Goal: Information Seeking & Learning: Learn about a topic

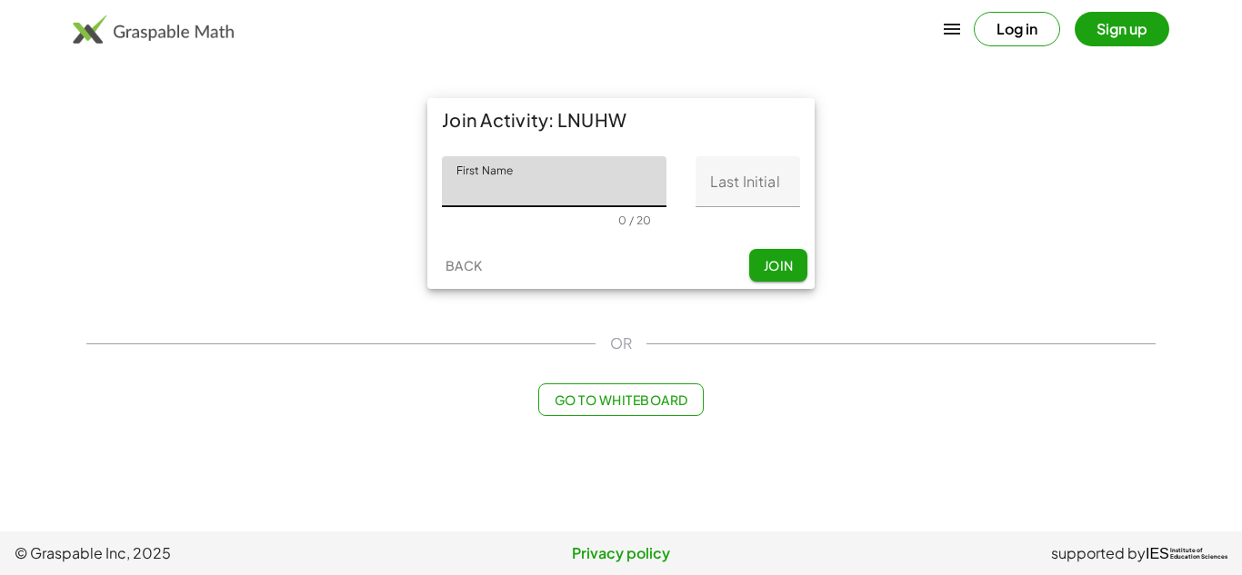
type input "*"
type input "*********"
click at [744, 192] on input "Last Initial" at bounding box center [747, 181] width 105 height 51
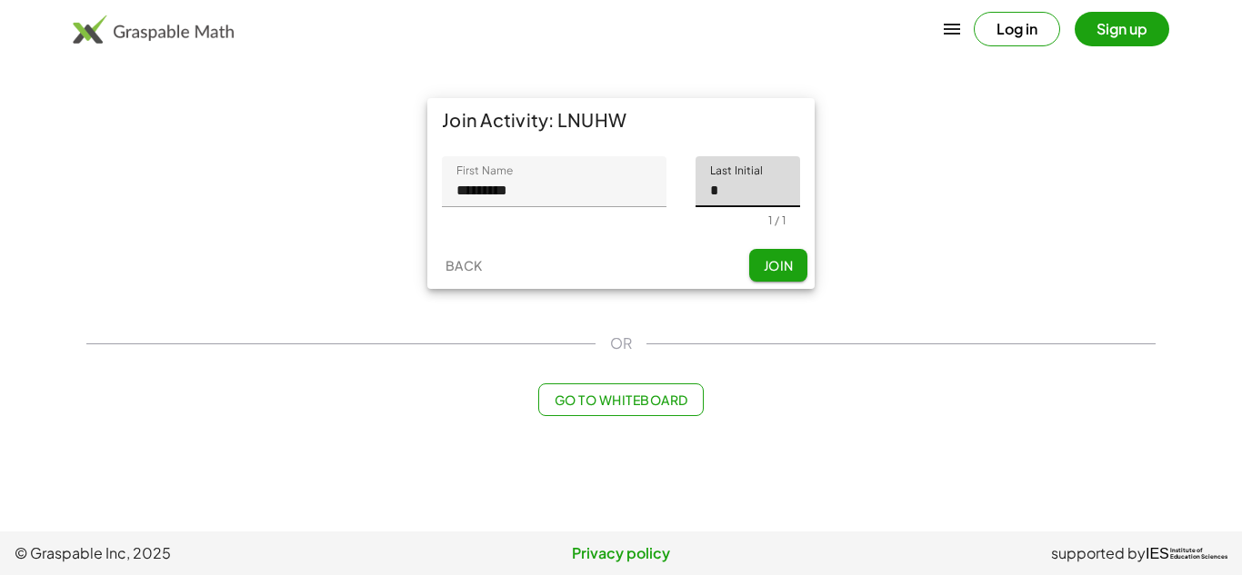
type input "*"
click at [569, 176] on input "*********" at bounding box center [554, 181] width 225 height 51
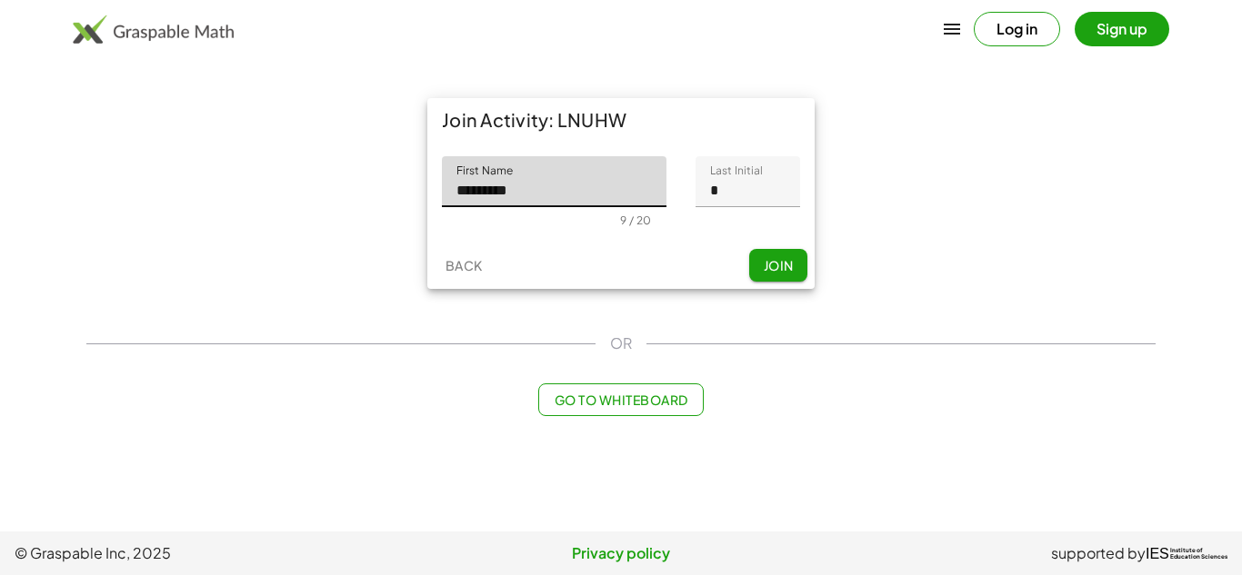
click at [776, 265] on span "Join" at bounding box center [778, 265] width 30 height 16
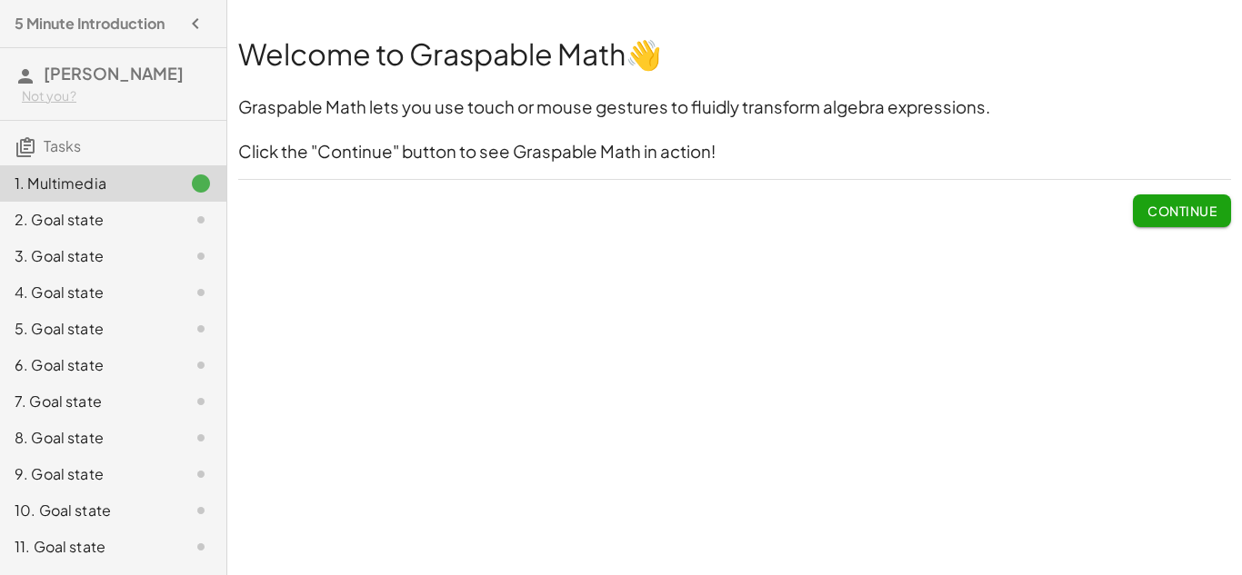
click at [1190, 204] on span "Continue" at bounding box center [1181, 211] width 69 height 16
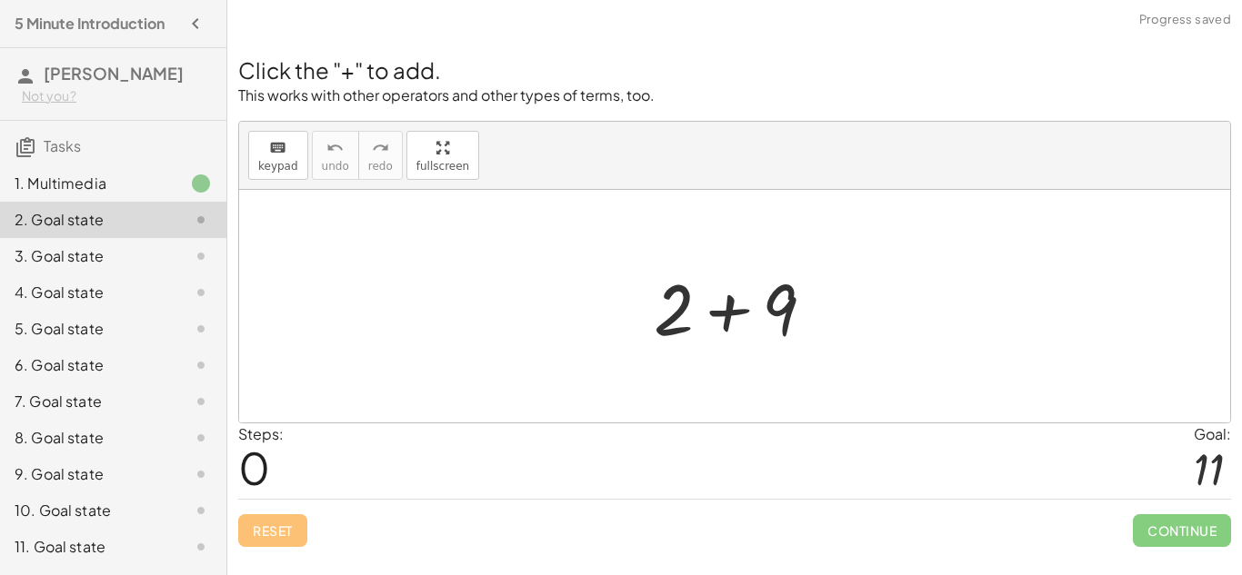
click at [252, 458] on span "0" at bounding box center [254, 467] width 32 height 55
click at [257, 461] on span "0" at bounding box center [254, 467] width 32 height 55
click at [775, 282] on div at bounding box center [742, 307] width 194 height 94
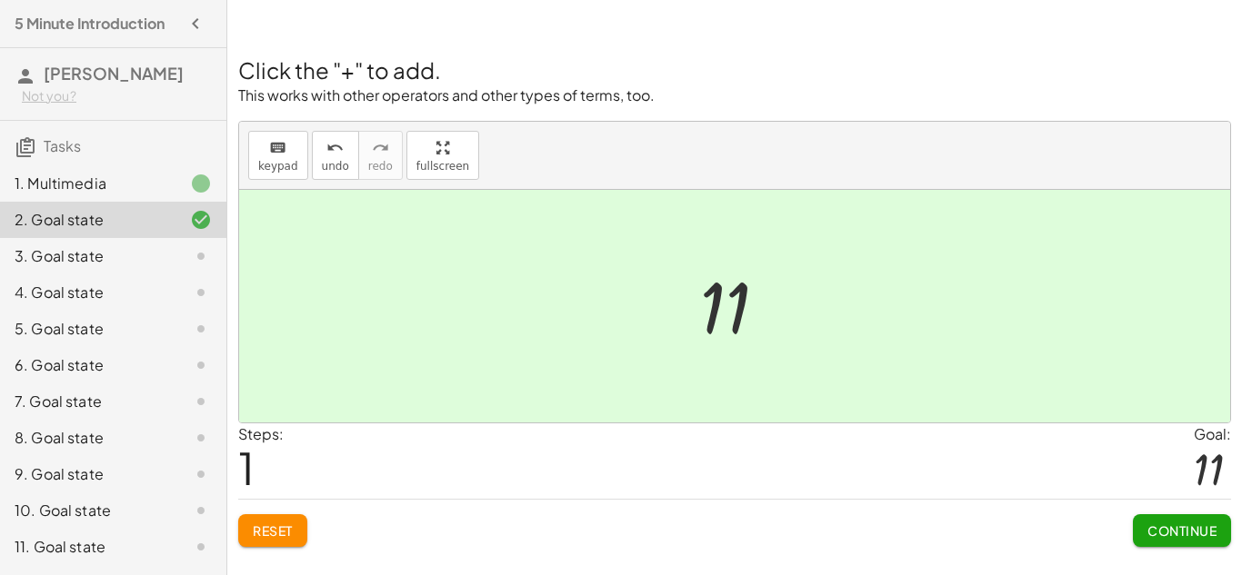
click at [1162, 529] on span "Continue" at bounding box center [1181, 531] width 69 height 16
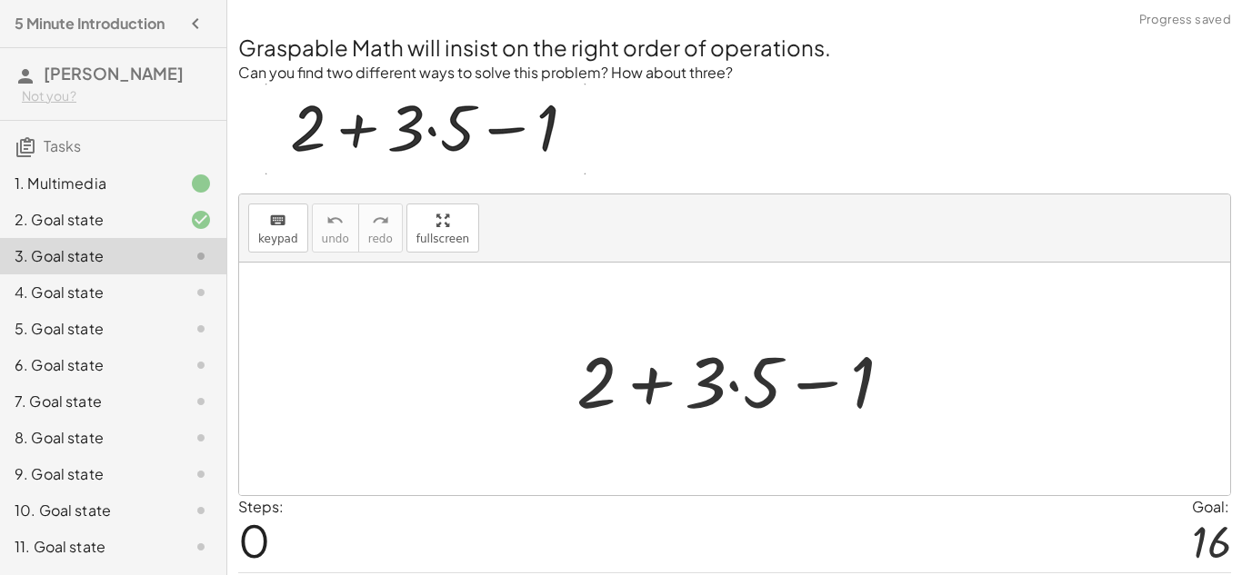
click at [705, 368] on div at bounding box center [741, 380] width 349 height 94
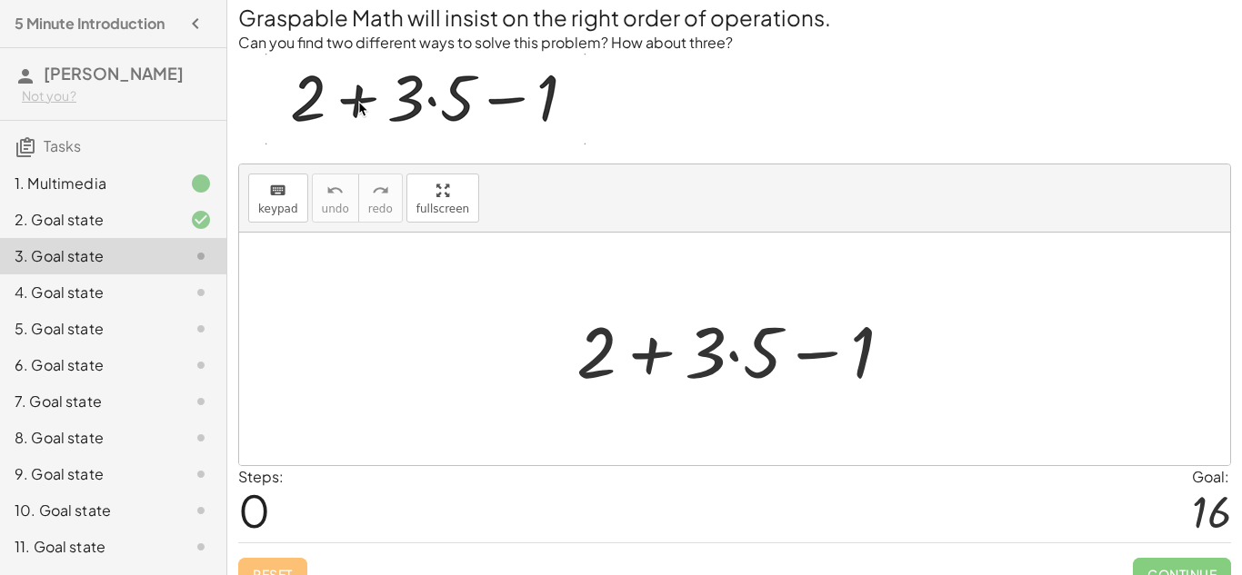
scroll to position [56, 0]
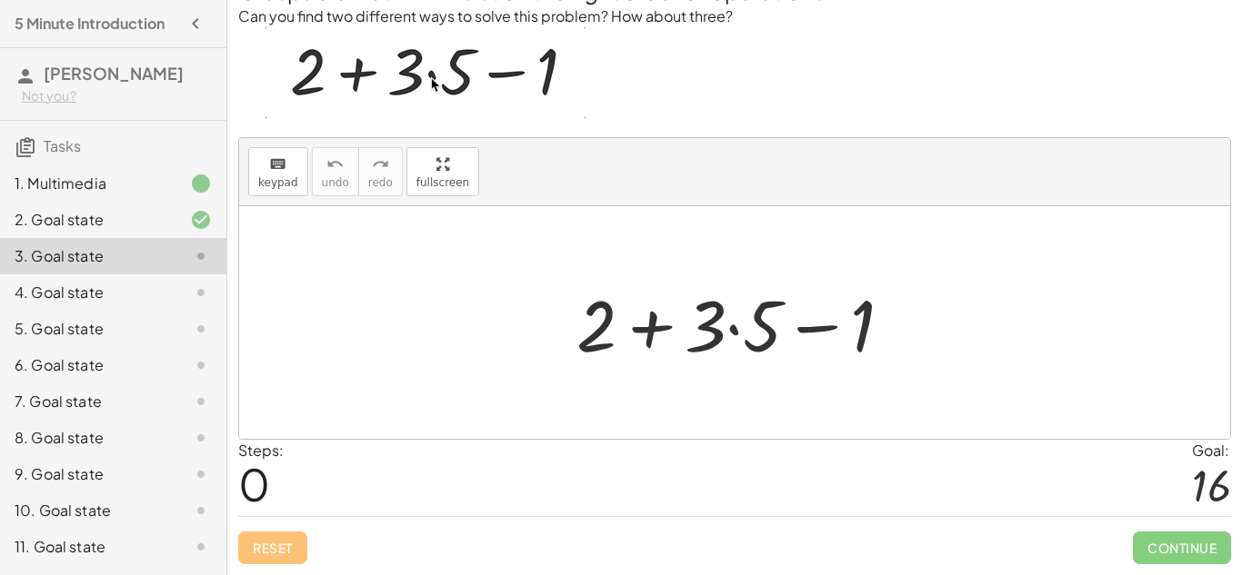
click at [652, 331] on div at bounding box center [741, 323] width 349 height 94
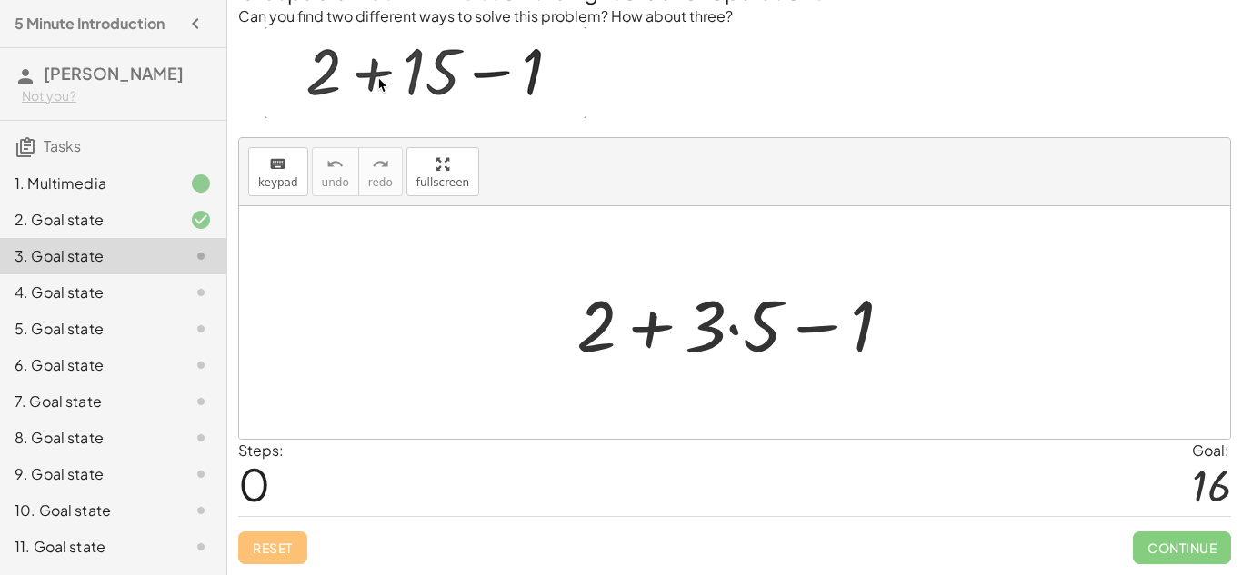
click at [738, 332] on div at bounding box center [741, 323] width 349 height 94
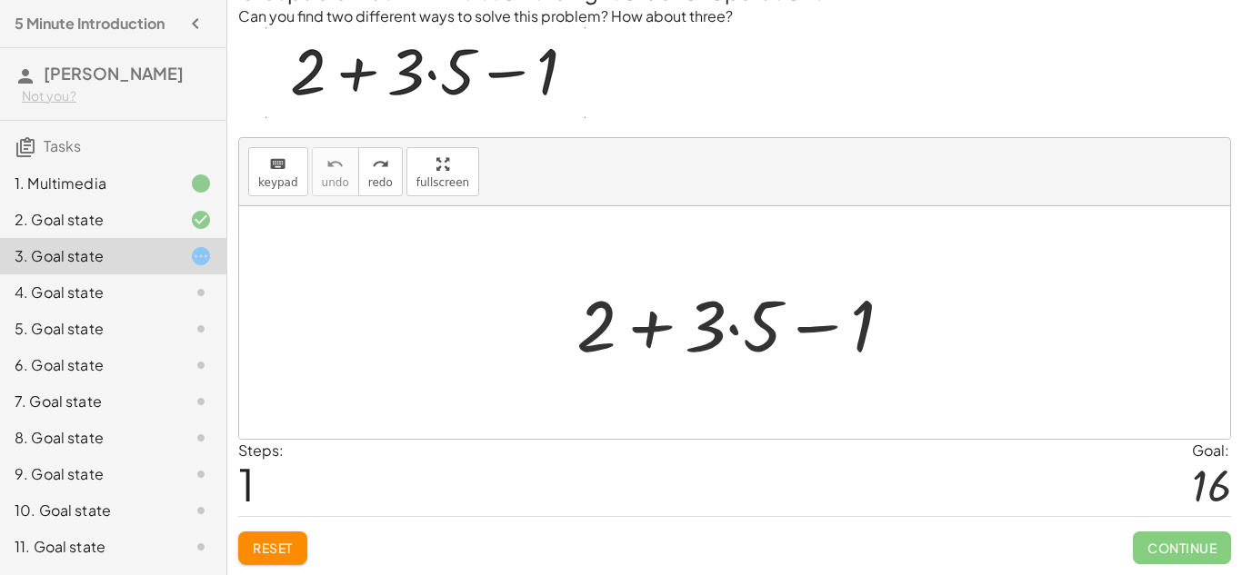
click at [733, 331] on div at bounding box center [741, 323] width 349 height 94
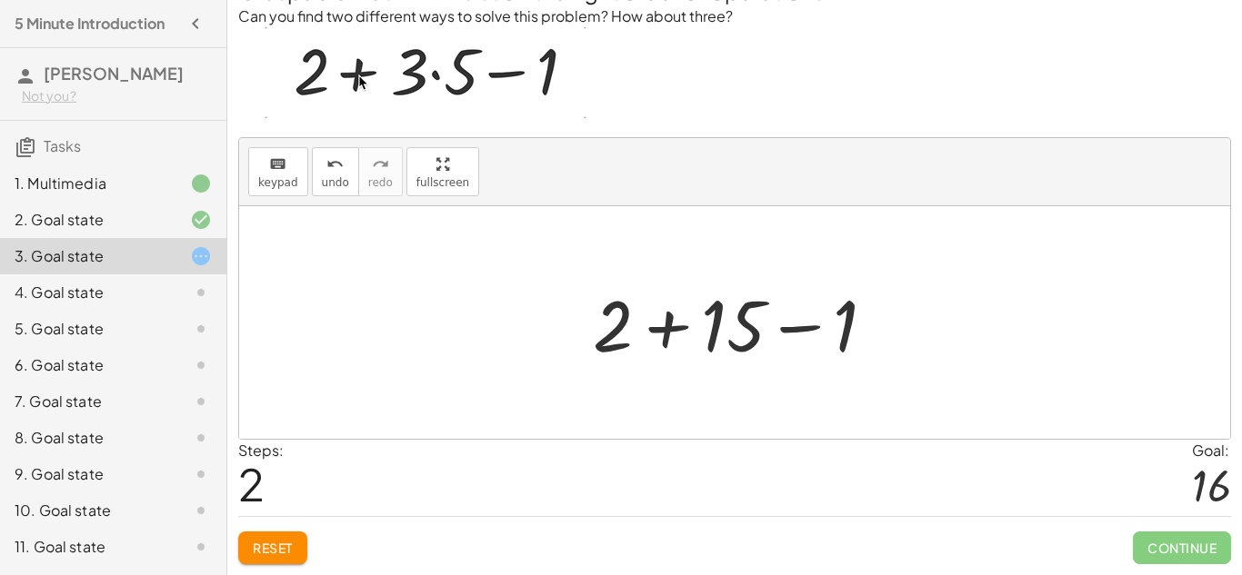
click at [671, 327] on div at bounding box center [741, 323] width 315 height 94
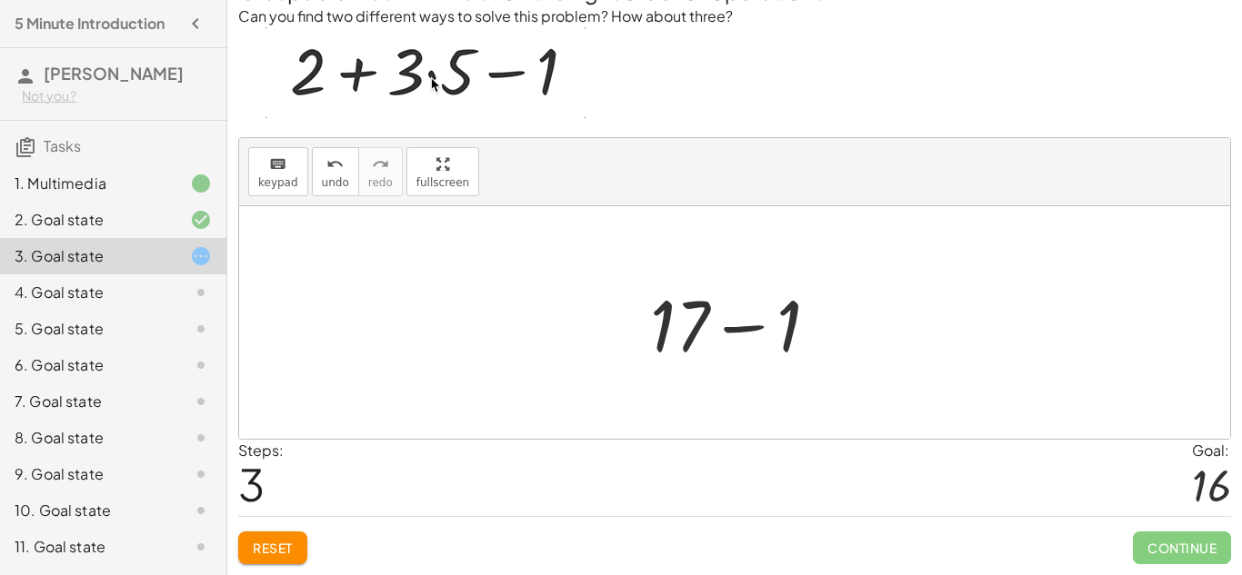
click at [734, 328] on div at bounding box center [742, 323] width 202 height 94
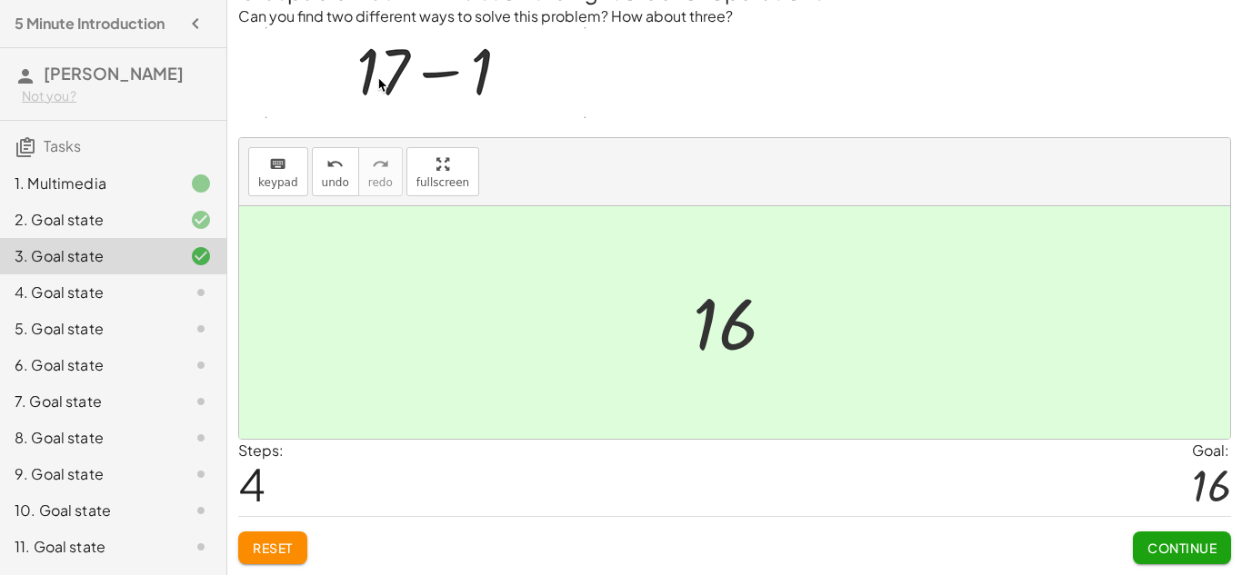
click at [1195, 546] on span "Continue" at bounding box center [1181, 548] width 69 height 16
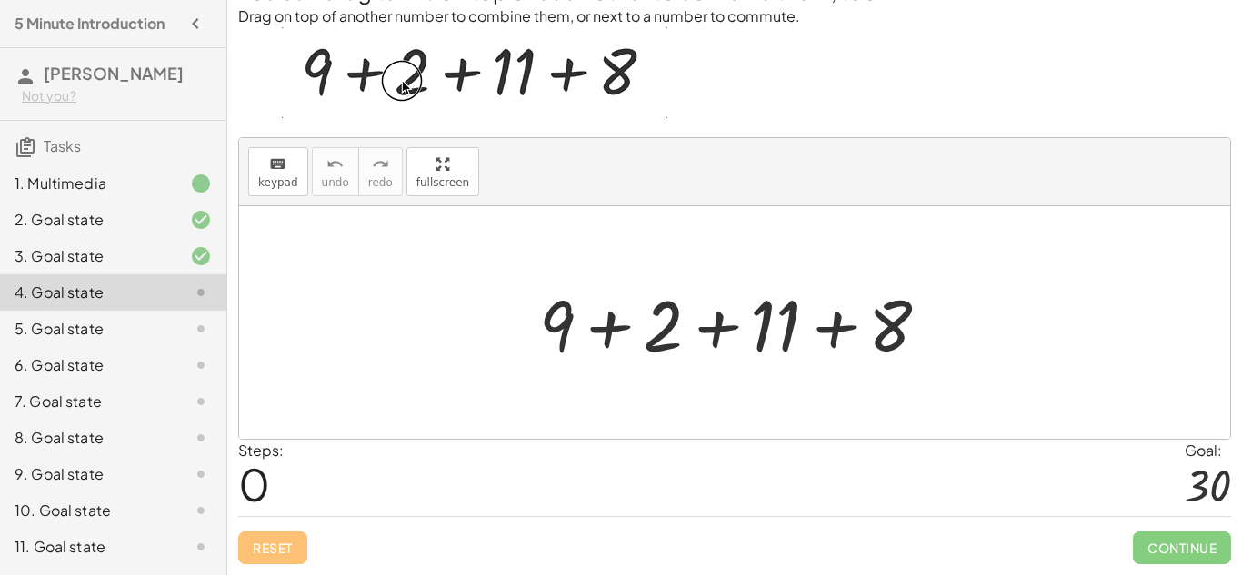
click at [591, 319] on div at bounding box center [742, 323] width 424 height 94
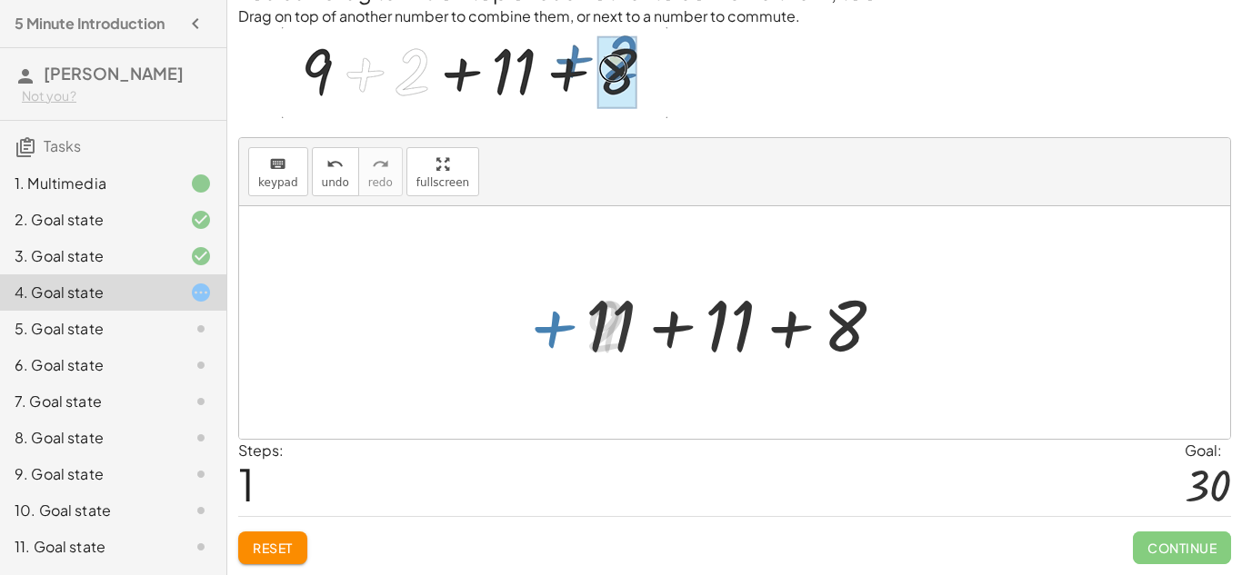
click at [662, 330] on div at bounding box center [741, 323] width 330 height 94
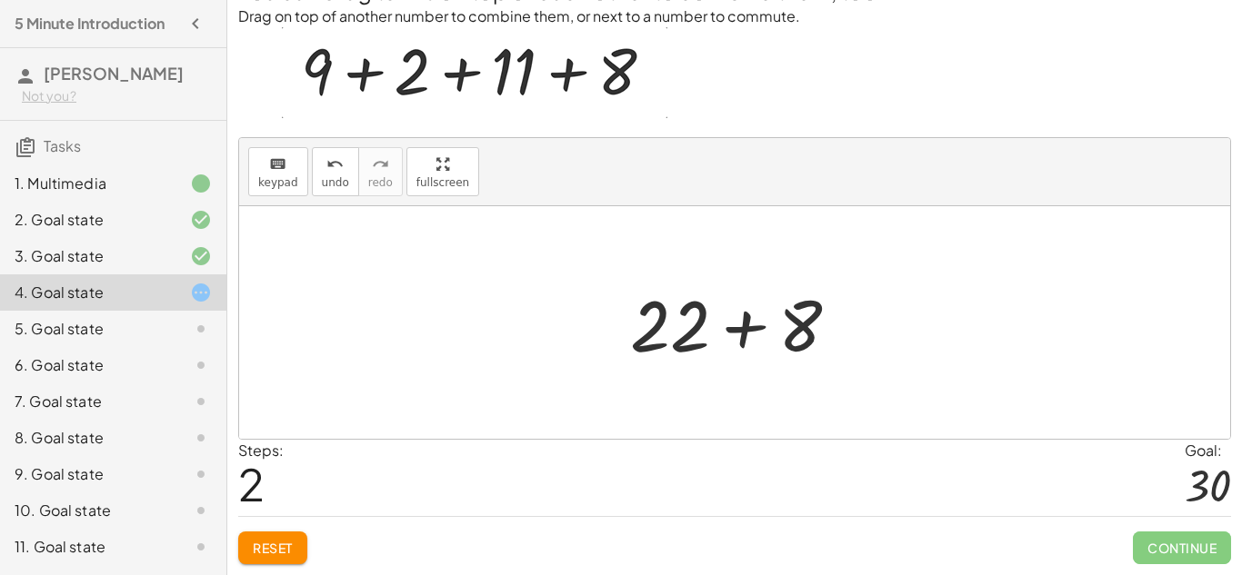
click at [735, 332] on div at bounding box center [742, 323] width 242 height 94
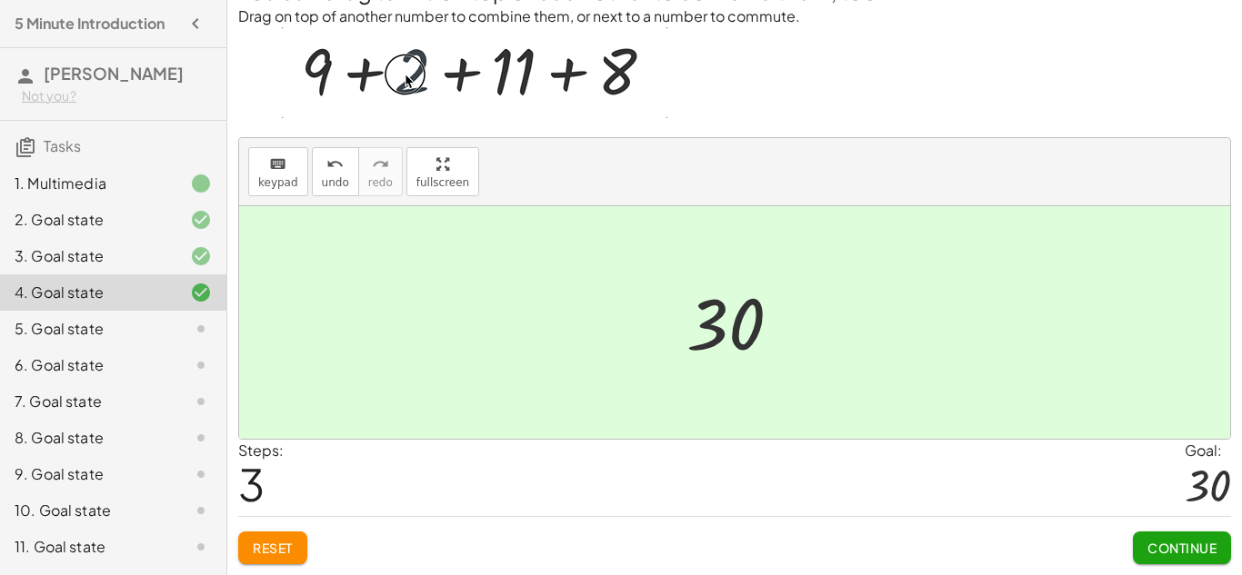
click at [1175, 540] on span "Continue" at bounding box center [1181, 548] width 69 height 16
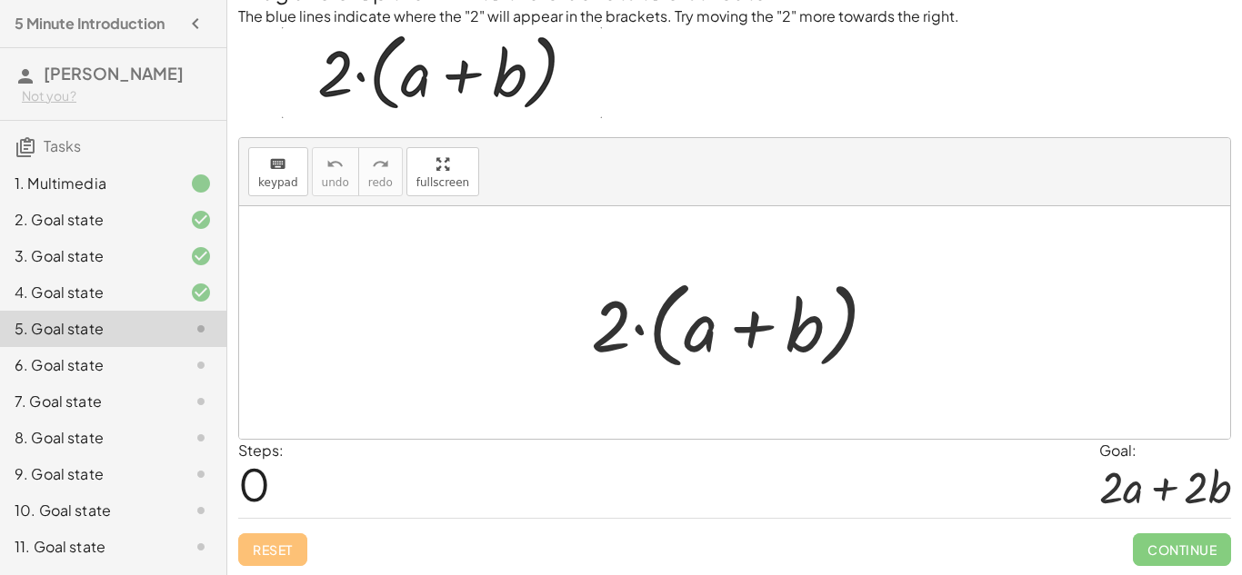
click at [752, 330] on div at bounding box center [741, 323] width 319 height 105
click at [638, 327] on div at bounding box center [741, 323] width 319 height 105
click at [693, 335] on div at bounding box center [741, 323] width 319 height 105
click at [660, 315] on div at bounding box center [741, 323] width 319 height 105
click at [623, 313] on div at bounding box center [741, 323] width 319 height 105
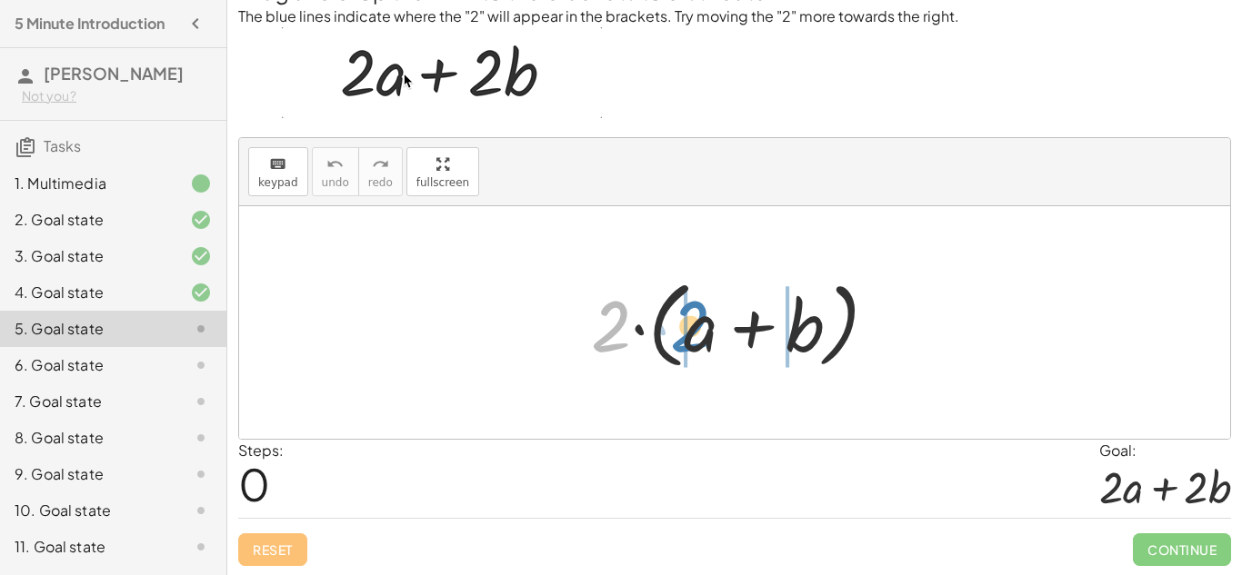
drag, startPoint x: 623, startPoint y: 313, endPoint x: 715, endPoint y: 312, distance: 92.7
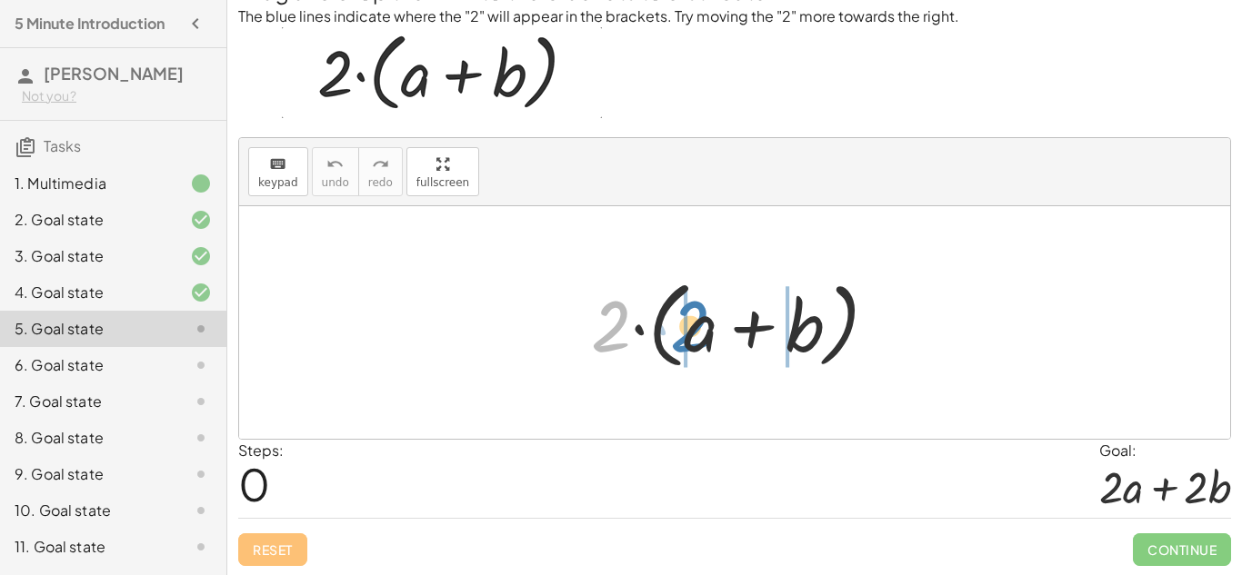
click at [715, 312] on div at bounding box center [741, 323] width 319 height 105
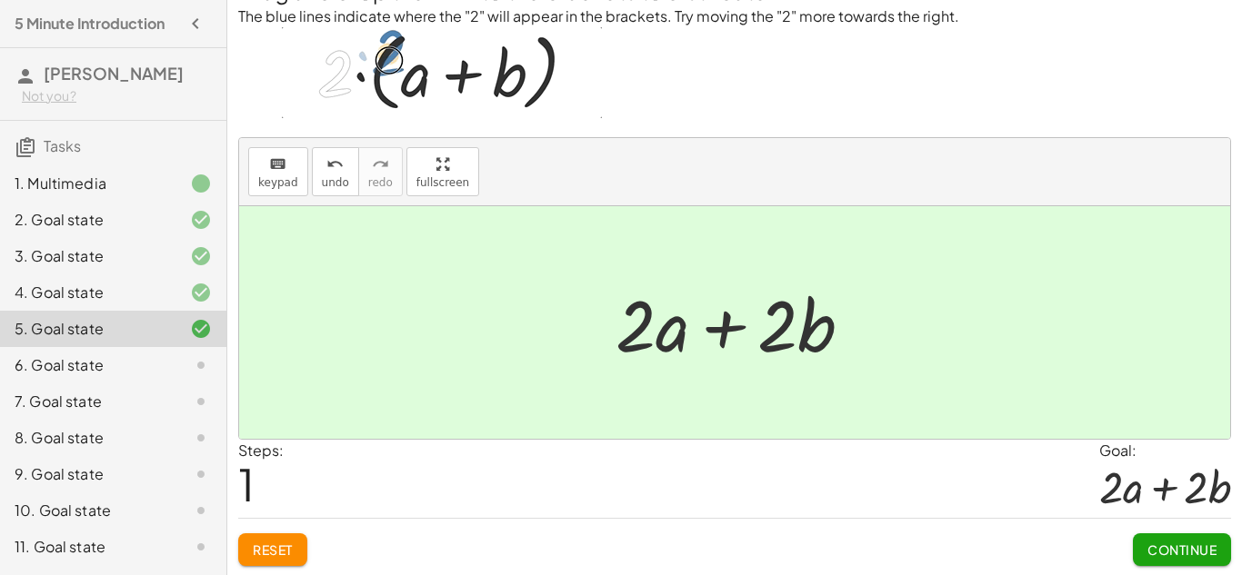
click at [1170, 539] on button "Continue" at bounding box center [1182, 550] width 98 height 33
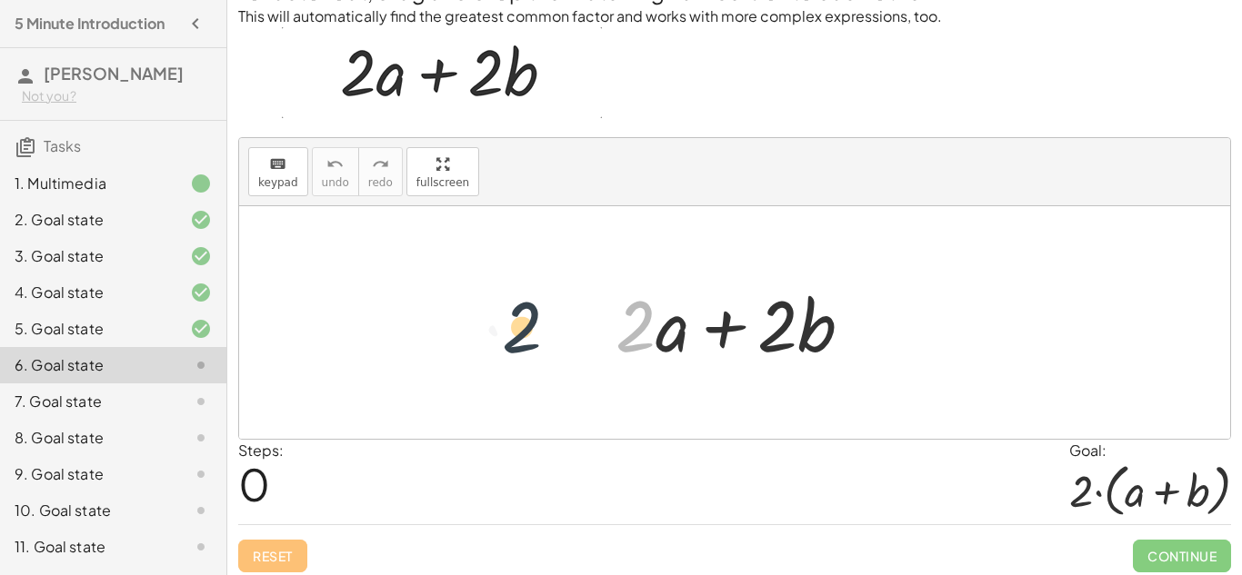
drag, startPoint x: 638, startPoint y: 336, endPoint x: 523, endPoint y: 337, distance: 115.5
drag, startPoint x: 672, startPoint y: 340, endPoint x: 766, endPoint y: 340, distance: 94.5
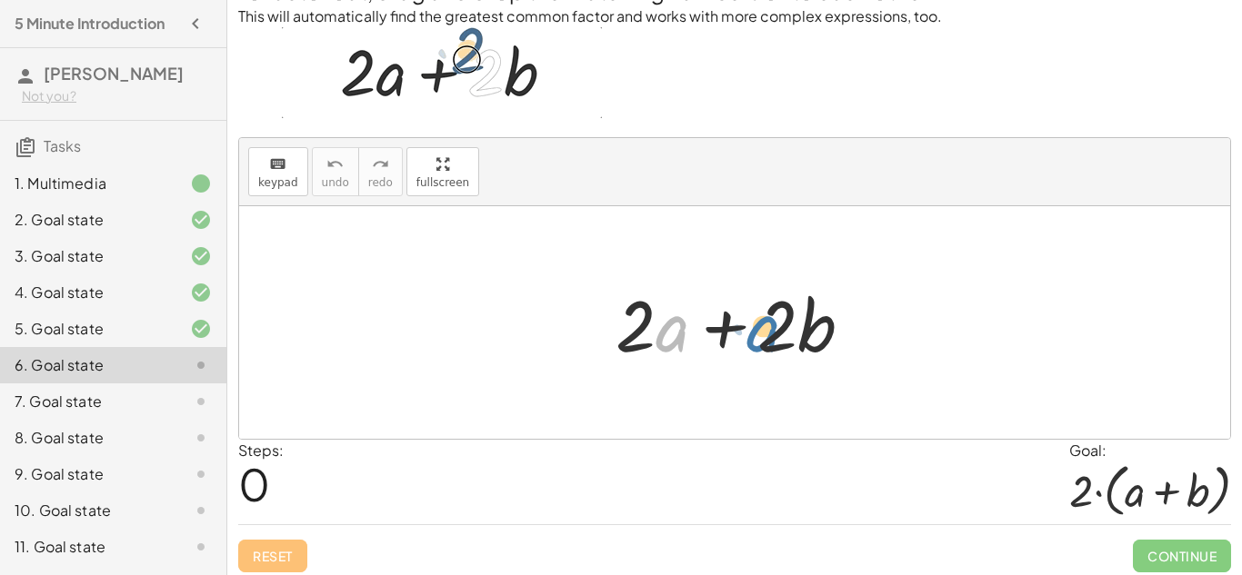
click at [766, 340] on div at bounding box center [741, 323] width 270 height 94
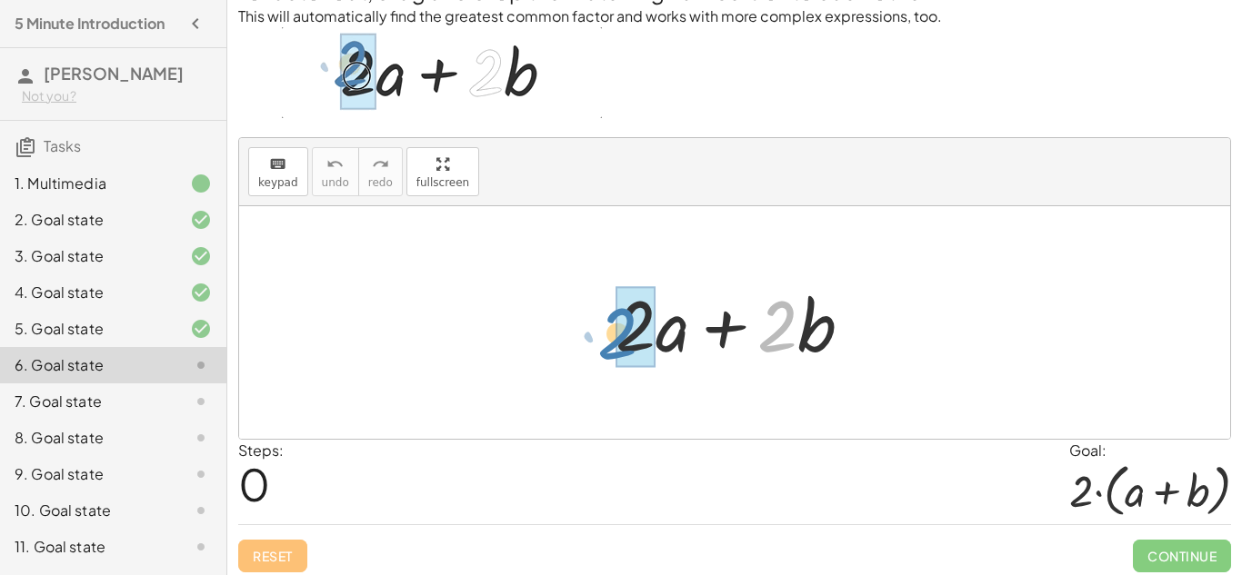
drag, startPoint x: 781, startPoint y: 335, endPoint x: 621, endPoint y: 343, distance: 160.2
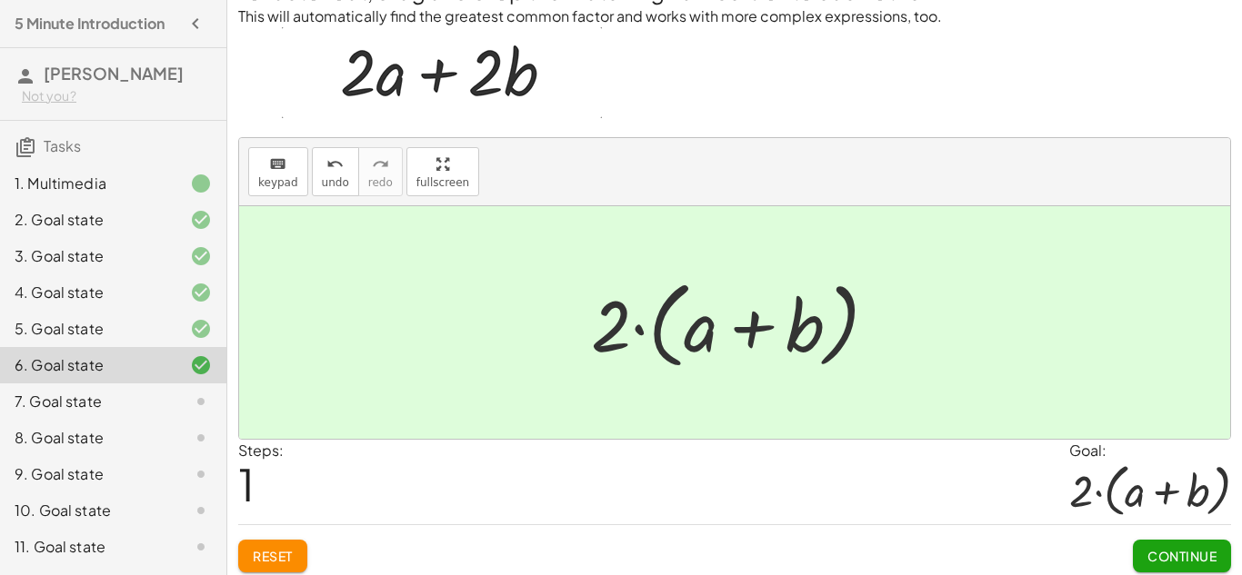
click at [1165, 552] on span "Continue" at bounding box center [1181, 556] width 69 height 16
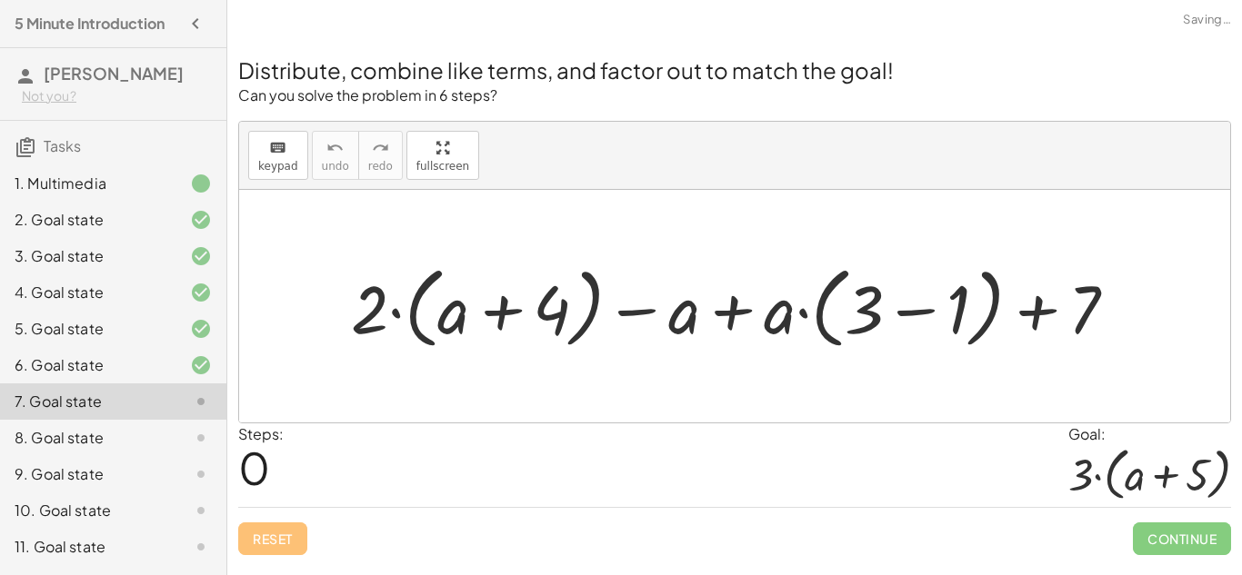
scroll to position [0, 0]
drag, startPoint x: 365, startPoint y: 319, endPoint x: 445, endPoint y: 326, distance: 80.3
click at [445, 326] on div at bounding box center [741, 306] width 798 height 98
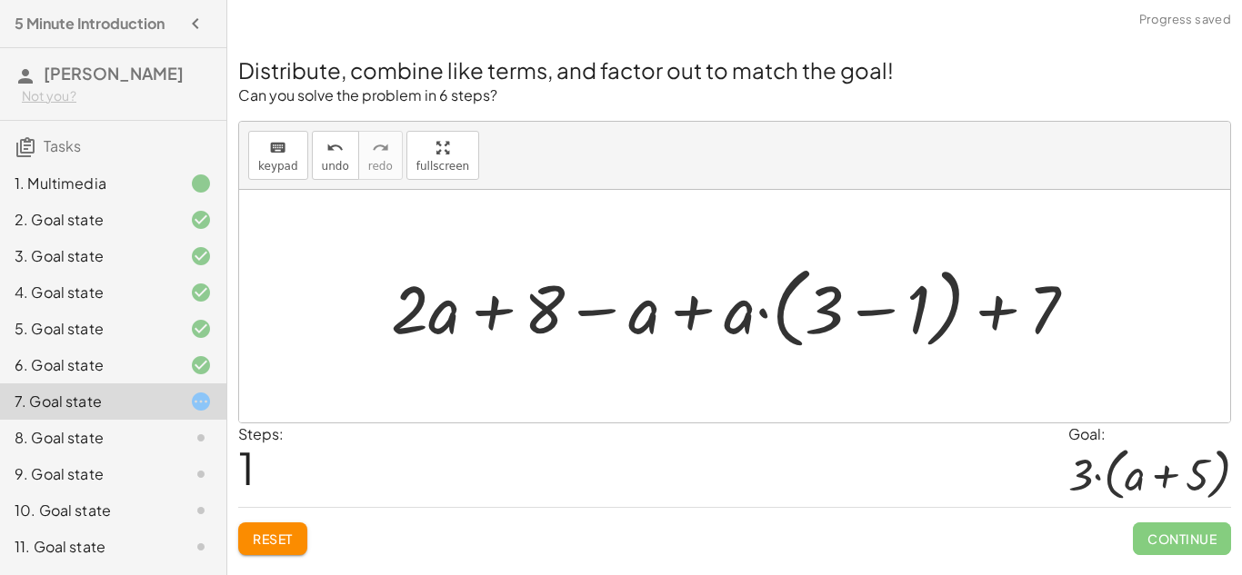
click at [606, 308] on div at bounding box center [741, 306] width 718 height 98
drag, startPoint x: 819, startPoint y: 320, endPoint x: 829, endPoint y: 320, distance: 10.0
click at [829, 320] on div at bounding box center [741, 306] width 718 height 98
drag, startPoint x: 742, startPoint y: 324, endPoint x: 823, endPoint y: 321, distance: 81.0
click at [823, 321] on div at bounding box center [741, 306] width 718 height 98
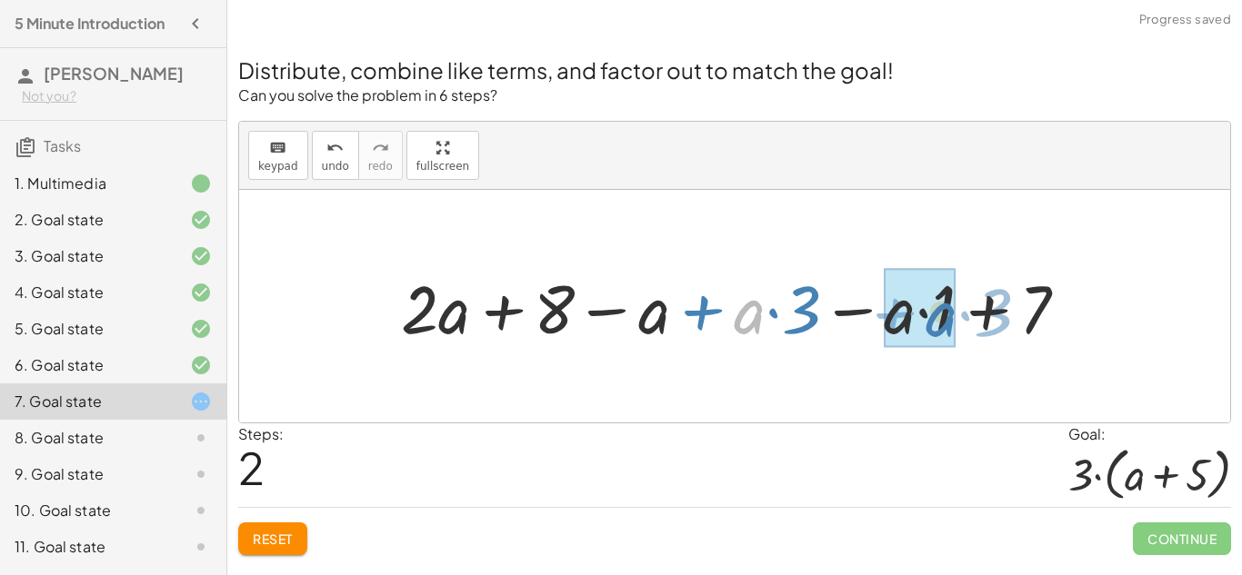
drag, startPoint x: 747, startPoint y: 319, endPoint x: 939, endPoint y: 322, distance: 191.8
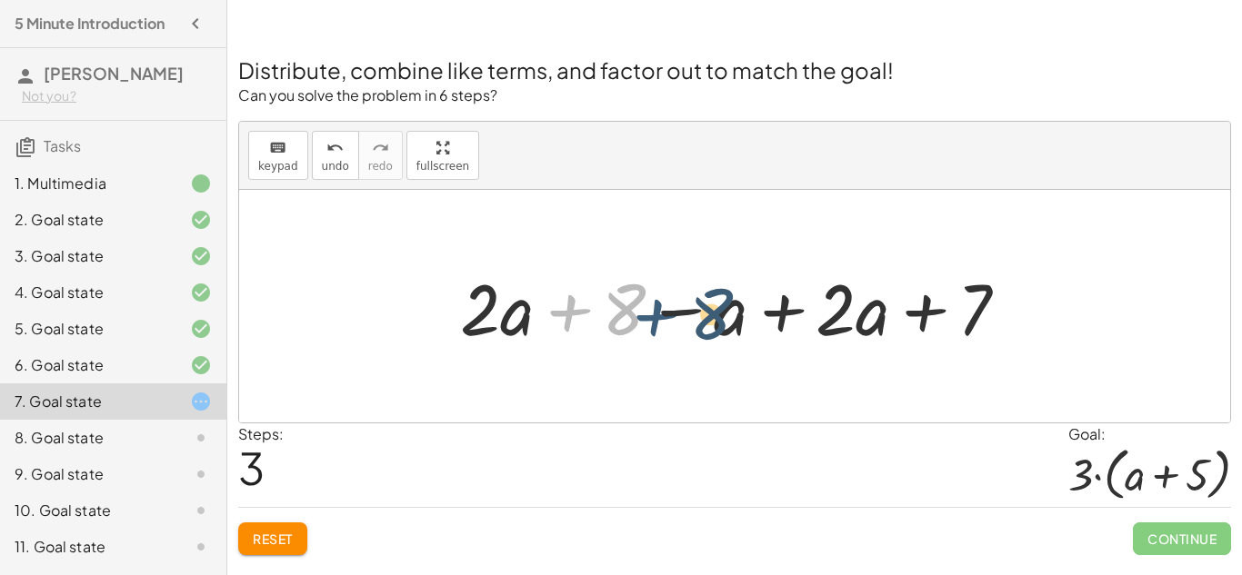
drag, startPoint x: 565, startPoint y: 311, endPoint x: 664, endPoint y: 314, distance: 99.1
click at [664, 314] on div at bounding box center [741, 307] width 581 height 94
click at [671, 305] on div at bounding box center [741, 307] width 581 height 94
click at [568, 317] on div at bounding box center [741, 307] width 581 height 94
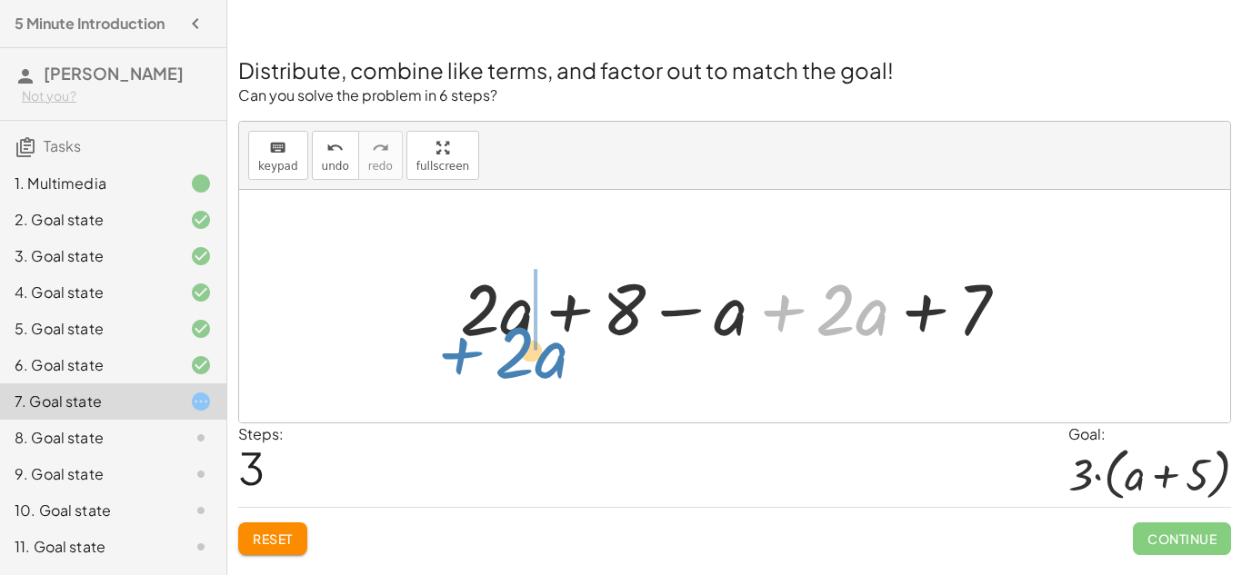
drag, startPoint x: 789, startPoint y: 317, endPoint x: 468, endPoint y: 359, distance: 323.6
click at [468, 359] on div "+ · 2 · ( + a + 4 ) − a + · a · ( + 3 − 1 ) + 7 + · 2 · a + · 2 · 4 − a + · a ·…" at bounding box center [734, 306] width 991 height 233
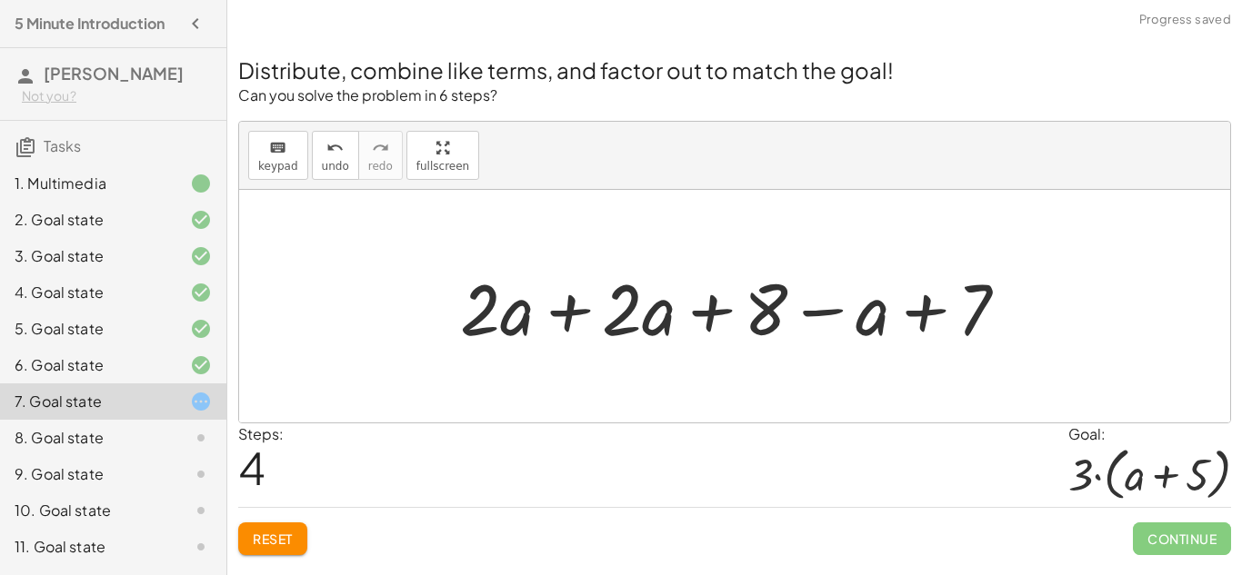
click at [565, 311] on div at bounding box center [741, 307] width 581 height 94
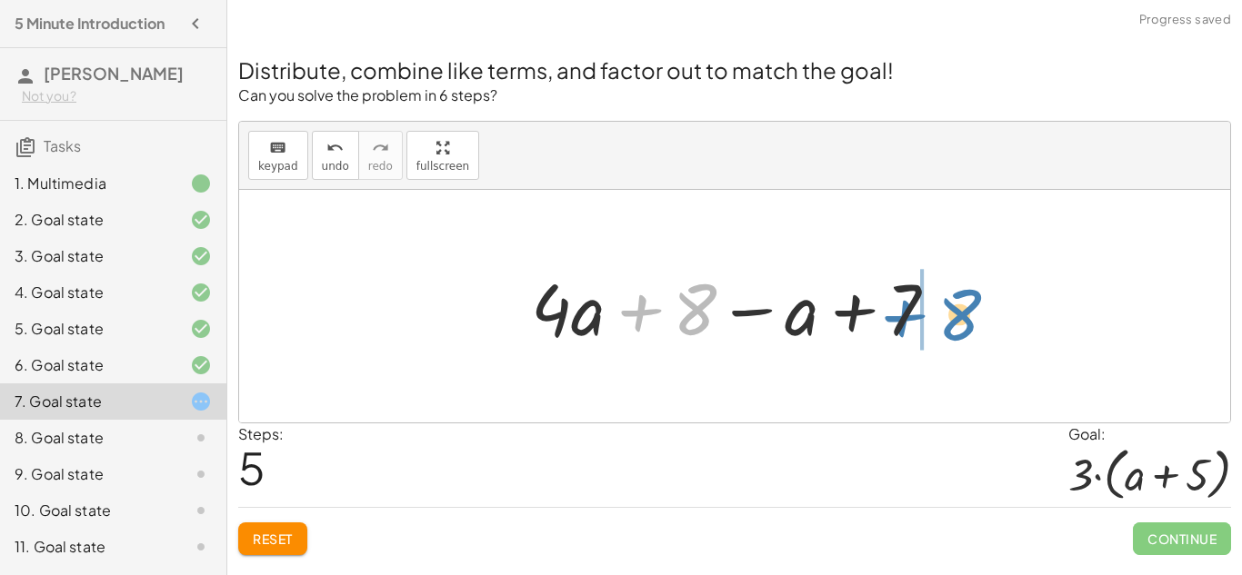
drag, startPoint x: 643, startPoint y: 311, endPoint x: 905, endPoint y: 314, distance: 262.7
click at [905, 314] on div at bounding box center [741, 307] width 439 height 94
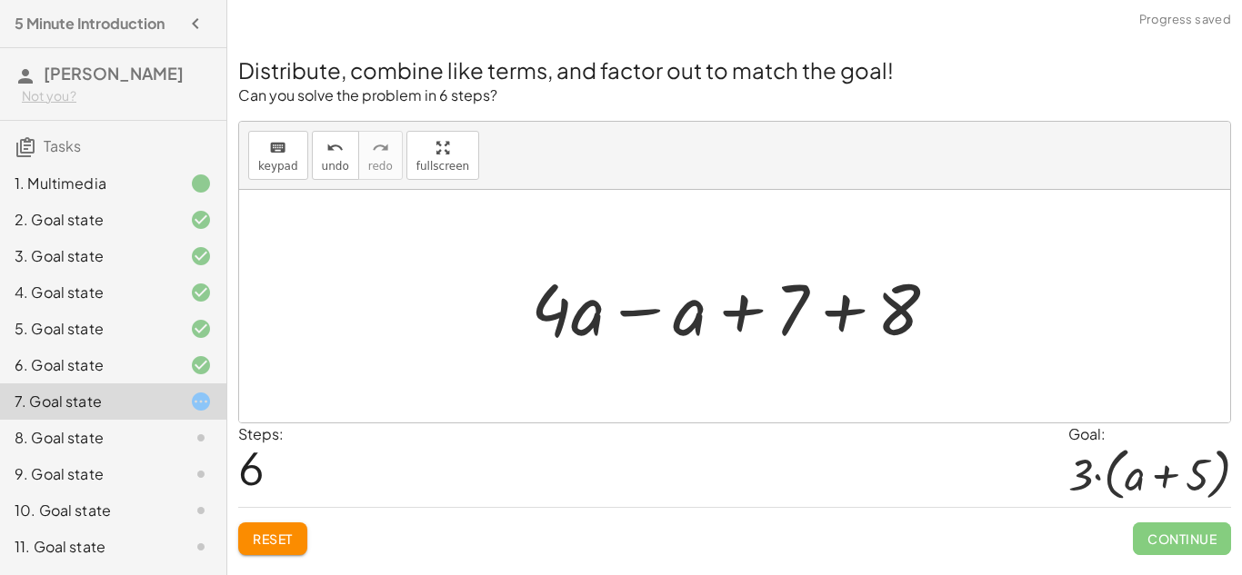
click at [735, 316] on div at bounding box center [741, 307] width 439 height 94
click at [853, 314] on div at bounding box center [741, 307] width 439 height 94
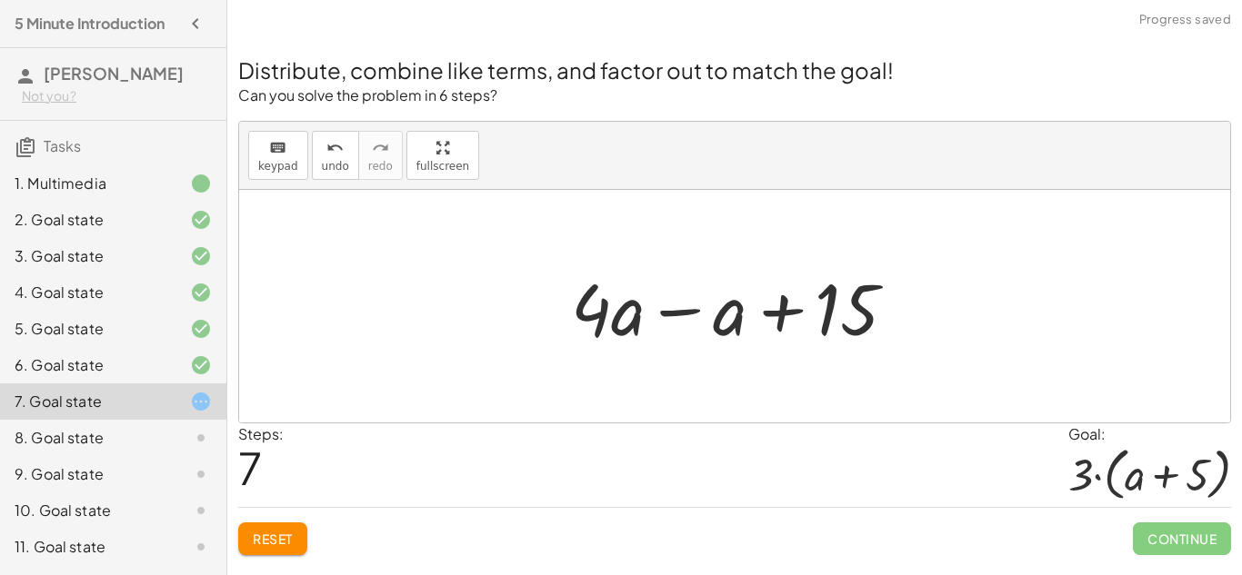
click at [693, 307] on div at bounding box center [741, 307] width 358 height 94
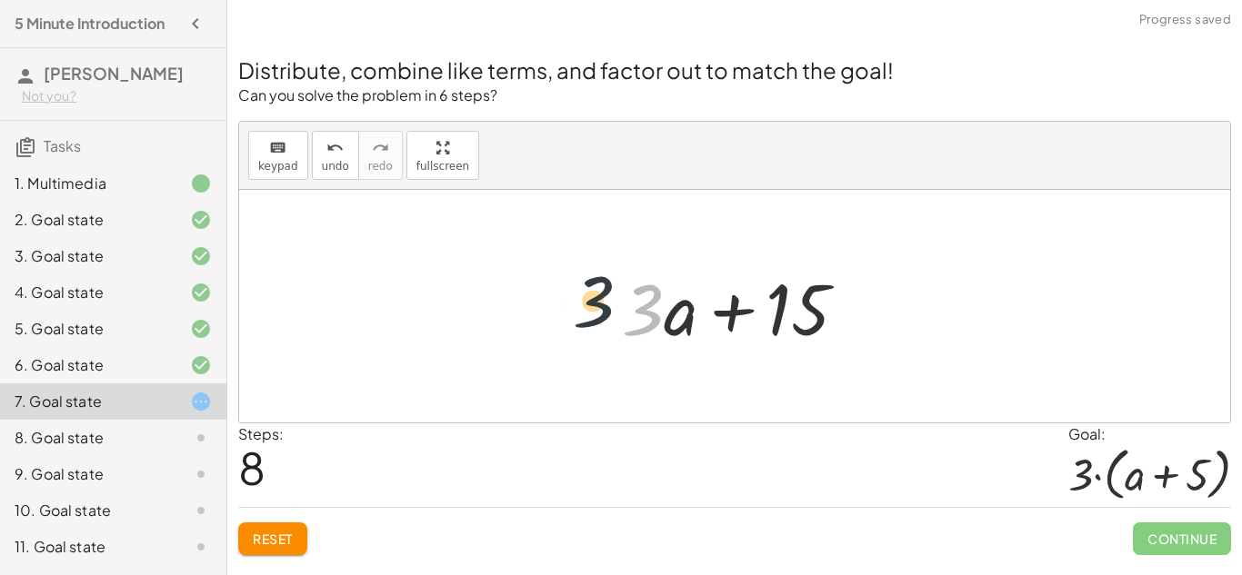
drag, startPoint x: 644, startPoint y: 312, endPoint x: 534, endPoint y: 302, distance: 110.5
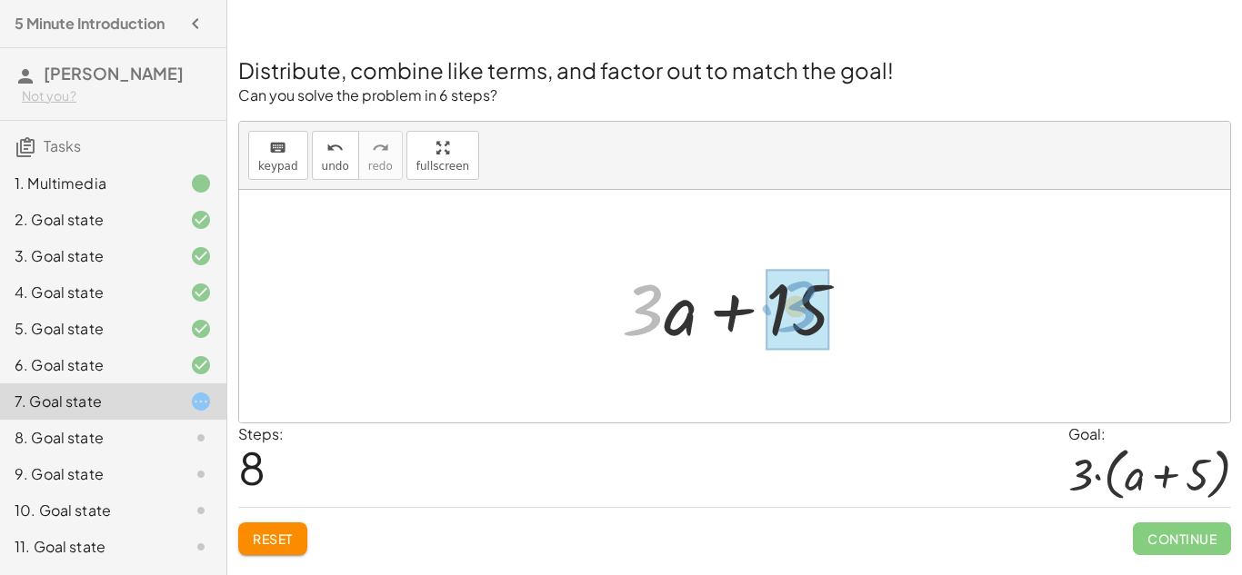
drag, startPoint x: 654, startPoint y: 310, endPoint x: 805, endPoint y: 306, distance: 151.0
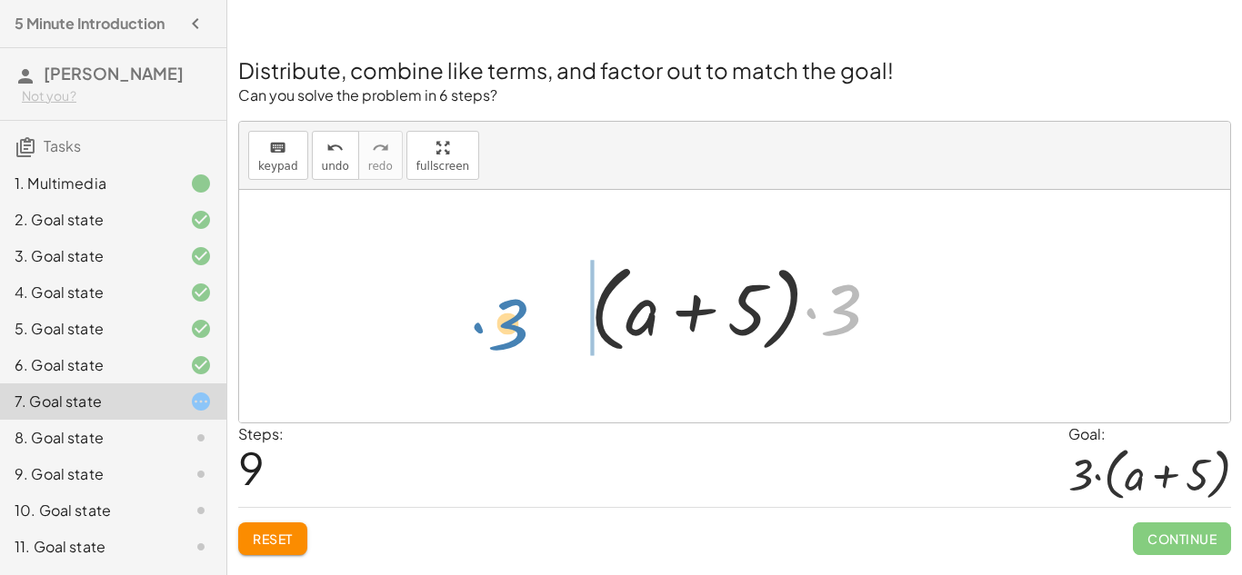
drag, startPoint x: 821, startPoint y: 319, endPoint x: 490, endPoint y: 332, distance: 331.1
click at [490, 332] on div "+ · 2 · ( + a + 4 ) − a + · a · ( + 3 − 1 ) + 7 + · 2 · a + · 2 · 4 − a + · a ·…" at bounding box center [734, 306] width 991 height 233
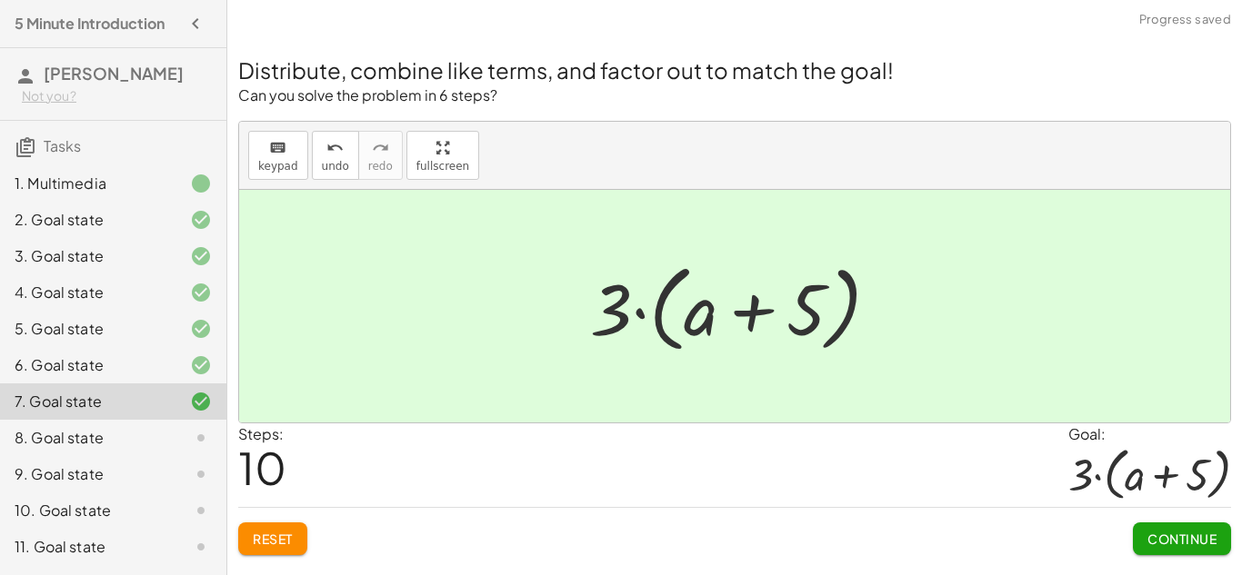
click at [1199, 539] on span "Continue" at bounding box center [1181, 539] width 69 height 16
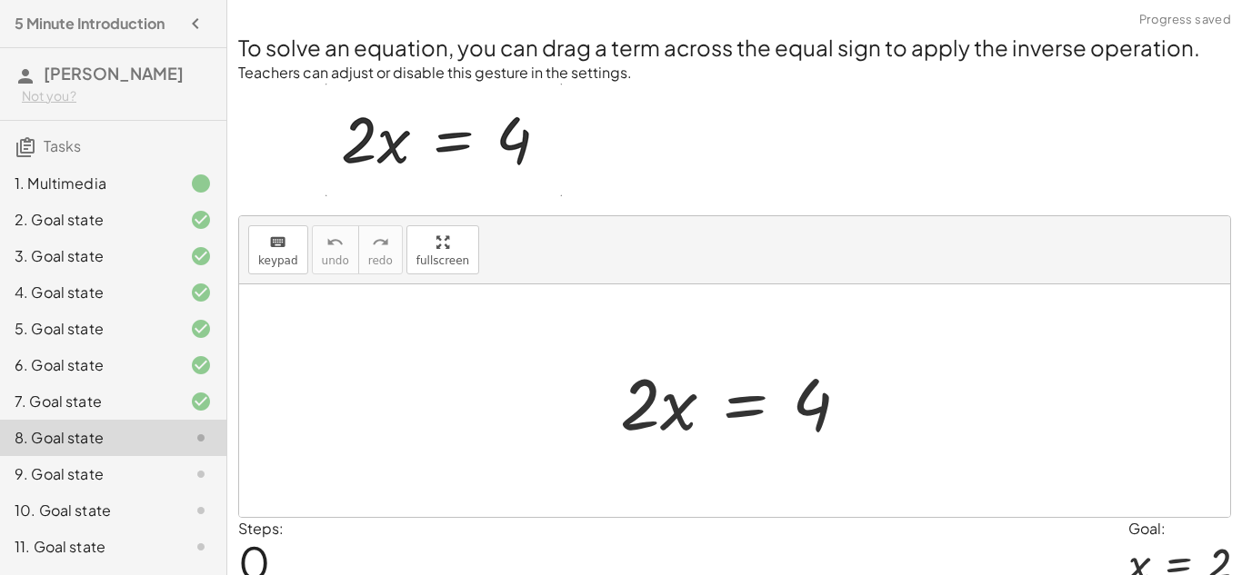
click at [672, 310] on div at bounding box center [734, 401] width 991 height 233
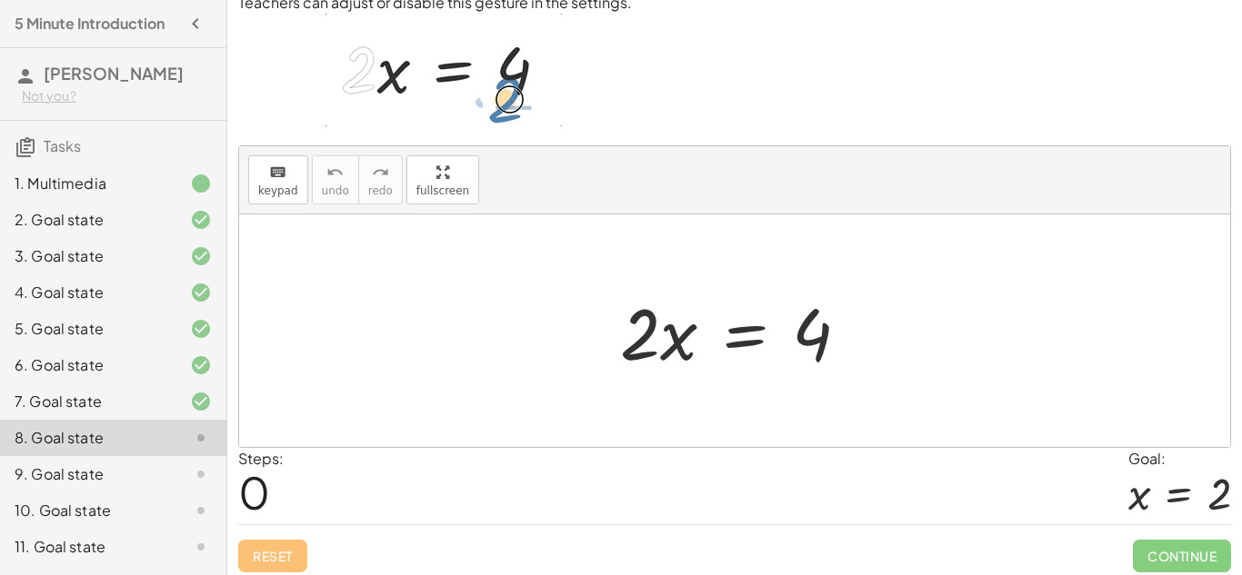
scroll to position [34, 0]
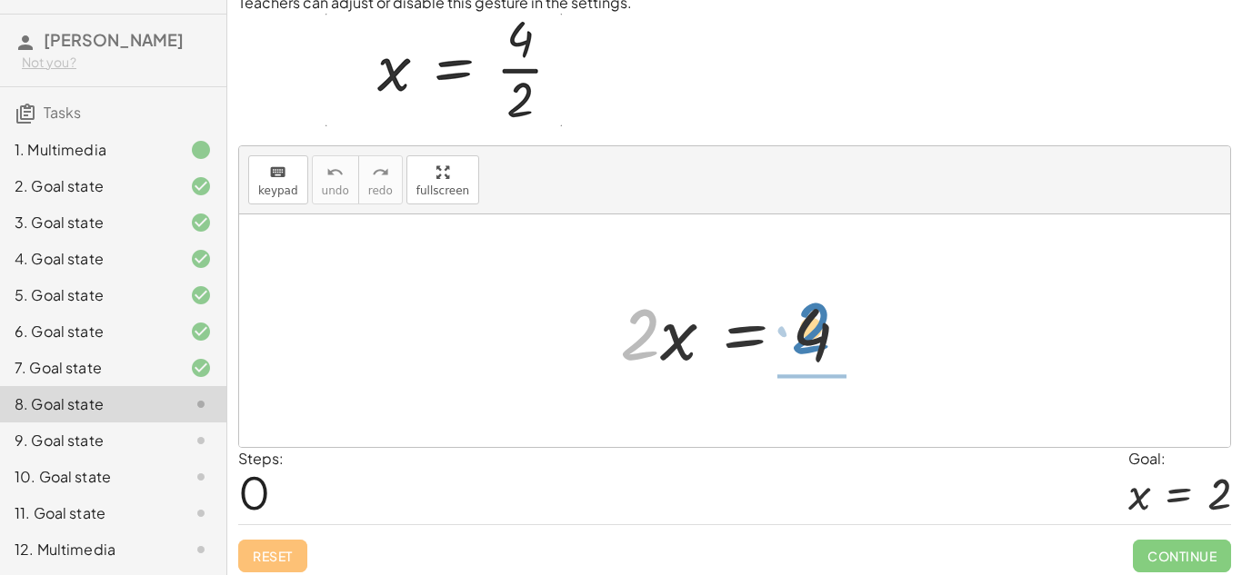
drag, startPoint x: 638, startPoint y: 335, endPoint x: 809, endPoint y: 329, distance: 171.0
click at [809, 329] on div at bounding box center [742, 332] width 262 height 94
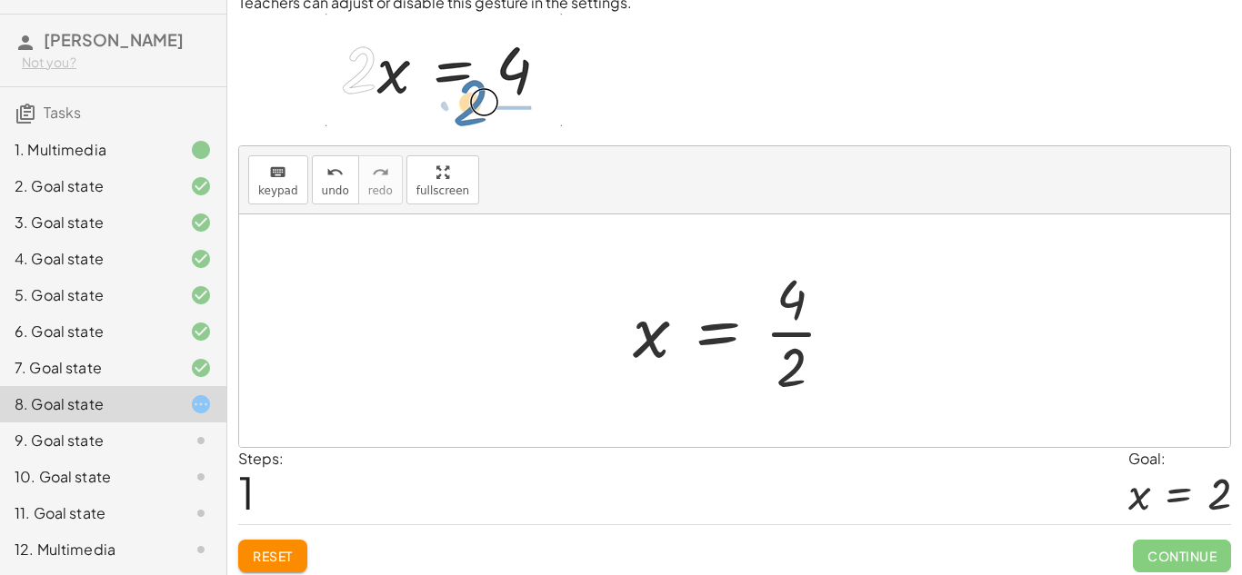
click at [720, 335] on div at bounding box center [741, 331] width 235 height 140
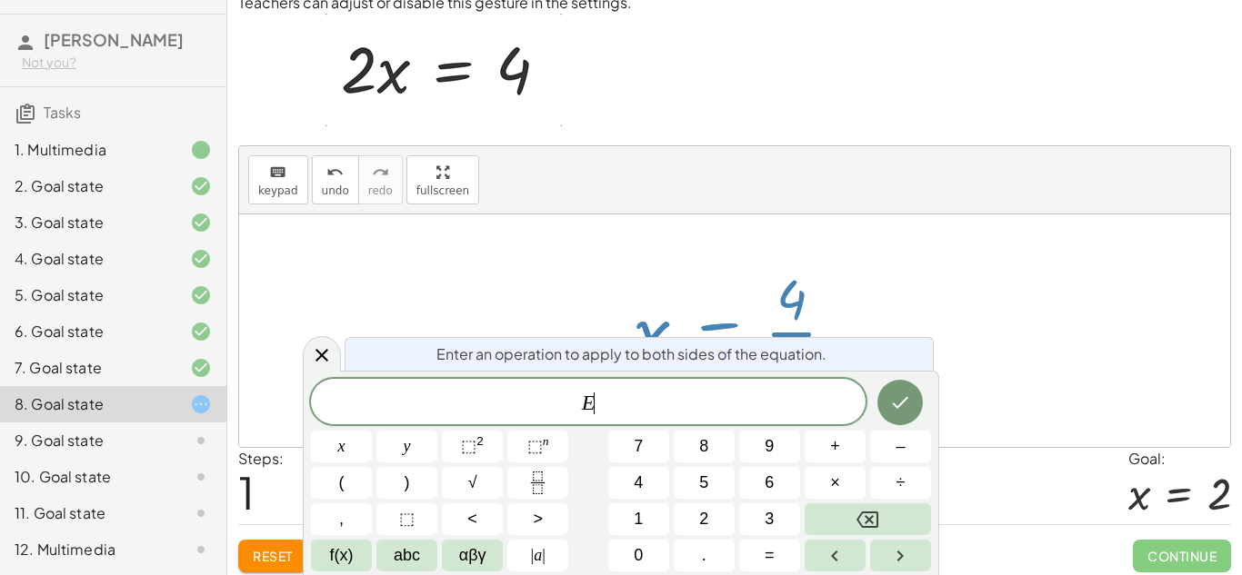
scroll to position [1, 0]
click at [904, 401] on icon "Done" at bounding box center [901, 403] width 16 height 12
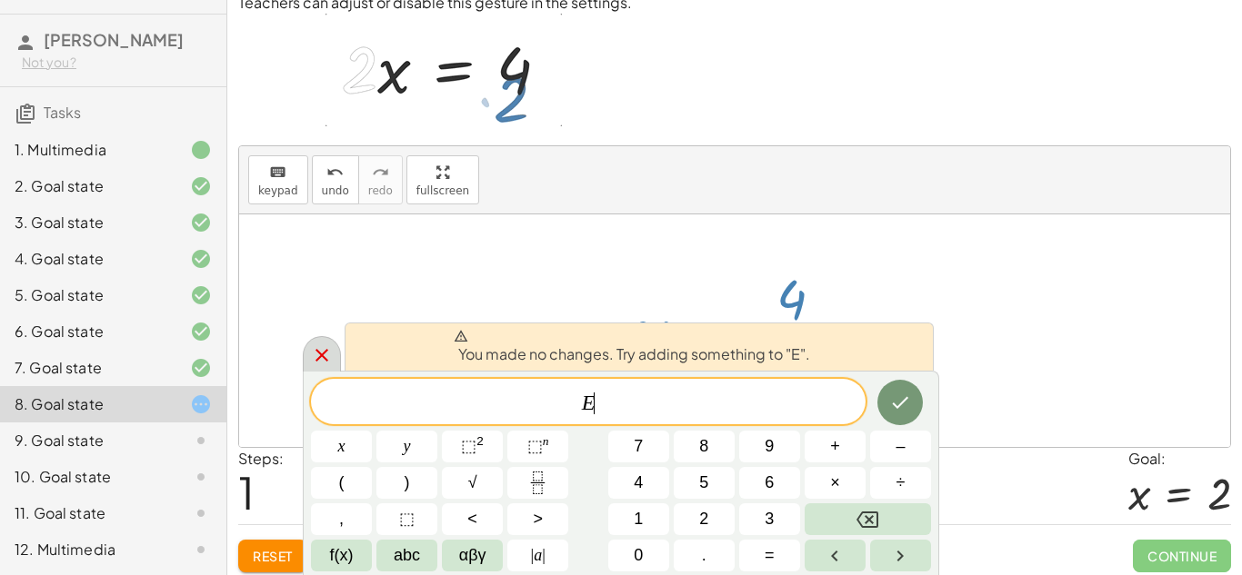
click at [307, 350] on div at bounding box center [322, 353] width 38 height 35
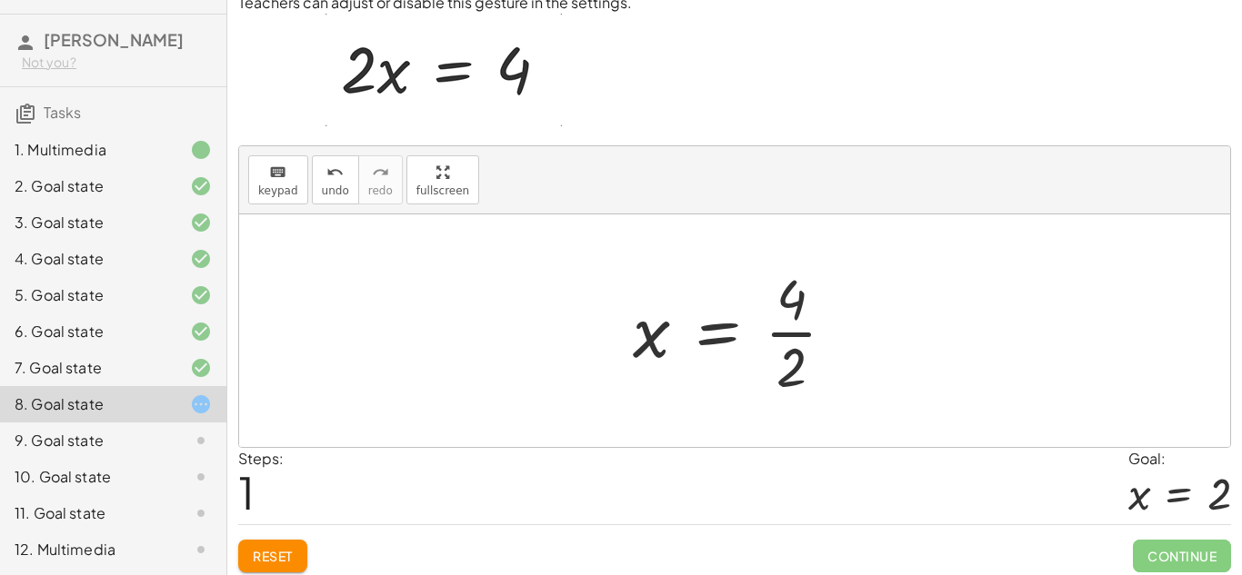
scroll to position [78, 0]
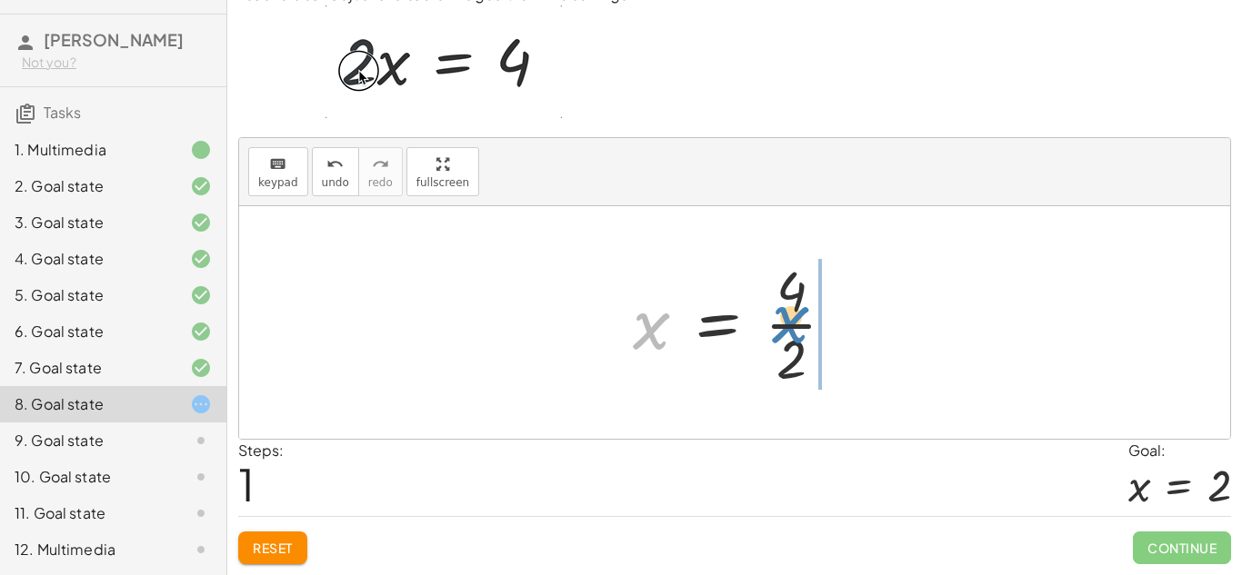
drag, startPoint x: 652, startPoint y: 346, endPoint x: 794, endPoint y: 341, distance: 141.9
click at [794, 341] on div at bounding box center [741, 323] width 235 height 140
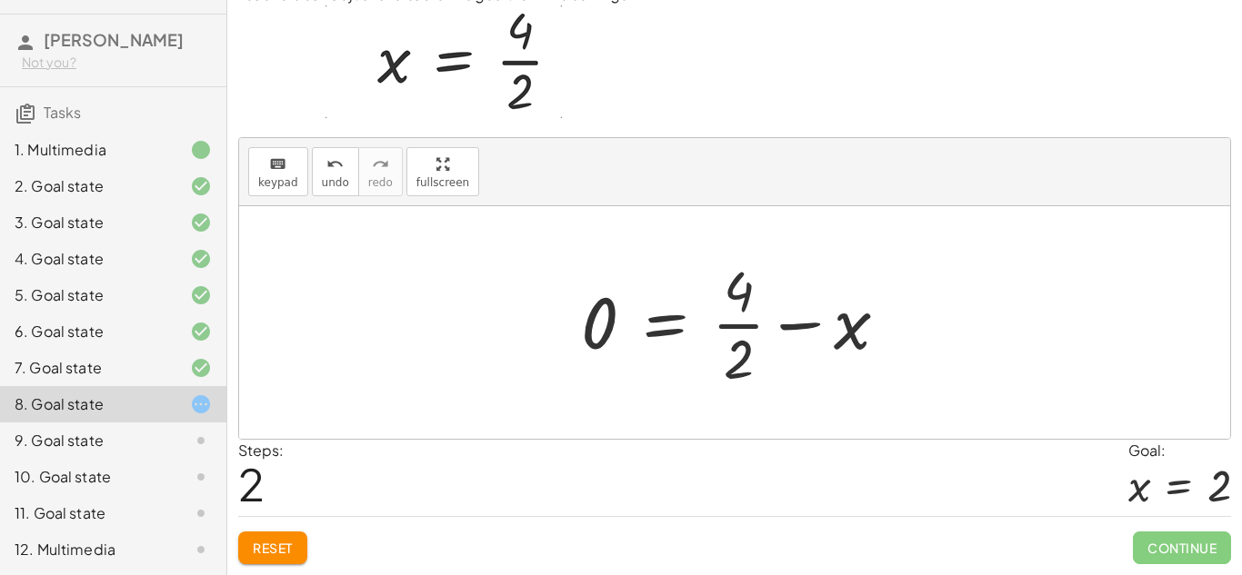
click at [818, 322] on div at bounding box center [742, 323] width 340 height 140
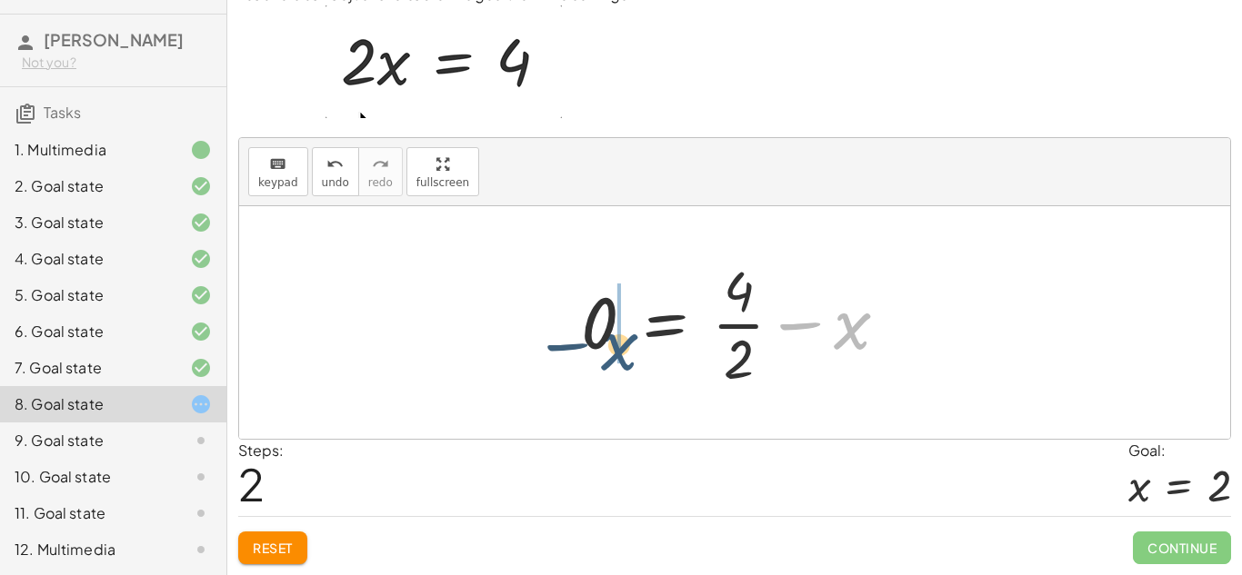
drag, startPoint x: 837, startPoint y: 317, endPoint x: 588, endPoint y: 334, distance: 249.6
click at [588, 334] on div at bounding box center [742, 323] width 340 height 140
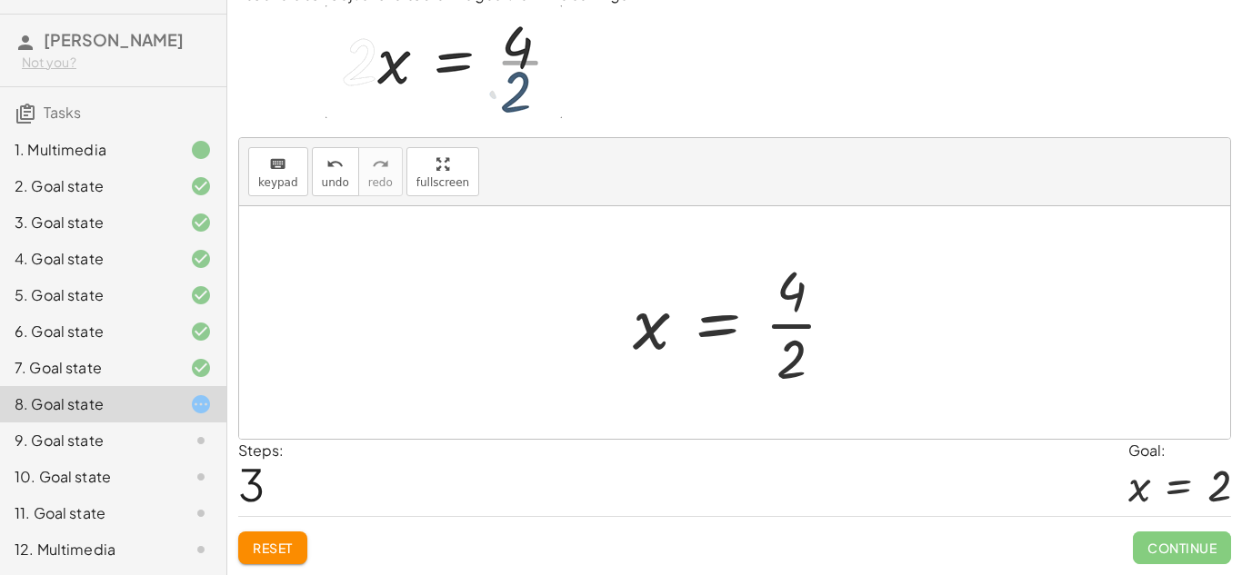
click at [725, 324] on div at bounding box center [741, 323] width 235 height 140
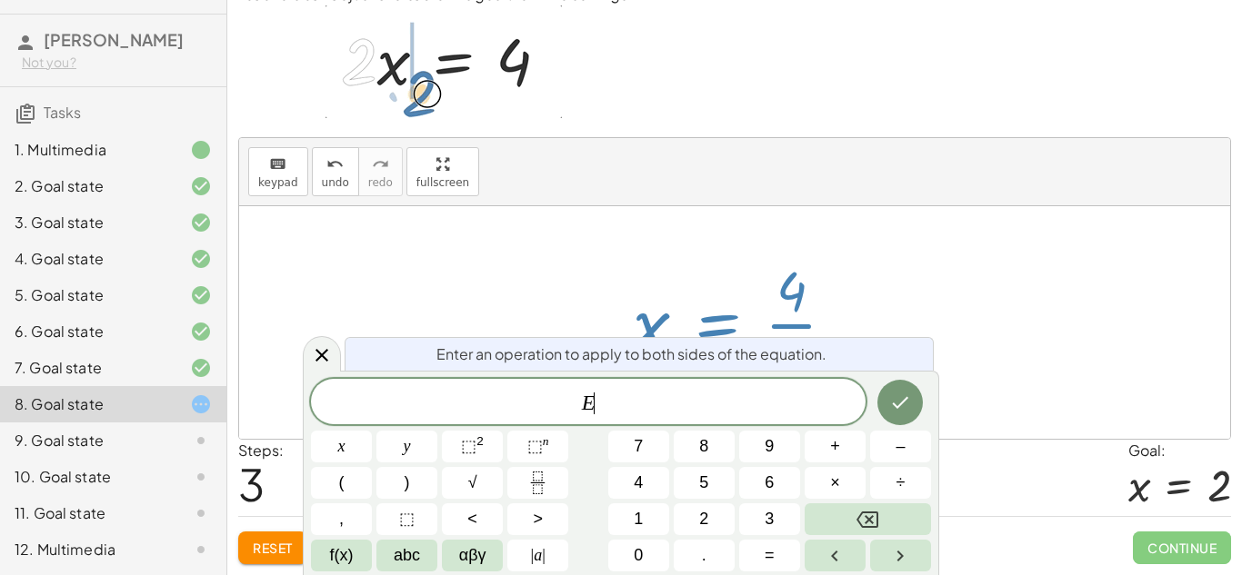
scroll to position [2, 0]
click at [918, 405] on button "Done" at bounding box center [899, 402] width 45 height 45
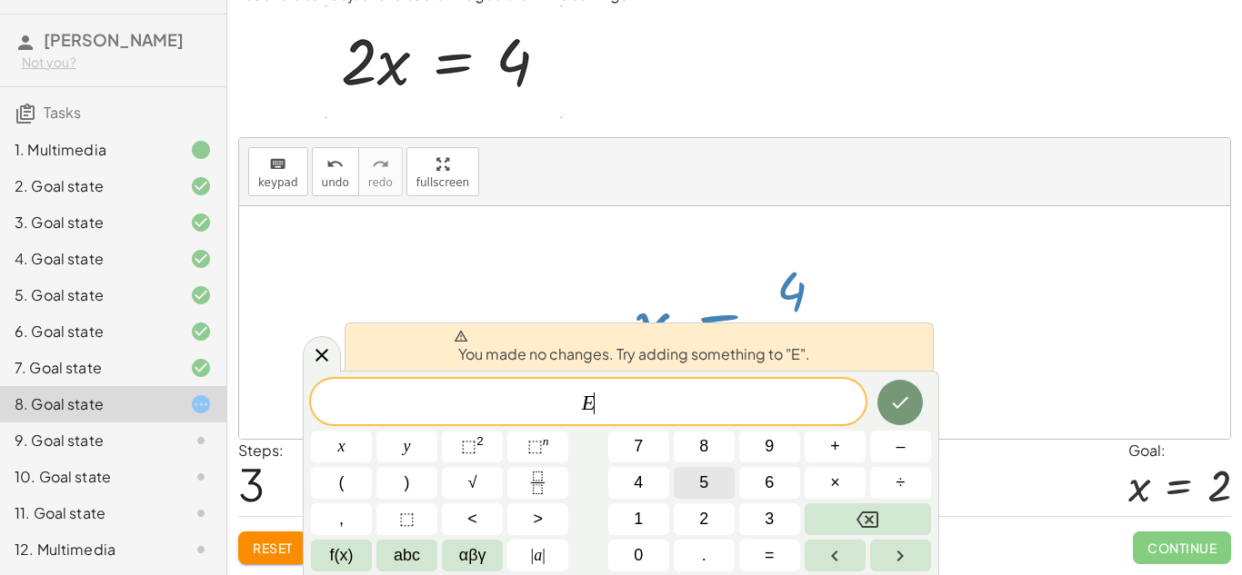
click at [703, 493] on span "5" at bounding box center [703, 483] width 9 height 25
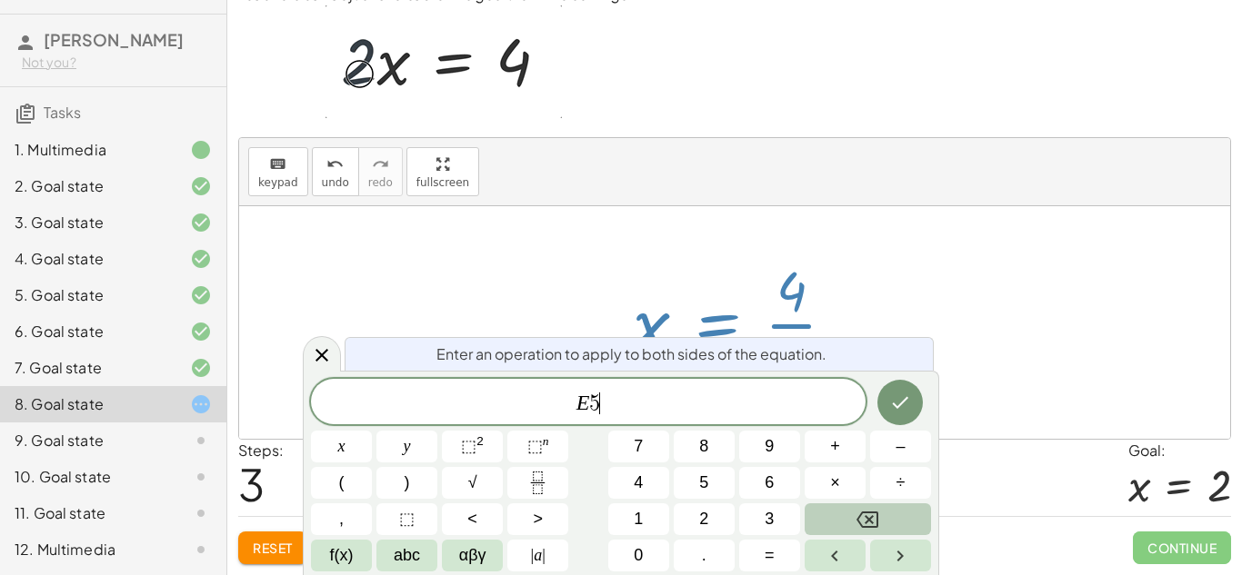
click at [864, 512] on icon "Backspace" at bounding box center [867, 520] width 22 height 16
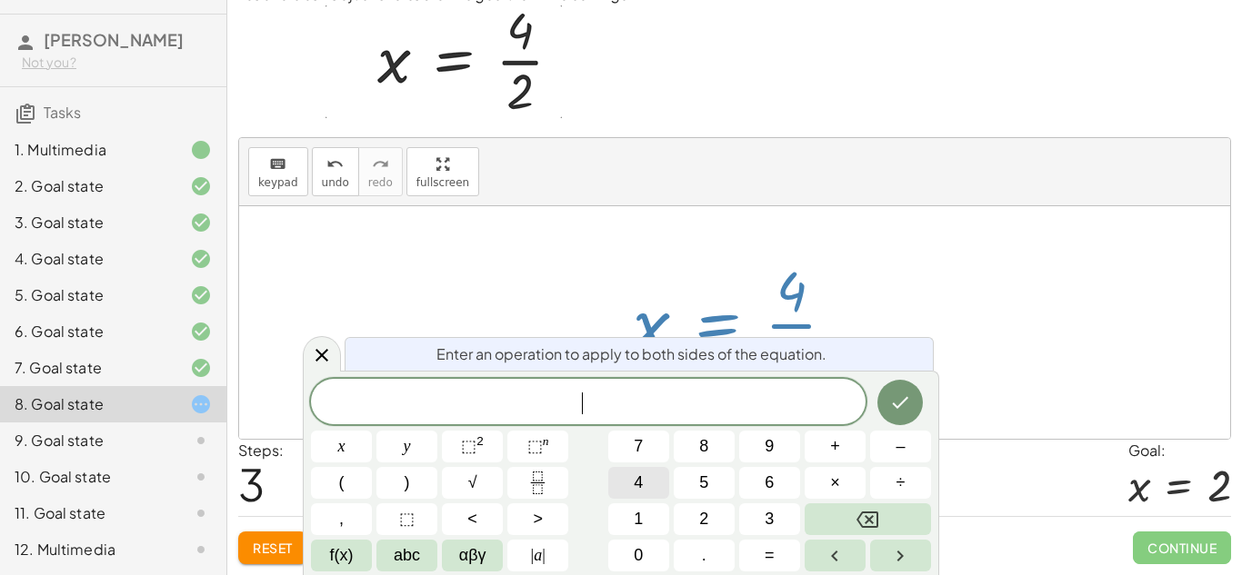
click at [639, 478] on span "4" at bounding box center [638, 483] width 9 height 25
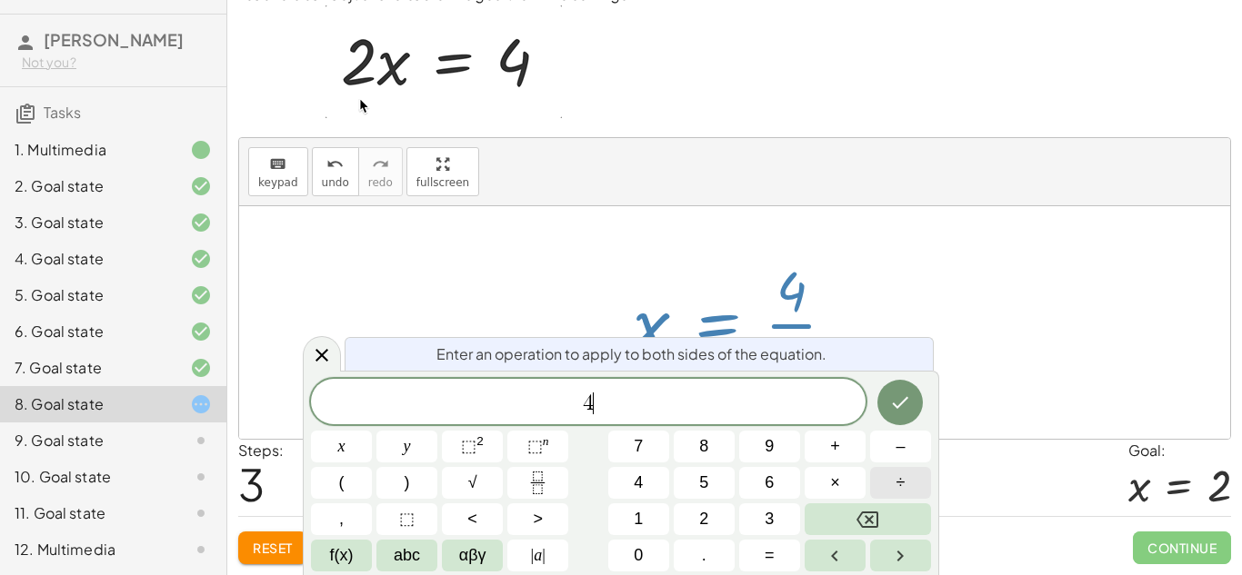
click at [890, 481] on button "÷" at bounding box center [900, 483] width 61 height 32
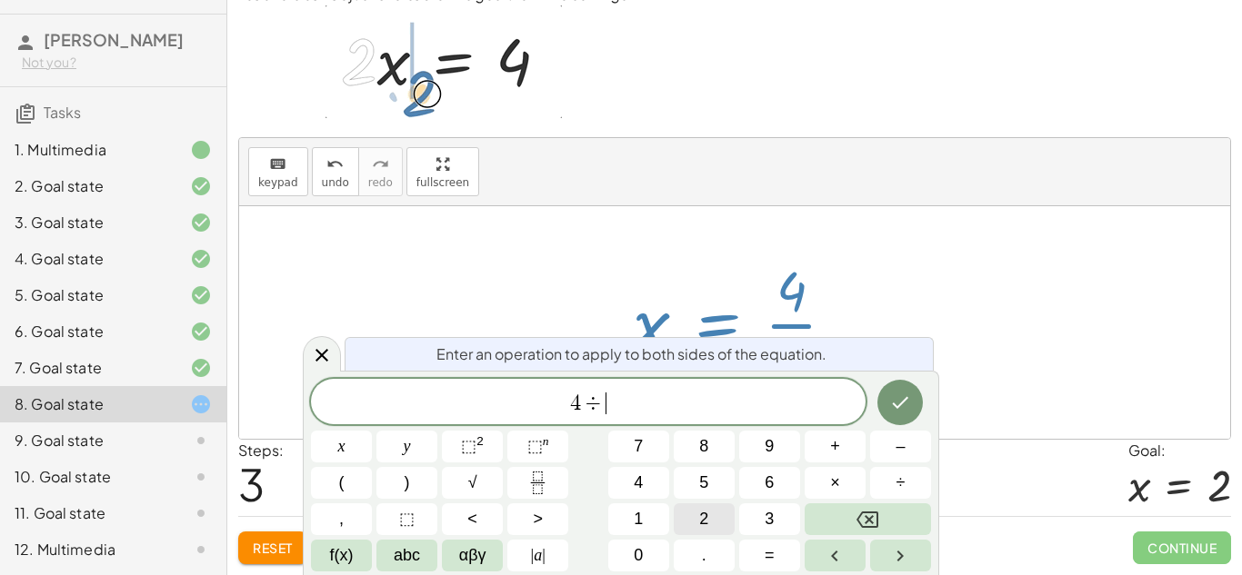
click at [711, 525] on button "2" at bounding box center [704, 520] width 61 height 32
click at [903, 395] on icon "Done" at bounding box center [900, 403] width 22 height 22
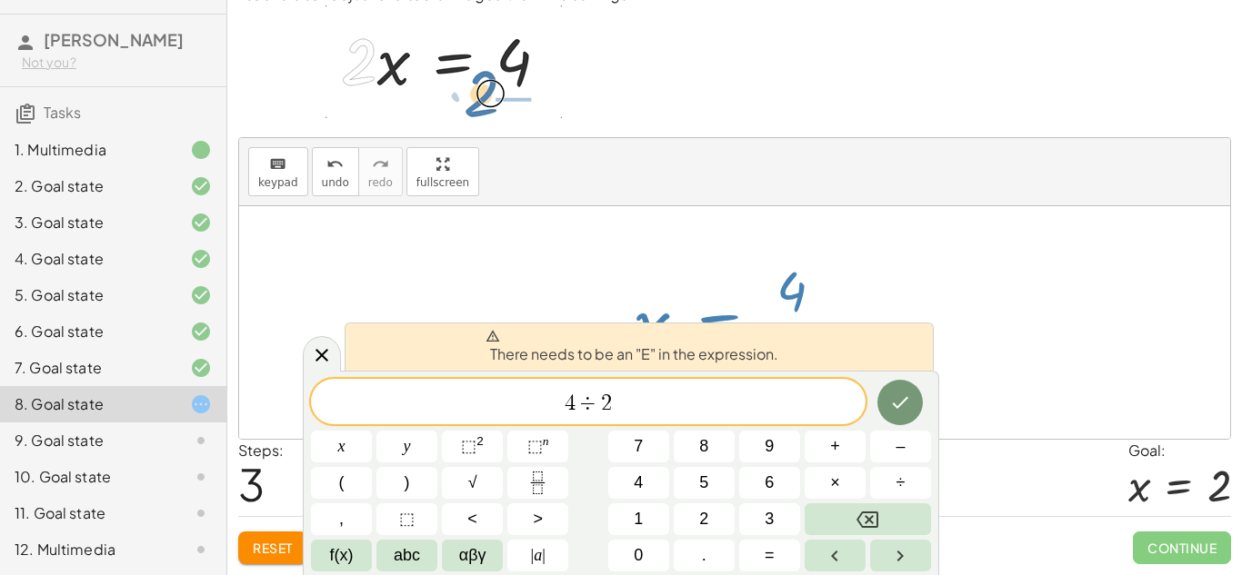
click at [555, 409] on span "4 ÷ 2 ​" at bounding box center [588, 403] width 555 height 25
click at [555, 409] on span "​ 4 ÷ 2" at bounding box center [588, 403] width 555 height 25
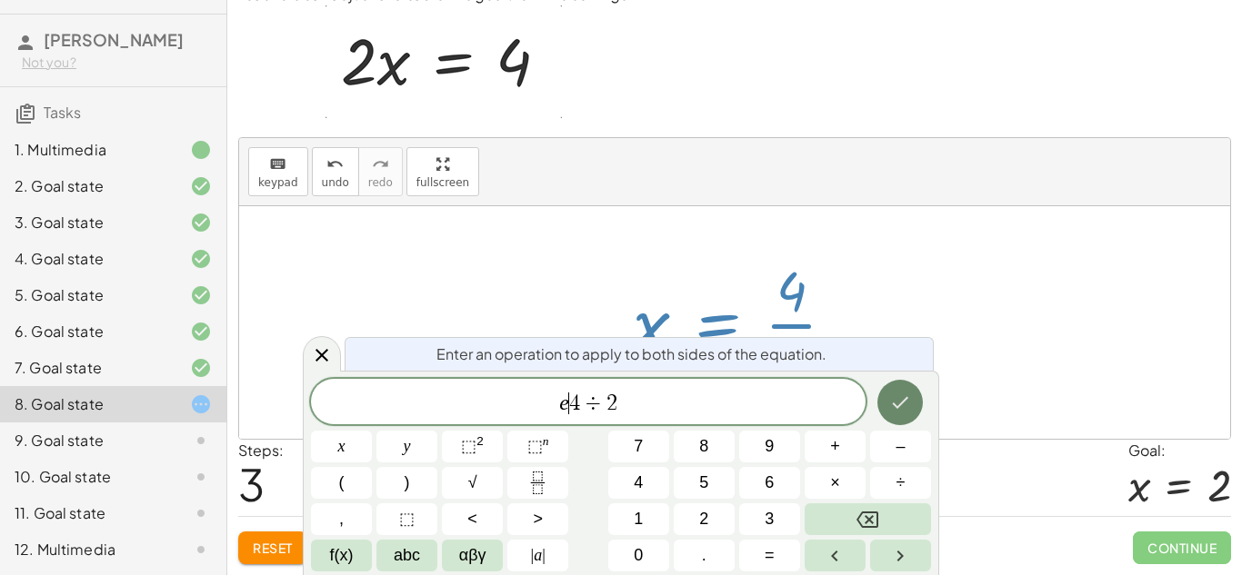
click at [910, 405] on icon "Done" at bounding box center [900, 403] width 22 height 22
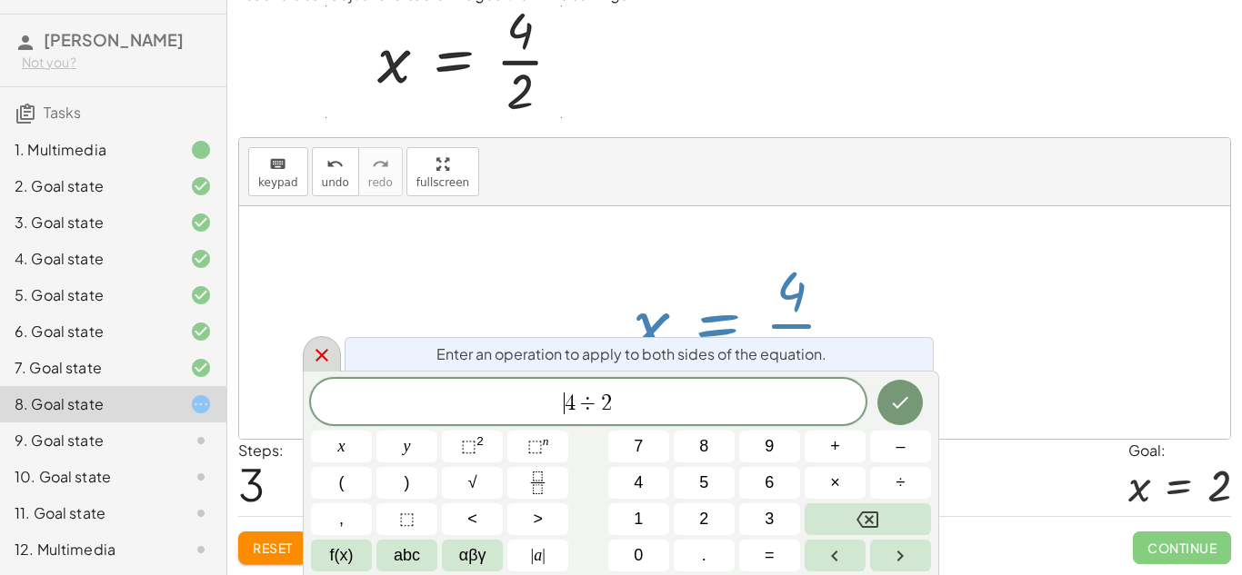
click at [325, 356] on icon at bounding box center [321, 355] width 13 height 13
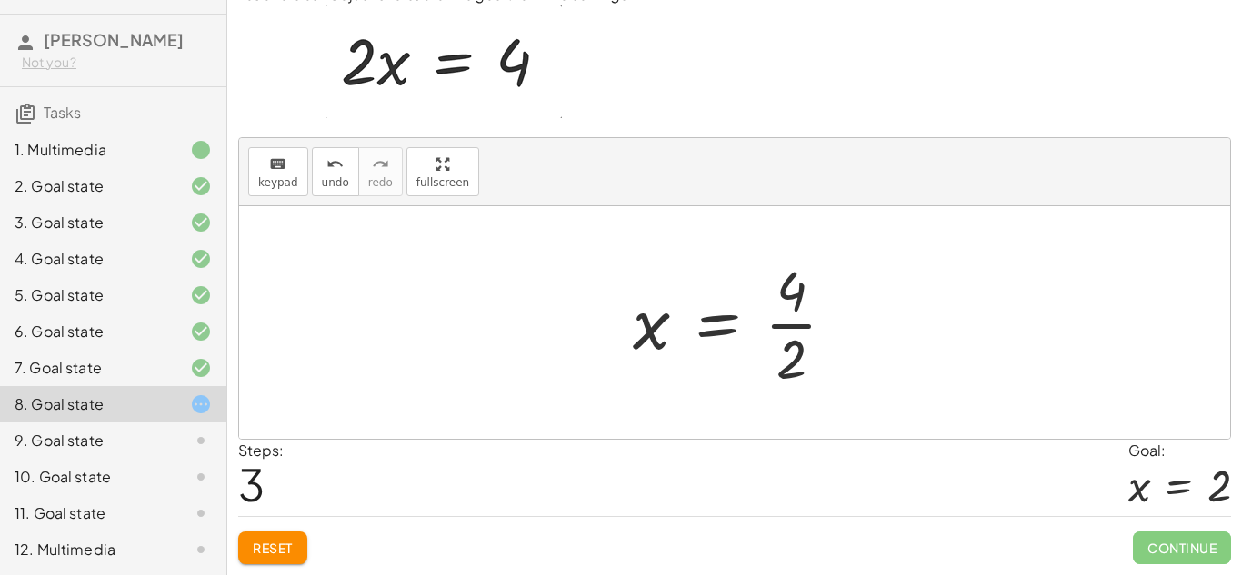
click at [286, 563] on button "Reset" at bounding box center [272, 548] width 69 height 33
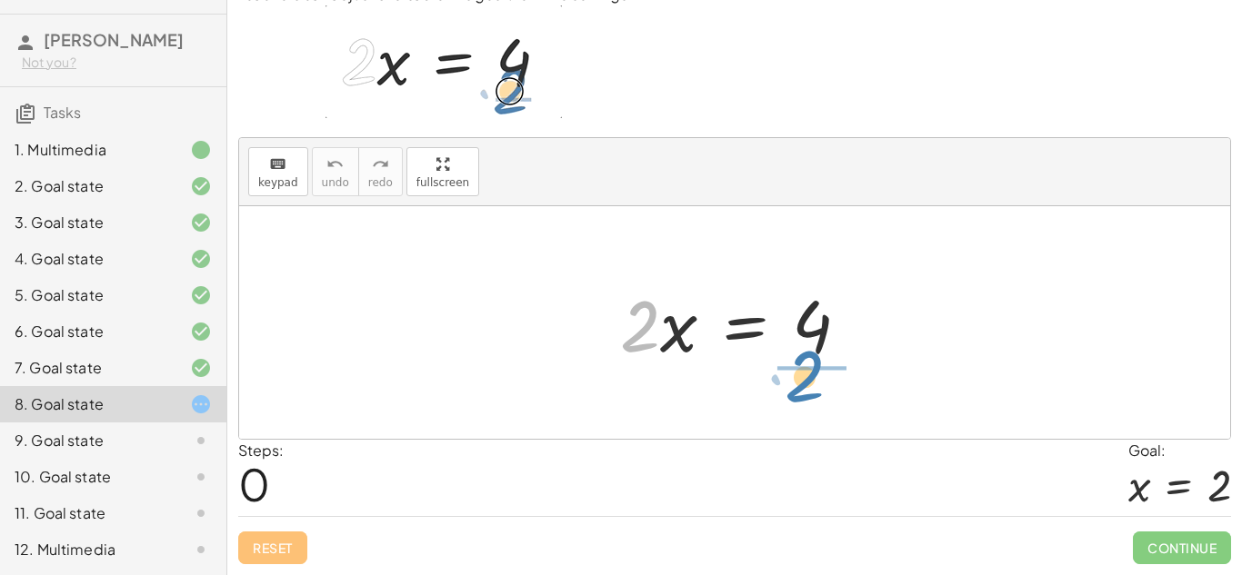
drag, startPoint x: 633, startPoint y: 344, endPoint x: 797, endPoint y: 393, distance: 171.7
click at [797, 393] on div "· 2 · 2 · x = 4" at bounding box center [734, 322] width 991 height 233
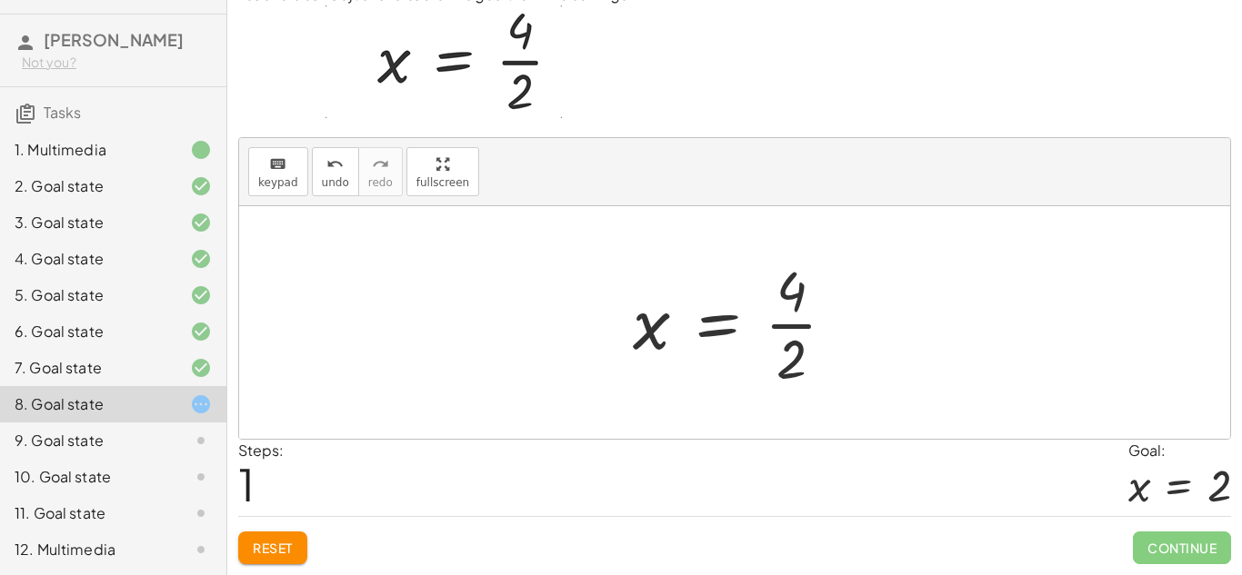
click at [779, 321] on div at bounding box center [741, 323] width 235 height 140
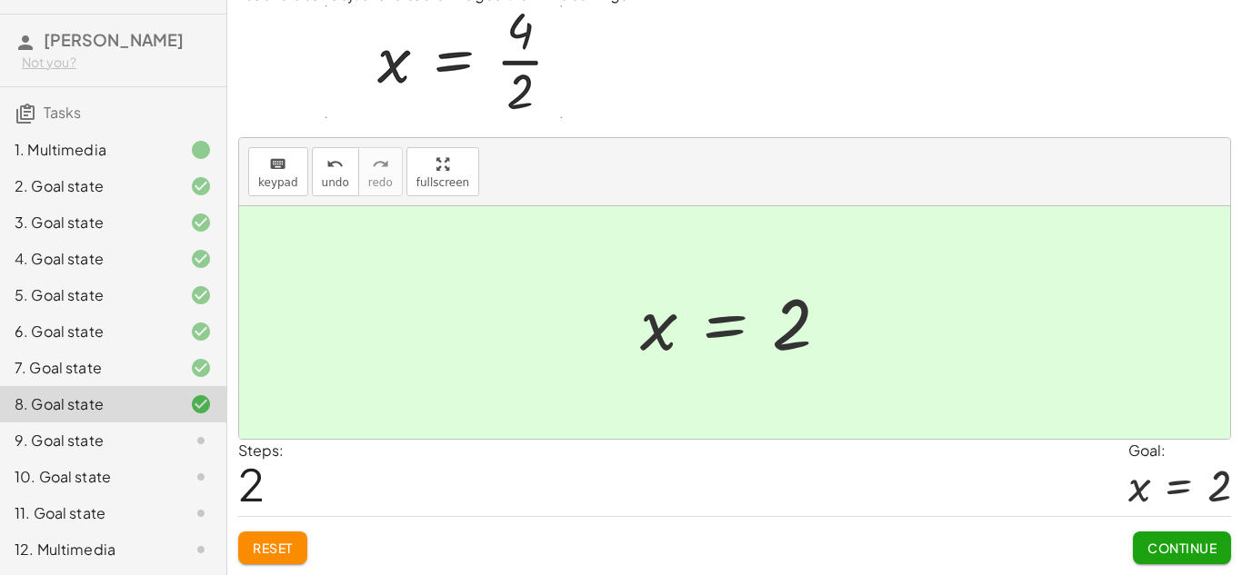
click at [1197, 563] on button "Continue" at bounding box center [1182, 548] width 98 height 33
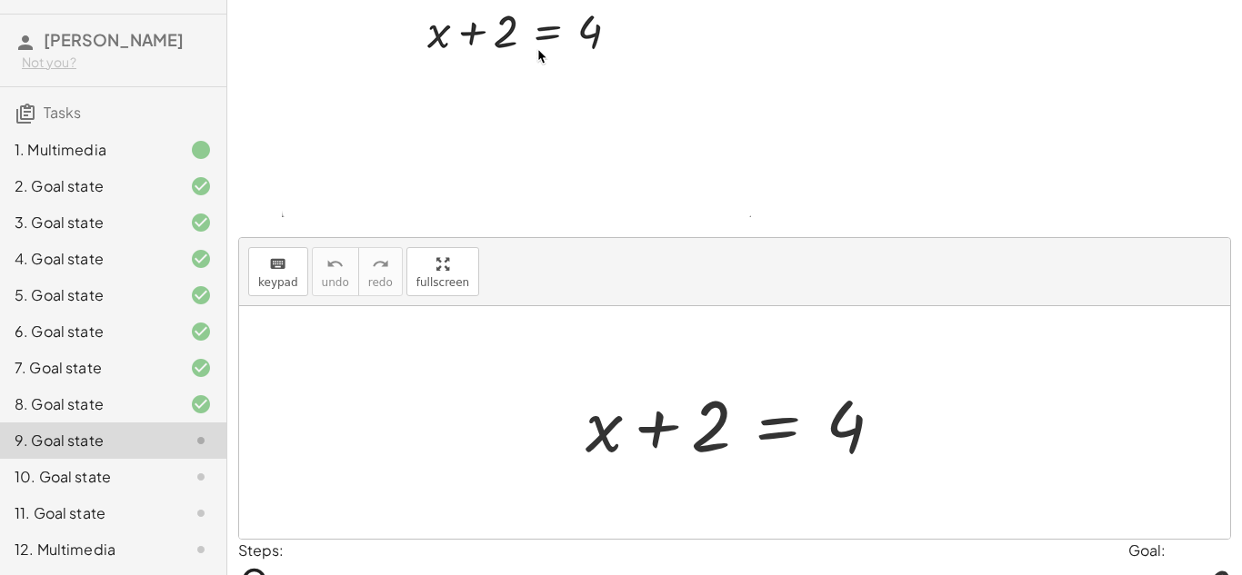
scroll to position [105, 0]
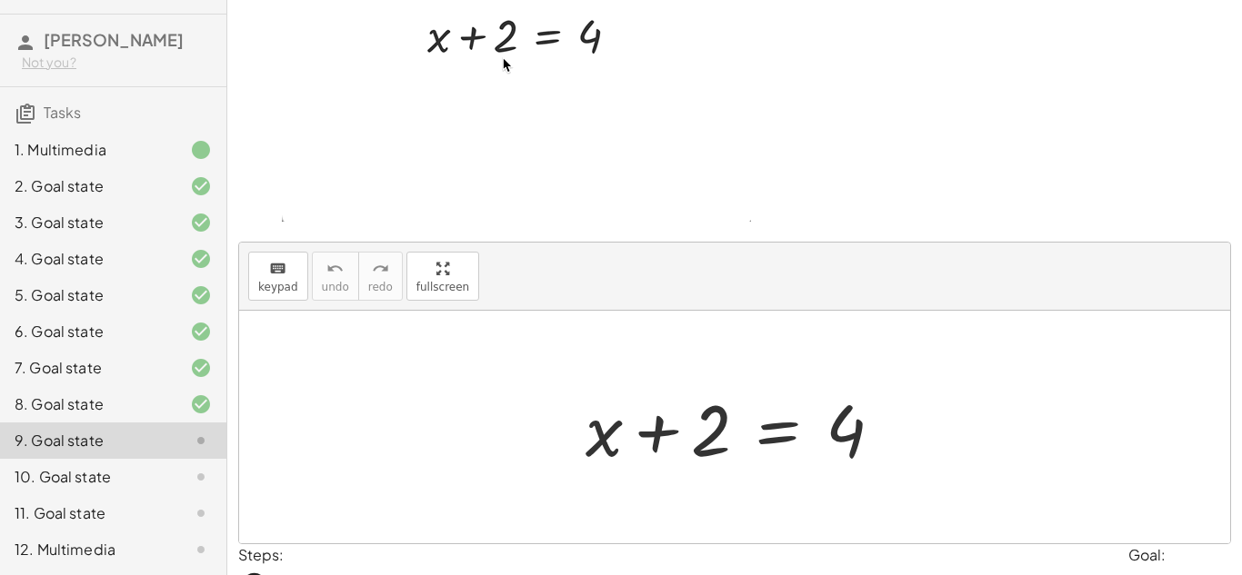
click at [773, 425] on div at bounding box center [741, 428] width 330 height 94
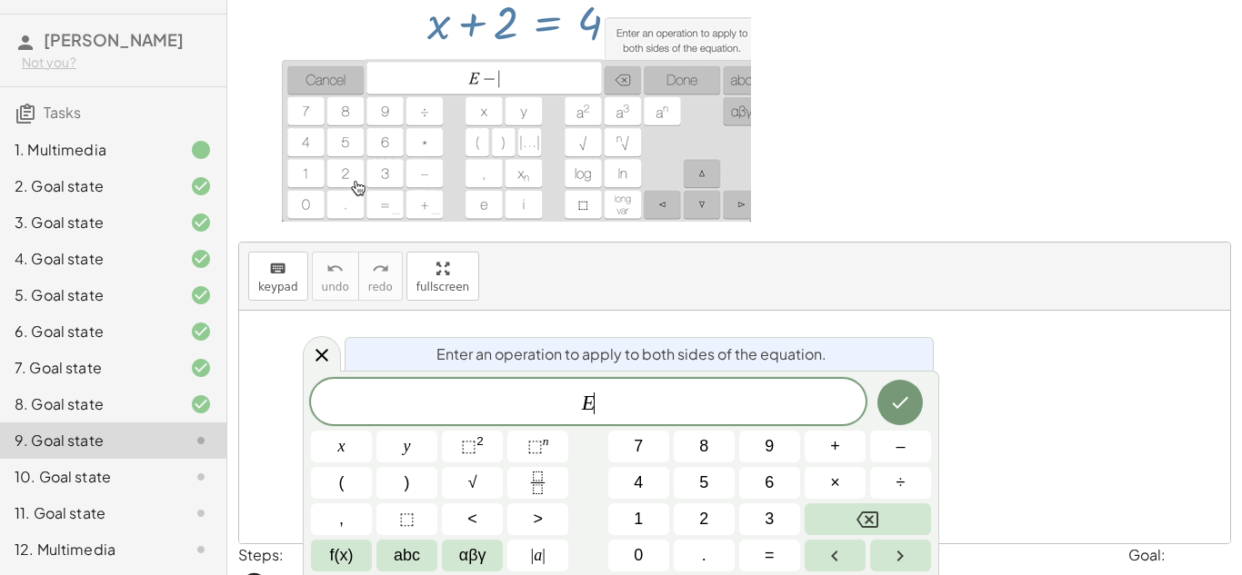
scroll to position [4, 0]
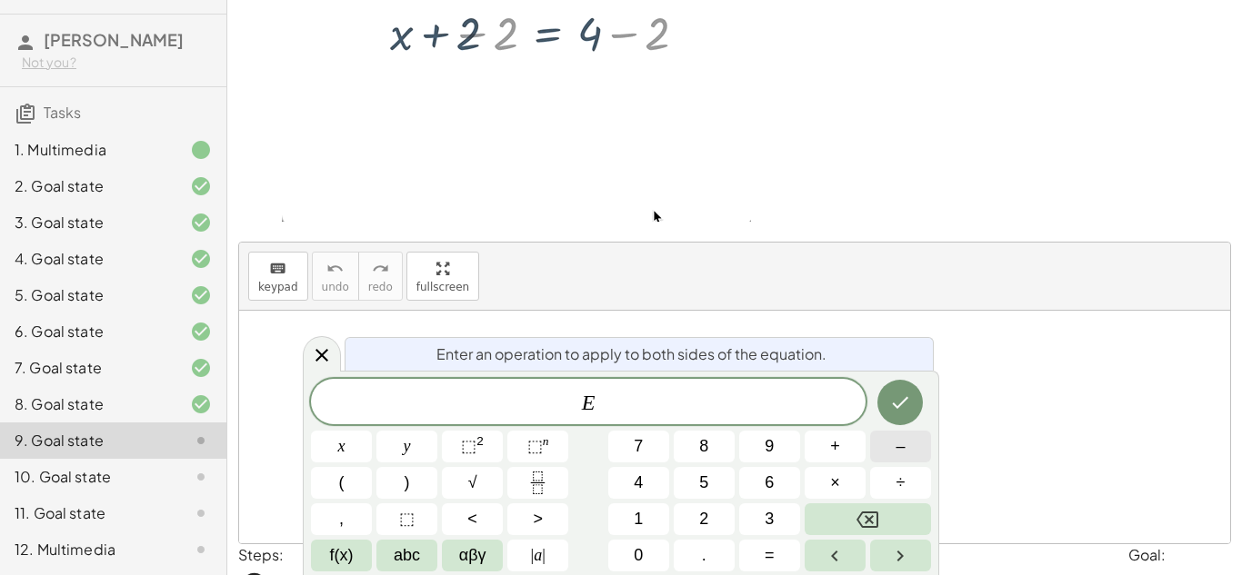
click at [900, 451] on span "–" at bounding box center [899, 447] width 9 height 25
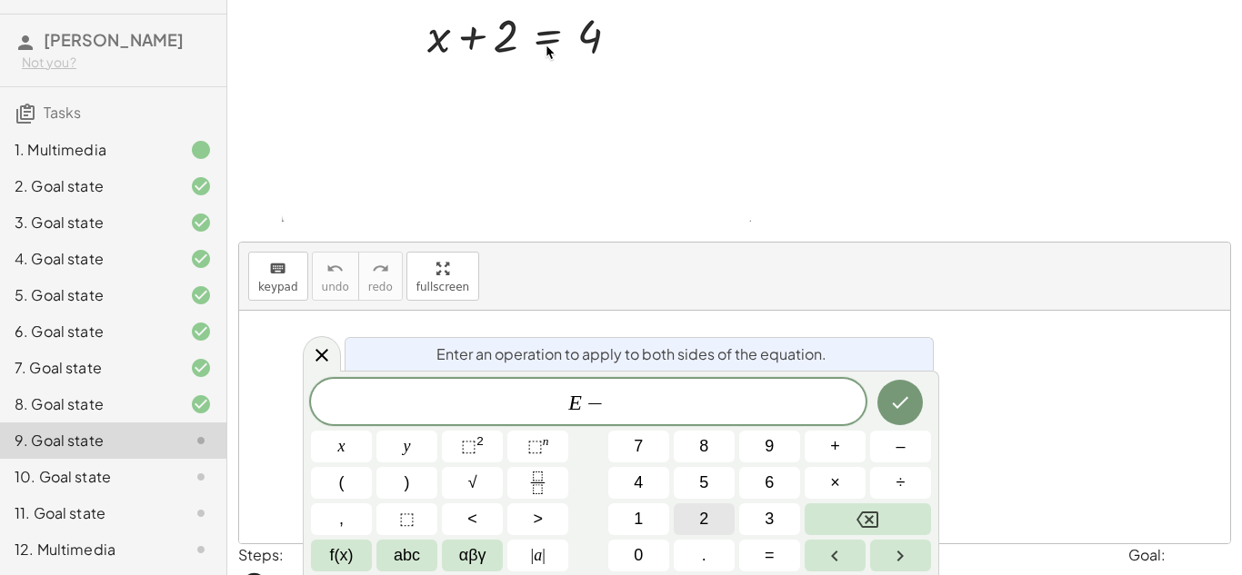
click at [709, 522] on button "2" at bounding box center [704, 520] width 61 height 32
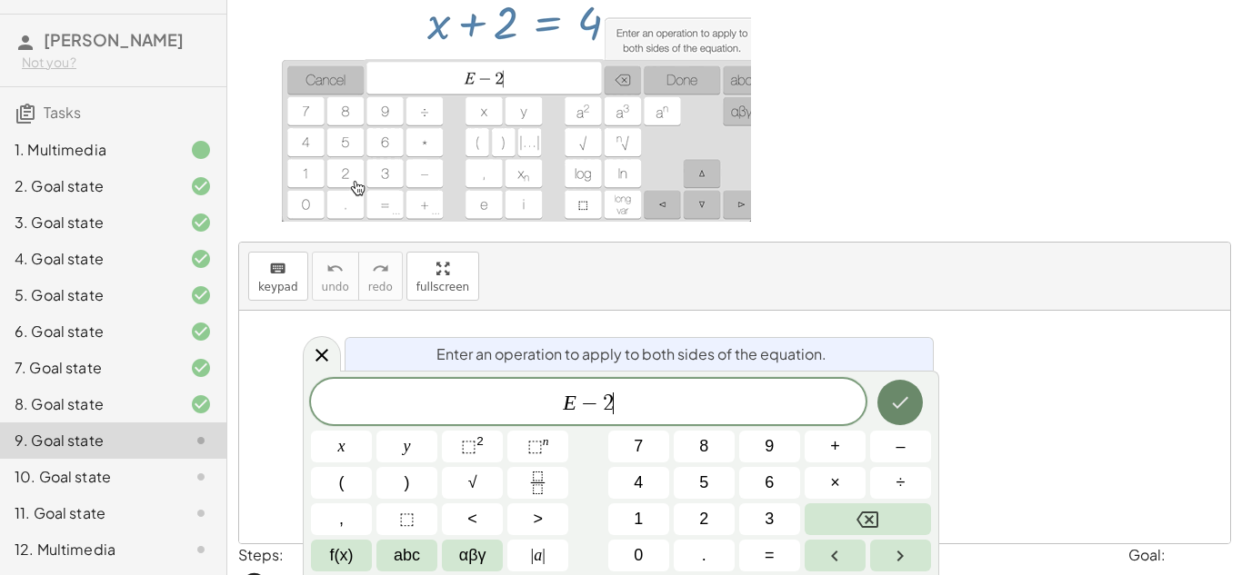
click at [914, 408] on button "Done" at bounding box center [899, 402] width 45 height 45
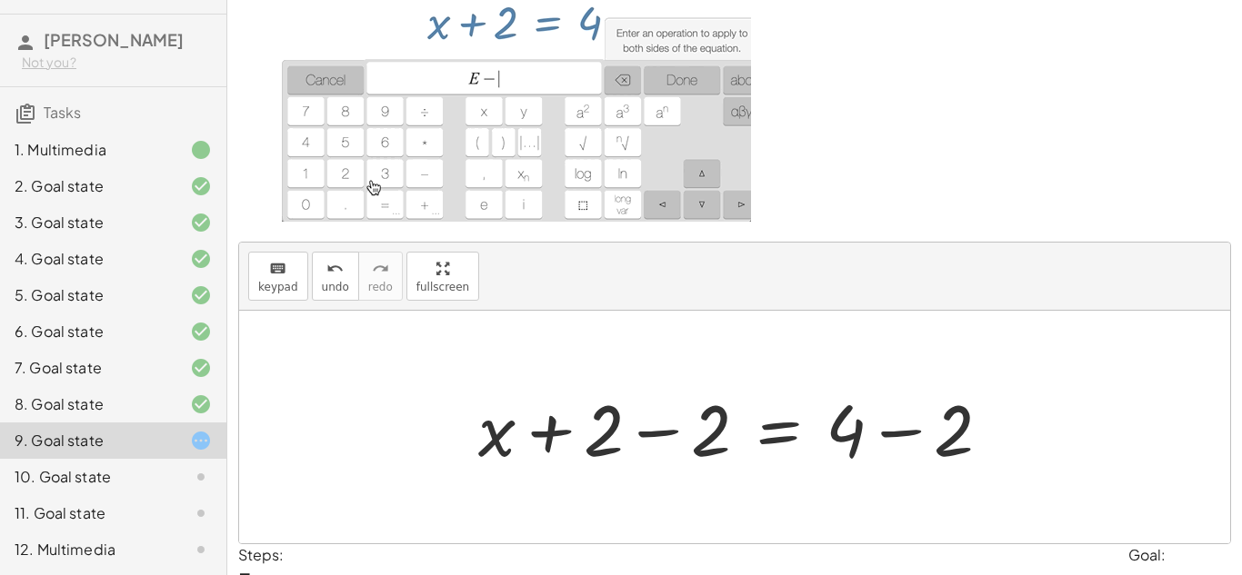
click at [661, 432] on div at bounding box center [741, 428] width 545 height 94
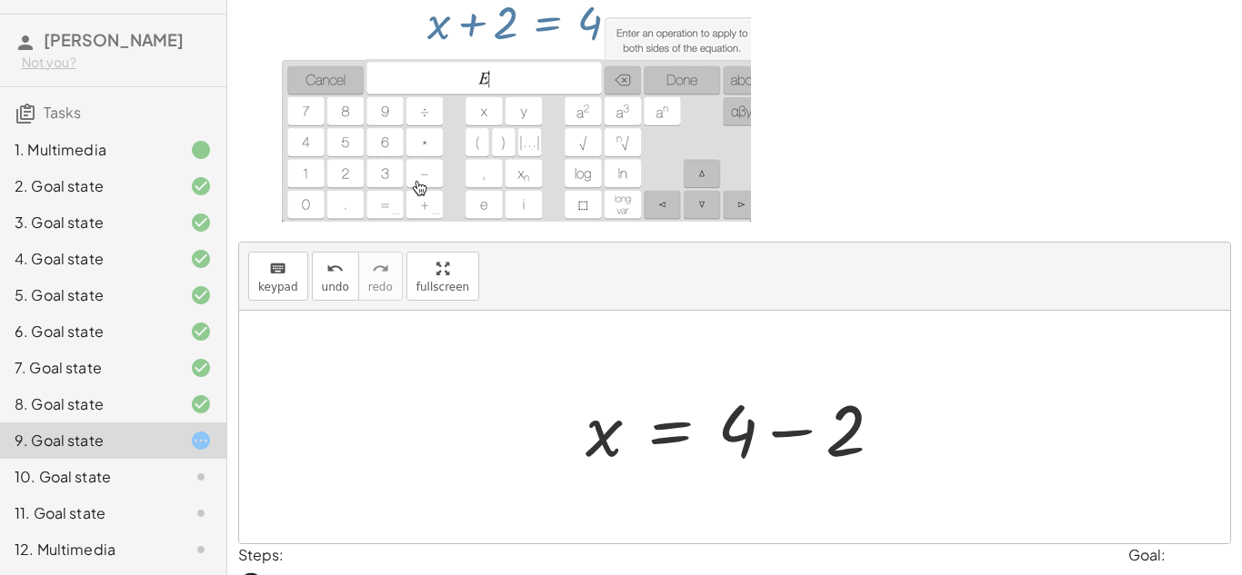
click at [784, 435] on div at bounding box center [741, 428] width 330 height 94
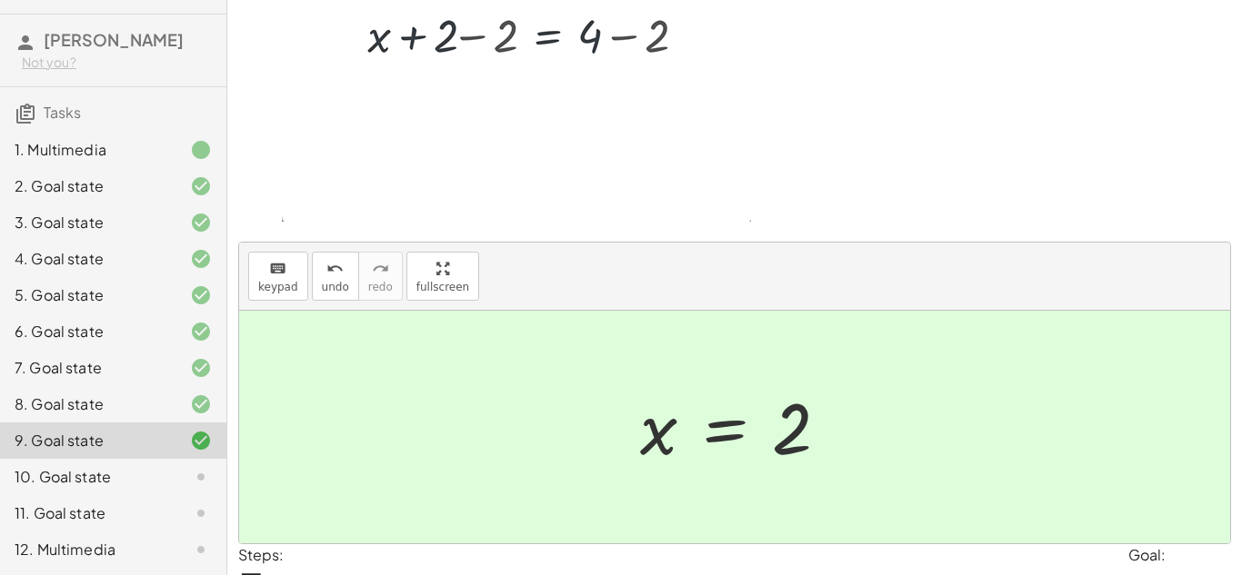
scroll to position [209, 0]
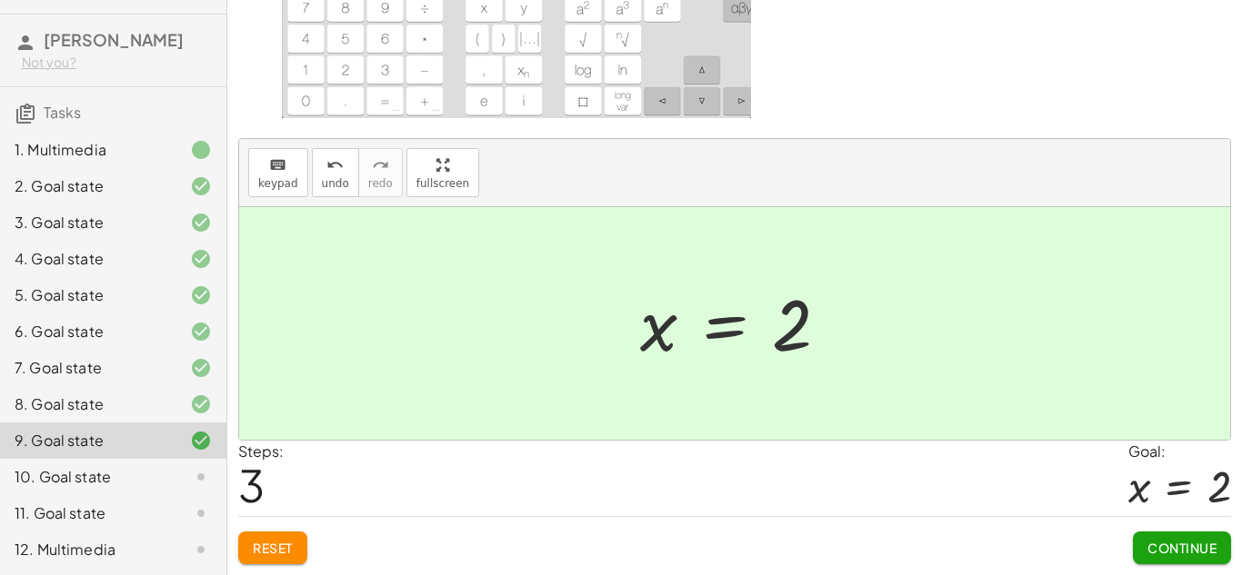
click at [1143, 535] on button "Continue" at bounding box center [1182, 548] width 98 height 33
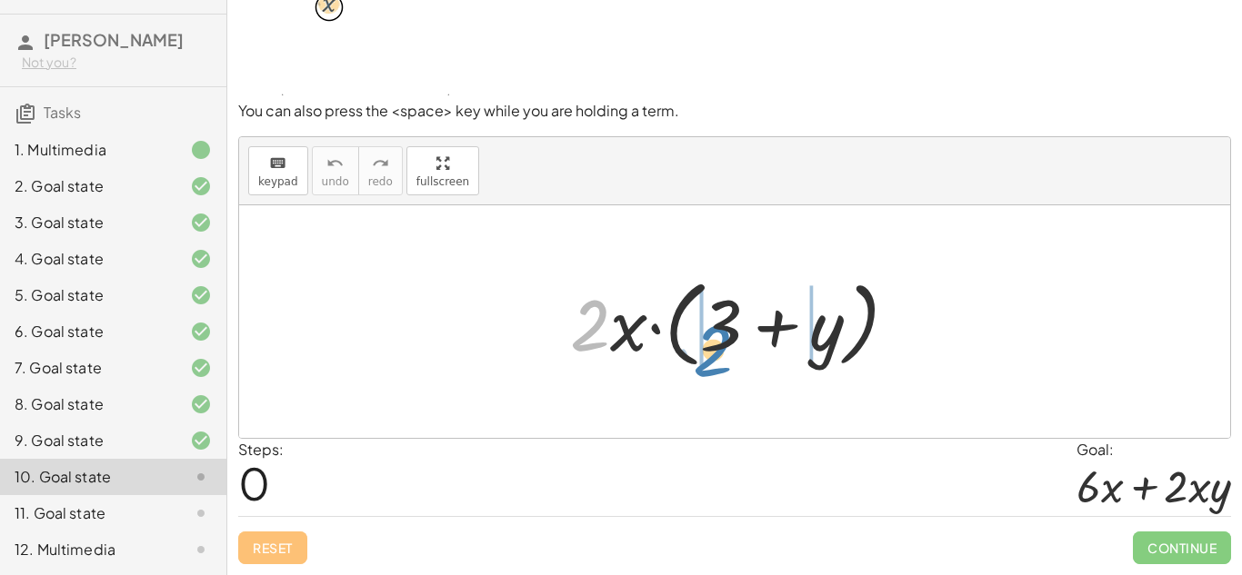
drag, startPoint x: 591, startPoint y: 328, endPoint x: 716, endPoint y: 349, distance: 127.2
click at [716, 349] on div at bounding box center [741, 322] width 360 height 105
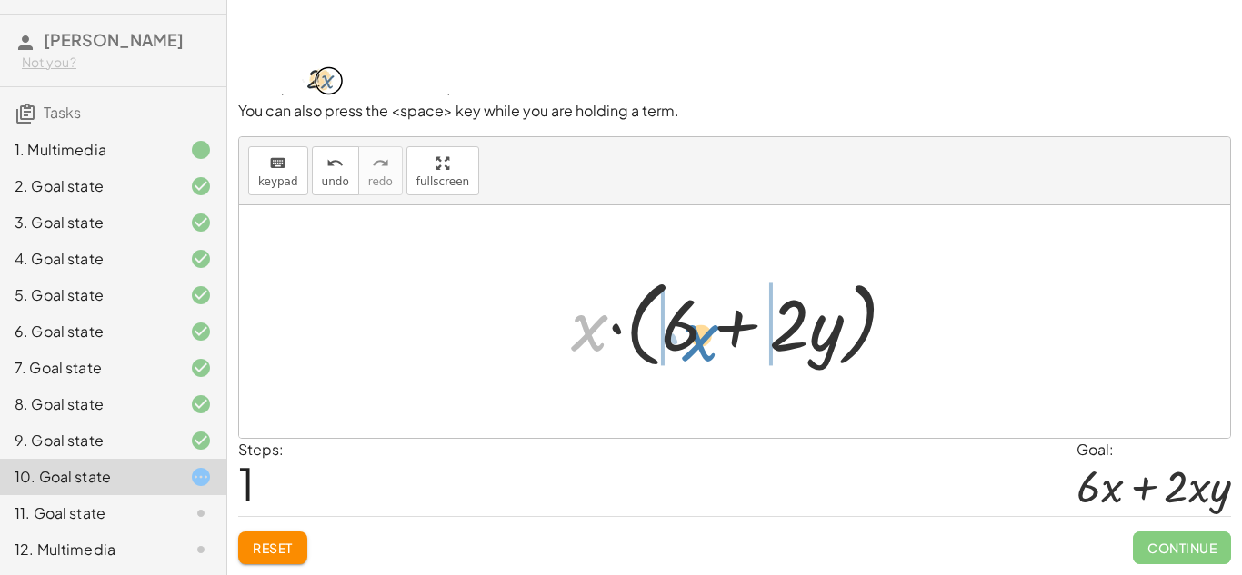
drag, startPoint x: 578, startPoint y: 327, endPoint x: 689, endPoint y: 337, distance: 111.4
click at [689, 337] on div at bounding box center [741, 322] width 359 height 105
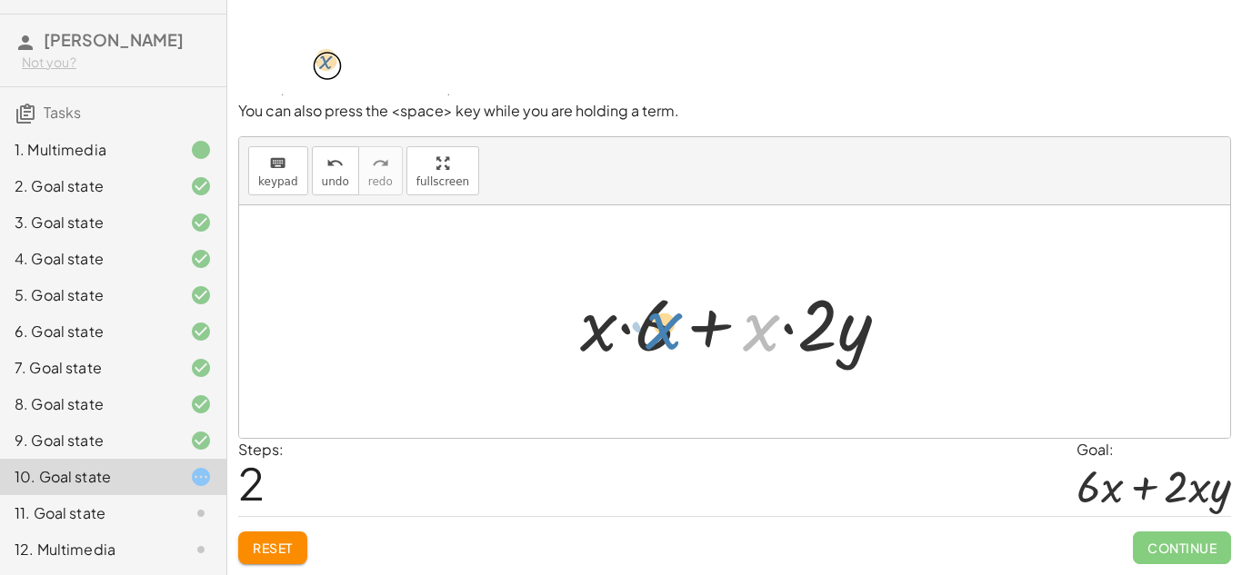
drag, startPoint x: 775, startPoint y: 333, endPoint x: 675, endPoint y: 331, distance: 100.0
click at [675, 331] on div at bounding box center [742, 322] width 342 height 94
click at [624, 331] on div at bounding box center [742, 322] width 342 height 94
click at [708, 325] on div at bounding box center [742, 322] width 342 height 94
click at [785, 329] on div at bounding box center [742, 322] width 342 height 94
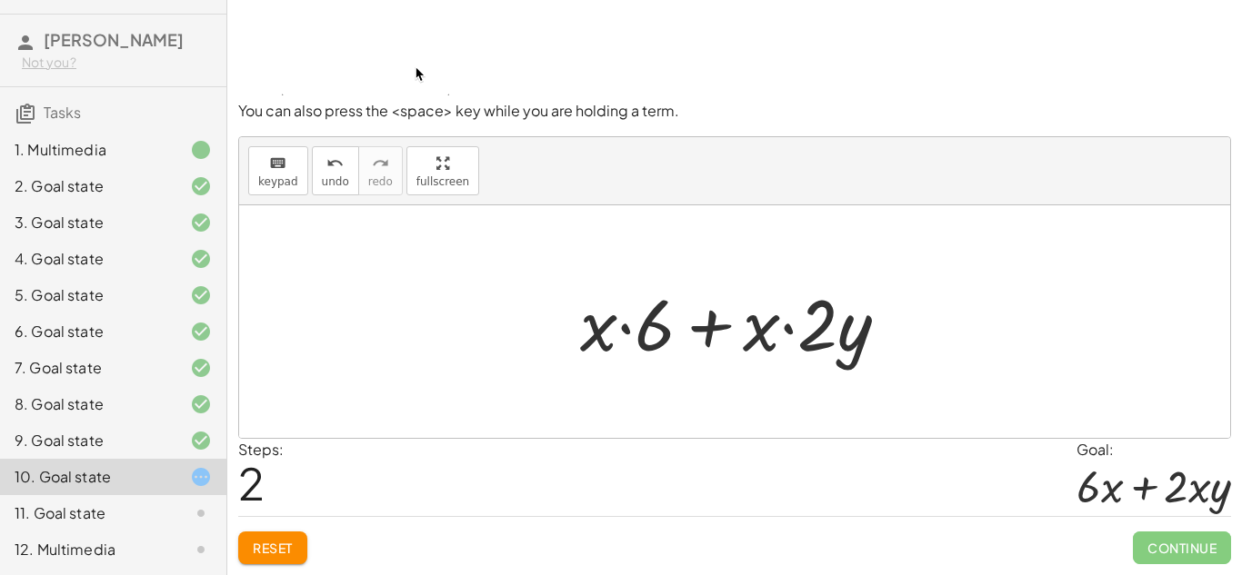
click at [256, 555] on span "Reset" at bounding box center [273, 548] width 40 height 16
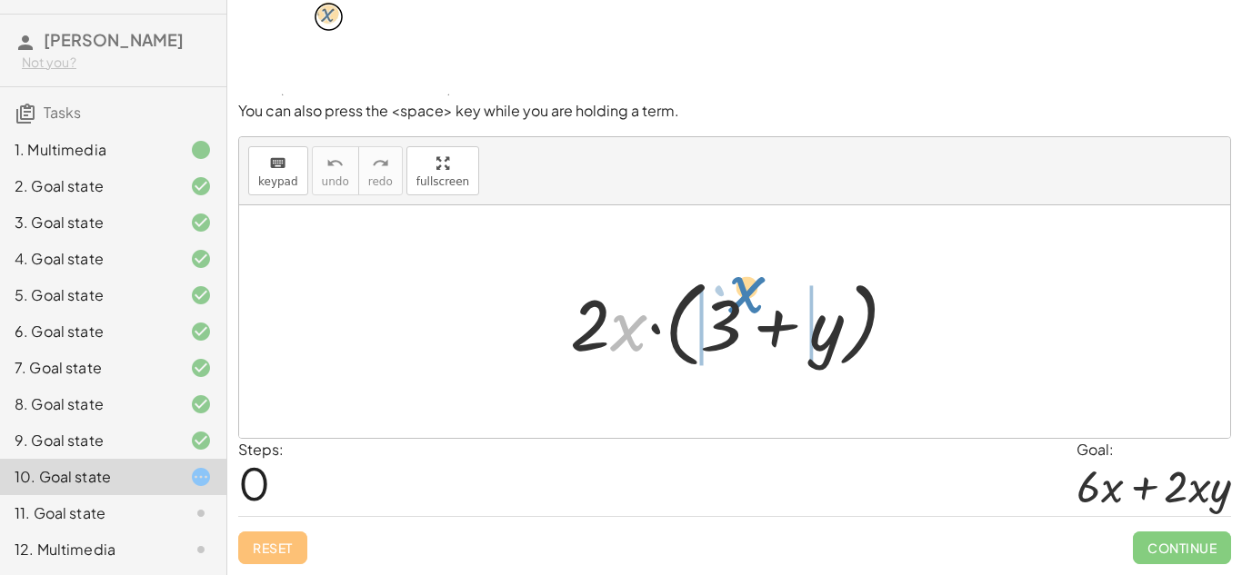
drag, startPoint x: 625, startPoint y: 330, endPoint x: 743, endPoint y: 301, distance: 121.7
click at [743, 301] on div at bounding box center [741, 322] width 360 height 105
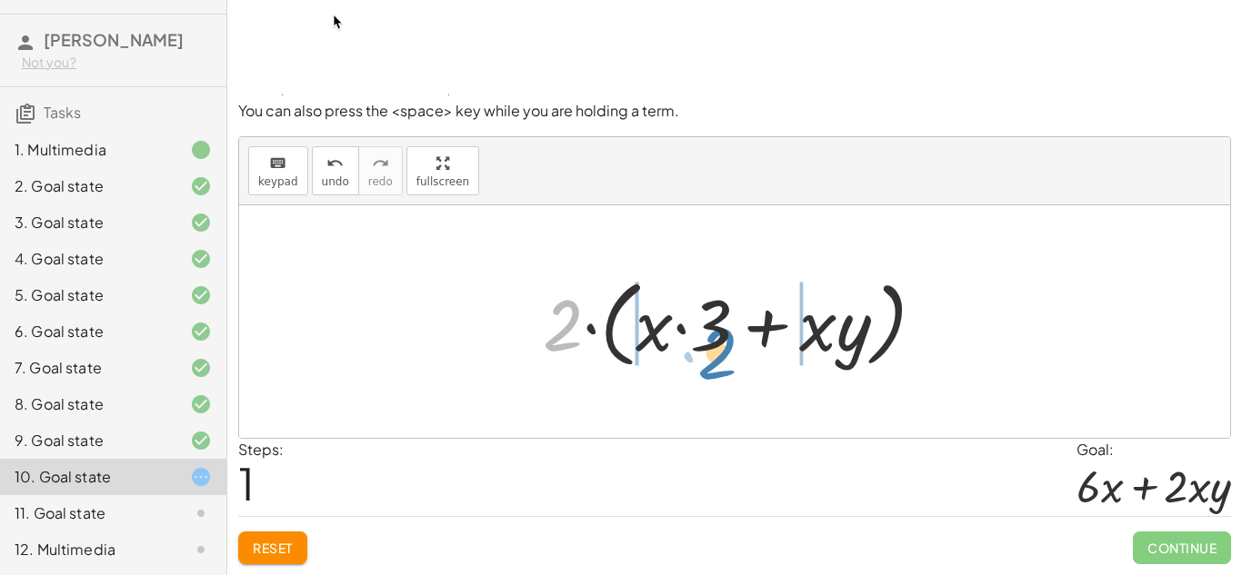
drag, startPoint x: 557, startPoint y: 324, endPoint x: 712, endPoint y: 350, distance: 156.8
click at [712, 350] on div at bounding box center [741, 322] width 415 height 105
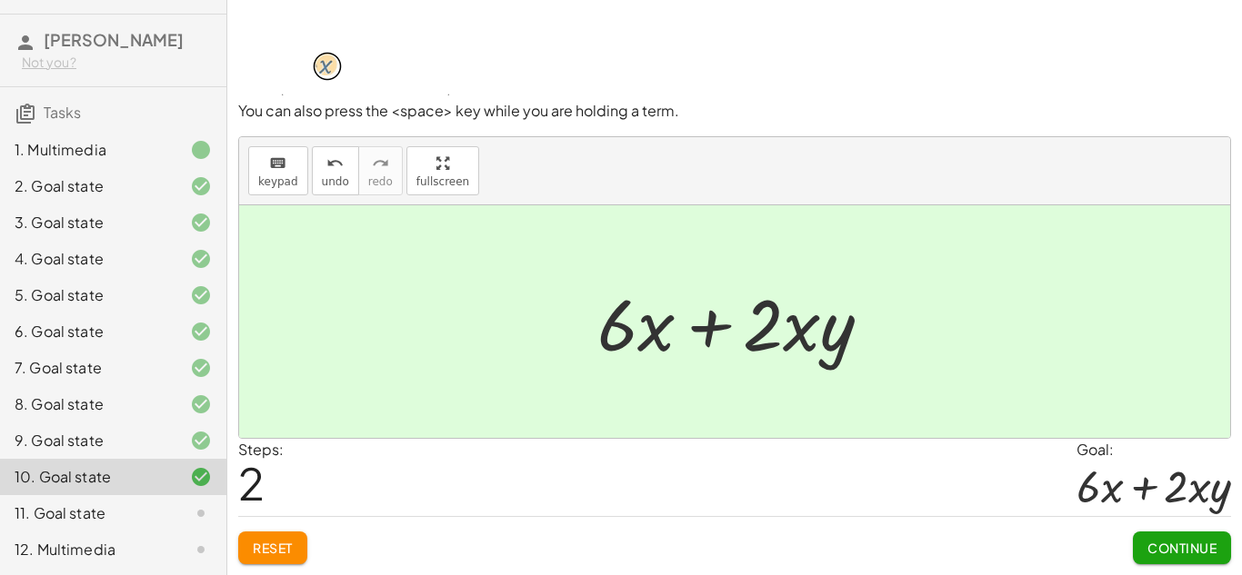
click at [1152, 545] on span "Continue" at bounding box center [1181, 548] width 69 height 16
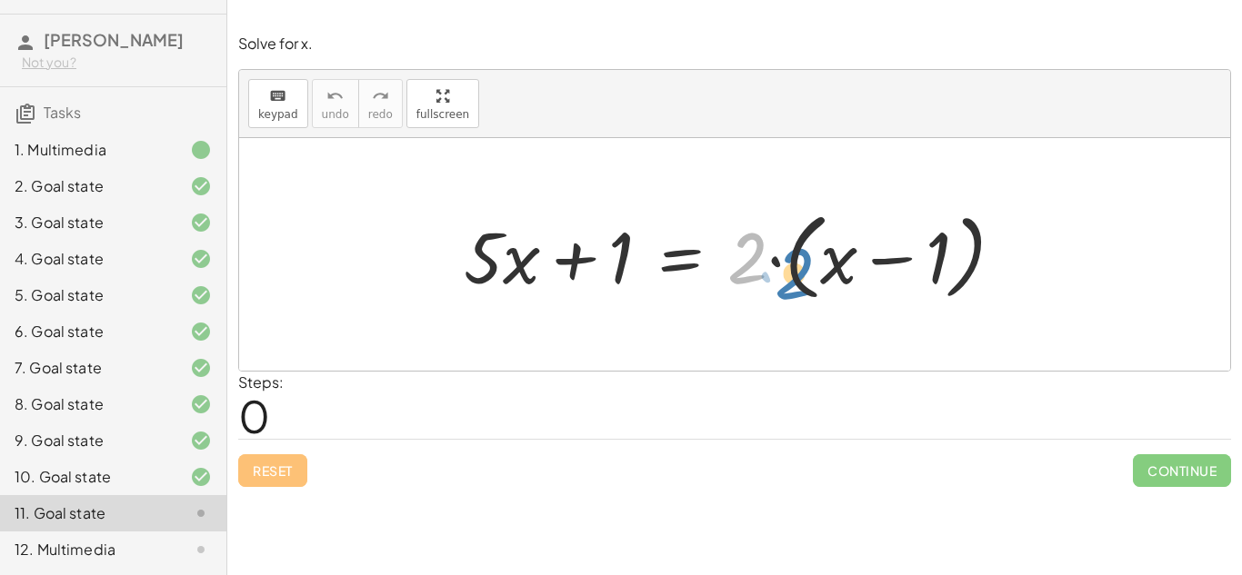
drag, startPoint x: 747, startPoint y: 256, endPoint x: 796, endPoint y: 272, distance: 51.5
click at [796, 272] on div at bounding box center [742, 255] width 574 height 105
drag, startPoint x: 753, startPoint y: 255, endPoint x: 835, endPoint y: 260, distance: 81.9
click at [835, 260] on div at bounding box center [742, 255] width 574 height 105
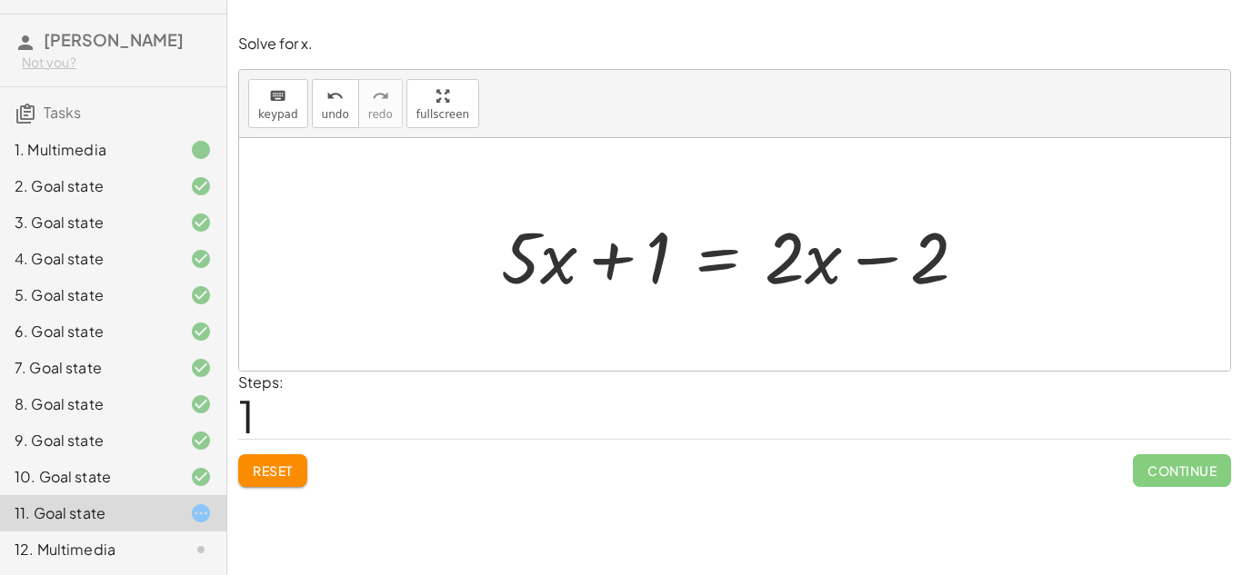
click at [716, 254] on div at bounding box center [741, 255] width 499 height 94
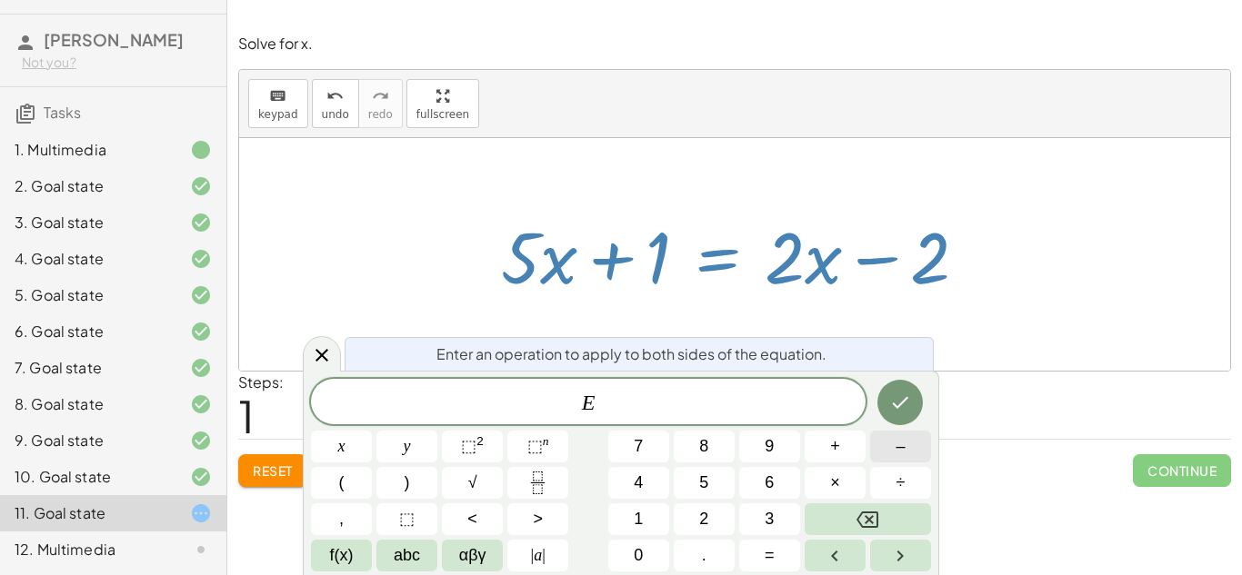
click at [882, 445] on button "–" at bounding box center [900, 447] width 61 height 32
click at [652, 505] on button "1" at bounding box center [638, 520] width 61 height 32
click at [902, 411] on icon "Done" at bounding box center [900, 403] width 22 height 22
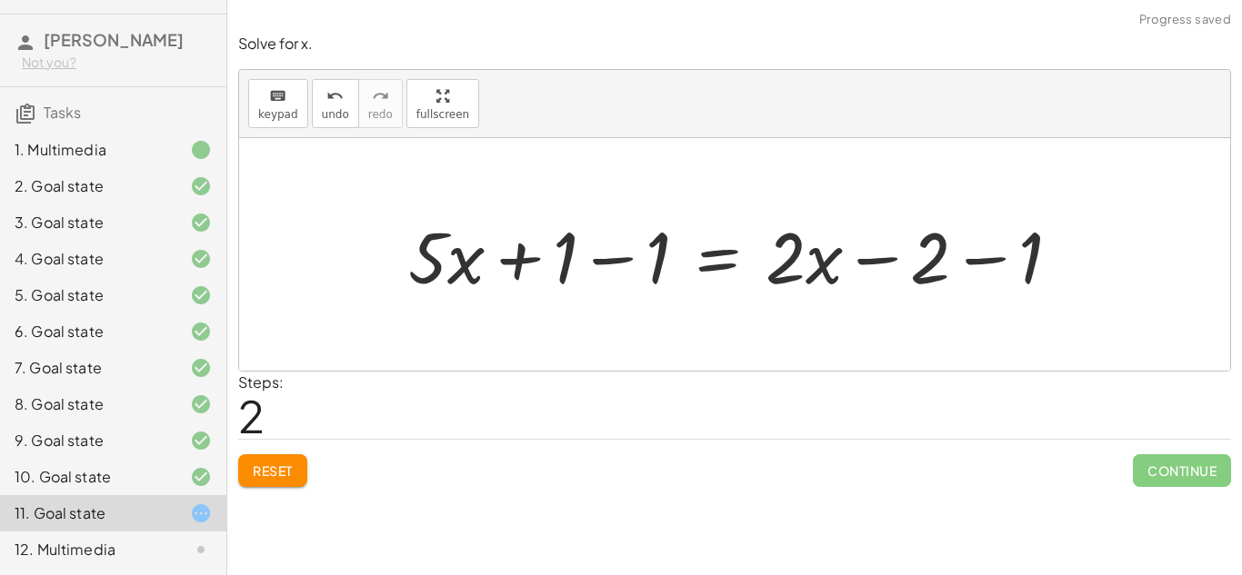
click at [607, 259] on div at bounding box center [741, 255] width 685 height 94
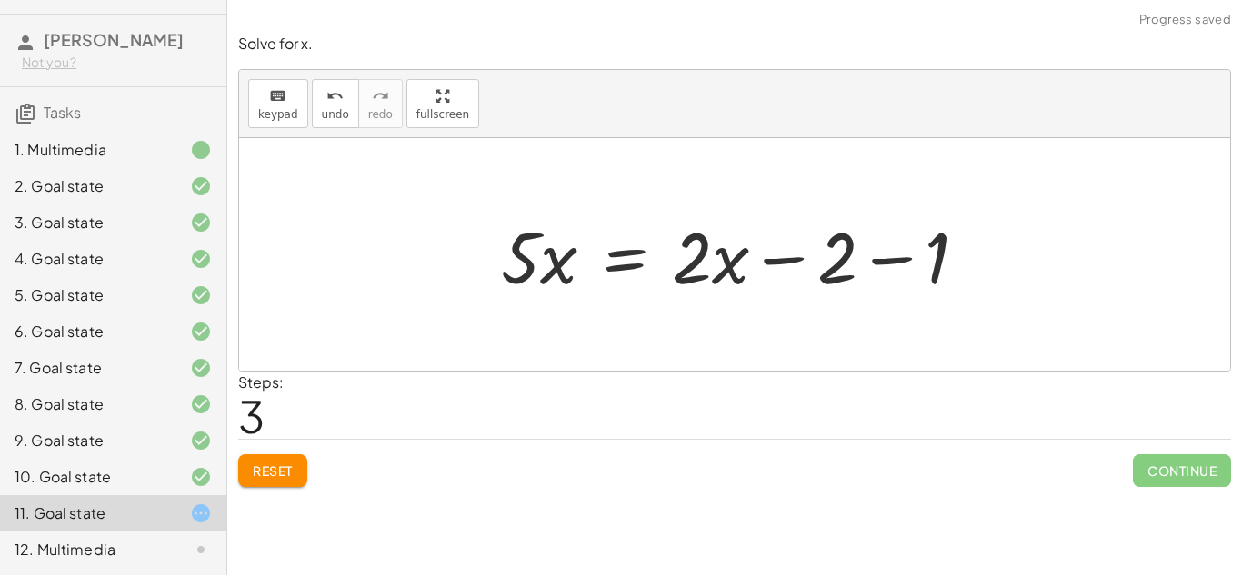
click at [883, 259] on div at bounding box center [741, 255] width 499 height 94
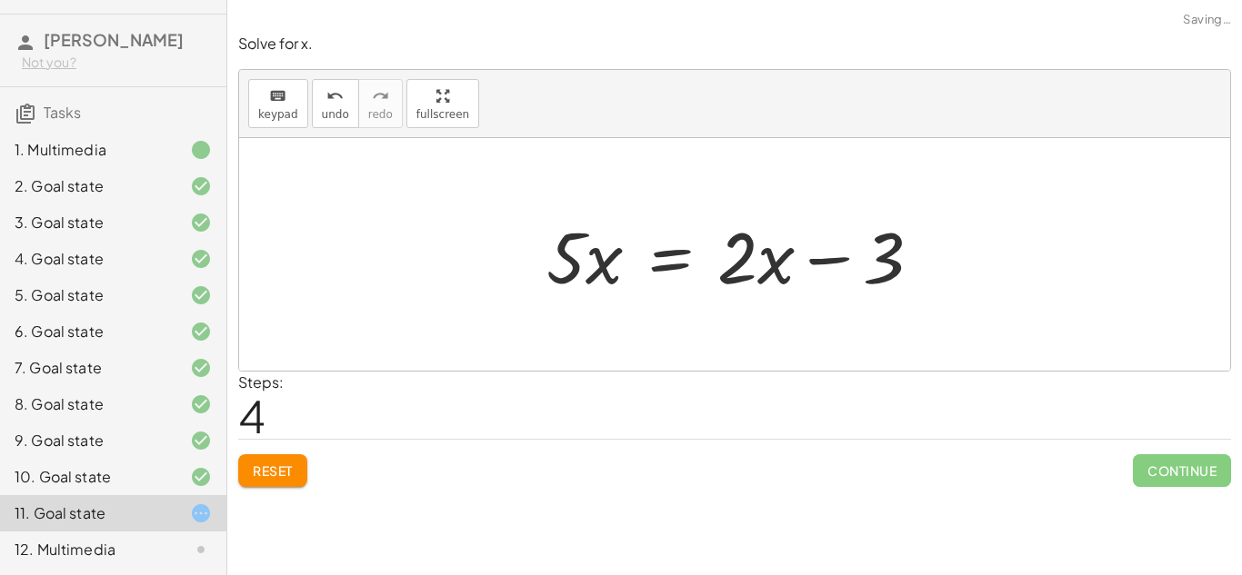
click at [669, 261] on div at bounding box center [740, 255] width 407 height 94
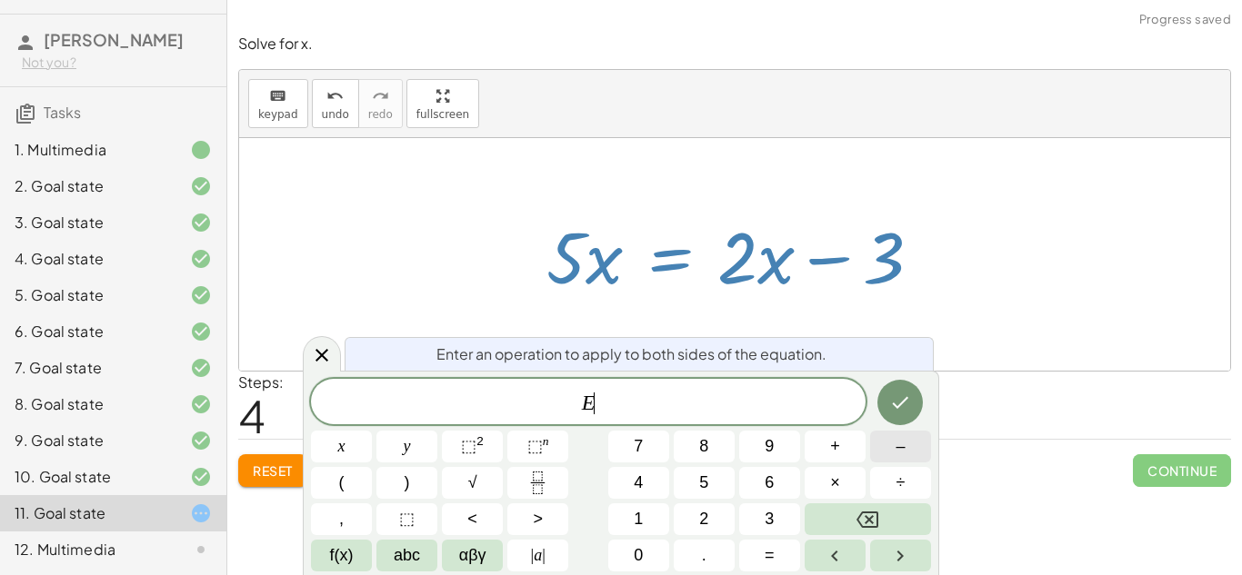
click at [893, 435] on button "–" at bounding box center [900, 447] width 61 height 32
click at [705, 516] on span "2" at bounding box center [703, 519] width 9 height 25
click at [818, 480] on button "×" at bounding box center [835, 483] width 61 height 32
click at [889, 413] on icon "Done" at bounding box center [900, 403] width 22 height 22
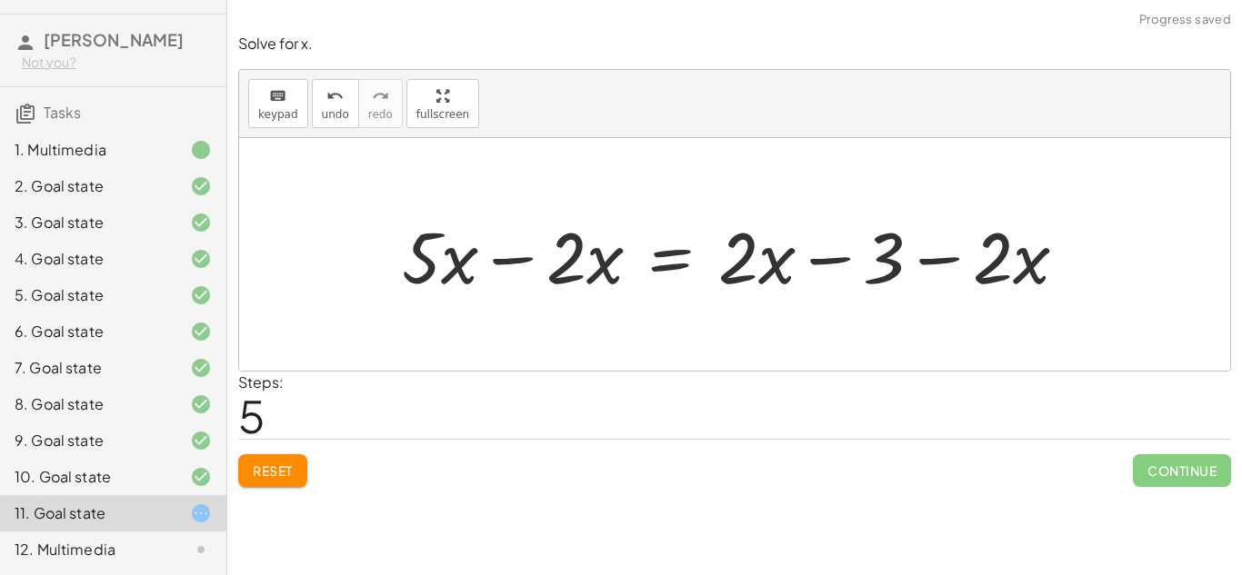
click at [524, 255] on div at bounding box center [742, 255] width 698 height 94
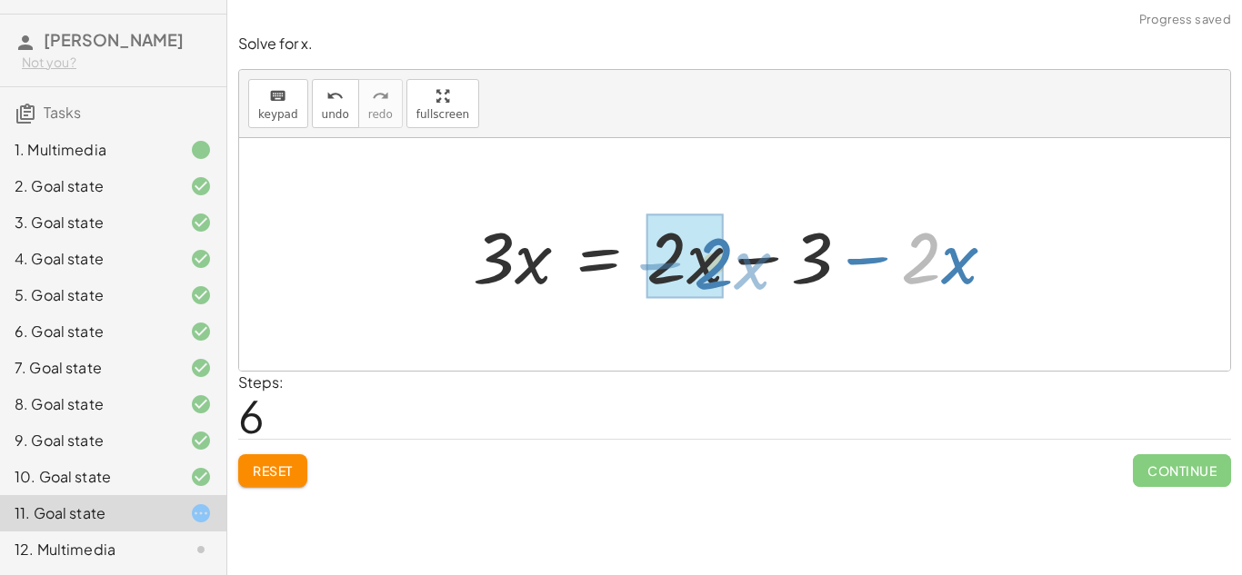
drag, startPoint x: 913, startPoint y: 259, endPoint x: 705, endPoint y: 265, distance: 207.3
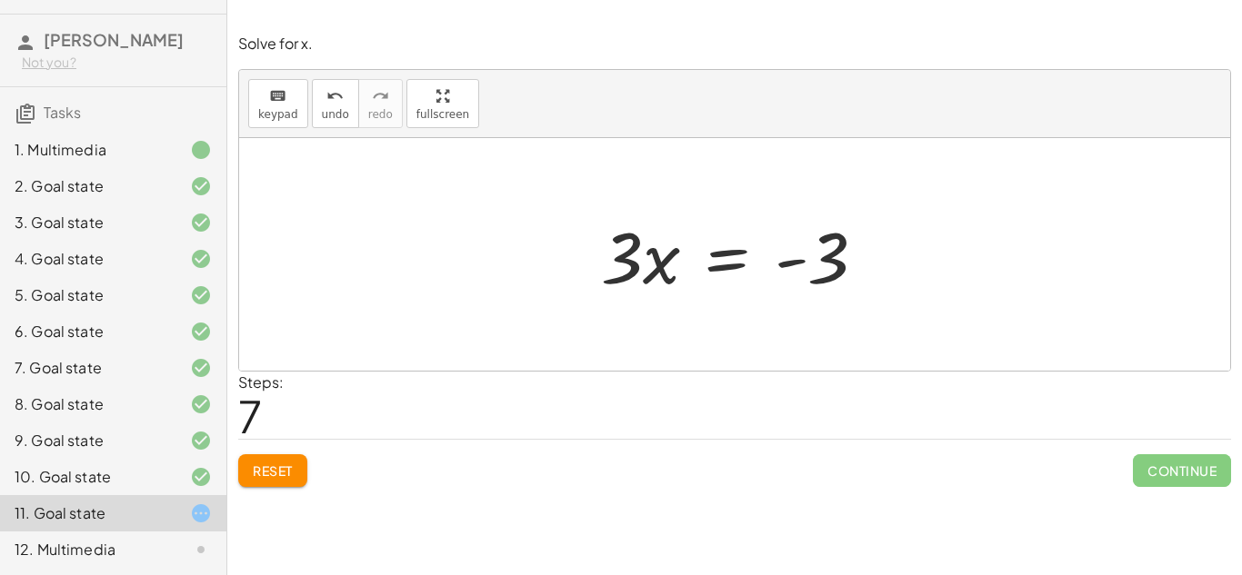
click at [1016, 281] on div at bounding box center [734, 254] width 991 height 233
drag, startPoint x: 616, startPoint y: 259, endPoint x: 811, endPoint y: 323, distance: 204.7
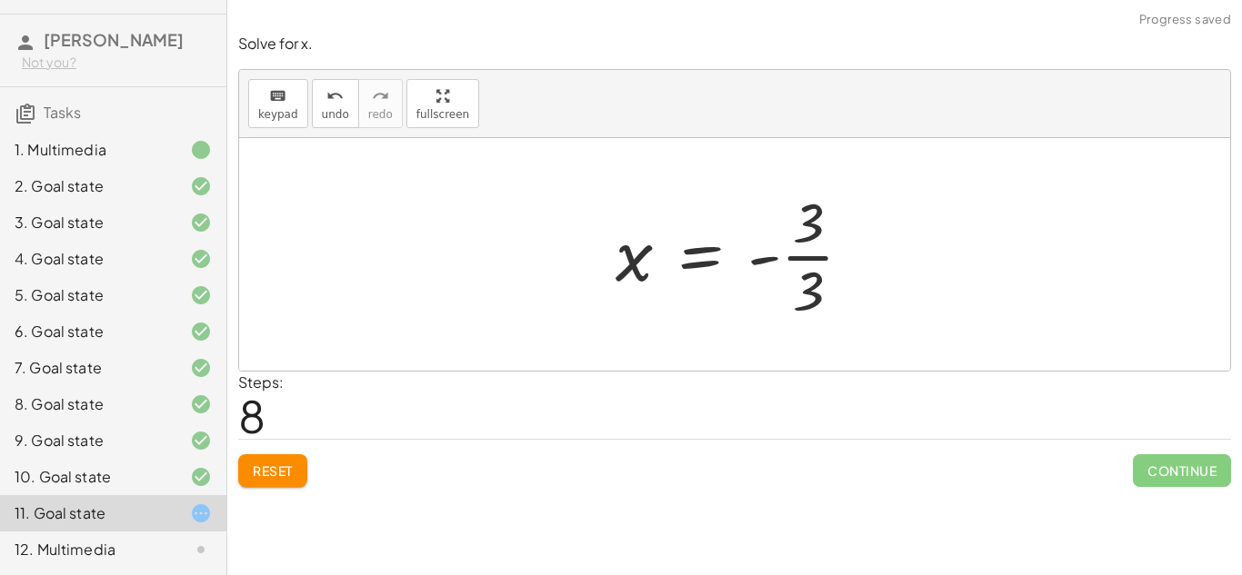
click at [810, 255] on div at bounding box center [741, 255] width 270 height 140
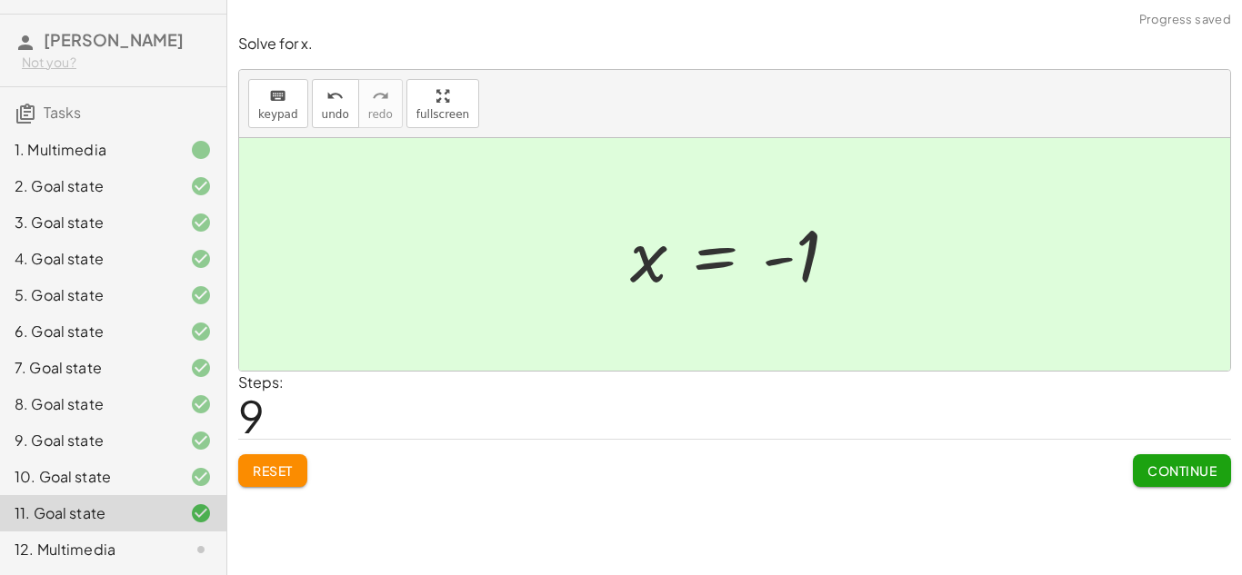
click at [1207, 472] on span "Continue" at bounding box center [1181, 471] width 69 height 16
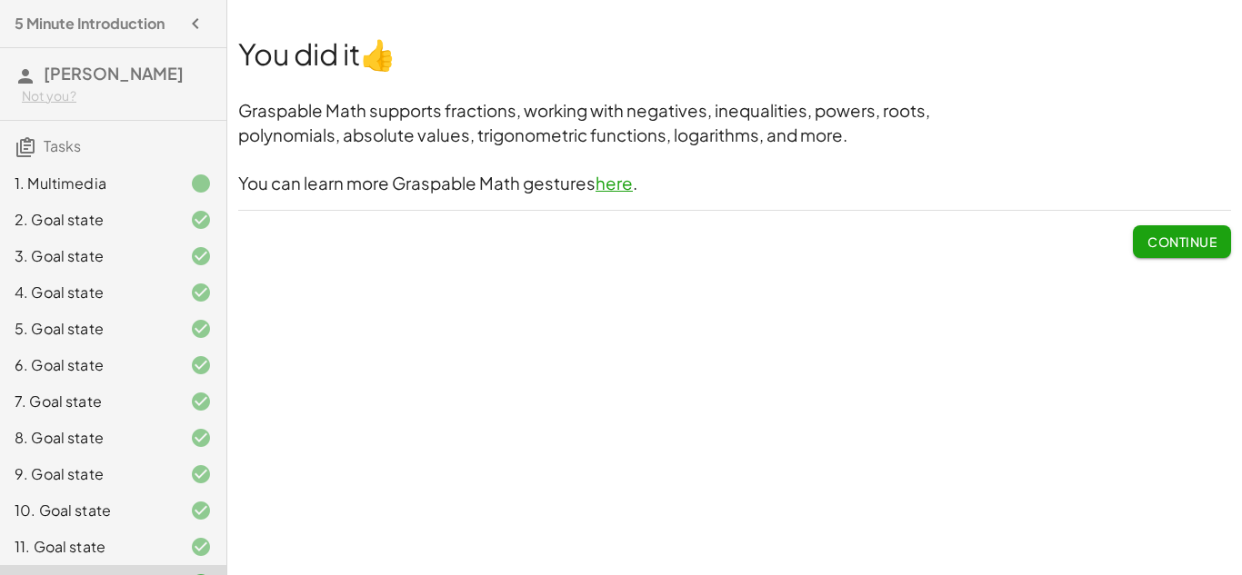
scroll to position [34, 0]
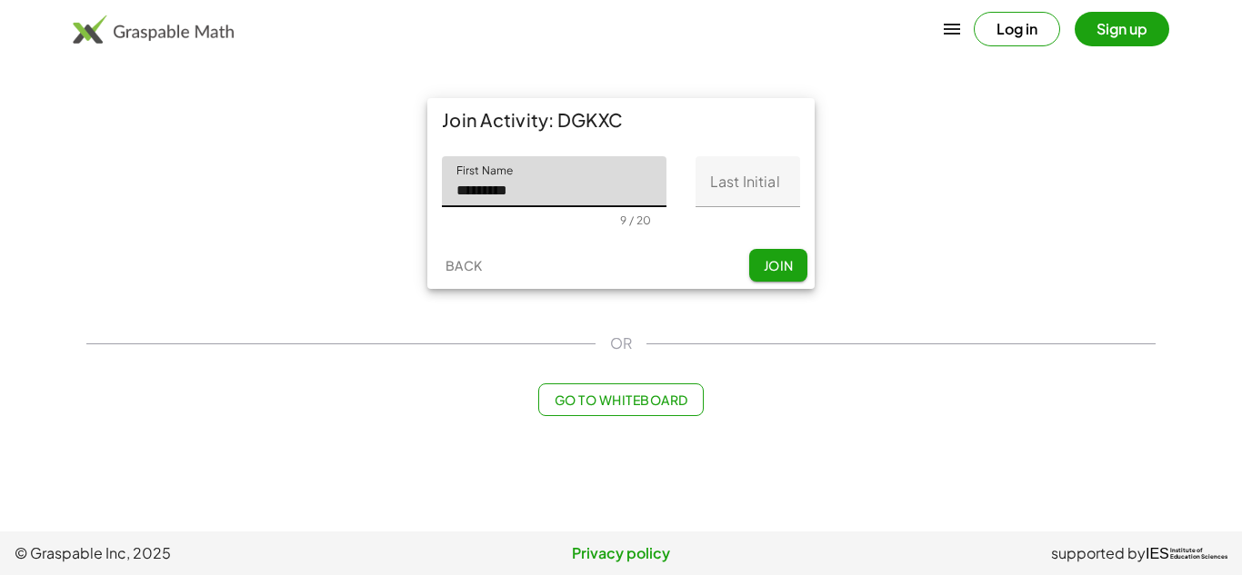
type input "*********"
click at [725, 181] on input "Last Initial" at bounding box center [747, 181] width 105 height 51
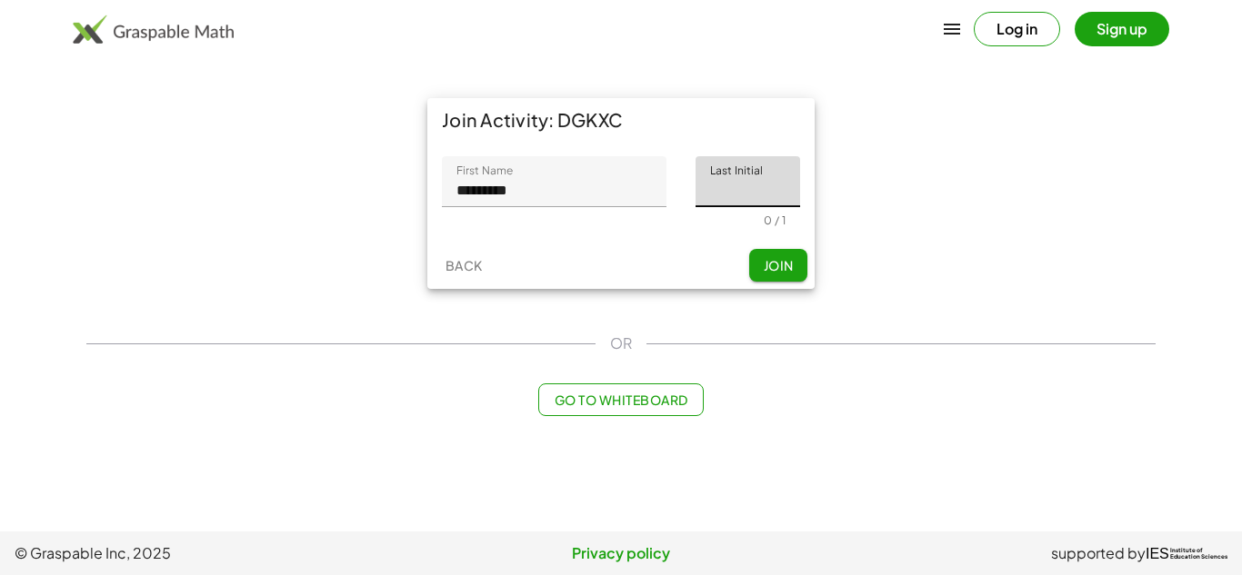
type input "*"
click at [765, 266] on span "Join" at bounding box center [778, 265] width 30 height 16
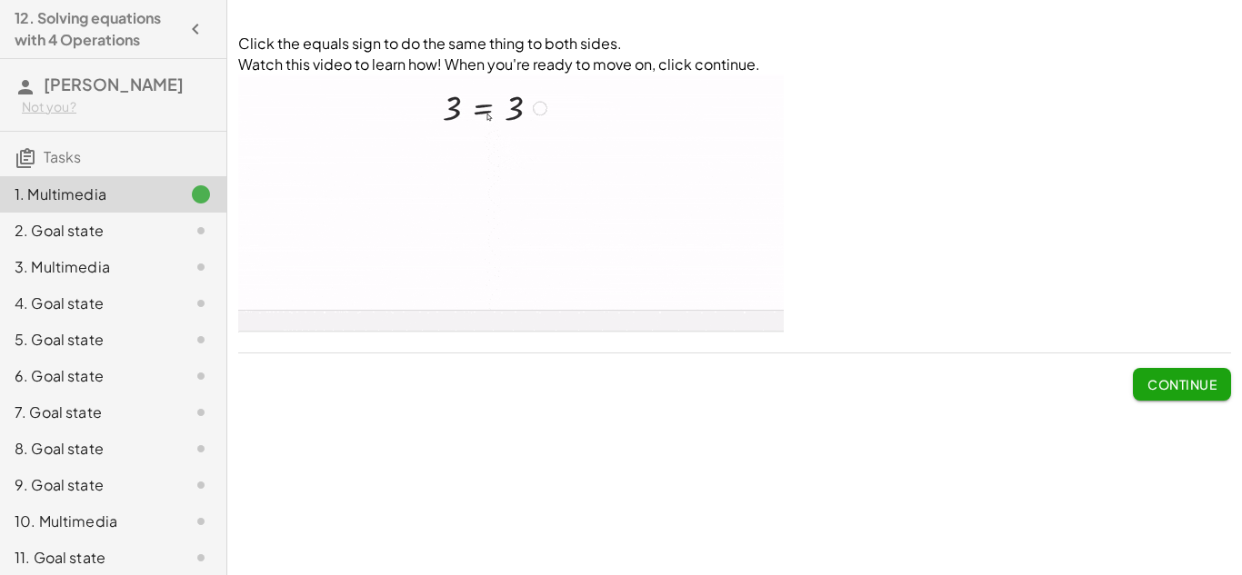
click at [1137, 378] on button "Continue" at bounding box center [1182, 384] width 98 height 33
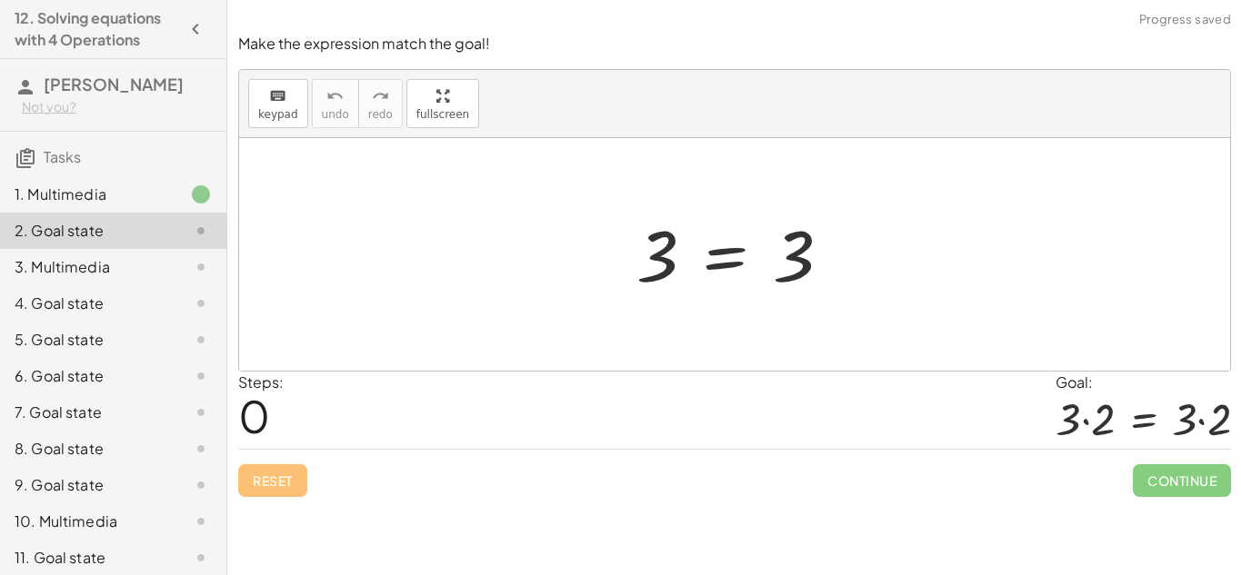
click at [658, 271] on div at bounding box center [740, 255] width 227 height 90
drag, startPoint x: 658, startPoint y: 270, endPoint x: 685, endPoint y: 285, distance: 31.3
click at [685, 285] on div at bounding box center [740, 255] width 227 height 90
click at [724, 264] on div at bounding box center [740, 255] width 227 height 90
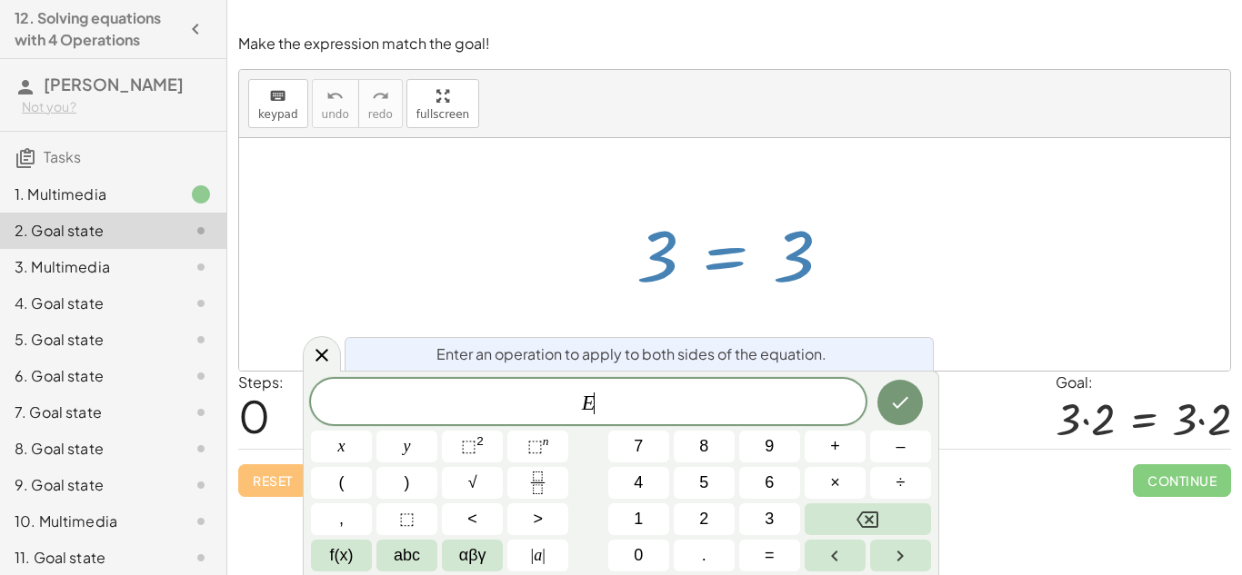
scroll to position [1, 0]
click at [708, 548] on button "." at bounding box center [704, 556] width 61 height 32
click at [710, 520] on button "2" at bounding box center [704, 520] width 61 height 32
click at [915, 404] on button "Done" at bounding box center [899, 402] width 45 height 45
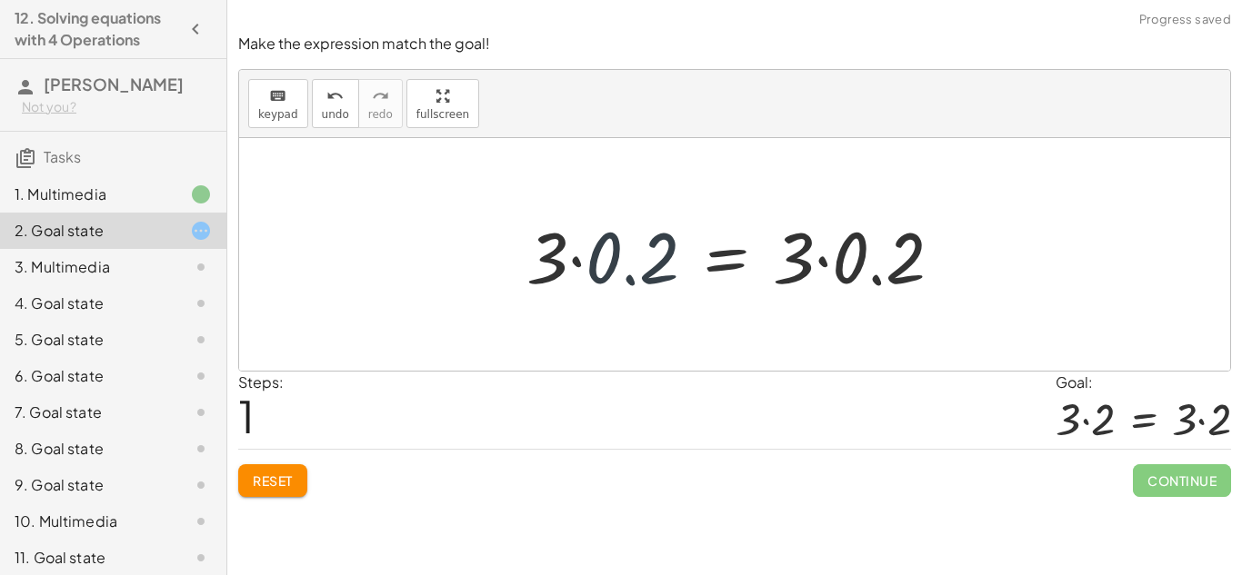
click at [598, 273] on div at bounding box center [741, 255] width 449 height 94
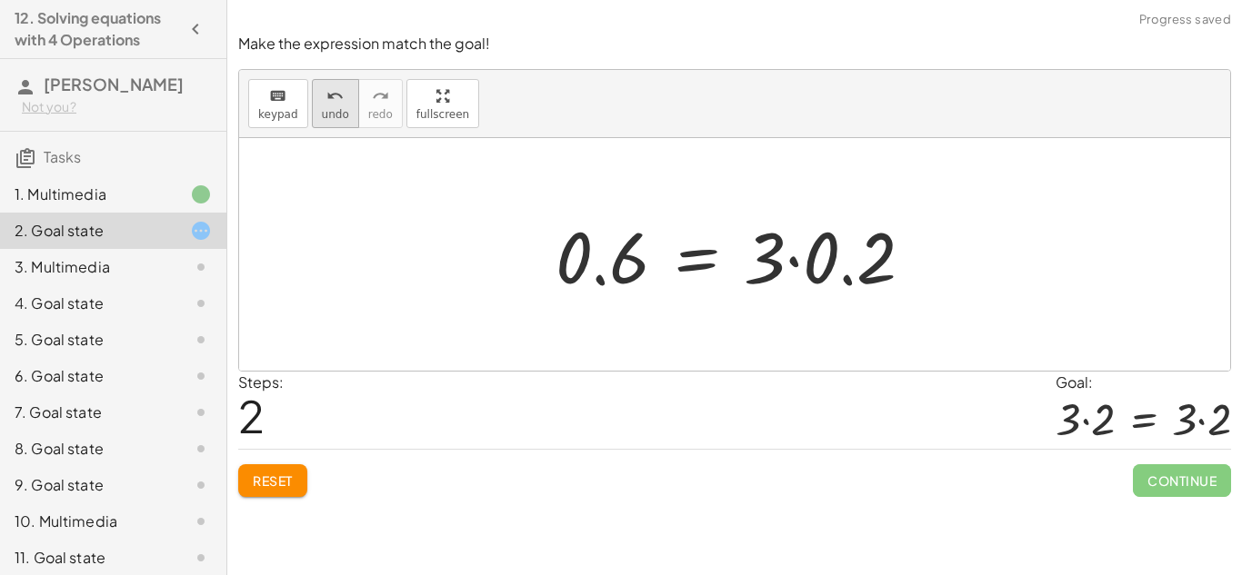
click at [325, 117] on span "undo" at bounding box center [335, 114] width 27 height 13
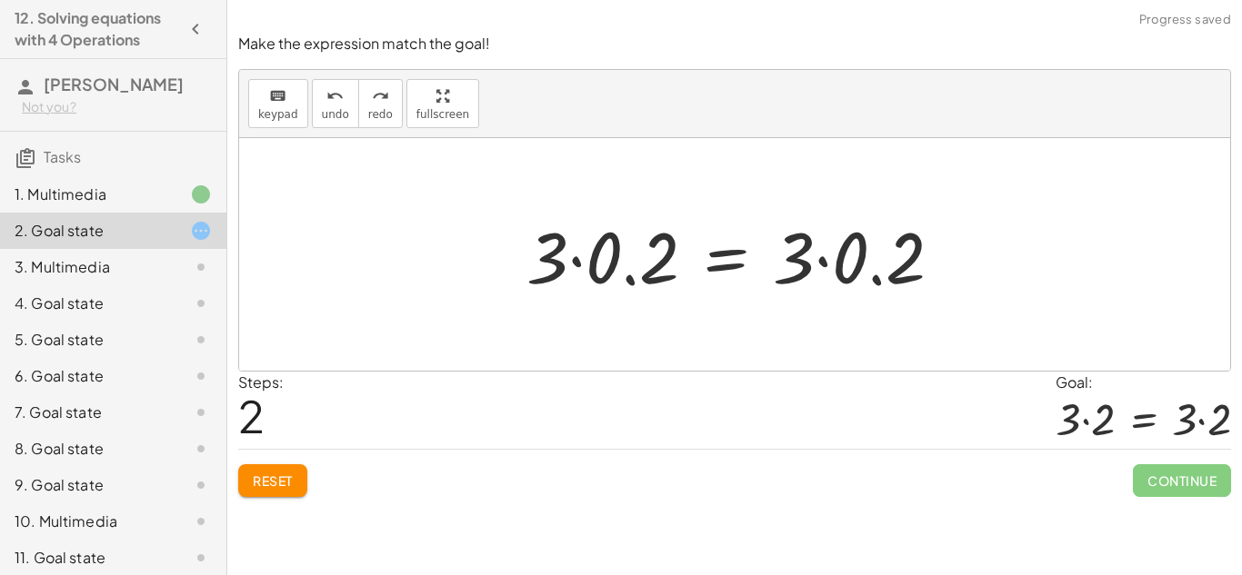
click at [574, 261] on div at bounding box center [741, 255] width 449 height 94
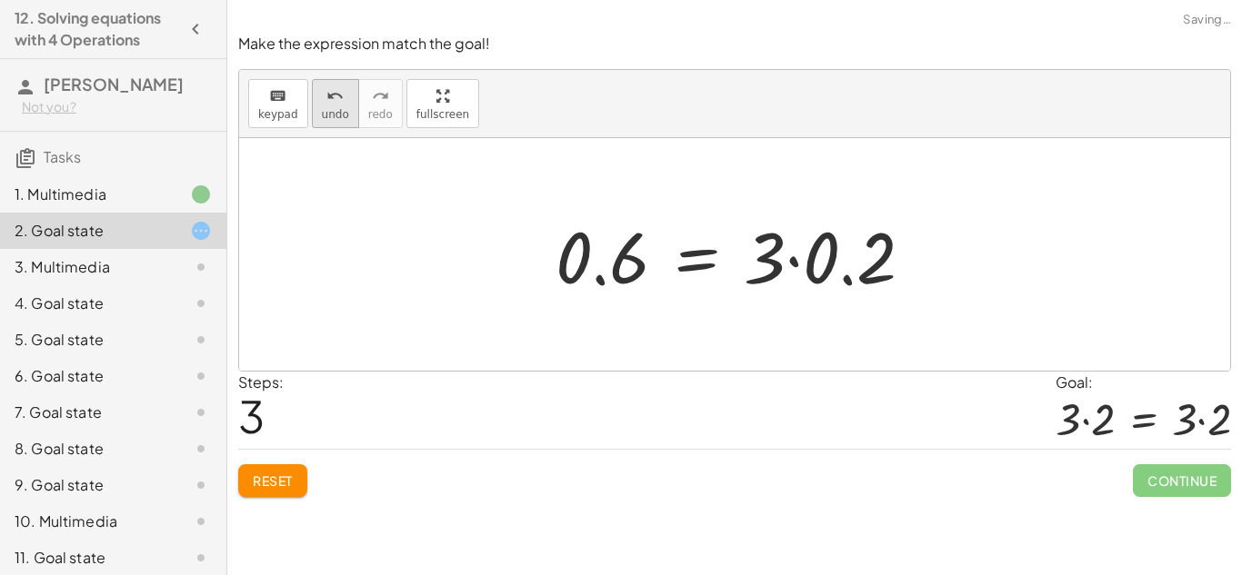
click at [340, 109] on span "undo" at bounding box center [335, 114] width 27 height 13
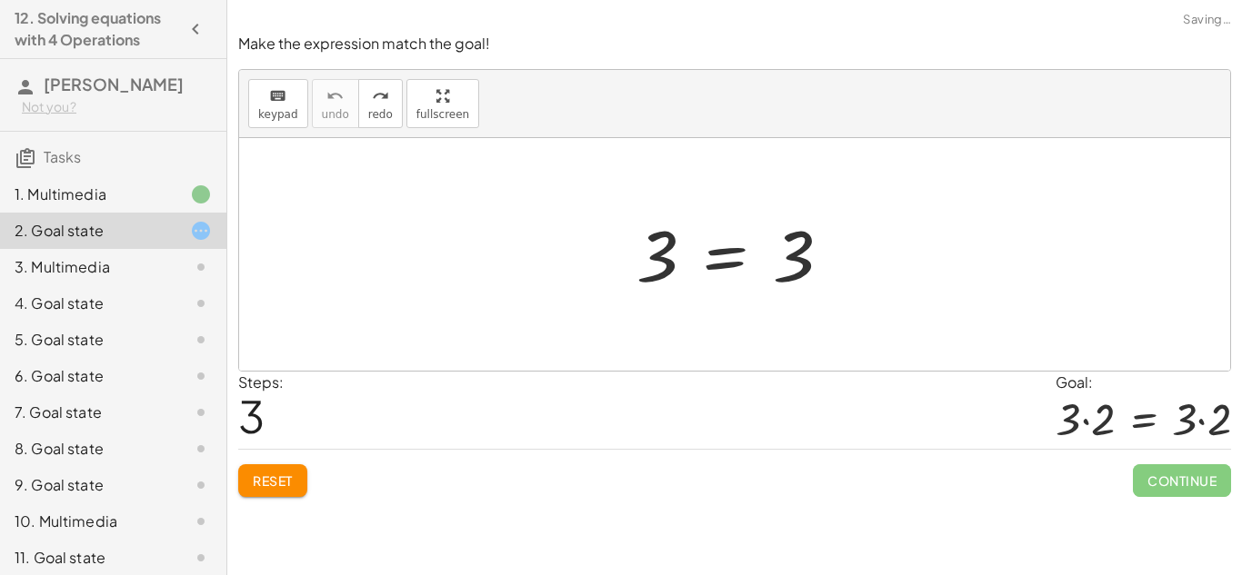
click at [725, 276] on div at bounding box center [740, 255] width 227 height 90
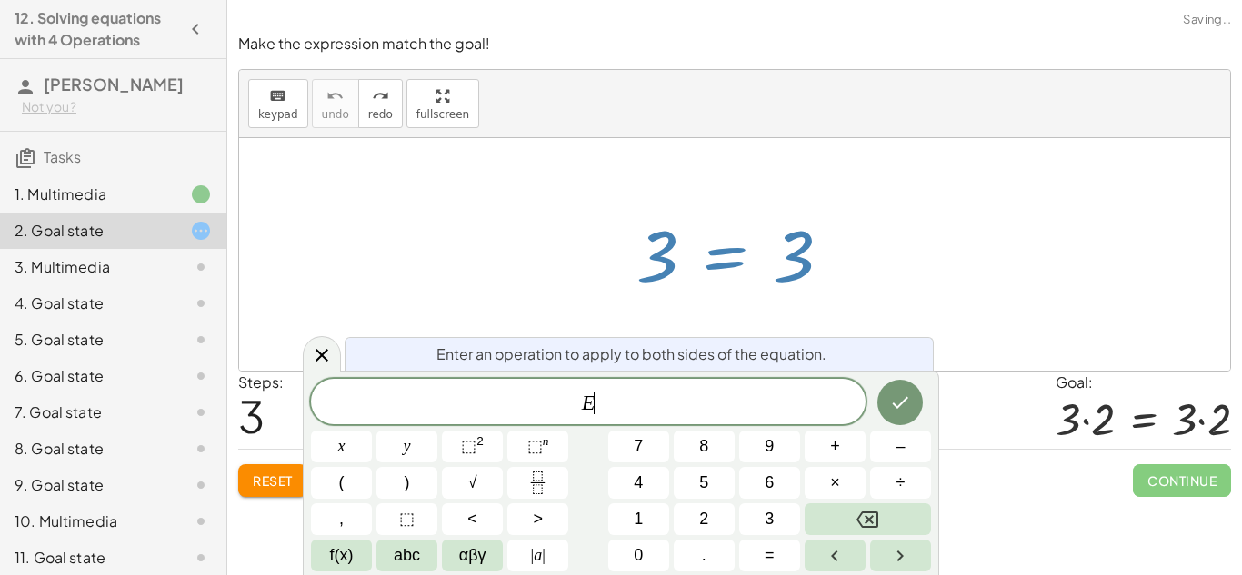
scroll to position [2, 0]
click at [841, 455] on button "+" at bounding box center [835, 447] width 61 height 32
click at [722, 546] on button "." at bounding box center [704, 556] width 61 height 32
click at [712, 524] on button "2" at bounding box center [704, 520] width 61 height 32
click at [906, 405] on icon "Done" at bounding box center [900, 403] width 22 height 22
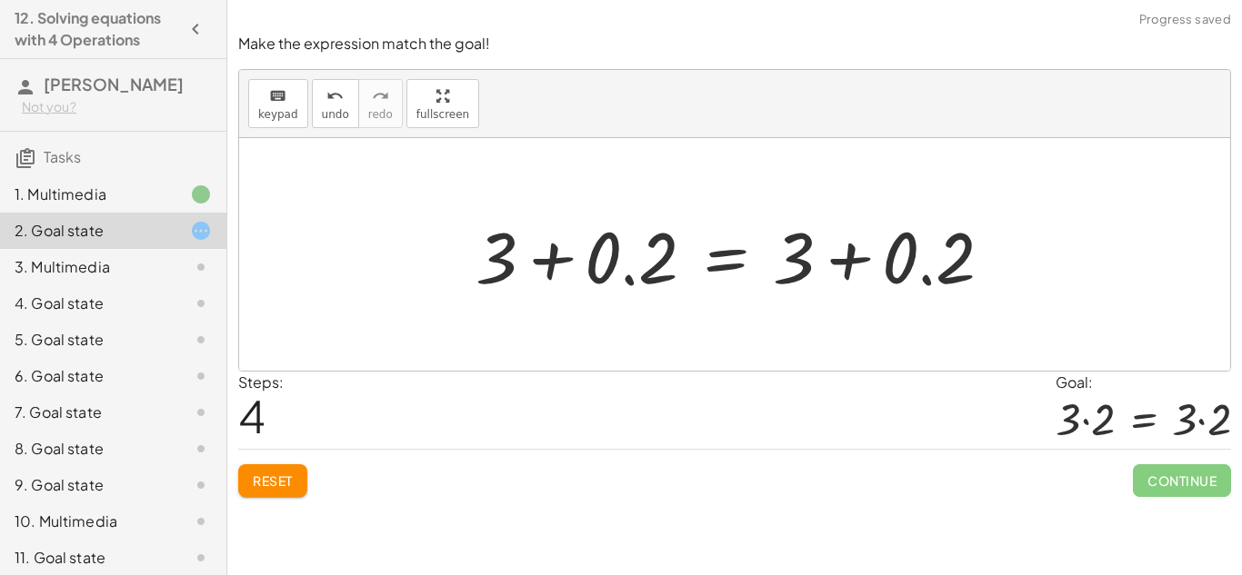
click at [541, 264] on div at bounding box center [741, 255] width 550 height 94
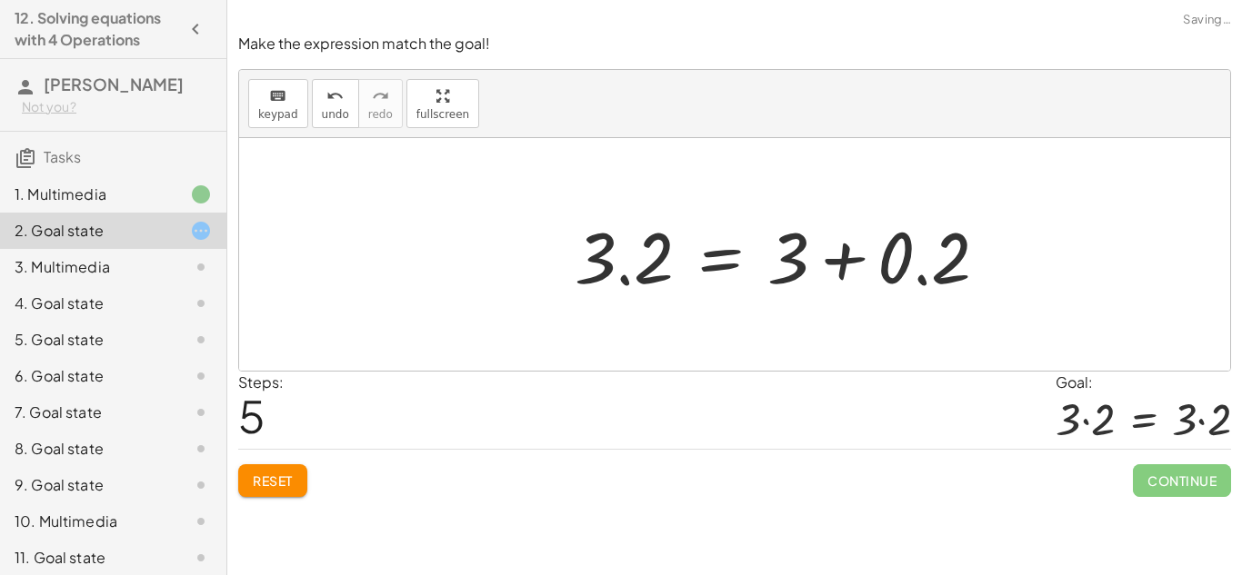
click at [851, 274] on div at bounding box center [788, 255] width 446 height 94
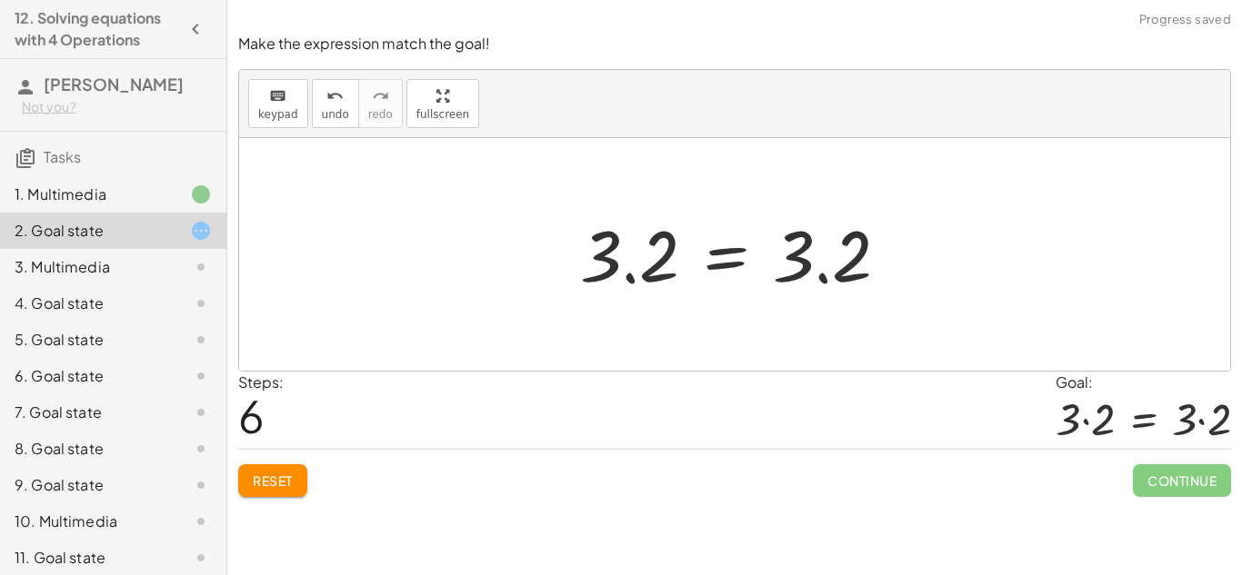
click at [931, 332] on div at bounding box center [734, 254] width 991 height 233
click at [736, 258] on div at bounding box center [742, 255] width 342 height 90
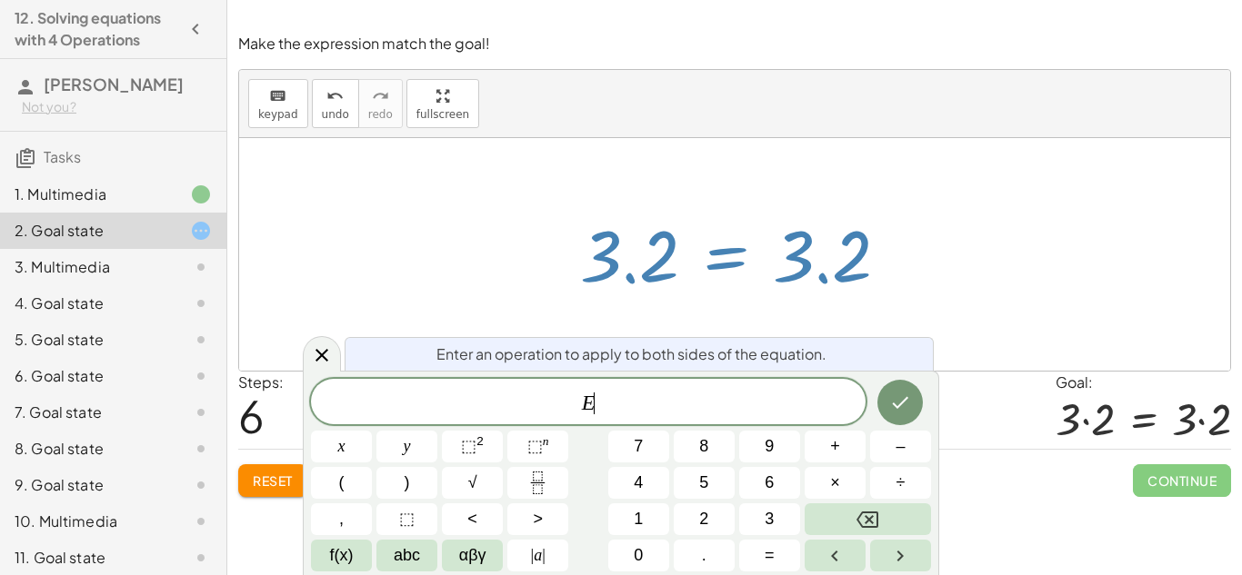
scroll to position [3, 0]
click at [892, 385] on button "Done" at bounding box center [899, 402] width 45 height 45
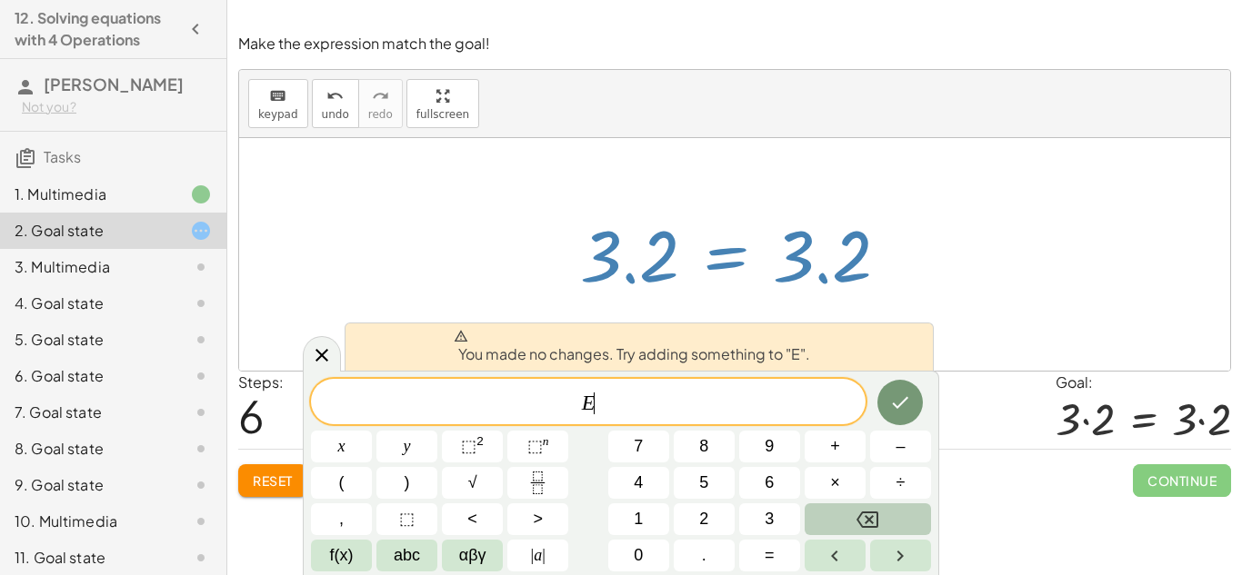
click at [873, 531] on button "Backspace" at bounding box center [868, 520] width 126 height 32
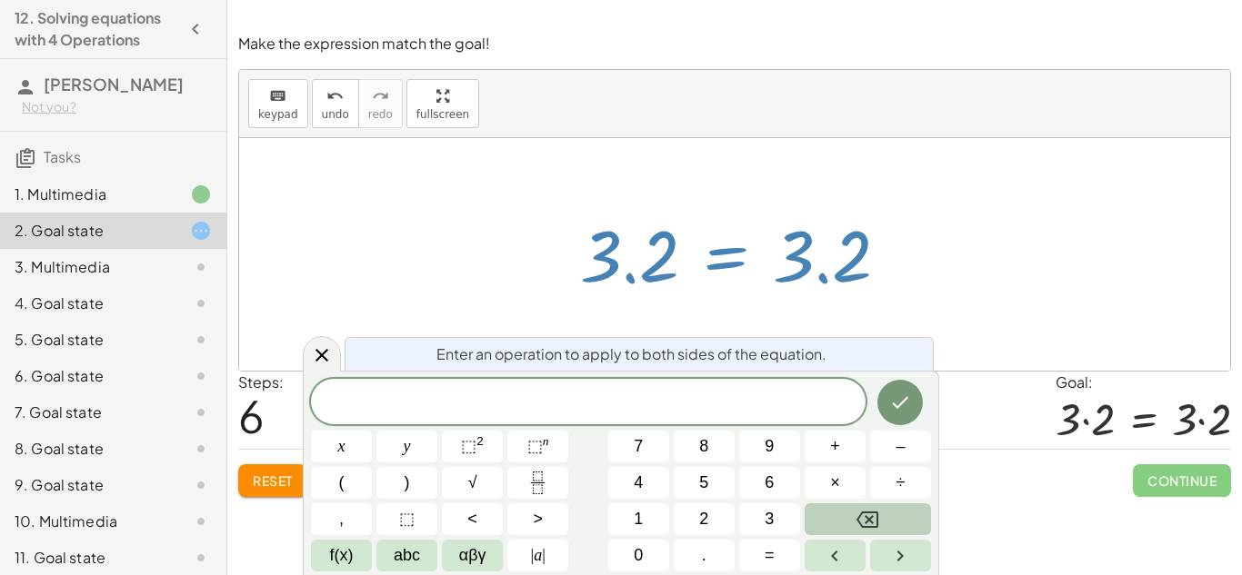
click at [829, 511] on button "Backspace" at bounding box center [868, 520] width 126 height 32
click at [278, 484] on span "Reset" at bounding box center [273, 481] width 40 height 16
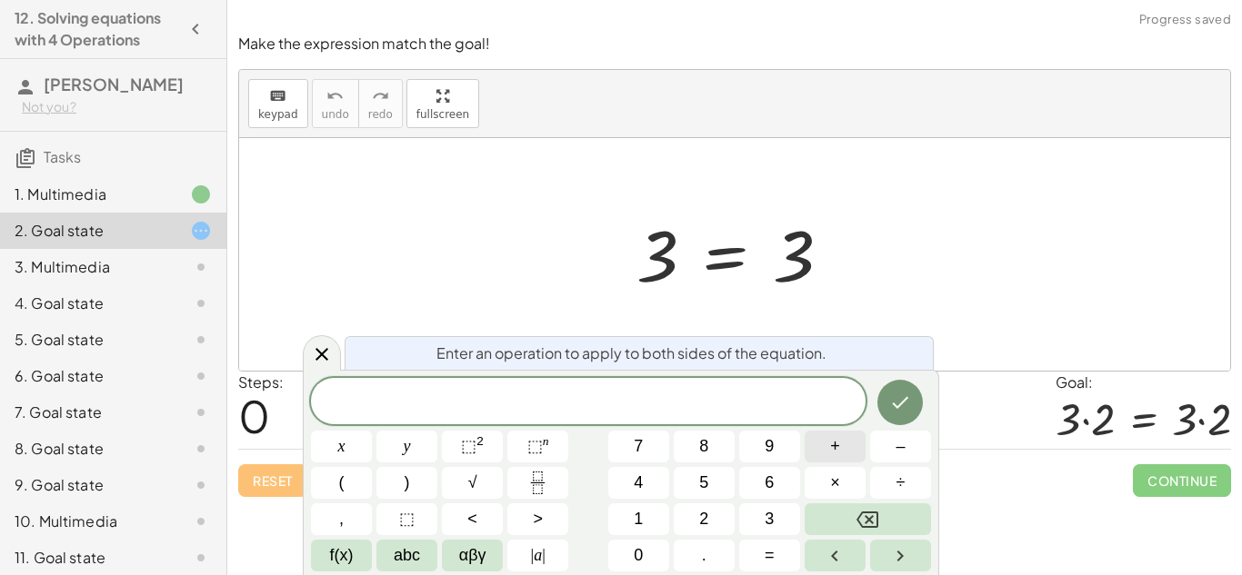
click at [835, 456] on span "+" at bounding box center [835, 447] width 10 height 25
click at [716, 543] on button "." at bounding box center [704, 556] width 61 height 32
click at [714, 527] on button "2" at bounding box center [704, 520] width 61 height 32
click at [905, 406] on icon "Done" at bounding box center [900, 403] width 22 height 22
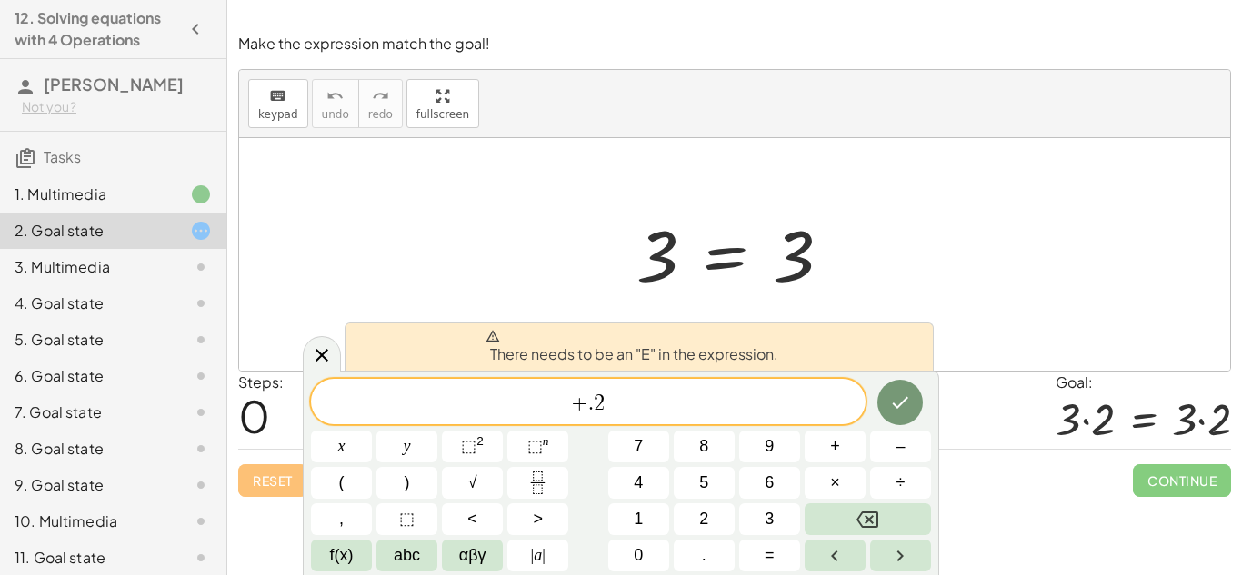
click at [576, 405] on span "+" at bounding box center [579, 404] width 17 height 22
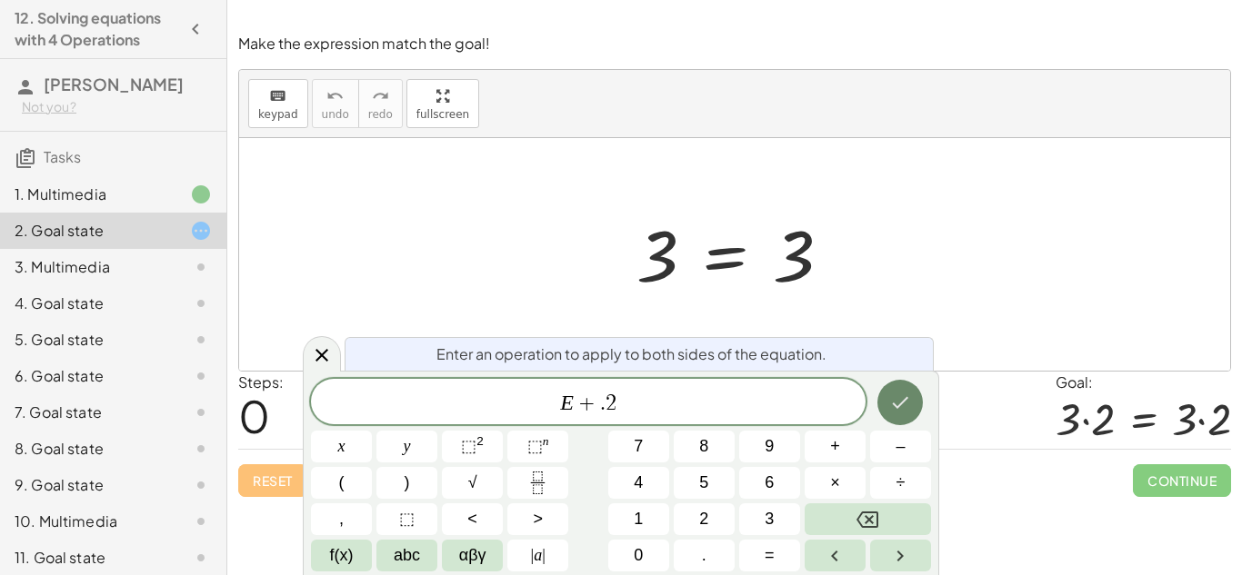
click at [903, 407] on icon "Done" at bounding box center [900, 403] width 22 height 22
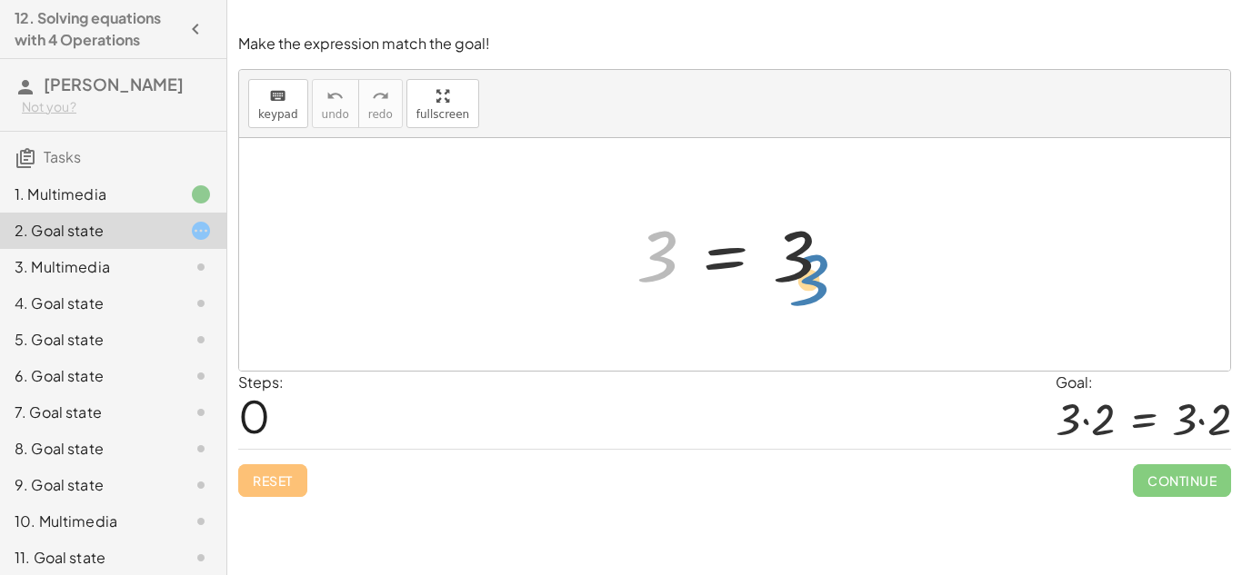
drag, startPoint x: 654, startPoint y: 254, endPoint x: 805, endPoint y: 276, distance: 153.5
click at [805, 276] on div at bounding box center [740, 255] width 227 height 90
drag, startPoint x: 800, startPoint y: 273, endPoint x: 735, endPoint y: 285, distance: 66.5
click at [735, 285] on div at bounding box center [740, 255] width 227 height 90
click at [722, 257] on div at bounding box center [740, 255] width 227 height 90
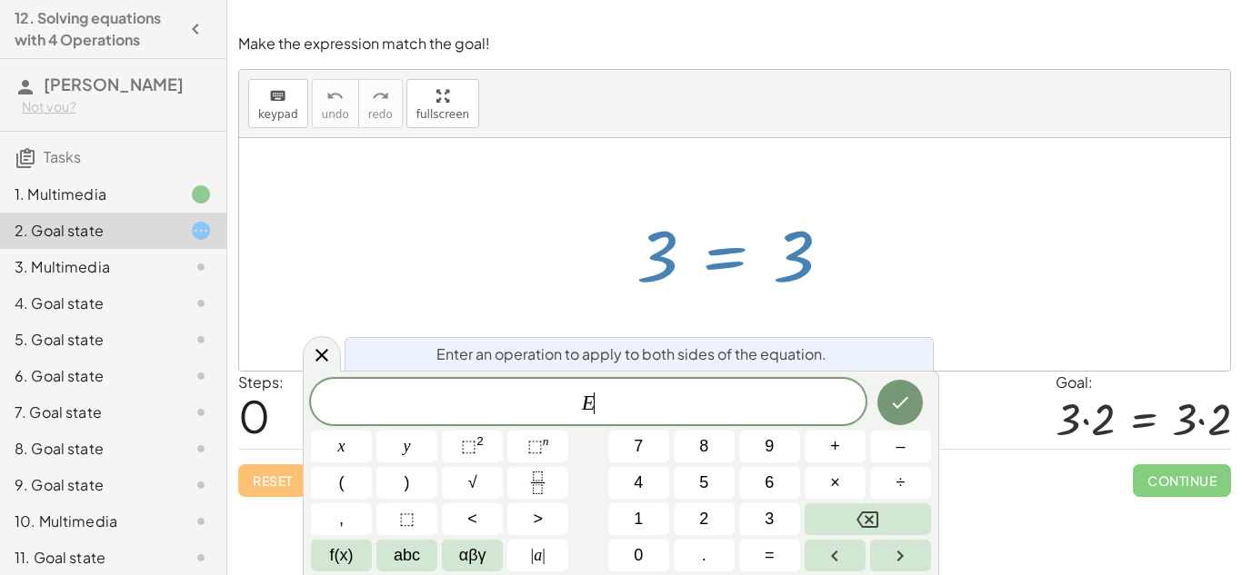
scroll to position [5, 0]
click at [840, 446] on button "+" at bounding box center [835, 447] width 61 height 32
click at [721, 543] on button "." at bounding box center [704, 556] width 61 height 32
click at [716, 519] on button "2" at bounding box center [704, 520] width 61 height 32
click at [888, 415] on button "Done" at bounding box center [899, 402] width 45 height 45
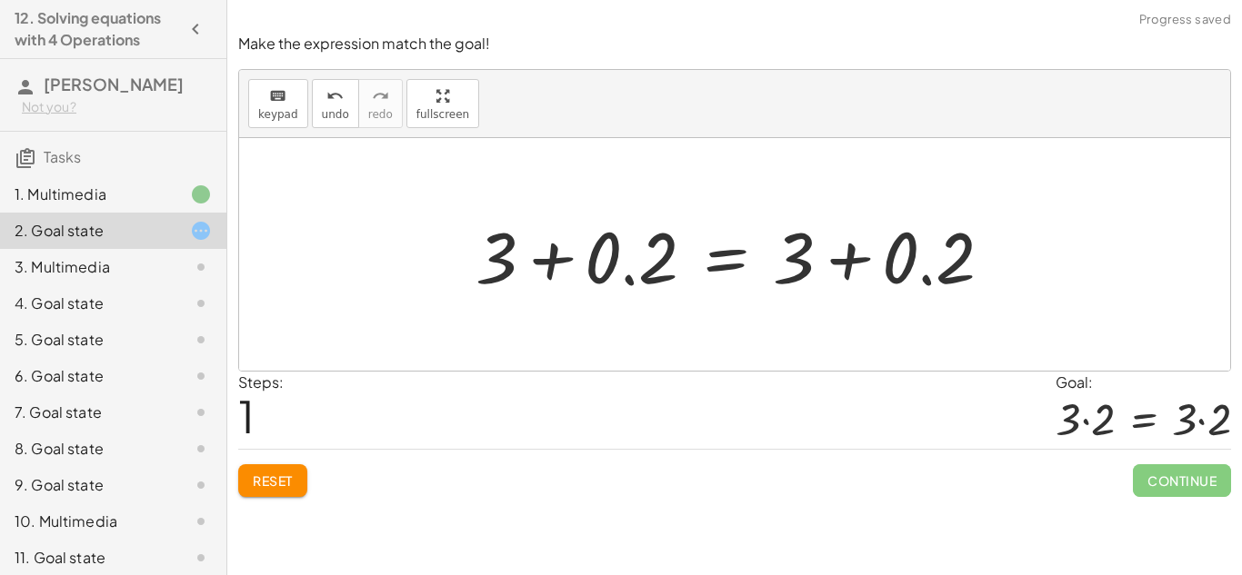
click at [559, 265] on div at bounding box center [741, 255] width 550 height 94
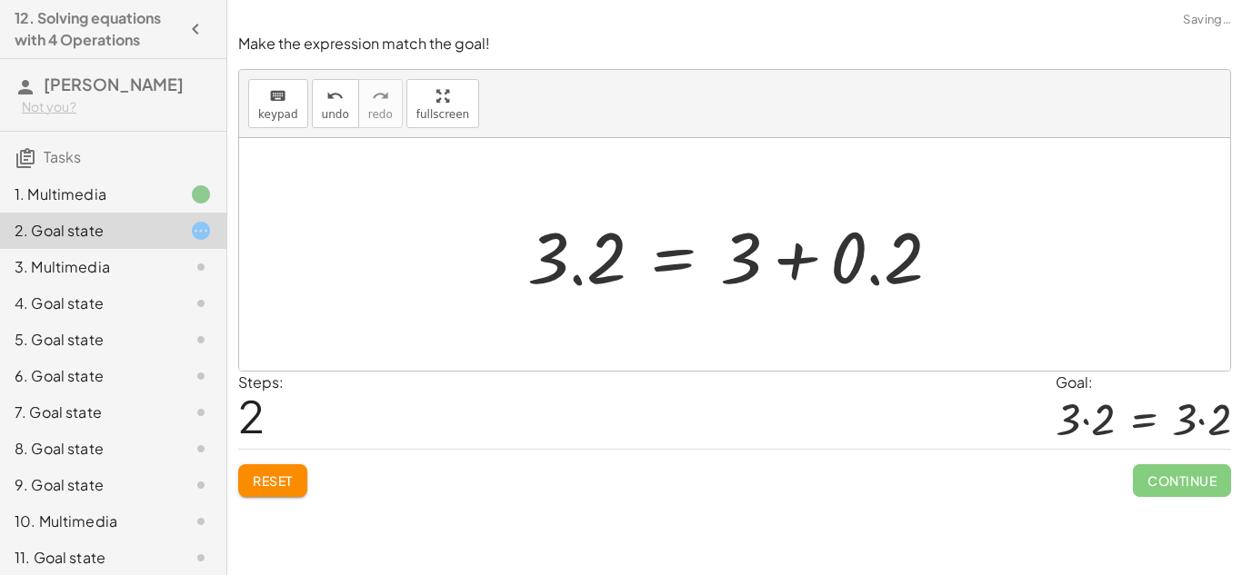
click at [807, 256] on div at bounding box center [741, 255] width 446 height 94
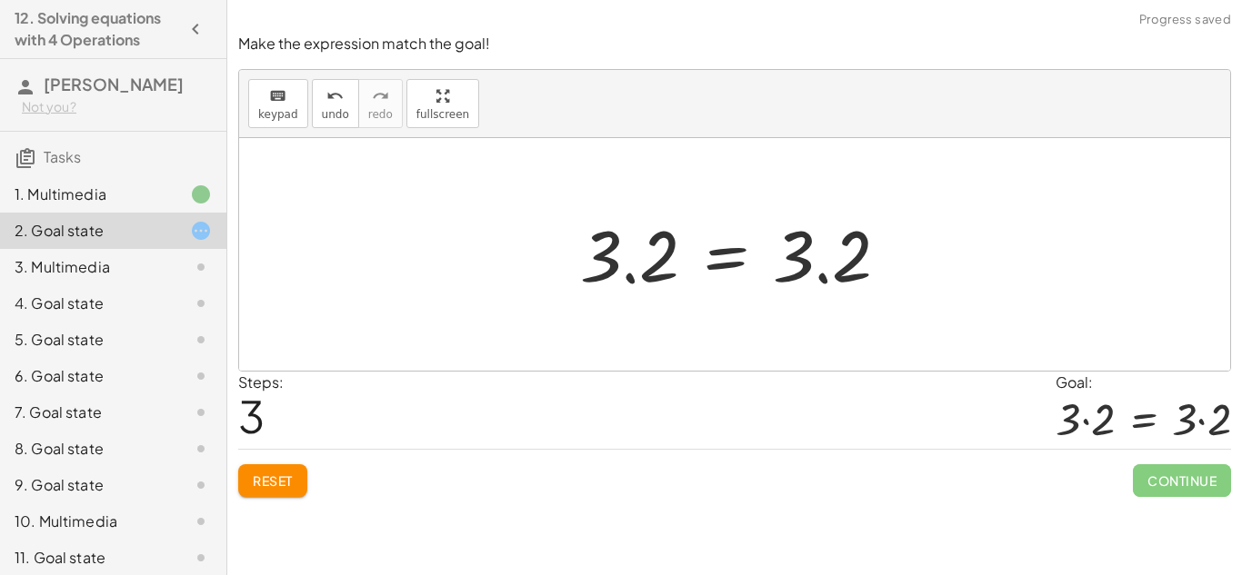
click at [1095, 434] on div at bounding box center [1142, 419] width 175 height 51
click at [753, 255] on div at bounding box center [742, 255] width 342 height 90
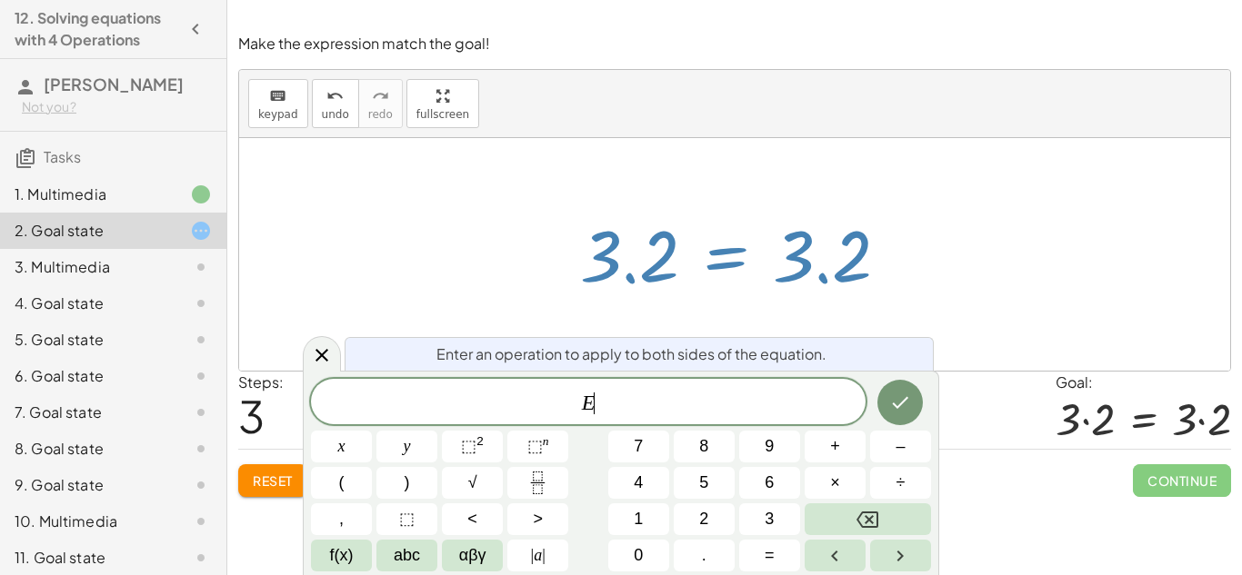
scroll to position [5, 0]
click at [885, 418] on button "Done" at bounding box center [899, 402] width 45 height 45
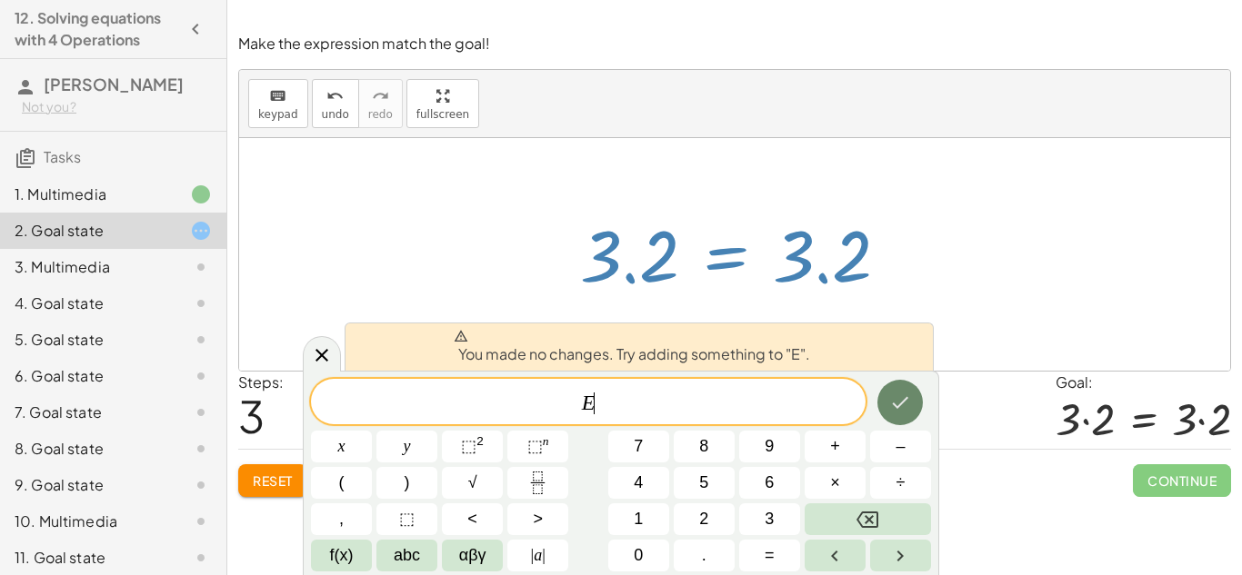
click at [897, 386] on button "Done" at bounding box center [899, 402] width 45 height 45
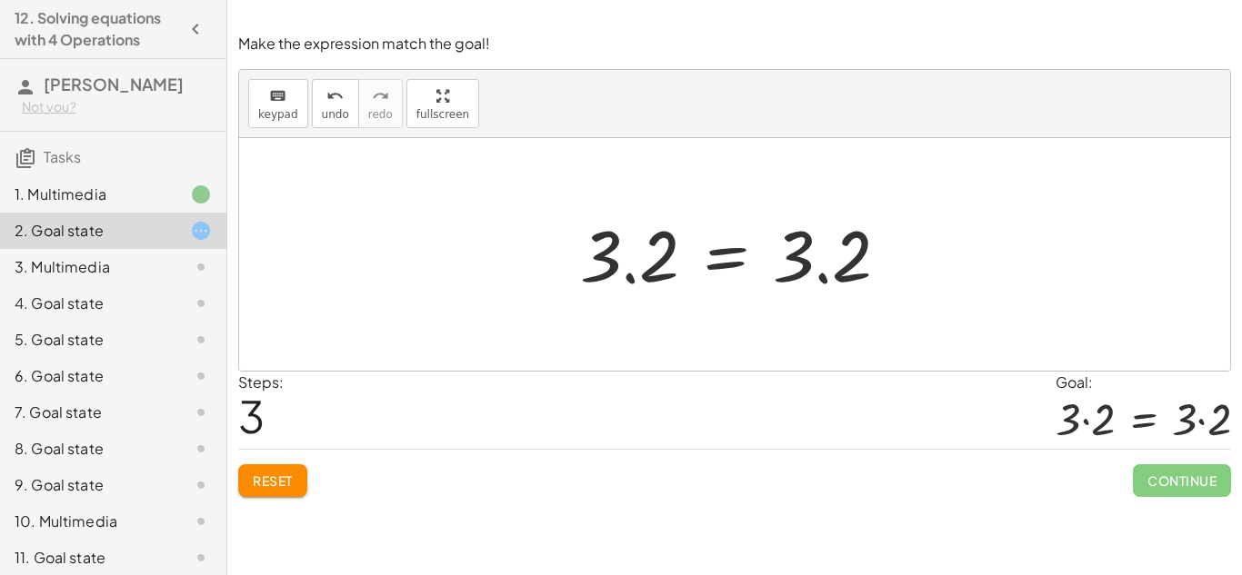
click at [172, 193] on div at bounding box center [186, 195] width 51 height 22
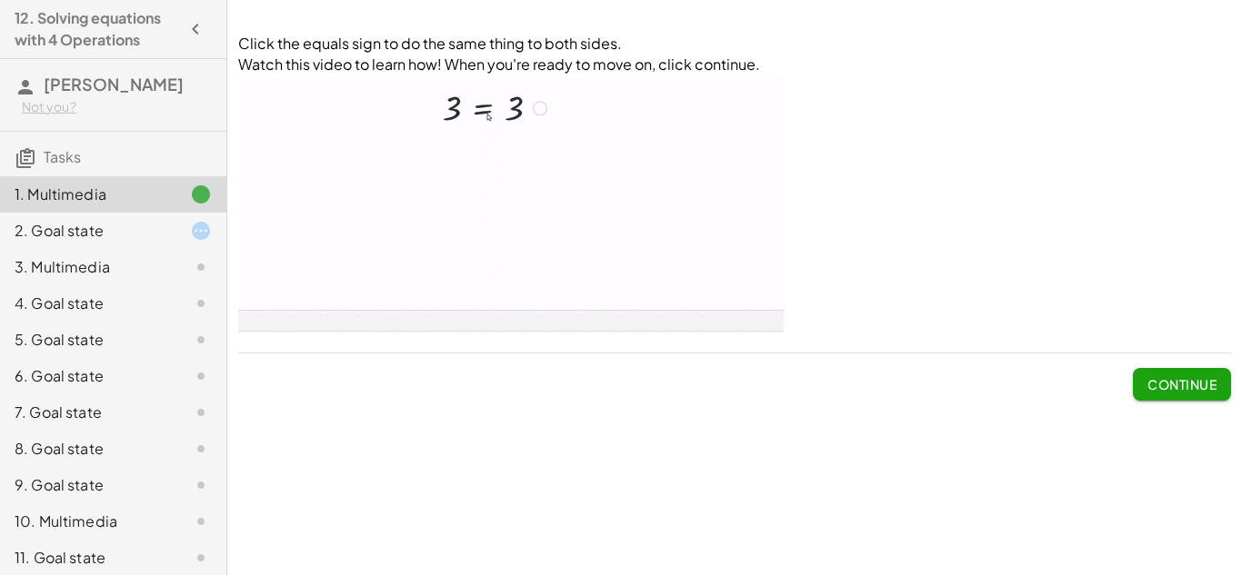
click at [190, 223] on icon at bounding box center [201, 231] width 22 height 22
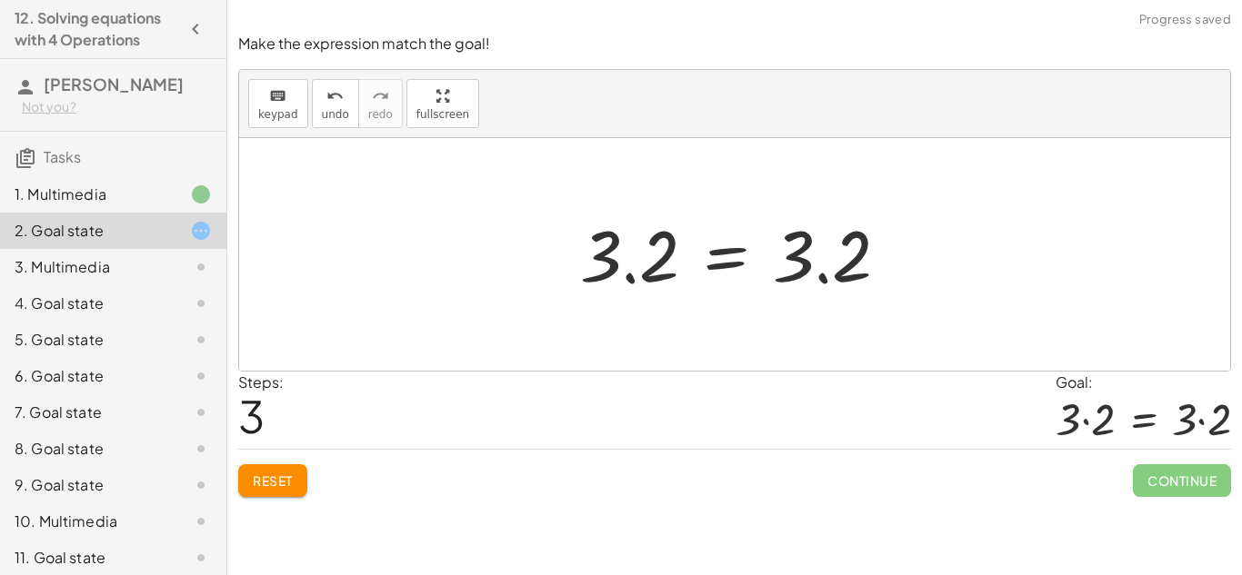
click at [292, 475] on span "Reset" at bounding box center [273, 481] width 40 height 16
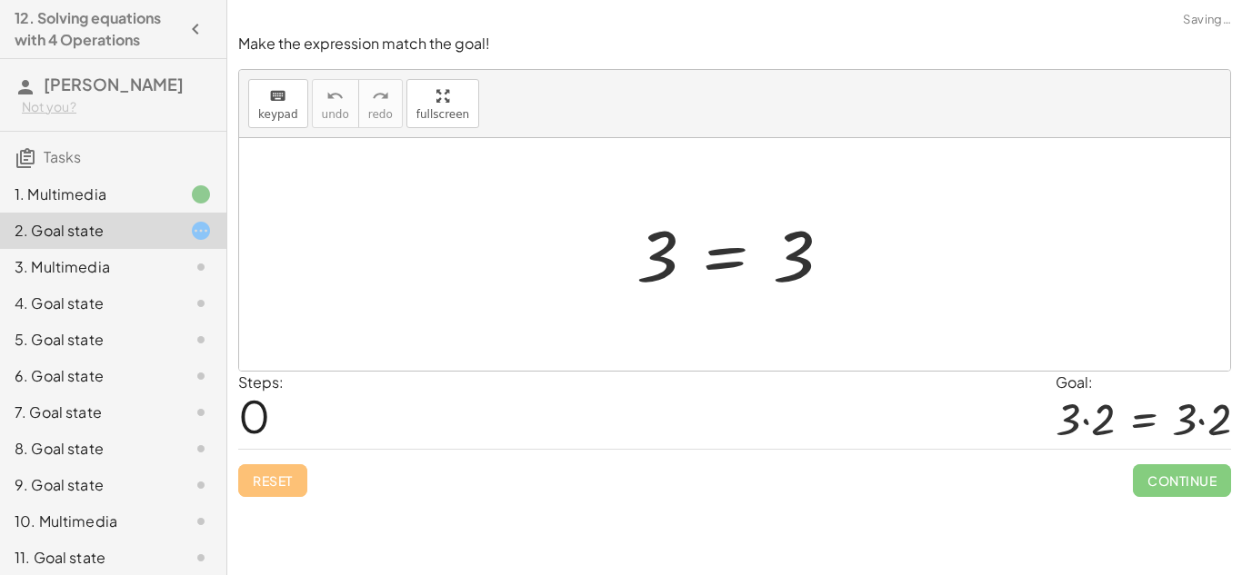
click at [723, 252] on div at bounding box center [740, 255] width 227 height 90
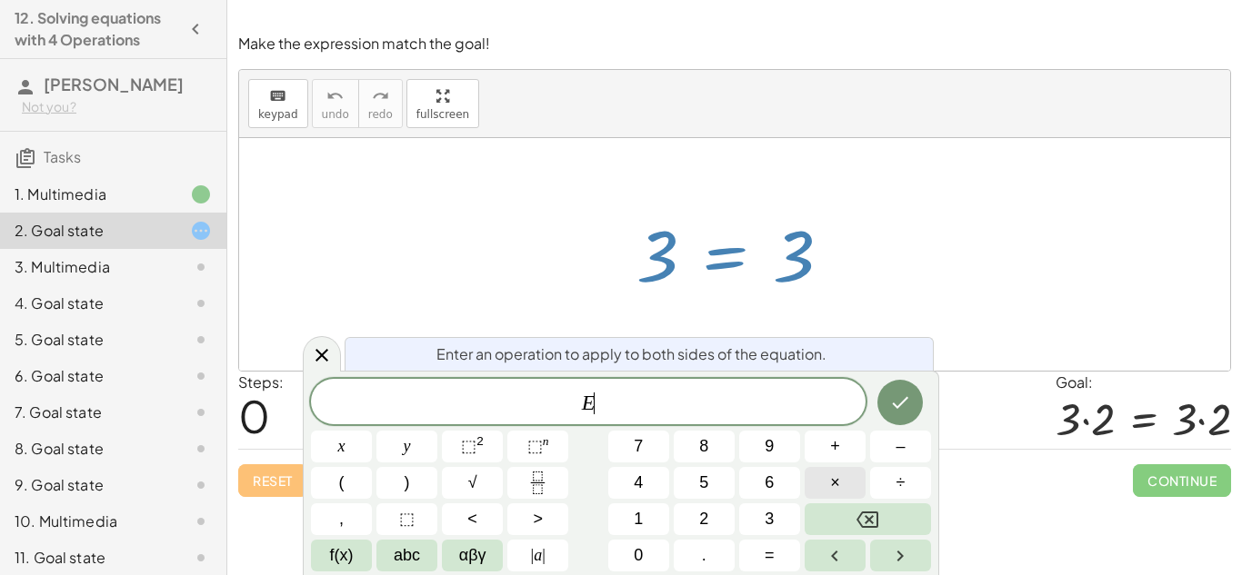
click at [845, 478] on button "×" at bounding box center [835, 483] width 61 height 32
click at [723, 510] on button "2" at bounding box center [704, 520] width 61 height 32
click at [904, 400] on icon "Done" at bounding box center [901, 403] width 16 height 12
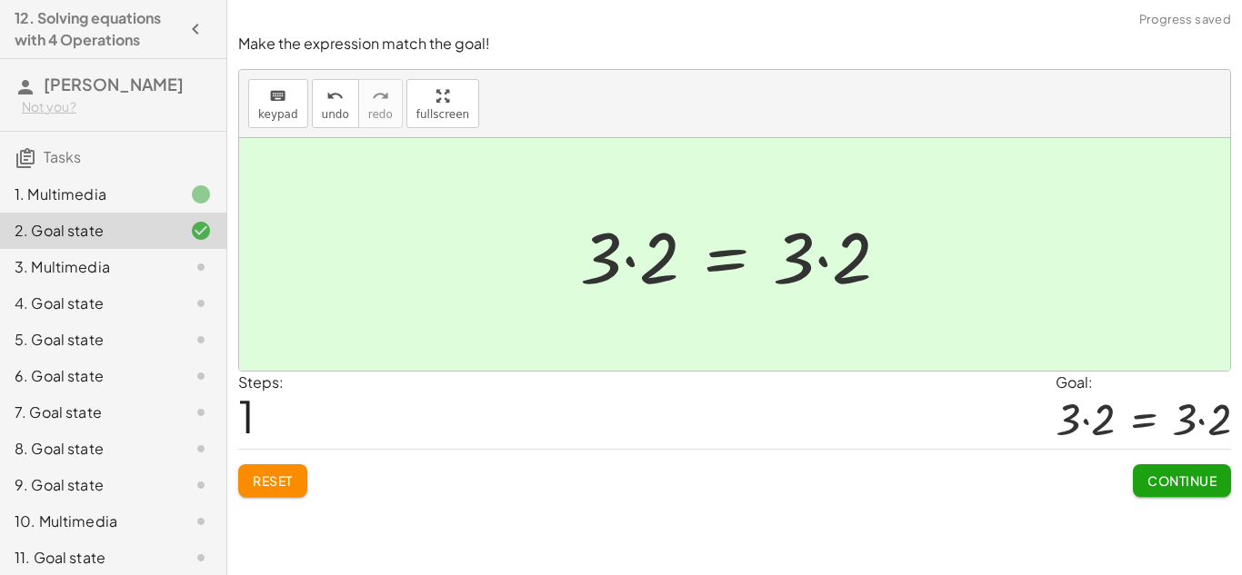
click at [1147, 473] on span "Continue" at bounding box center [1181, 481] width 69 height 16
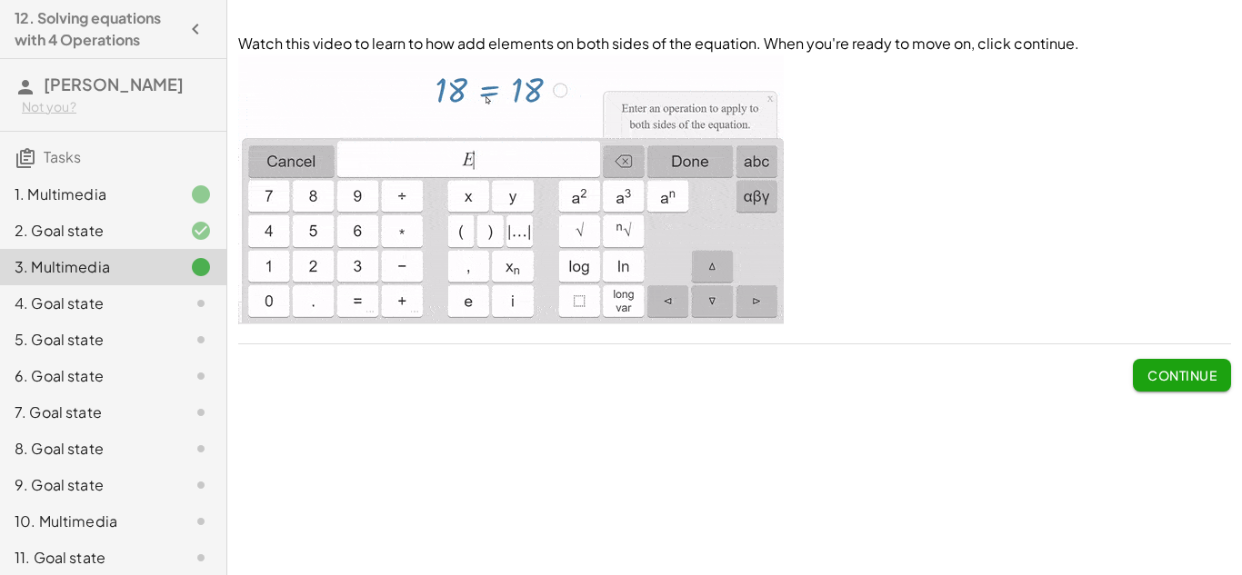
click at [1142, 377] on button "Continue" at bounding box center [1182, 375] width 98 height 33
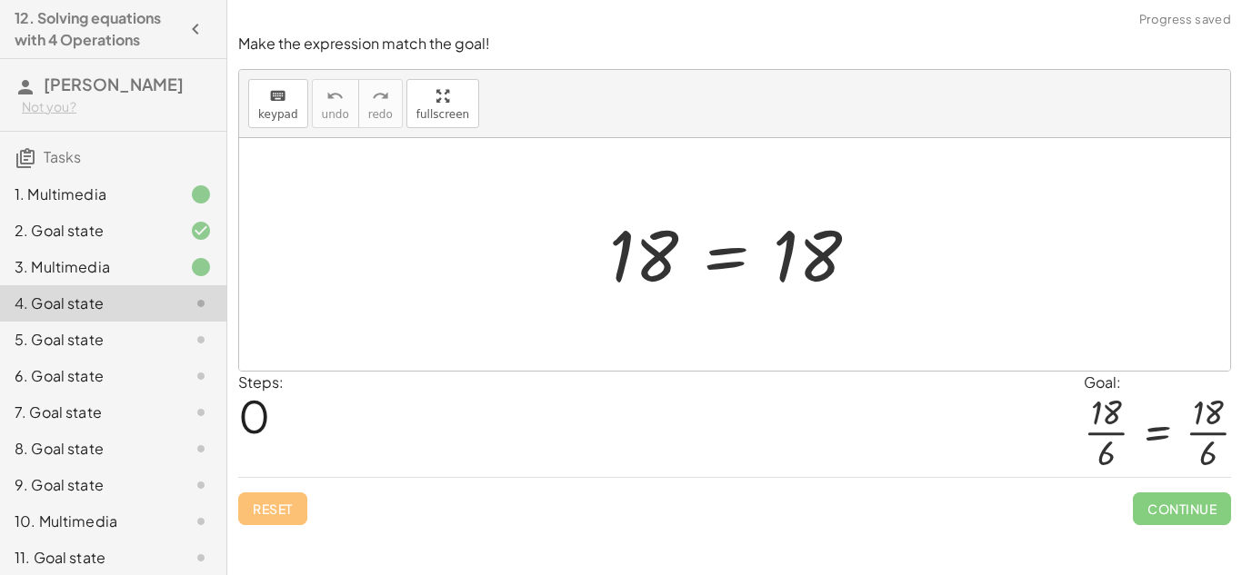
click at [716, 270] on div at bounding box center [741, 255] width 283 height 90
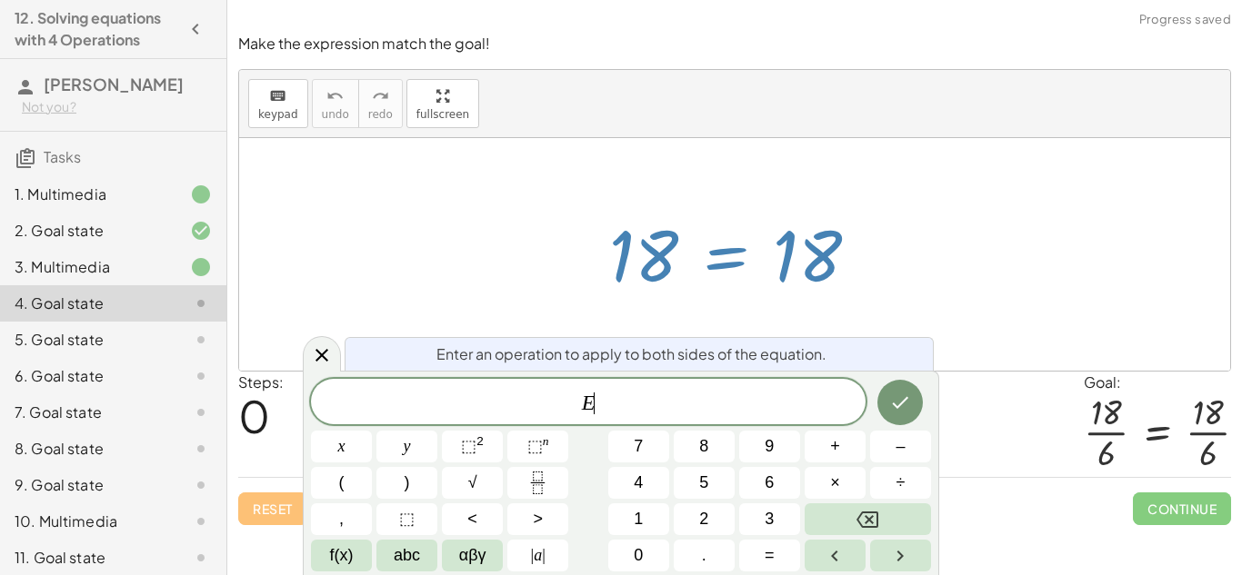
scroll to position [7, 0]
click at [885, 475] on button "÷" at bounding box center [900, 483] width 61 height 32
click at [759, 476] on button "6" at bounding box center [769, 483] width 61 height 32
click at [906, 406] on icon "Done" at bounding box center [900, 403] width 22 height 22
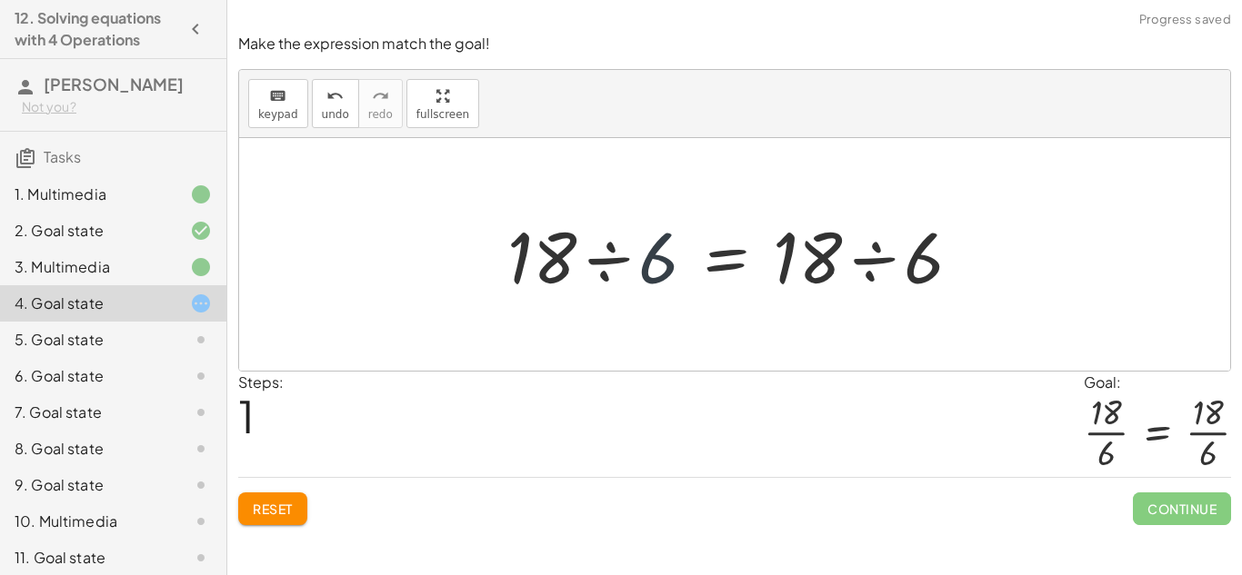
click at [648, 278] on div at bounding box center [741, 255] width 486 height 94
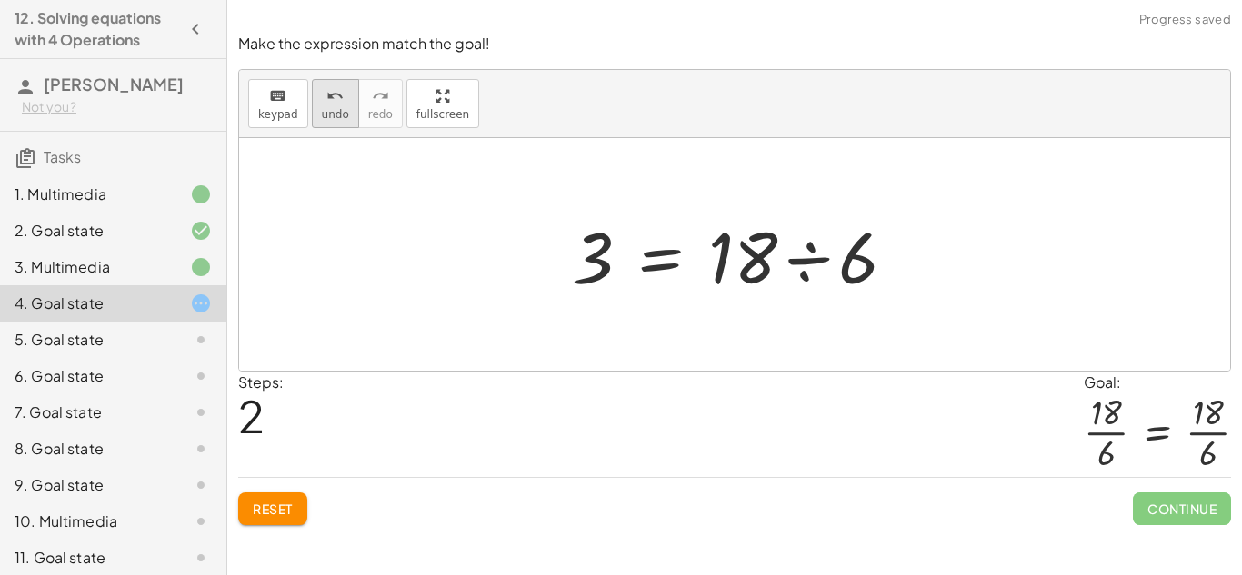
click at [326, 102] on icon "undo" at bounding box center [334, 96] width 17 height 22
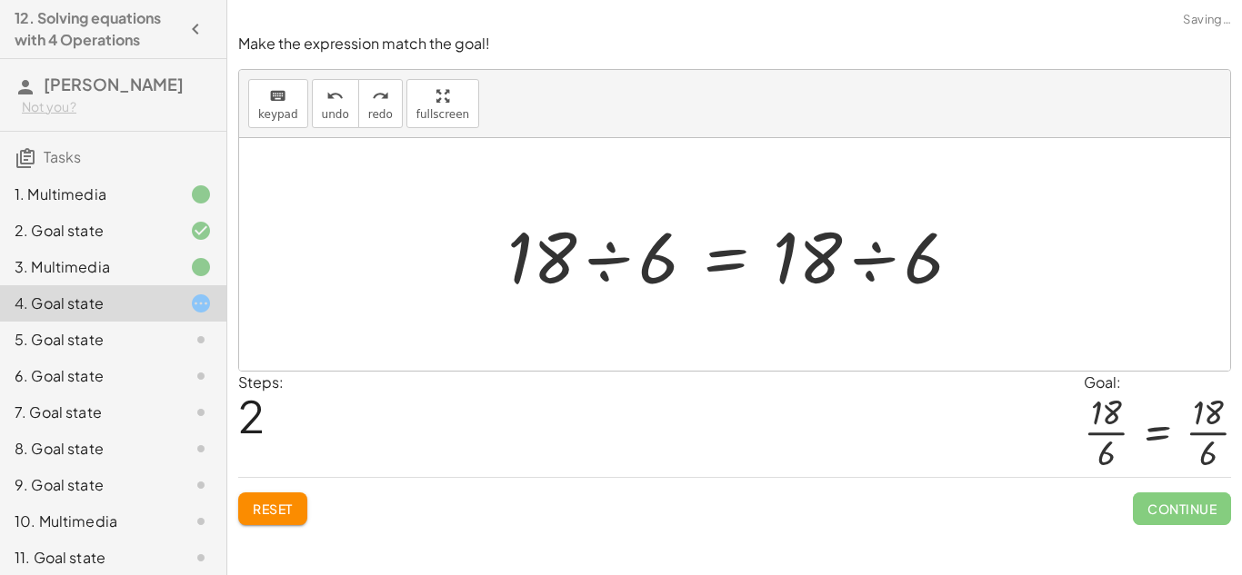
click at [156, 270] on div "3. Multimedia" at bounding box center [88, 267] width 146 height 22
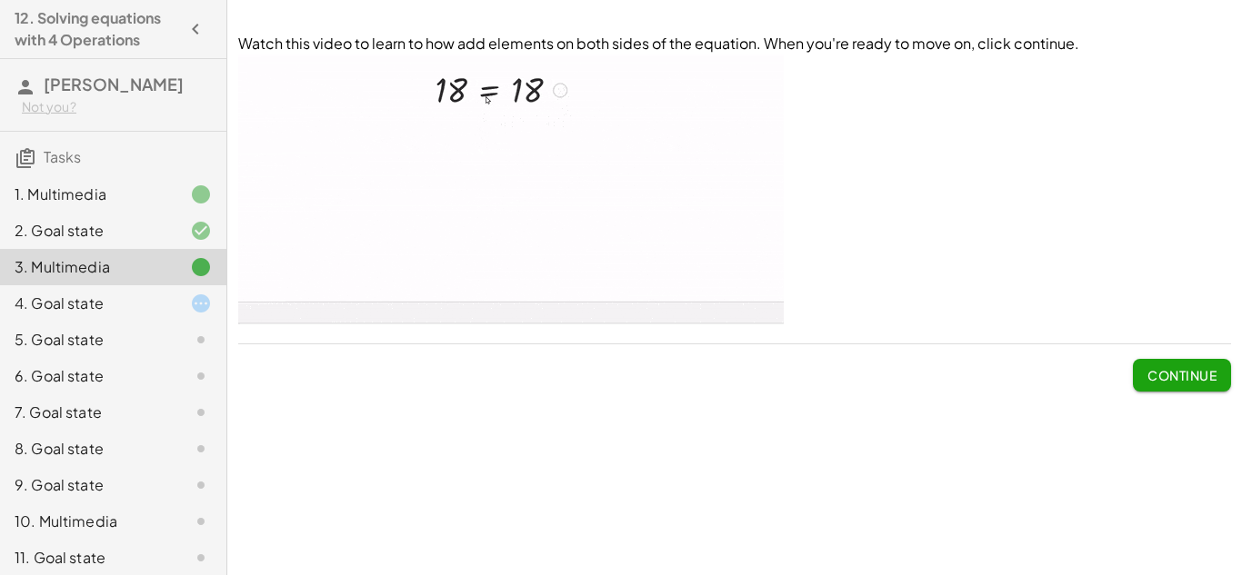
click at [109, 287] on div "4. Goal state" at bounding box center [113, 303] width 226 height 36
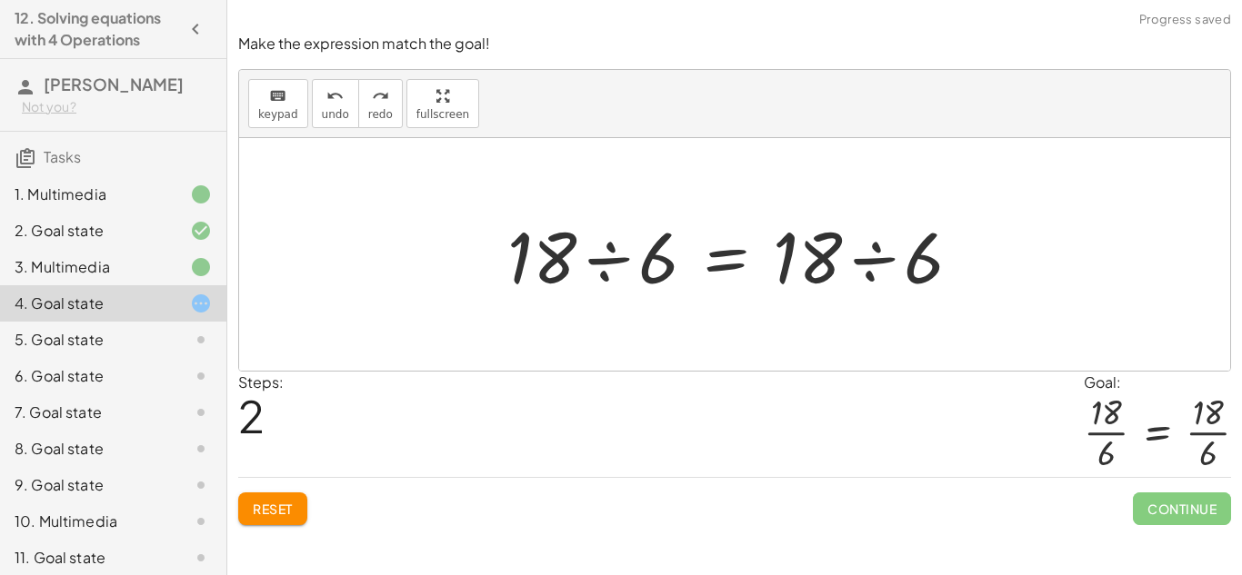
click at [607, 240] on div at bounding box center [741, 255] width 486 height 94
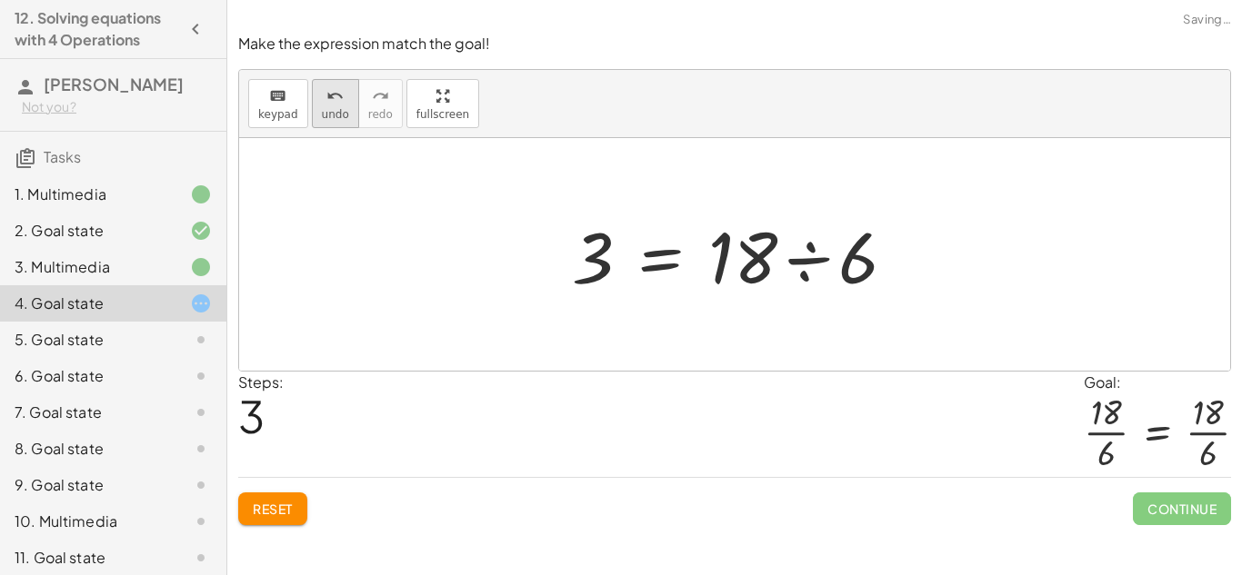
click at [316, 108] on button "undo undo" at bounding box center [335, 103] width 47 height 49
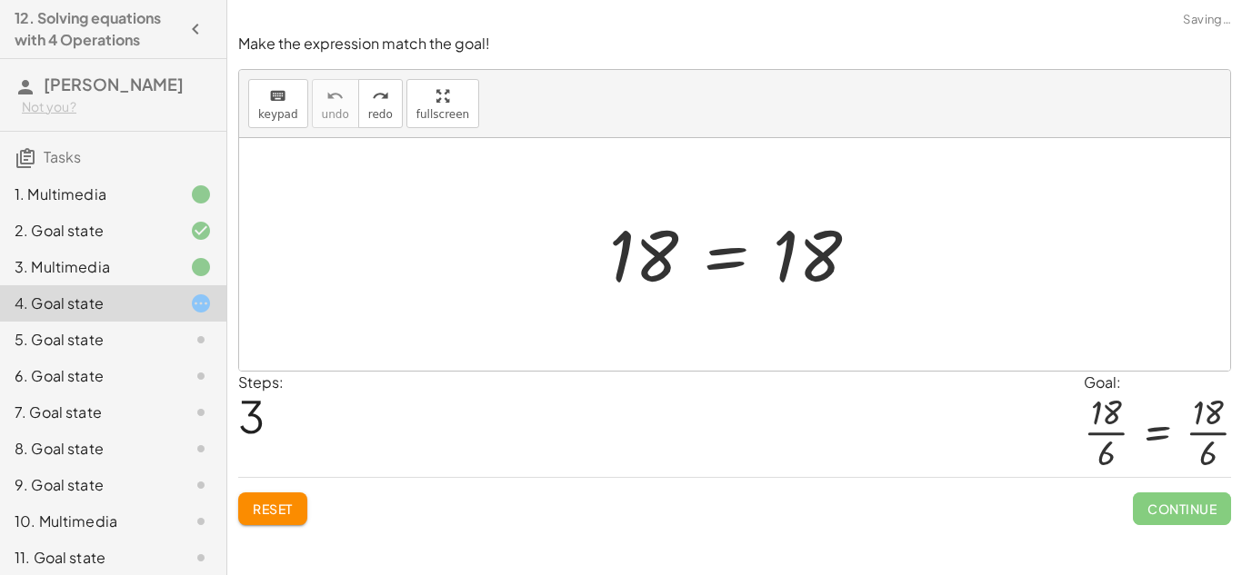
click at [739, 258] on div at bounding box center [741, 255] width 283 height 90
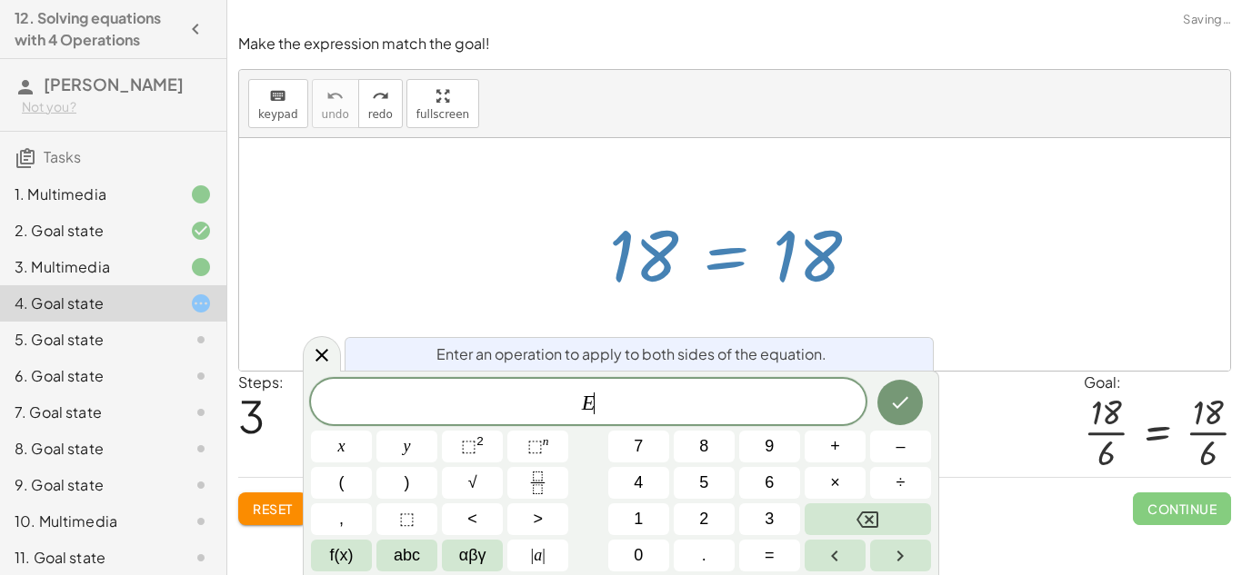
scroll to position [8, 0]
click at [271, 499] on button "Reset" at bounding box center [272, 509] width 69 height 33
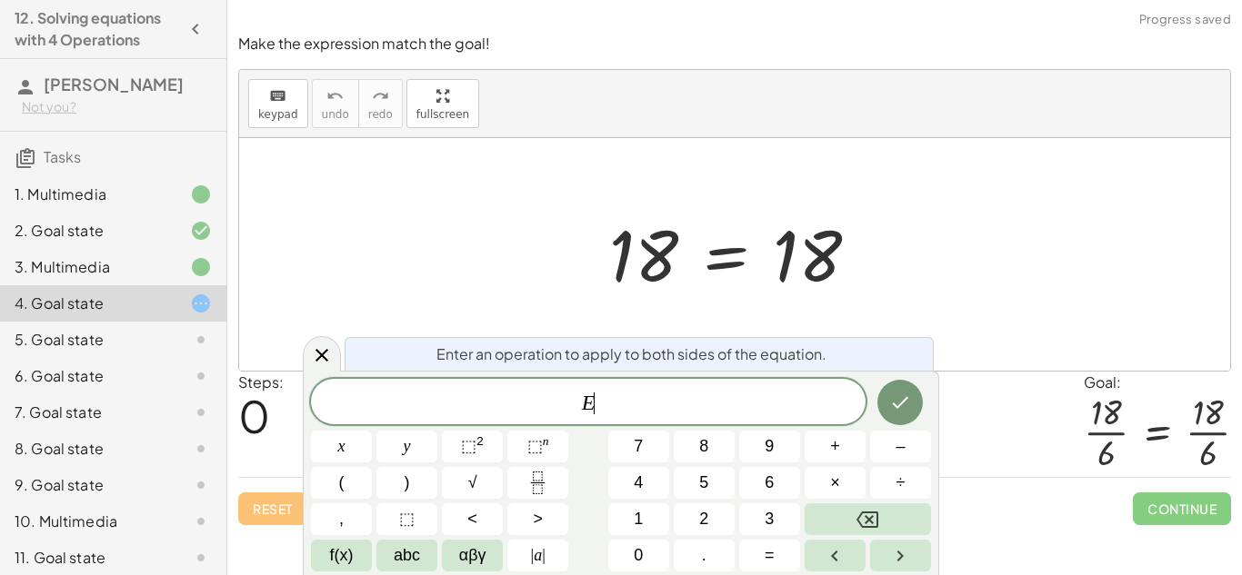
click at [616, 392] on span "E ​" at bounding box center [588, 403] width 555 height 25
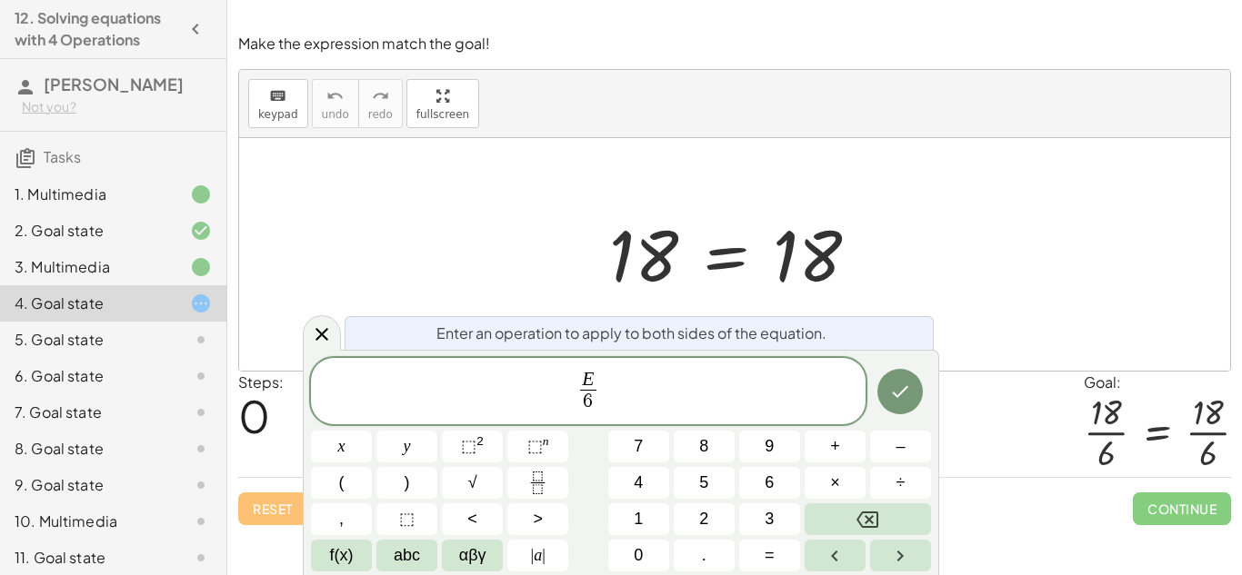
click at [895, 396] on icon "Done" at bounding box center [900, 392] width 22 height 22
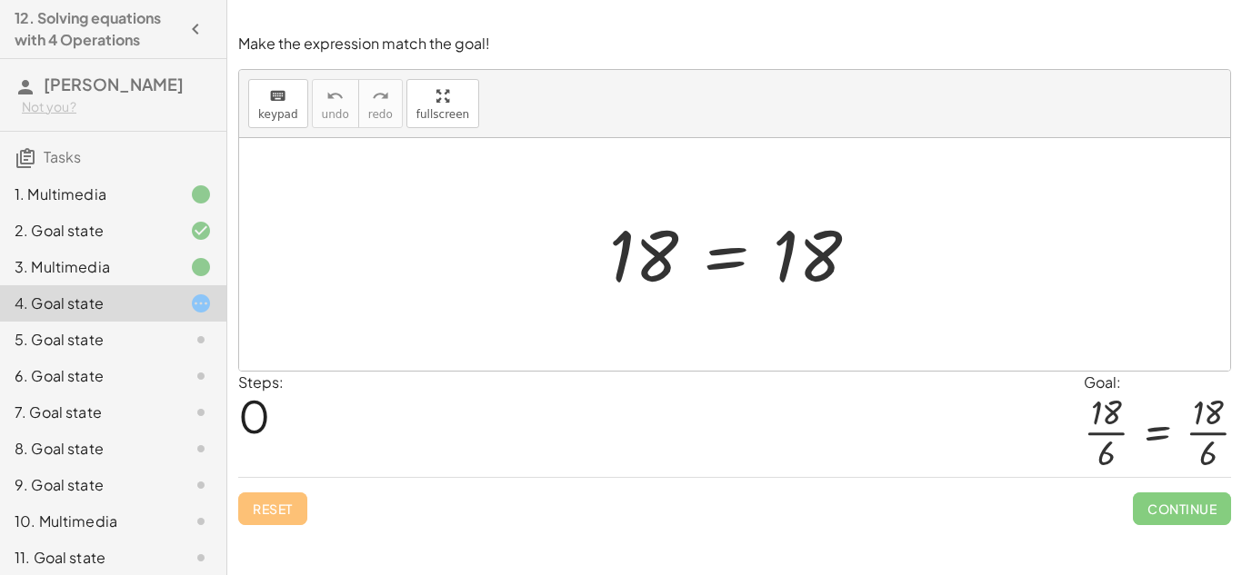
click at [732, 260] on div at bounding box center [741, 255] width 283 height 90
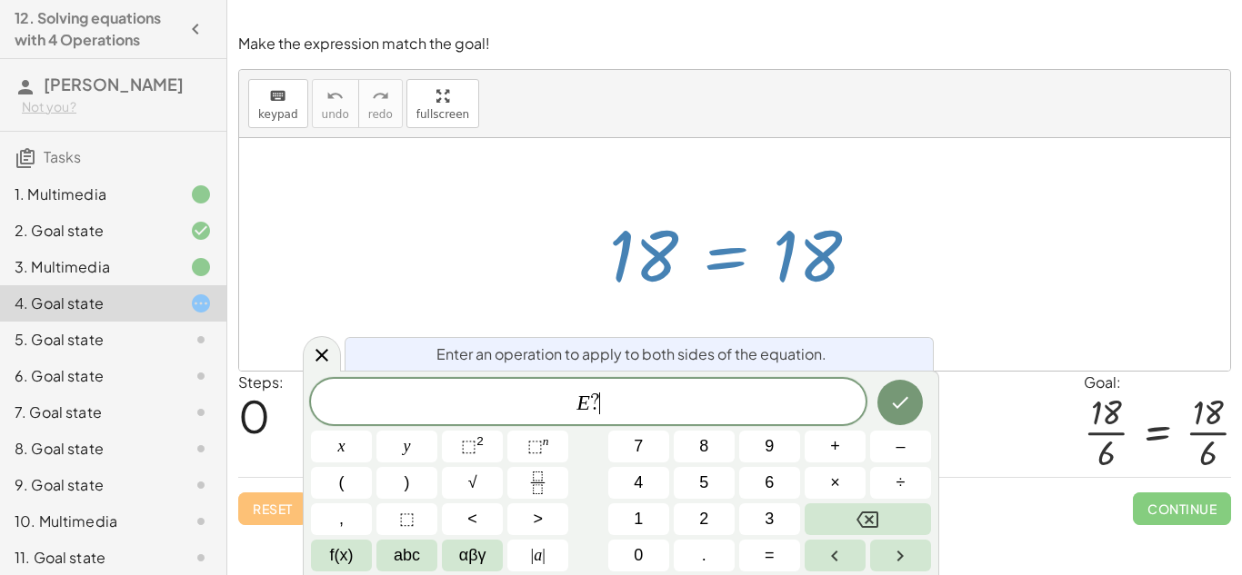
scroll to position [12, 0]
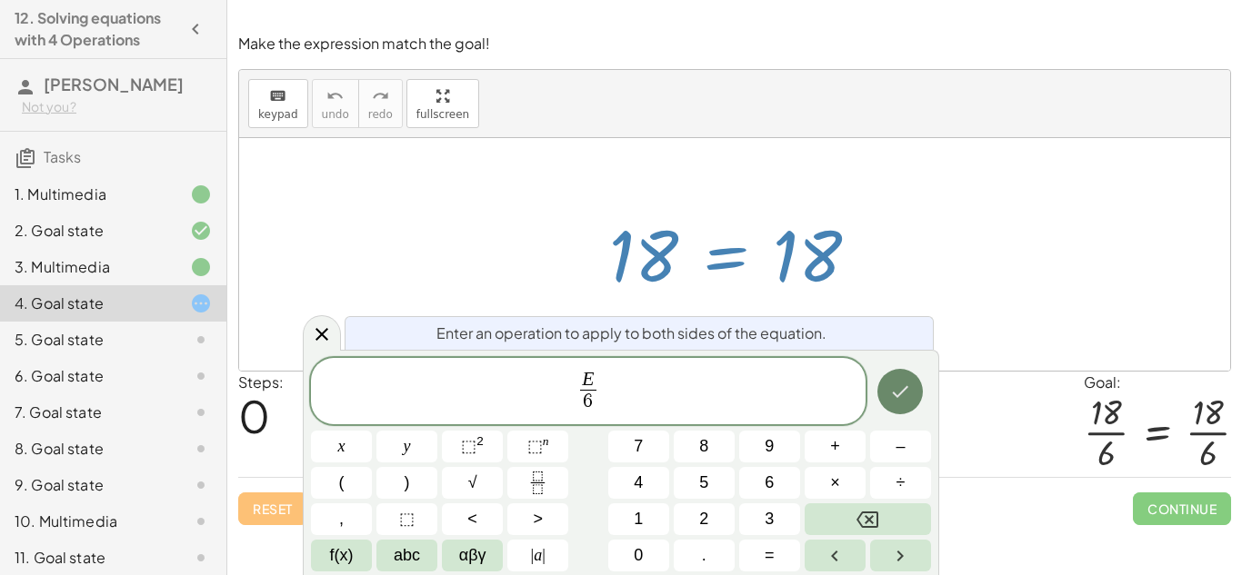
click at [895, 396] on icon "Done" at bounding box center [900, 392] width 22 height 22
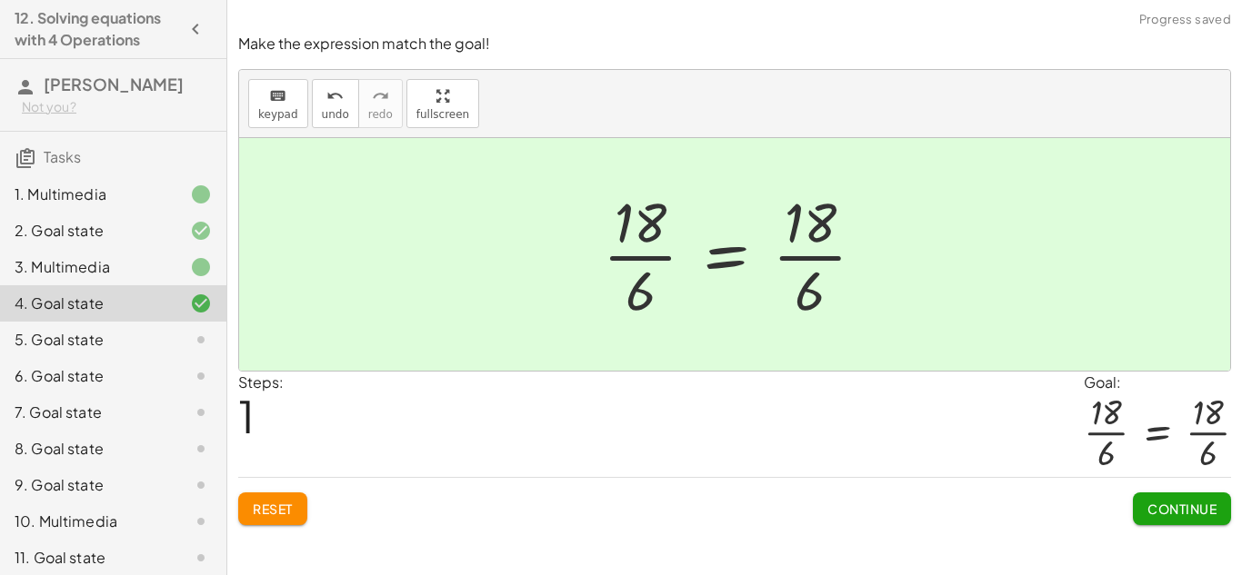
click at [1147, 504] on span "Continue" at bounding box center [1181, 509] width 69 height 16
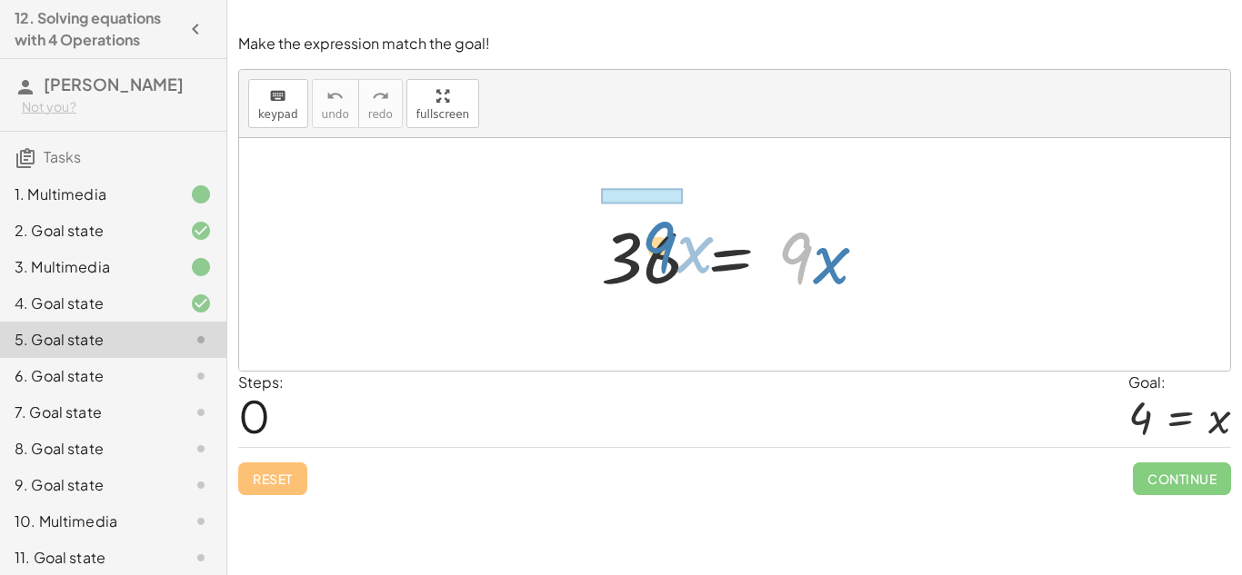
drag, startPoint x: 799, startPoint y: 271, endPoint x: 650, endPoint y: 258, distance: 149.6
click at [650, 258] on div at bounding box center [741, 255] width 299 height 94
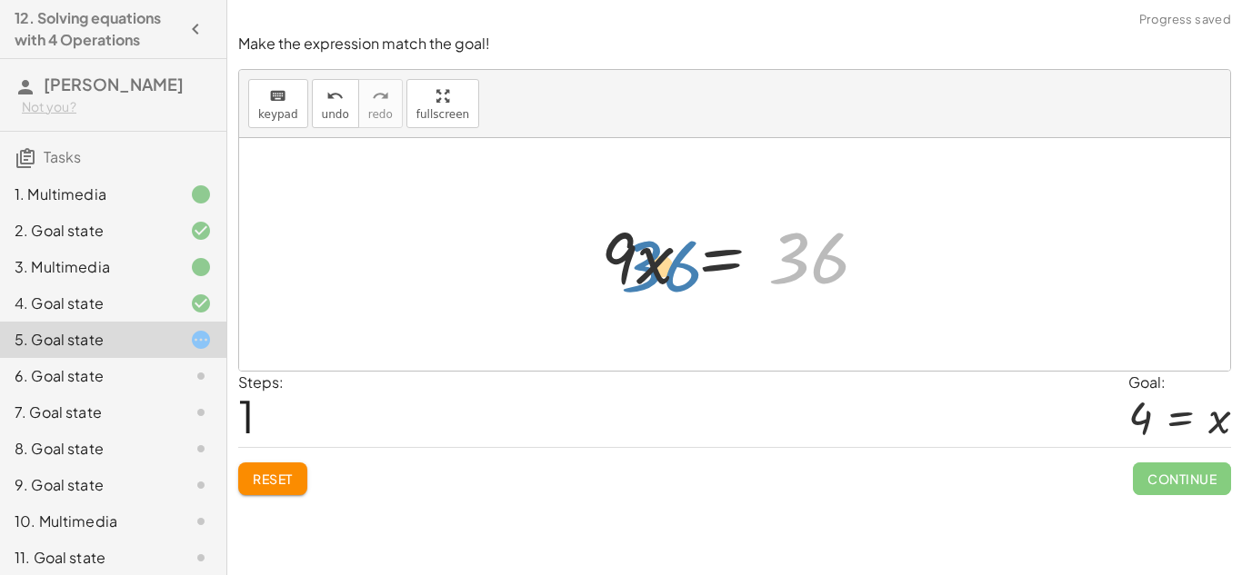
drag, startPoint x: 792, startPoint y: 262, endPoint x: 635, endPoint y: 266, distance: 157.3
click at [635, 266] on div at bounding box center [741, 255] width 299 height 94
click at [265, 483] on span "Reset" at bounding box center [273, 479] width 40 height 16
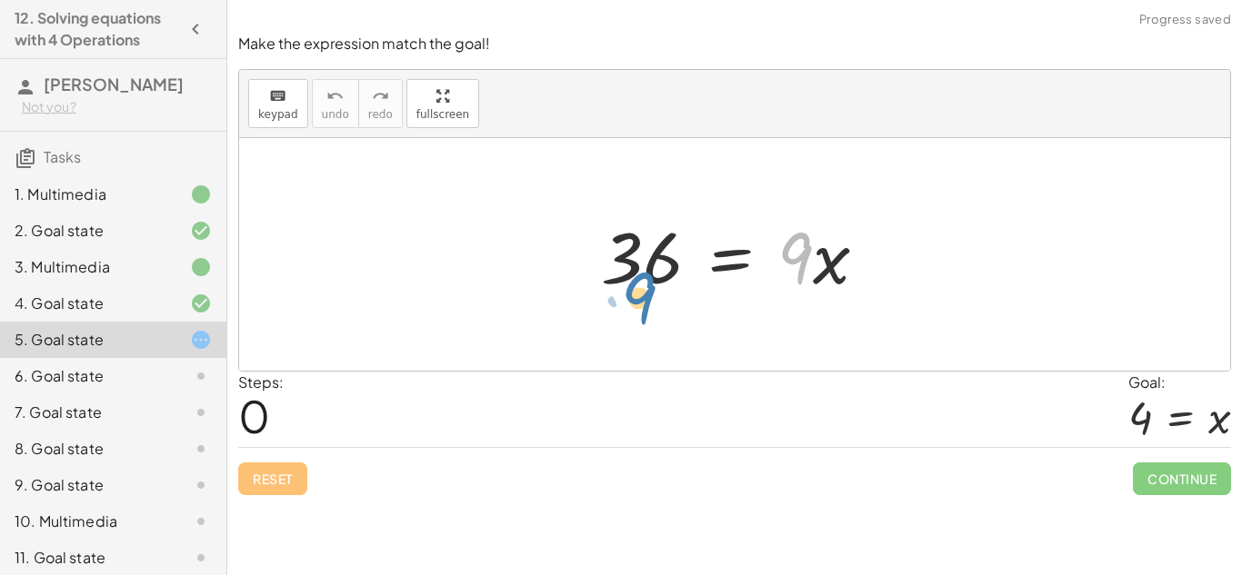
drag, startPoint x: 792, startPoint y: 265, endPoint x: 635, endPoint y: 304, distance: 161.2
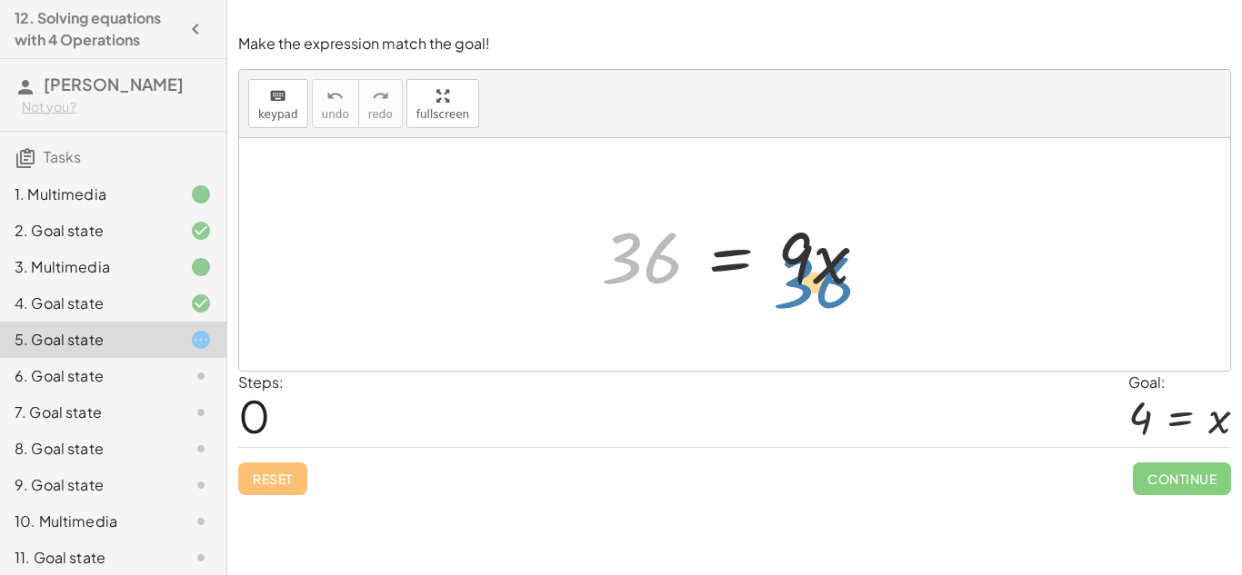
drag, startPoint x: 637, startPoint y: 267, endPoint x: 809, endPoint y: 289, distance: 173.2
click at [809, 289] on div at bounding box center [741, 255] width 299 height 94
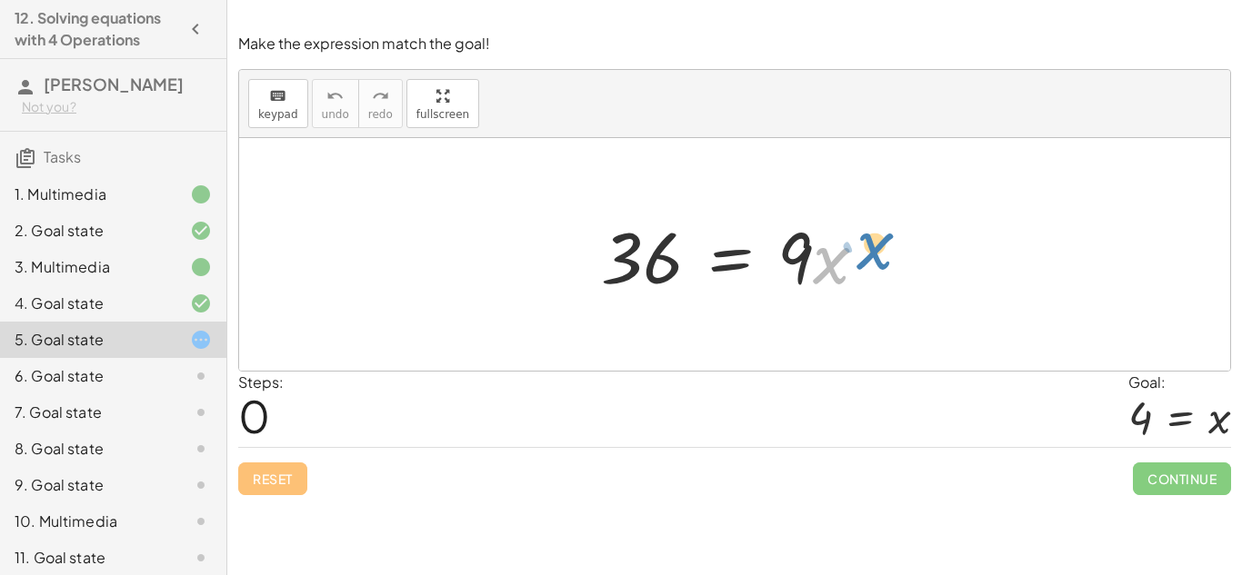
drag, startPoint x: 830, startPoint y: 264, endPoint x: 864, endPoint y: 257, distance: 34.2
click at [864, 257] on div at bounding box center [741, 255] width 299 height 94
drag, startPoint x: 799, startPoint y: 256, endPoint x: 665, endPoint y: 275, distance: 135.8
click at [665, 275] on div at bounding box center [741, 255] width 299 height 94
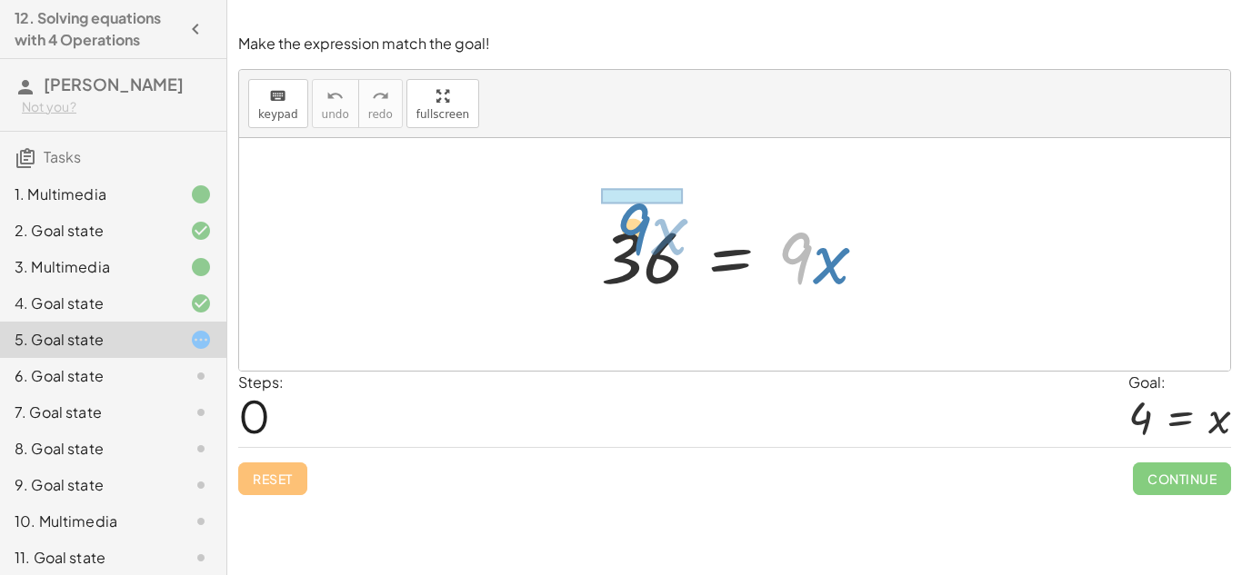
drag, startPoint x: 805, startPoint y: 257, endPoint x: 643, endPoint y: 228, distance: 165.3
click at [643, 228] on div at bounding box center [741, 255] width 299 height 94
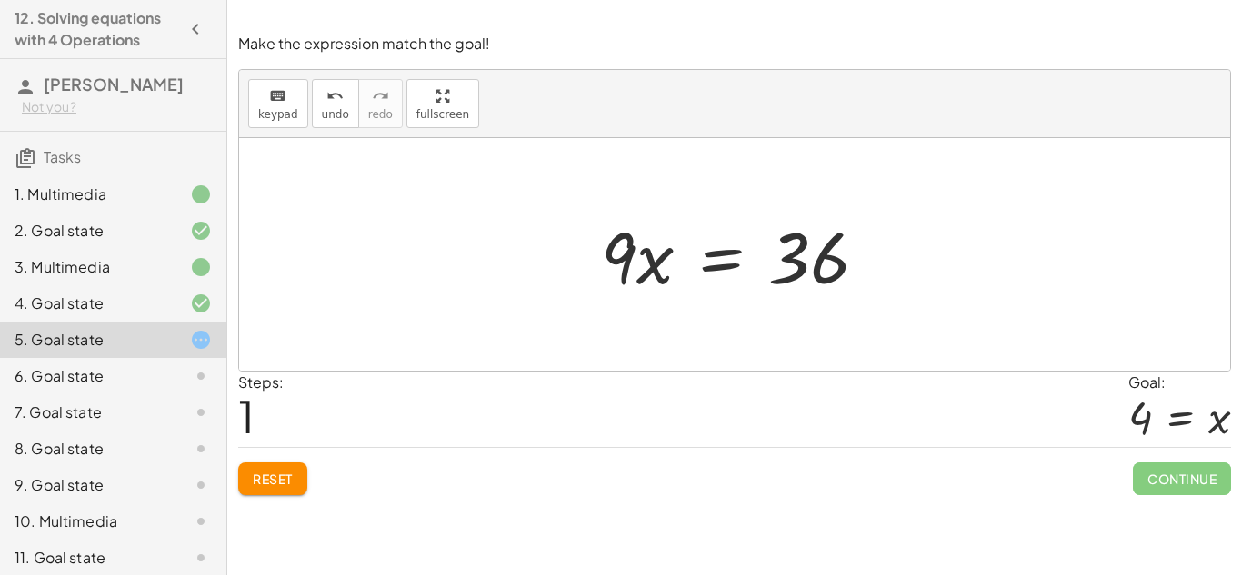
click at [715, 255] on div at bounding box center [741, 255] width 299 height 94
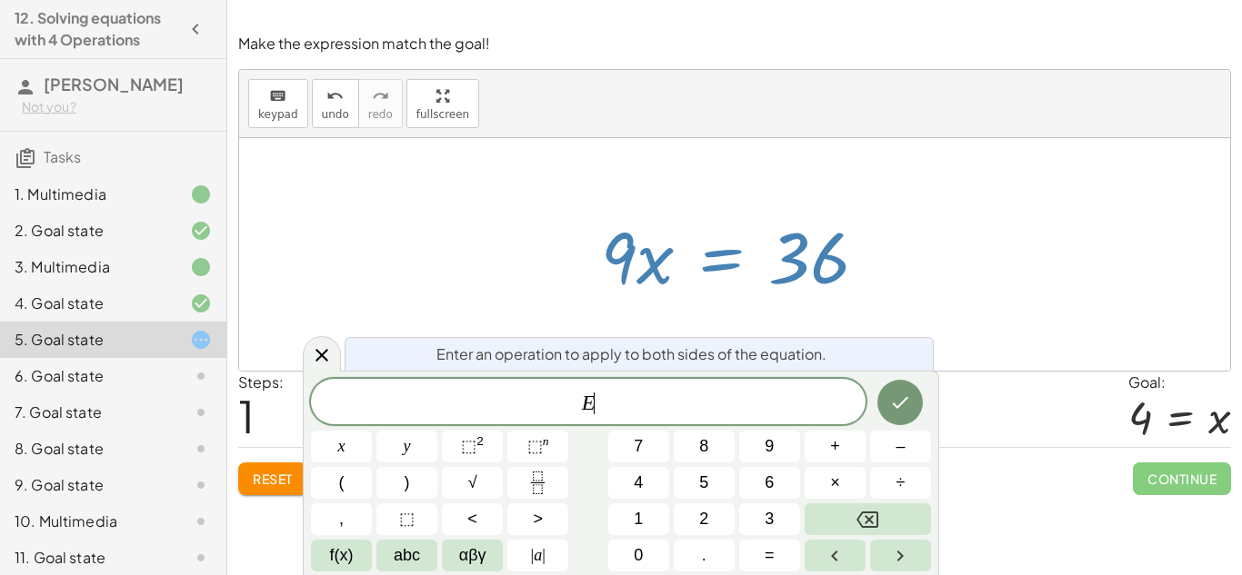
scroll to position [13, 0]
click at [271, 492] on button "Reset" at bounding box center [272, 479] width 69 height 33
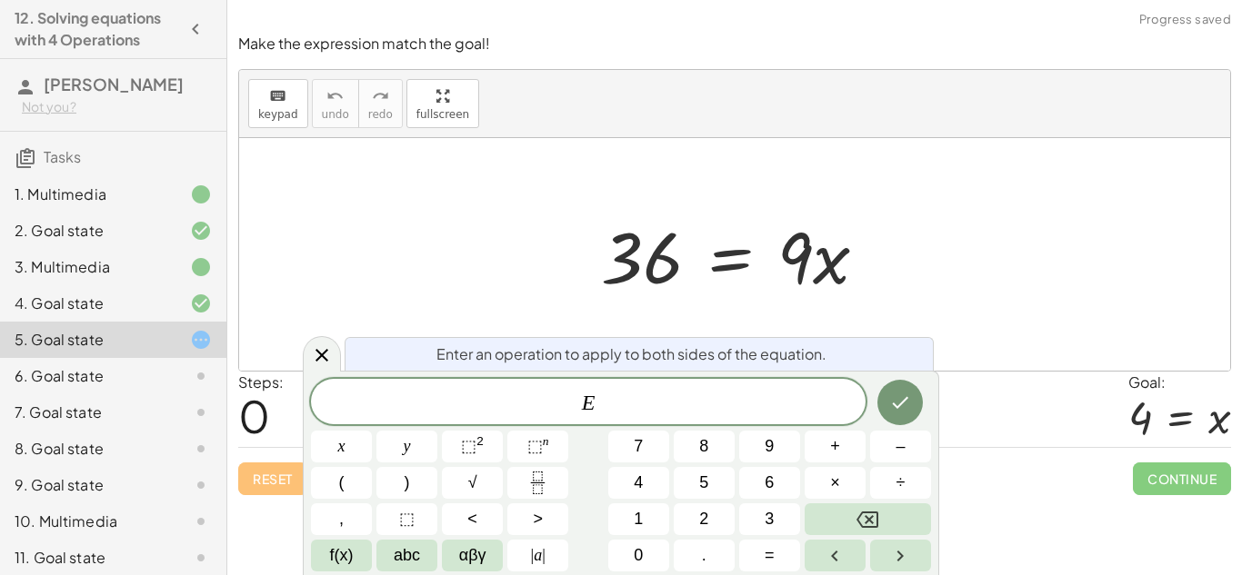
click at [724, 262] on div at bounding box center [741, 255] width 299 height 94
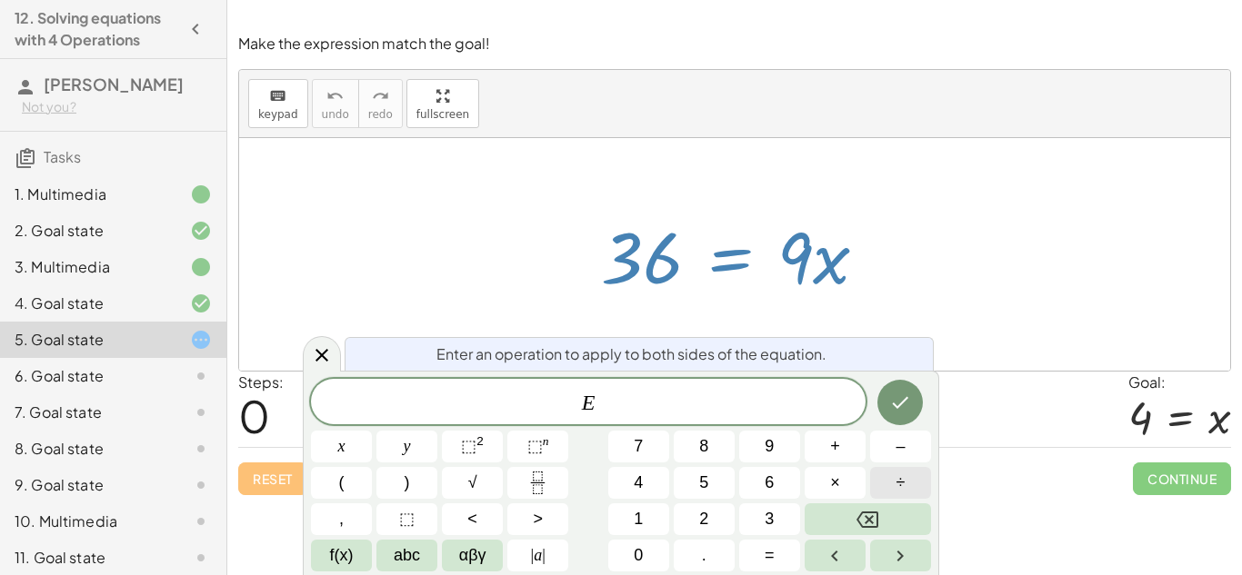
click at [888, 481] on button "÷" at bounding box center [900, 483] width 61 height 32
click at [783, 450] on button "9" at bounding box center [769, 447] width 61 height 32
click at [894, 406] on icon "Done" at bounding box center [900, 403] width 22 height 22
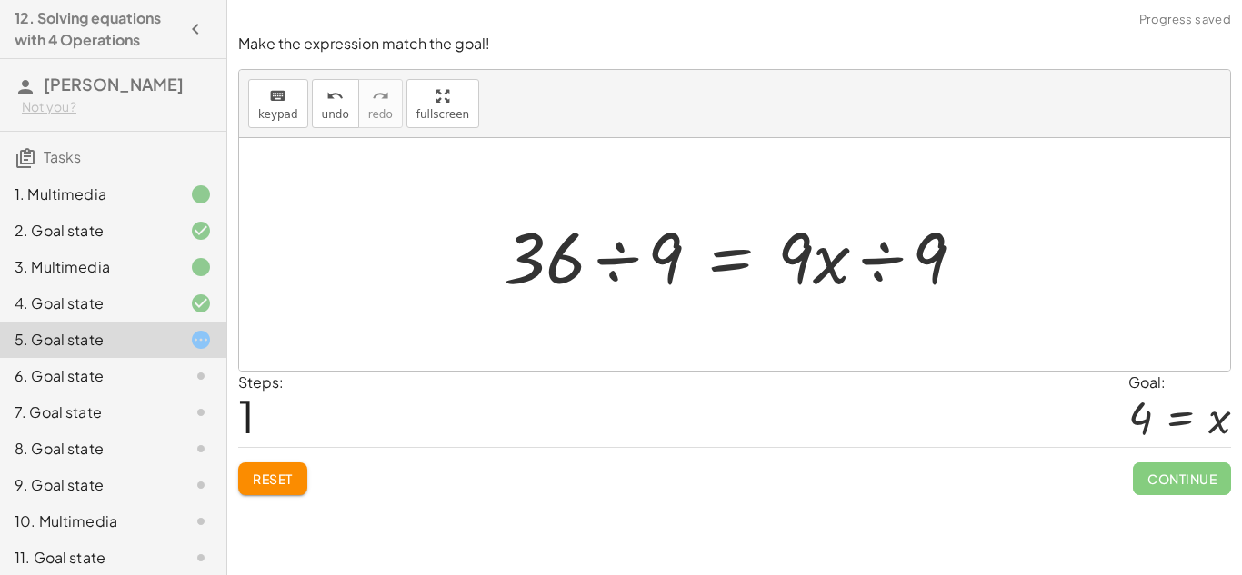
click at [617, 258] on div at bounding box center [742, 255] width 494 height 94
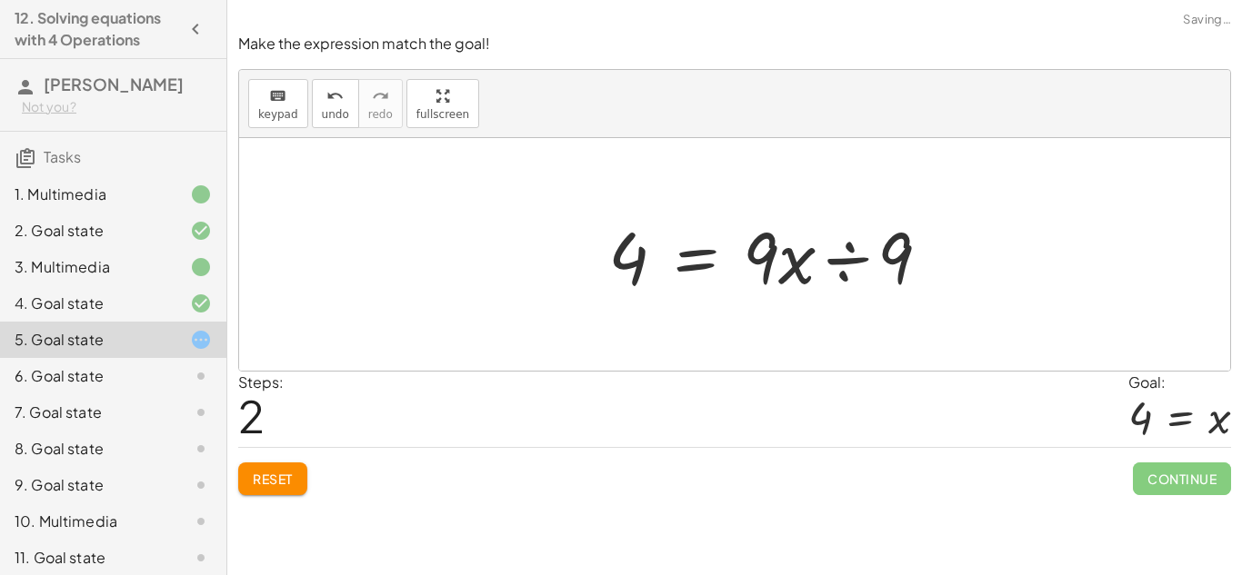
click at [889, 261] on div at bounding box center [776, 255] width 355 height 94
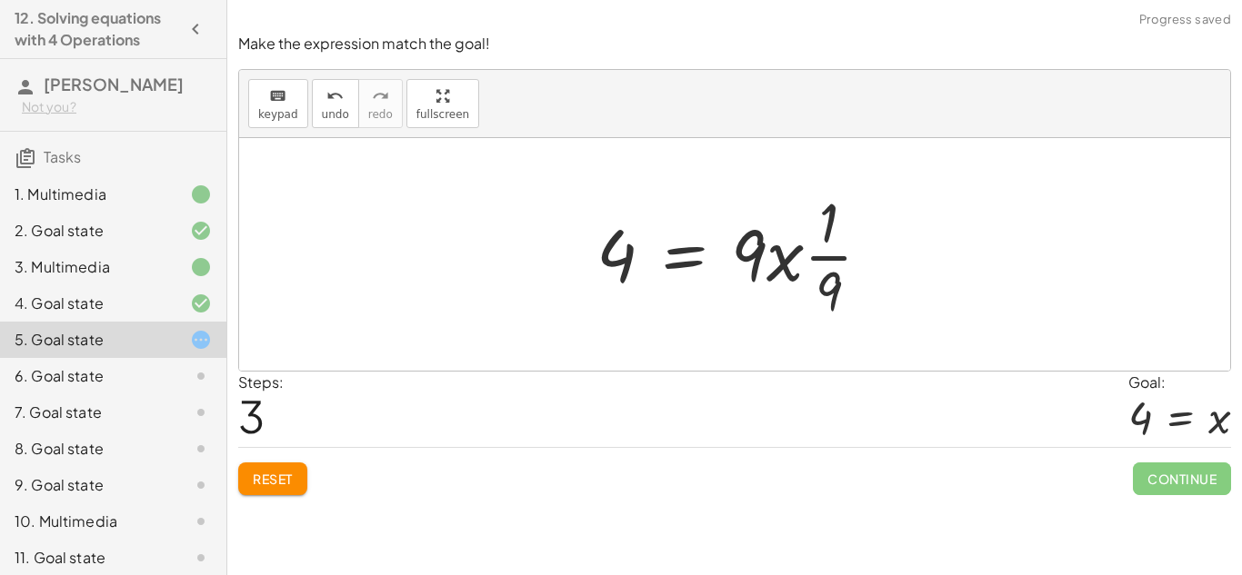
click at [825, 260] on div at bounding box center [740, 255] width 307 height 140
click at [798, 259] on div at bounding box center [740, 255] width 307 height 140
click at [329, 89] on icon "undo" at bounding box center [334, 96] width 17 height 22
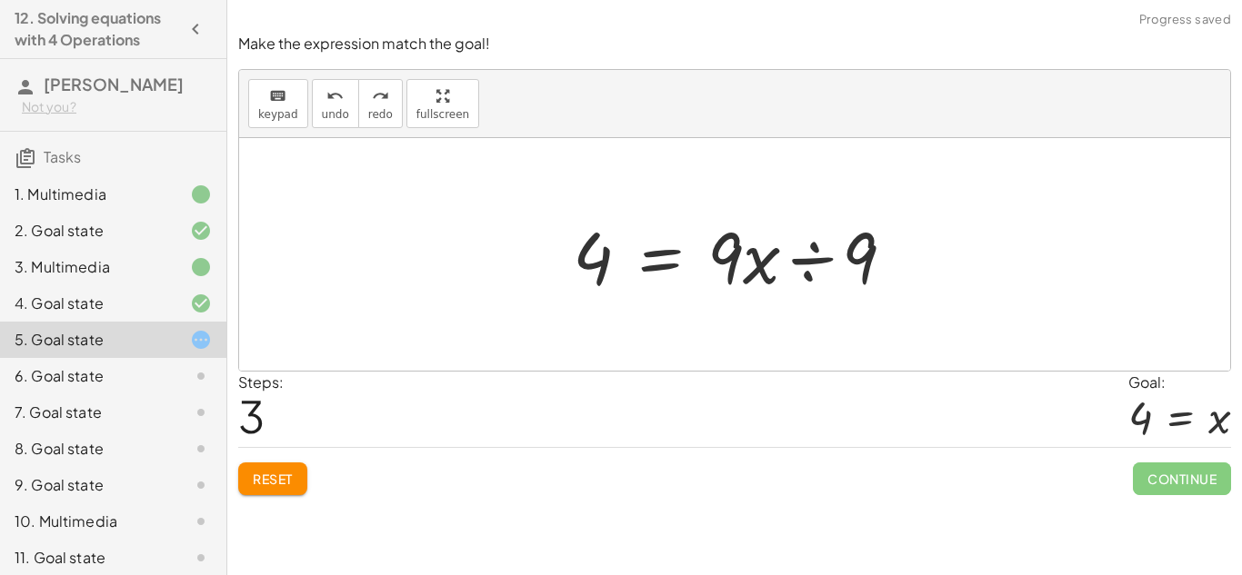
click at [821, 253] on div at bounding box center [741, 255] width 355 height 94
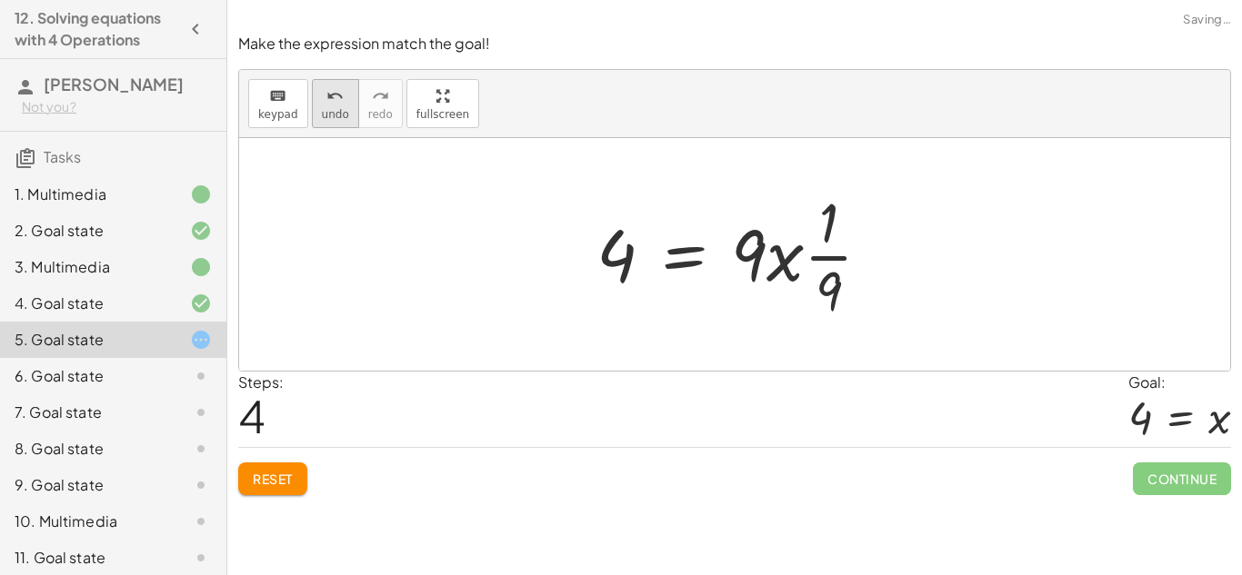
click at [335, 108] on span "undo" at bounding box center [335, 114] width 27 height 13
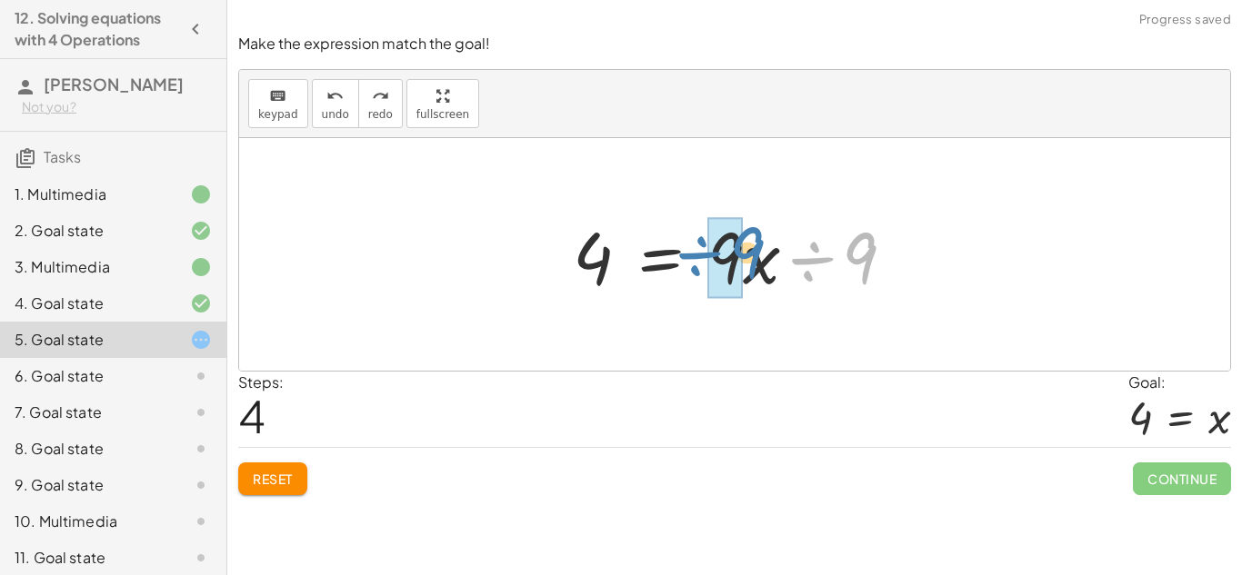
drag, startPoint x: 815, startPoint y: 255, endPoint x: 702, endPoint y: 250, distance: 112.9
click at [702, 250] on div at bounding box center [741, 255] width 355 height 94
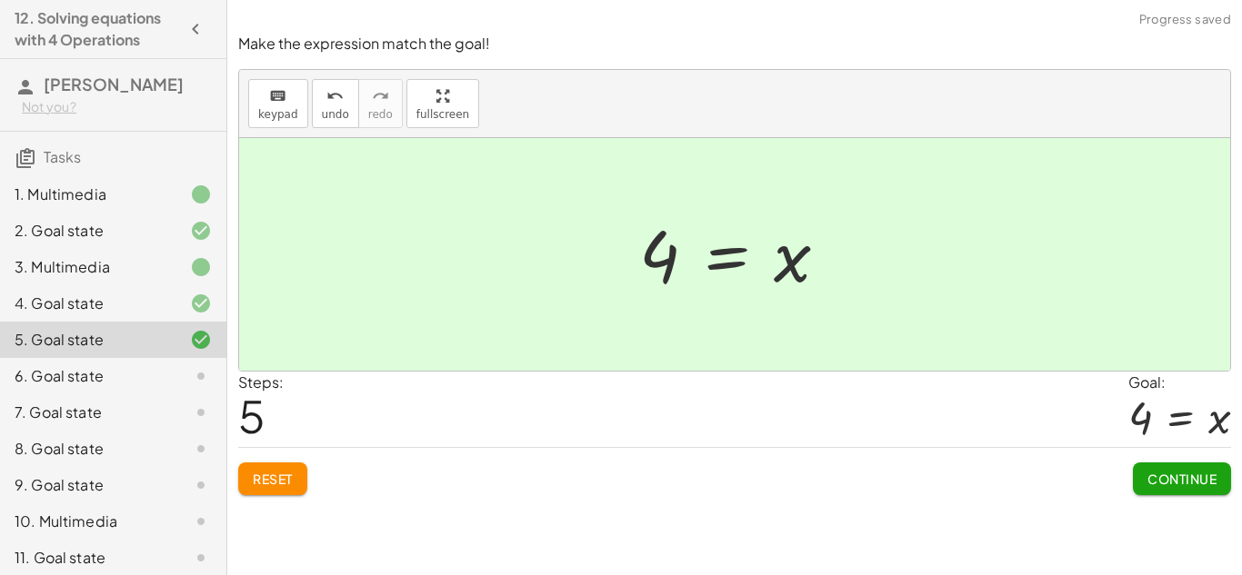
click at [1153, 472] on span "Continue" at bounding box center [1181, 479] width 69 height 16
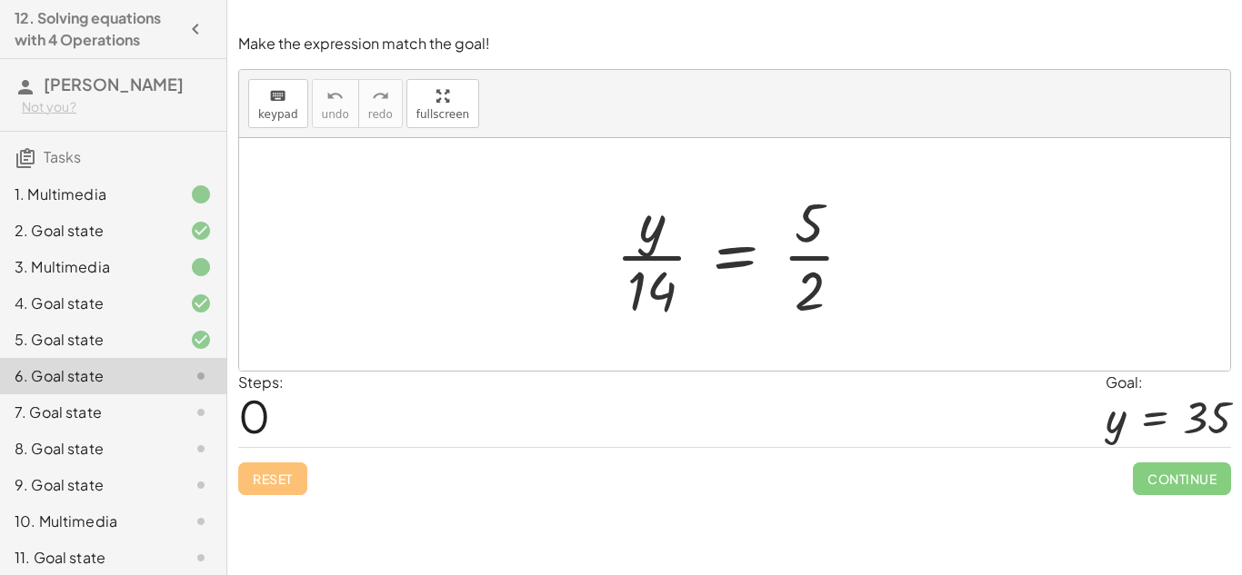
click at [808, 238] on div at bounding box center [741, 255] width 271 height 140
click at [818, 259] on div at bounding box center [741, 255] width 271 height 140
drag, startPoint x: 655, startPoint y: 287, endPoint x: 864, endPoint y: 257, distance: 210.3
click at [864, 257] on div at bounding box center [741, 255] width 271 height 140
drag, startPoint x: 641, startPoint y: 292, endPoint x: 785, endPoint y: 264, distance: 147.3
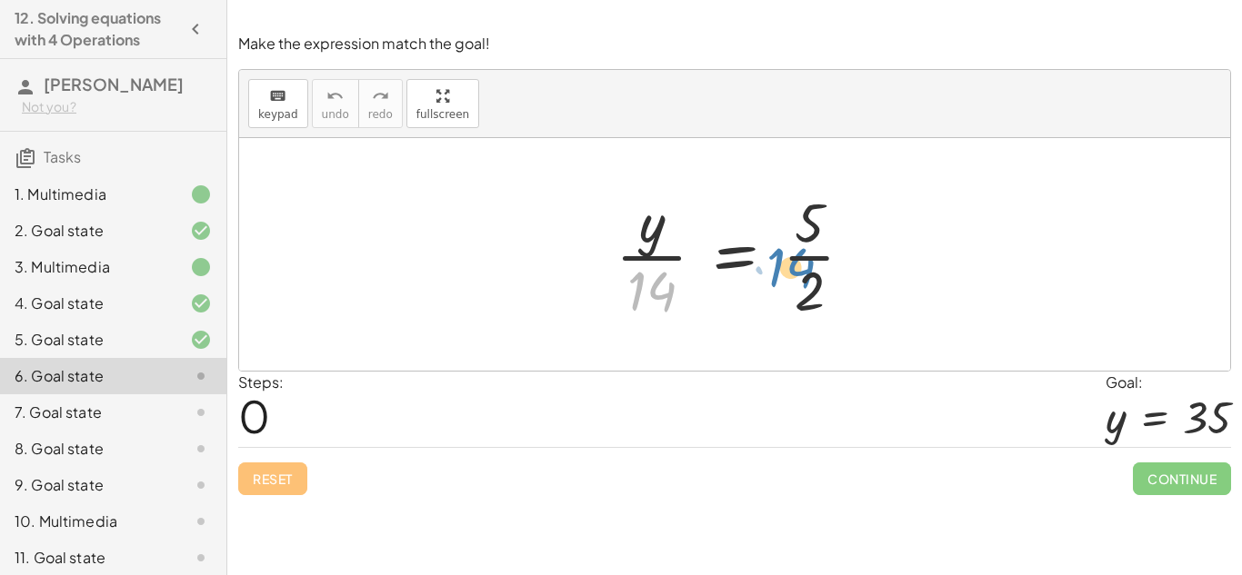
click at [785, 264] on div at bounding box center [741, 255] width 271 height 140
click at [805, 256] on div at bounding box center [741, 255] width 271 height 140
click at [673, 255] on div at bounding box center [741, 255] width 271 height 140
click at [672, 261] on div at bounding box center [741, 255] width 271 height 140
click at [657, 269] on div at bounding box center [741, 255] width 271 height 140
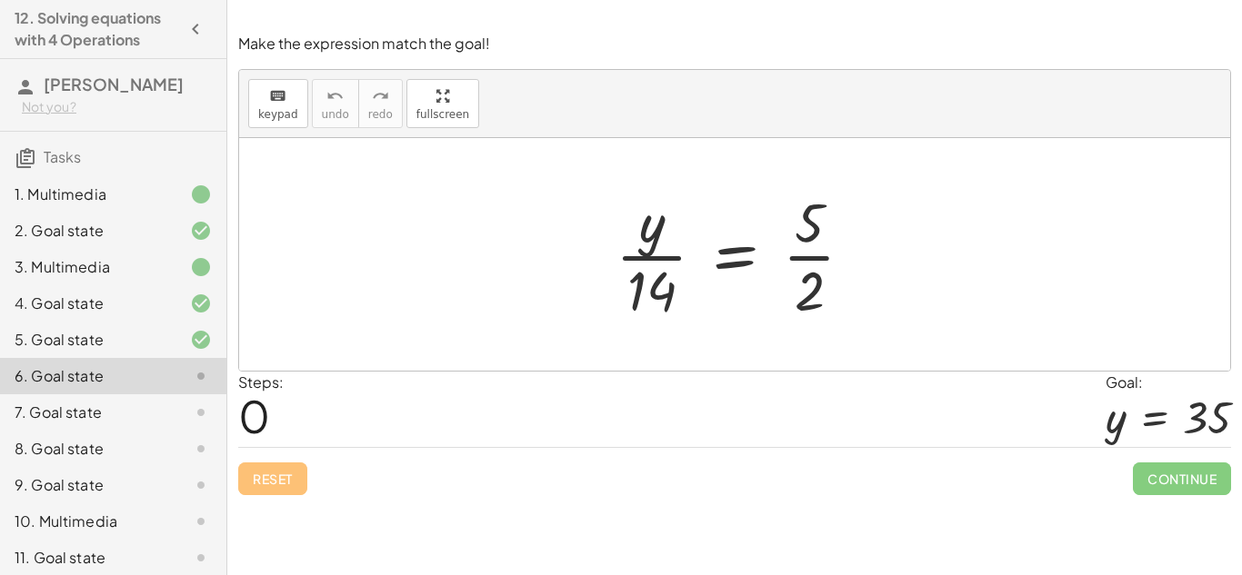
click at [723, 261] on div at bounding box center [741, 255] width 271 height 140
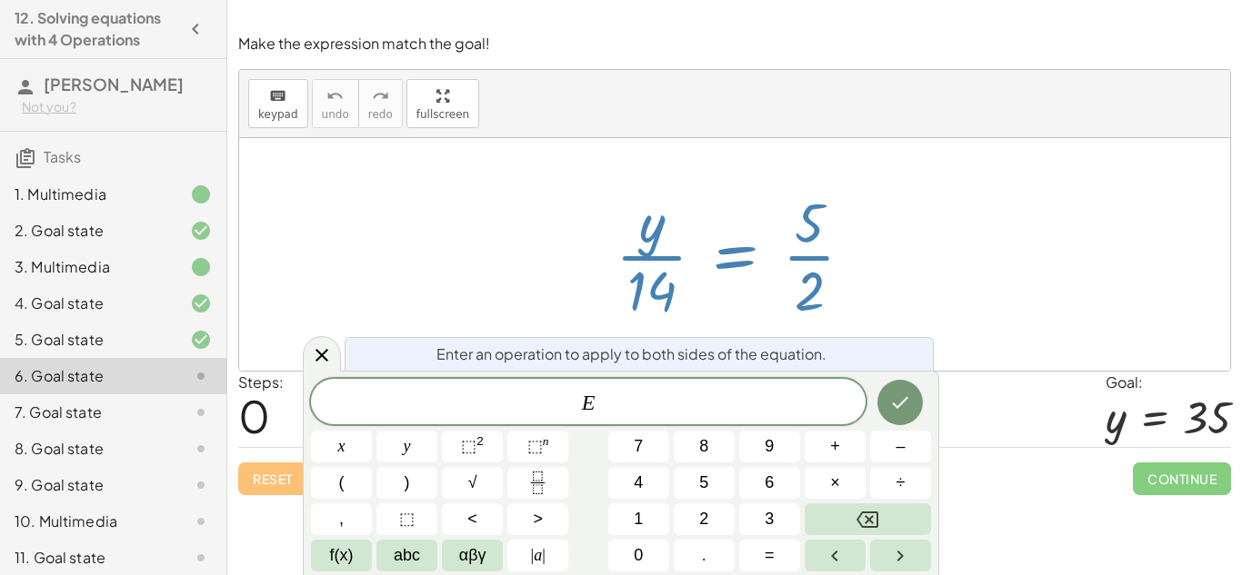
click at [383, 262] on div at bounding box center [734, 254] width 991 height 233
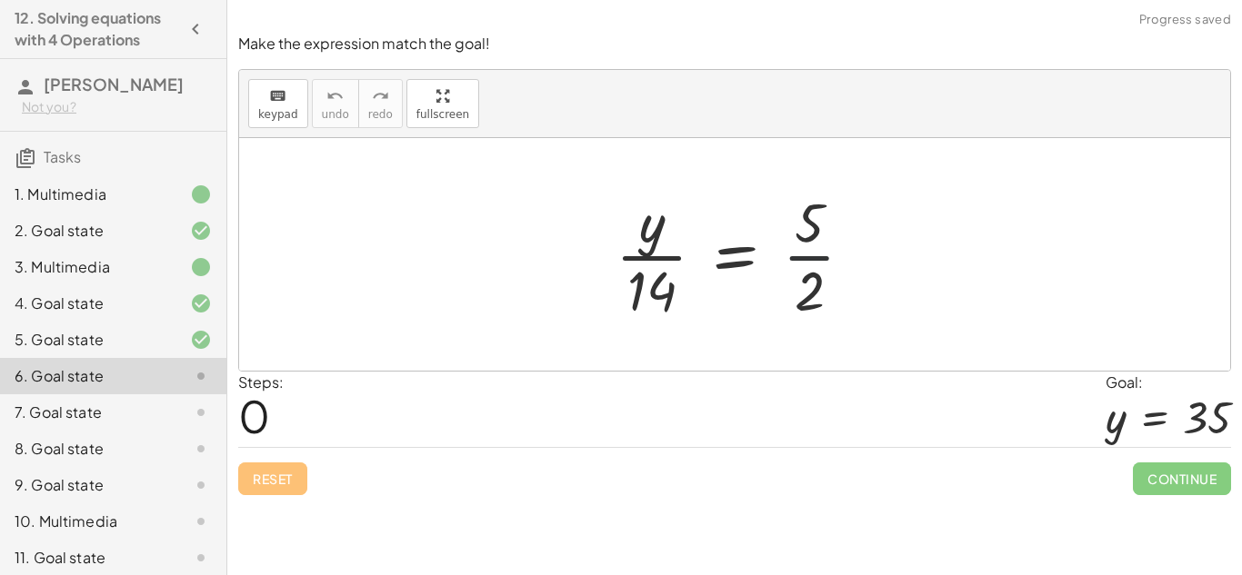
click at [808, 259] on div at bounding box center [741, 255] width 271 height 140
click at [668, 294] on div at bounding box center [741, 255] width 271 height 140
drag, startPoint x: 825, startPoint y: 274, endPoint x: 669, endPoint y: 278, distance: 155.5
click at [669, 278] on div at bounding box center [741, 255] width 271 height 140
drag, startPoint x: 664, startPoint y: 280, endPoint x: 830, endPoint y: 273, distance: 166.5
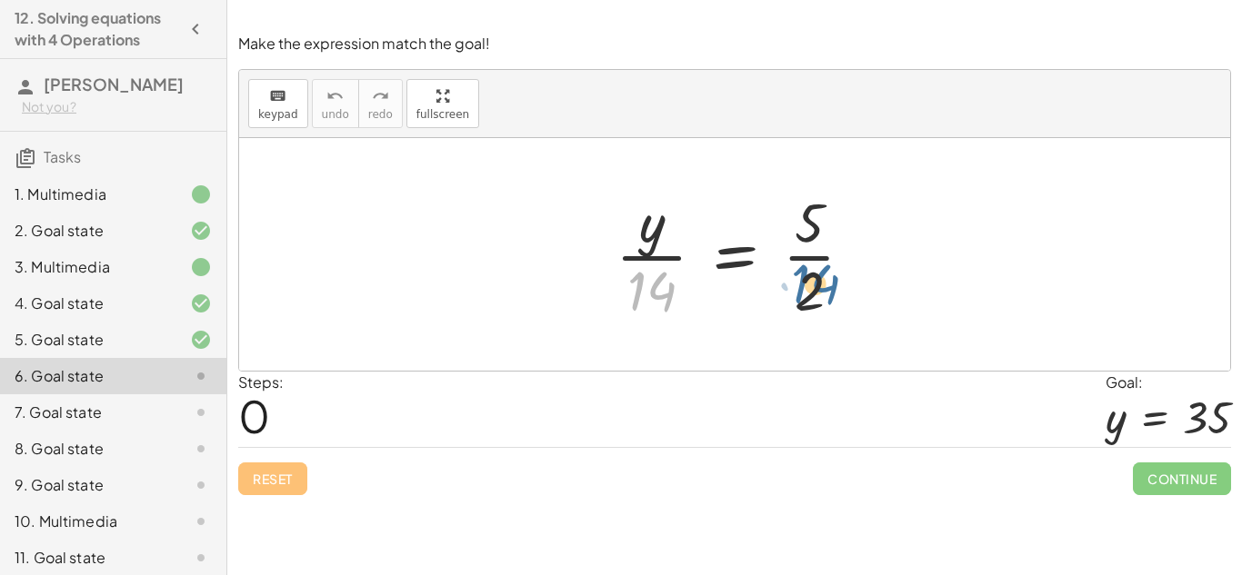
click at [830, 273] on div at bounding box center [741, 255] width 271 height 140
drag, startPoint x: 655, startPoint y: 276, endPoint x: 807, endPoint y: 264, distance: 152.3
click at [807, 264] on div at bounding box center [741, 255] width 271 height 140
drag, startPoint x: 658, startPoint y: 303, endPoint x: 861, endPoint y: 309, distance: 202.8
click at [861, 309] on div at bounding box center [741, 255] width 271 height 140
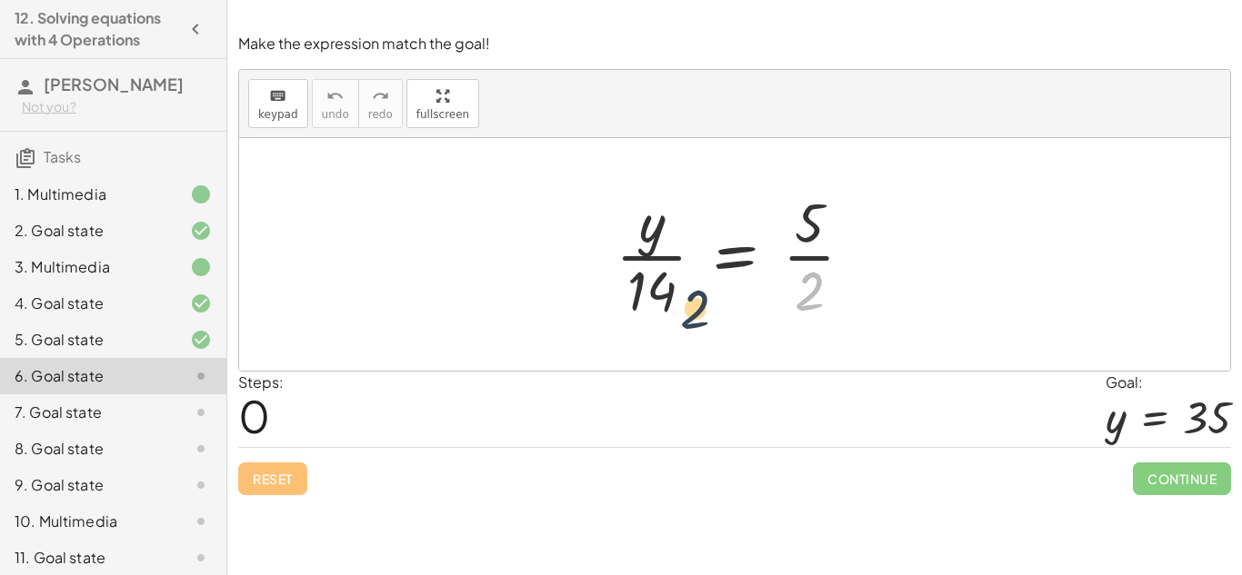
drag, startPoint x: 818, startPoint y: 294, endPoint x: 665, endPoint y: 312, distance: 153.8
click at [665, 312] on div at bounding box center [741, 255] width 271 height 140
click at [727, 258] on div at bounding box center [741, 255] width 271 height 140
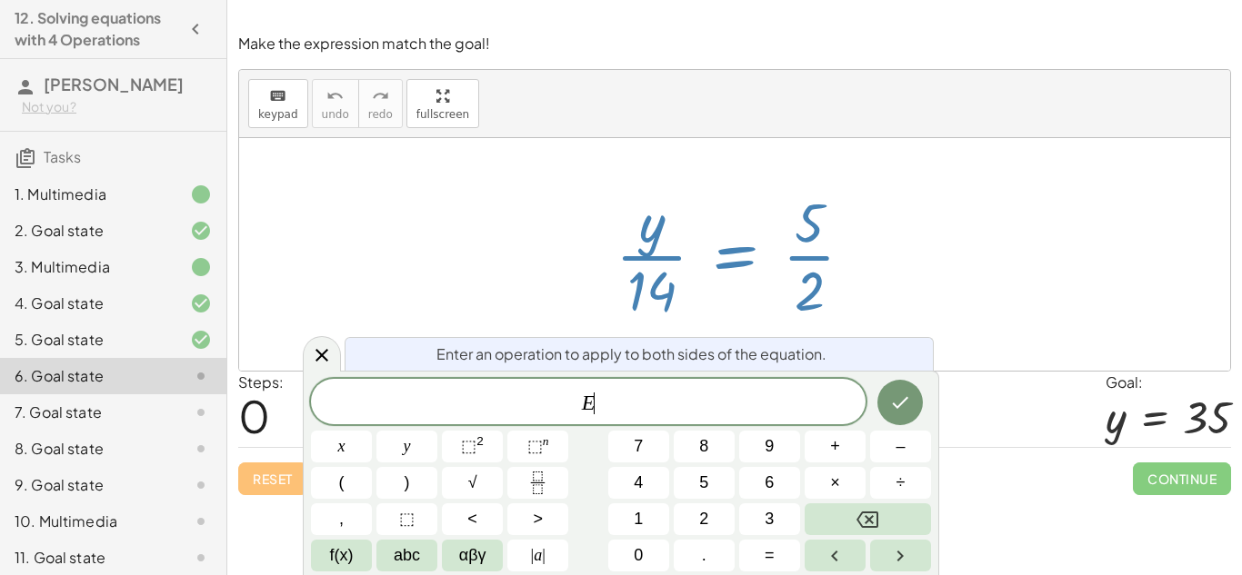
scroll to position [15, 0]
click at [889, 474] on button "÷" at bounding box center [900, 483] width 61 height 32
click at [655, 516] on button "1" at bounding box center [638, 520] width 61 height 32
click at [655, 490] on button "4" at bounding box center [638, 483] width 61 height 32
click at [889, 395] on icon "Done" at bounding box center [900, 403] width 22 height 22
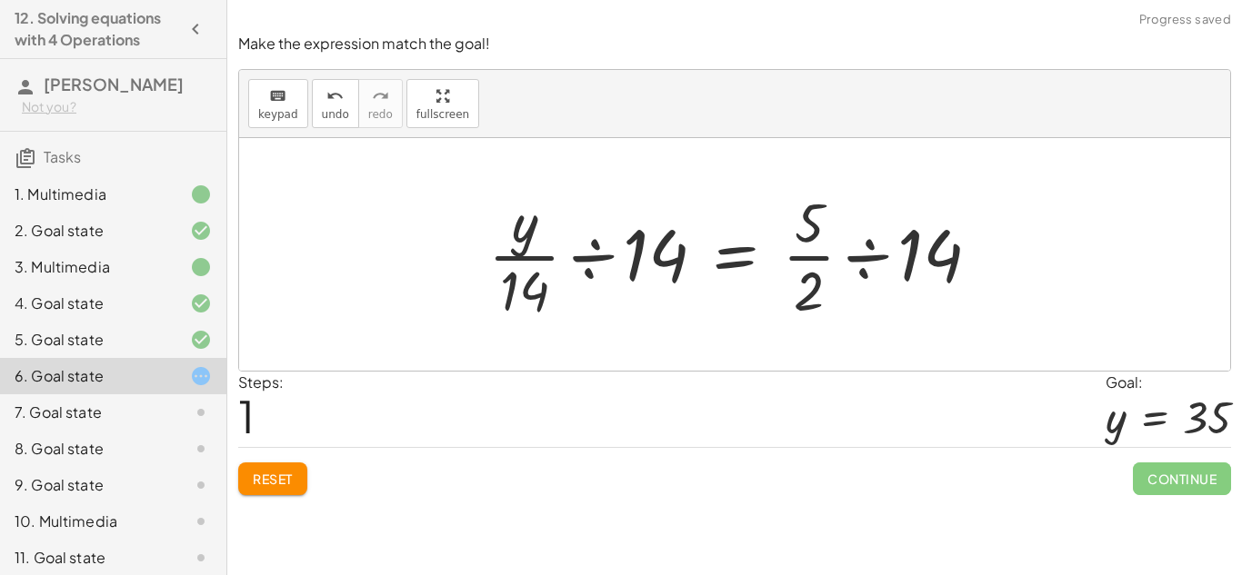
click at [587, 249] on div at bounding box center [741, 255] width 525 height 140
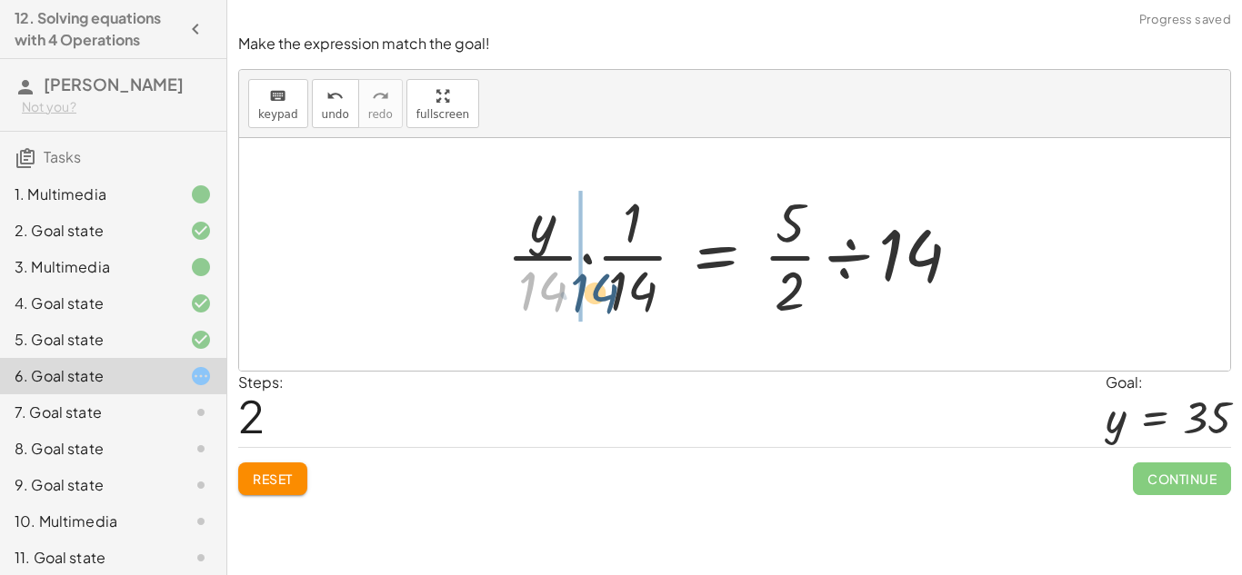
drag, startPoint x: 555, startPoint y: 295, endPoint x: 617, endPoint y: 296, distance: 61.8
click at [617, 296] on div at bounding box center [740, 255] width 487 height 140
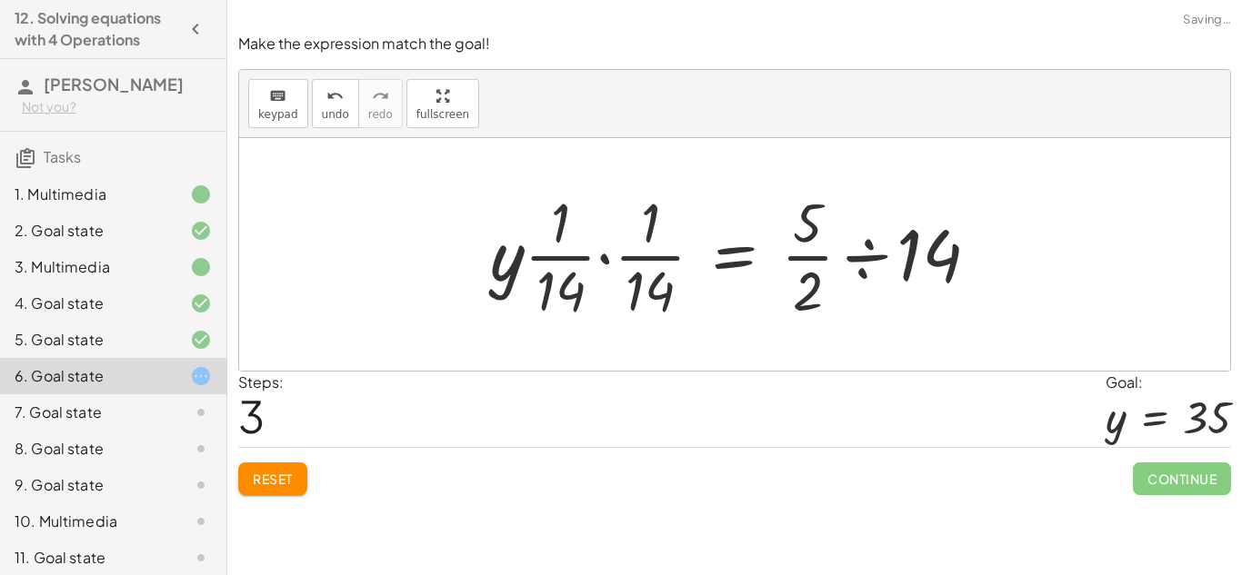
click at [601, 255] on div at bounding box center [742, 255] width 522 height 140
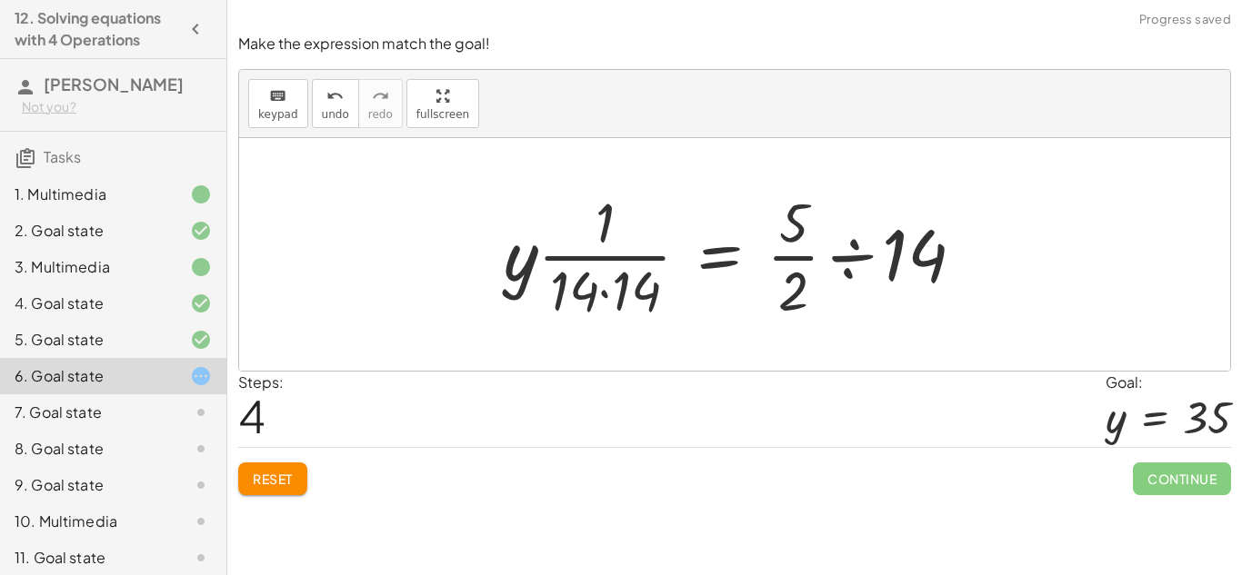
click at [605, 291] on div at bounding box center [742, 255] width 494 height 140
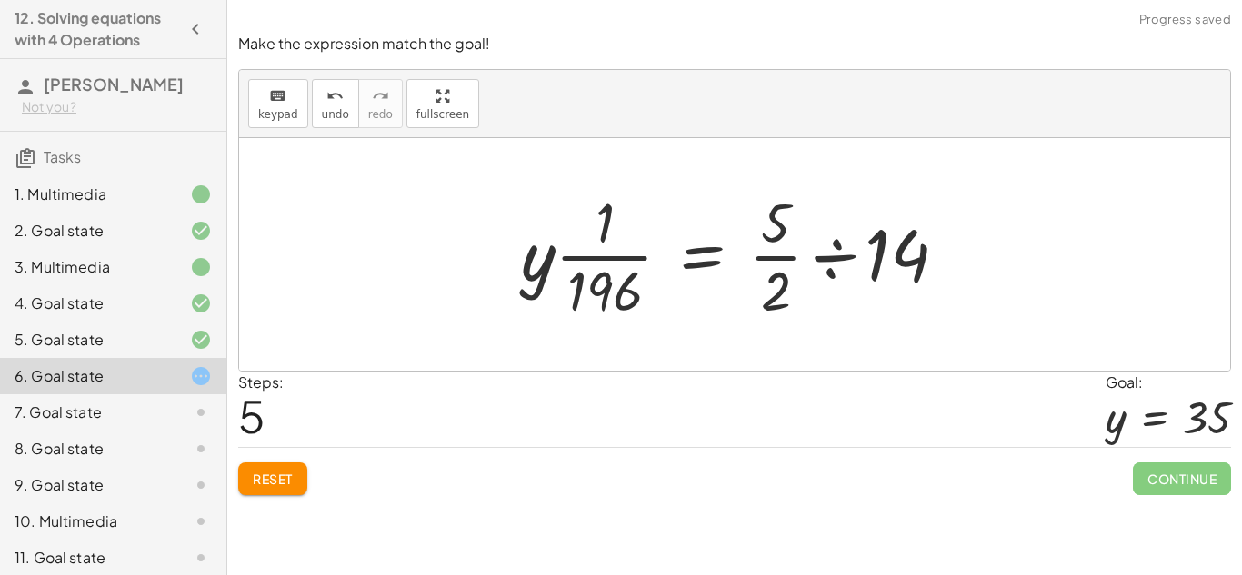
click at [626, 227] on div at bounding box center [741, 255] width 458 height 140
click at [288, 471] on span "Reset" at bounding box center [273, 479] width 40 height 16
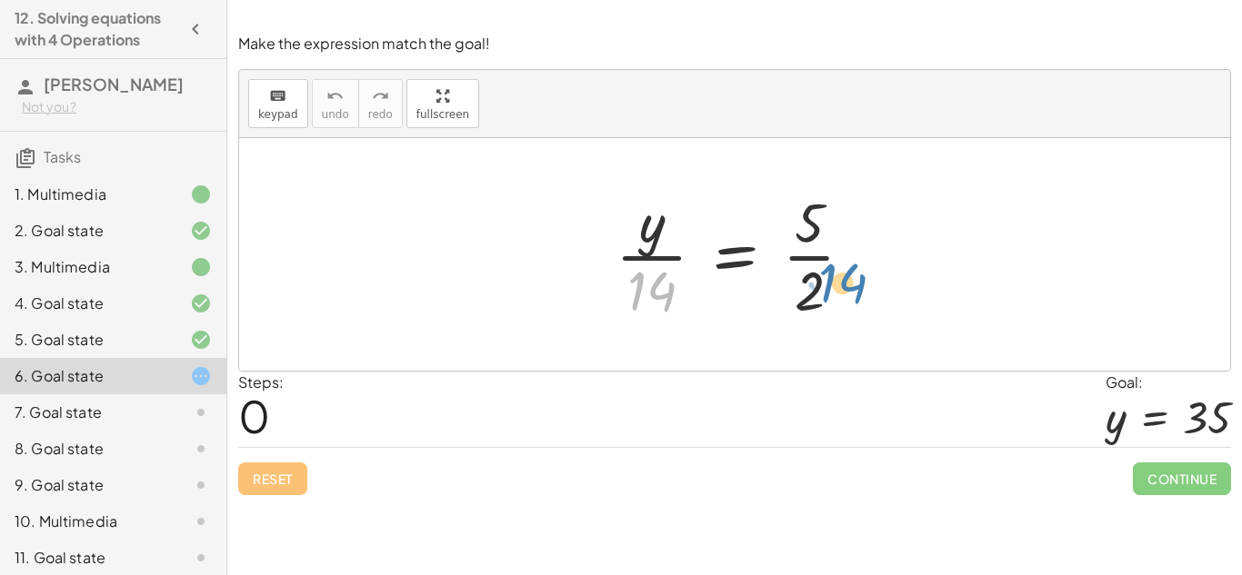
drag, startPoint x: 644, startPoint y: 292, endPoint x: 809, endPoint y: 269, distance: 167.0
click at [809, 269] on div at bounding box center [741, 255] width 271 height 140
drag, startPoint x: 801, startPoint y: 238, endPoint x: 793, endPoint y: 323, distance: 84.9
click at [793, 323] on div at bounding box center [741, 255] width 271 height 140
drag, startPoint x: 802, startPoint y: 291, endPoint x: 805, endPoint y: 276, distance: 15.0
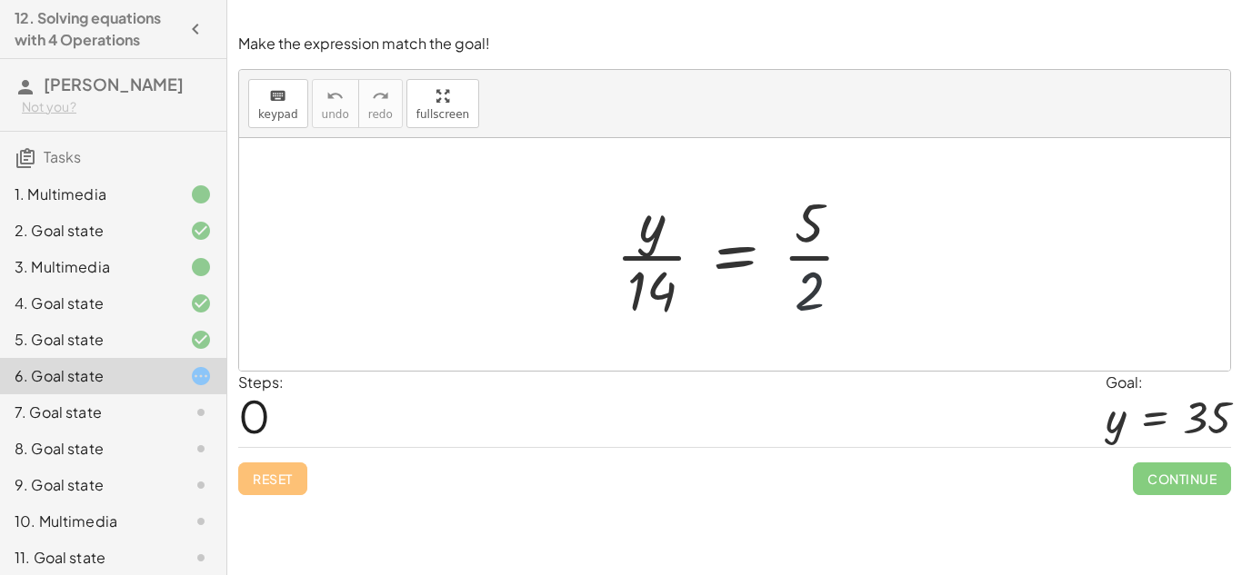
click at [805, 276] on div at bounding box center [741, 255] width 271 height 140
drag, startPoint x: 807, startPoint y: 275, endPoint x: 807, endPoint y: 238, distance: 36.4
click at [807, 238] on div at bounding box center [741, 255] width 271 height 140
click at [807, 235] on div at bounding box center [741, 255] width 271 height 140
drag, startPoint x: 803, startPoint y: 304, endPoint x: 805, endPoint y: 246, distance: 57.3
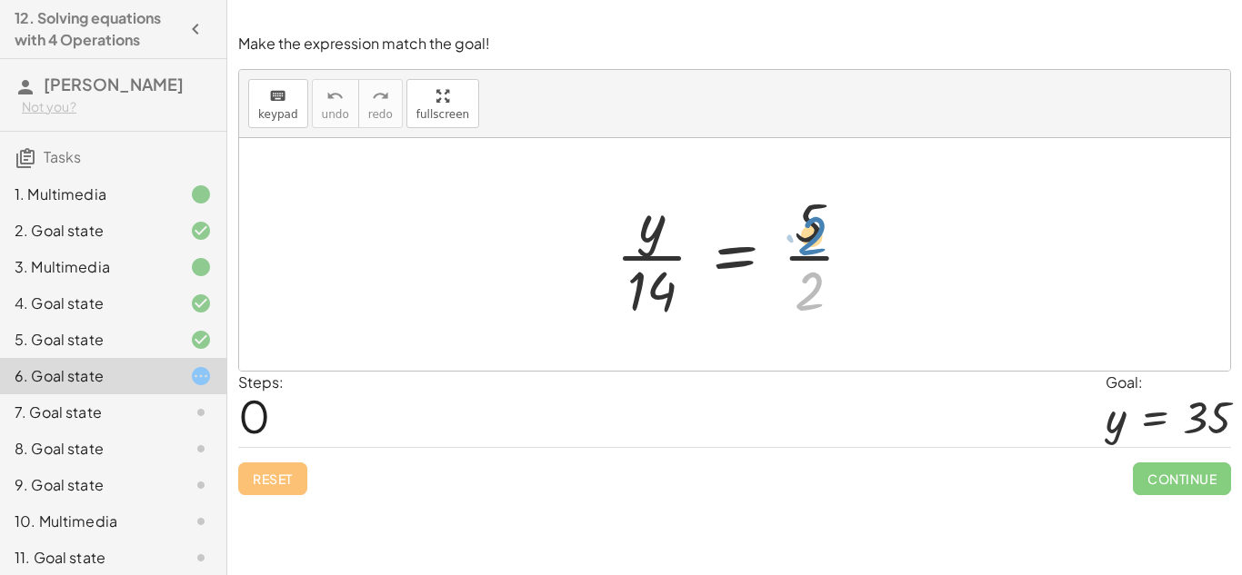
click at [805, 246] on div at bounding box center [741, 255] width 271 height 140
click at [794, 255] on div at bounding box center [741, 255] width 271 height 140
drag, startPoint x: 655, startPoint y: 225, endPoint x: 651, endPoint y: 274, distance: 49.2
click at [651, 274] on div at bounding box center [741, 255] width 271 height 140
click at [817, 255] on div at bounding box center [741, 255] width 271 height 140
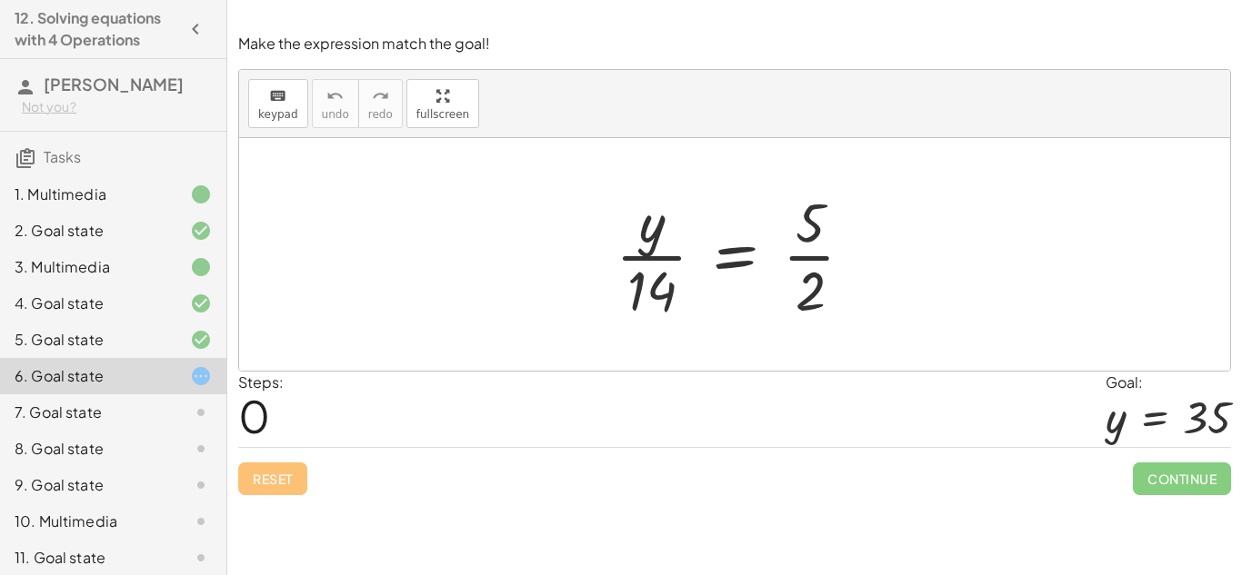
click at [817, 255] on div at bounding box center [741, 255] width 271 height 140
click at [817, 255] on div at bounding box center [763, 255] width 314 height 140
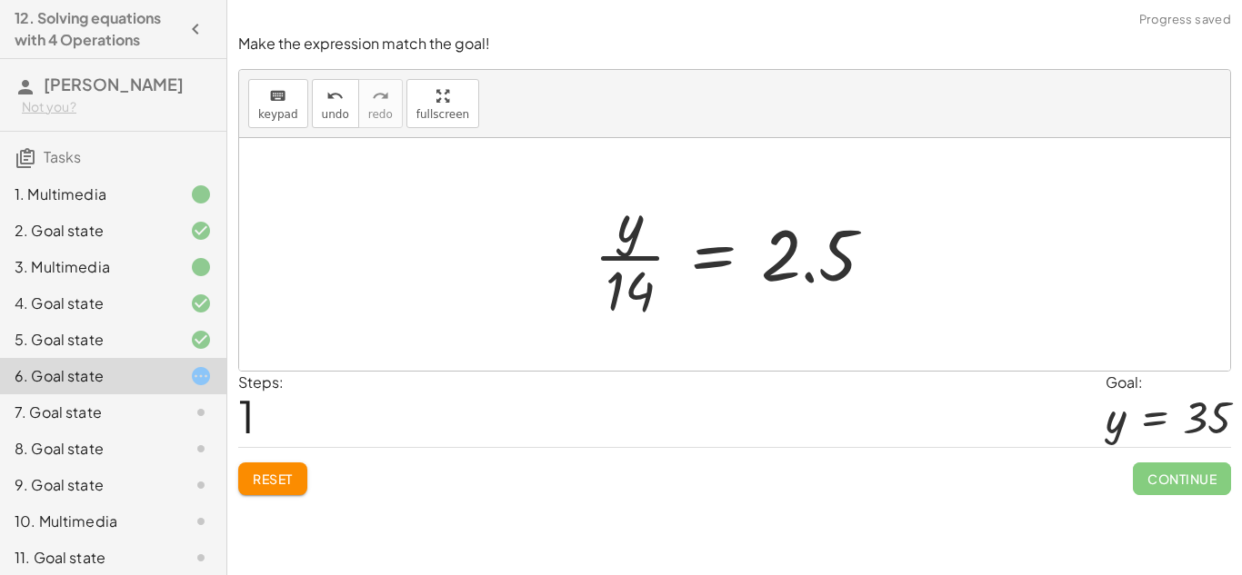
click at [646, 253] on div at bounding box center [742, 255] width 314 height 140
click at [812, 277] on div at bounding box center [742, 255] width 314 height 140
drag, startPoint x: 635, startPoint y: 294, endPoint x: 823, endPoint y: 249, distance: 192.5
click at [823, 249] on div at bounding box center [742, 255] width 314 height 140
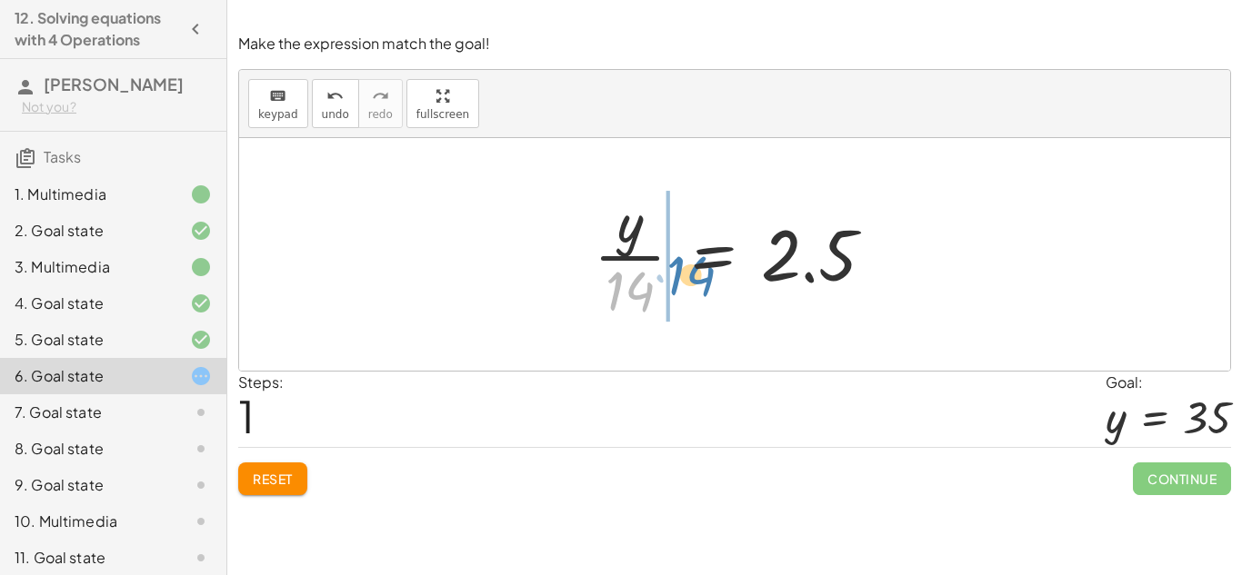
drag, startPoint x: 609, startPoint y: 298, endPoint x: 670, endPoint y: 283, distance: 62.8
click at [670, 283] on div at bounding box center [742, 255] width 314 height 140
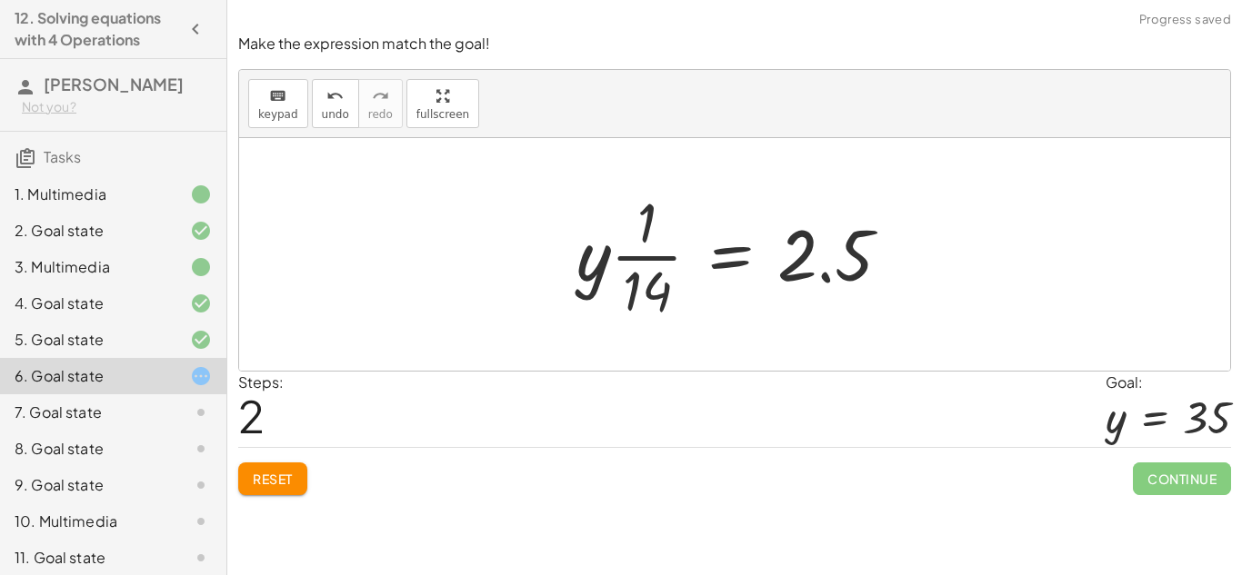
click at [657, 267] on div at bounding box center [740, 255] width 347 height 140
click at [652, 250] on div at bounding box center [740, 255] width 347 height 140
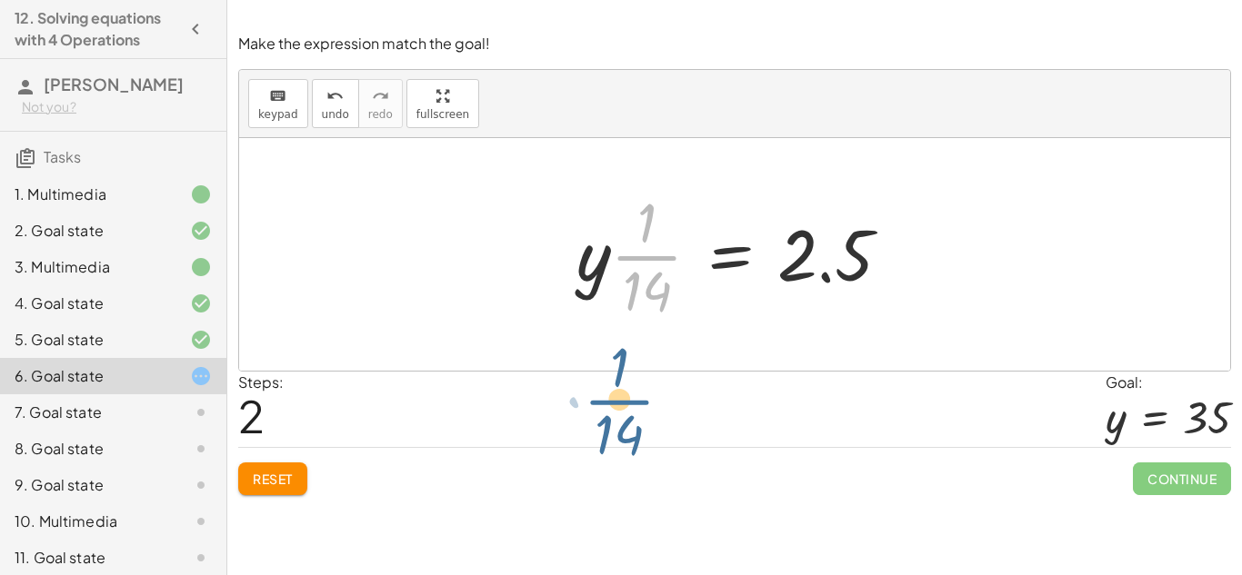
drag, startPoint x: 647, startPoint y: 243, endPoint x: 627, endPoint y: 367, distance: 126.1
click at [627, 367] on div "· y · 14 = · 5 · 2 · y · 14 = 2.5 · · 1 · 14 y 14 = 2.5 · · · 1 ·" at bounding box center [734, 254] width 991 height 233
click at [614, 275] on div at bounding box center [740, 255] width 347 height 140
drag, startPoint x: 644, startPoint y: 259, endPoint x: 816, endPoint y: 267, distance: 172.9
click at [816, 267] on div at bounding box center [740, 255] width 347 height 140
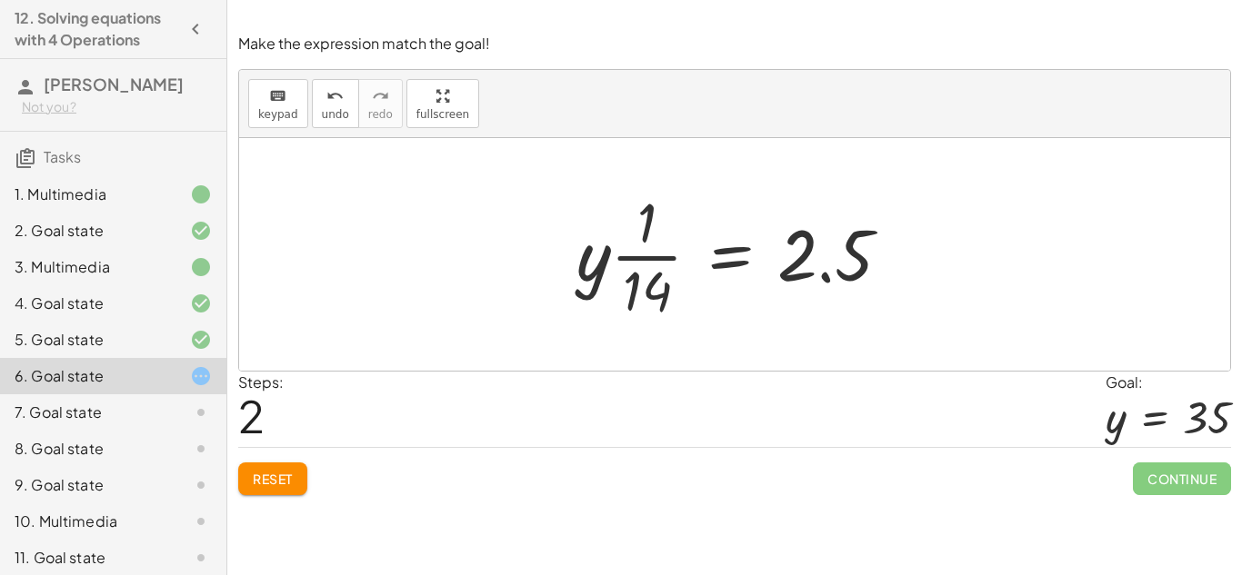
click at [805, 263] on div at bounding box center [740, 255] width 347 height 140
drag, startPoint x: 662, startPoint y: 264, endPoint x: 925, endPoint y: 264, distance: 262.7
click at [925, 264] on div "· y · 14 = · 5 · 2 · y · 14 = 2.5 · · 1 · 14 y 14 = 2.5 · · · 1 ·" at bounding box center [734, 254] width 991 height 233
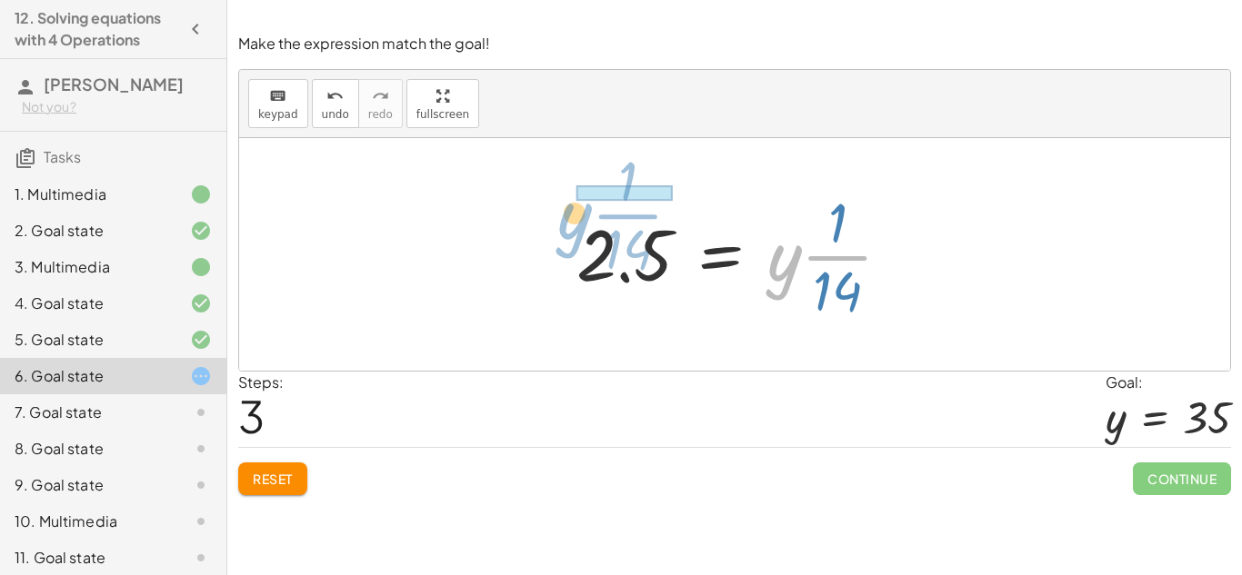
drag, startPoint x: 788, startPoint y: 243, endPoint x: 576, endPoint y: 204, distance: 215.4
click at [576, 204] on div at bounding box center [740, 255] width 347 height 140
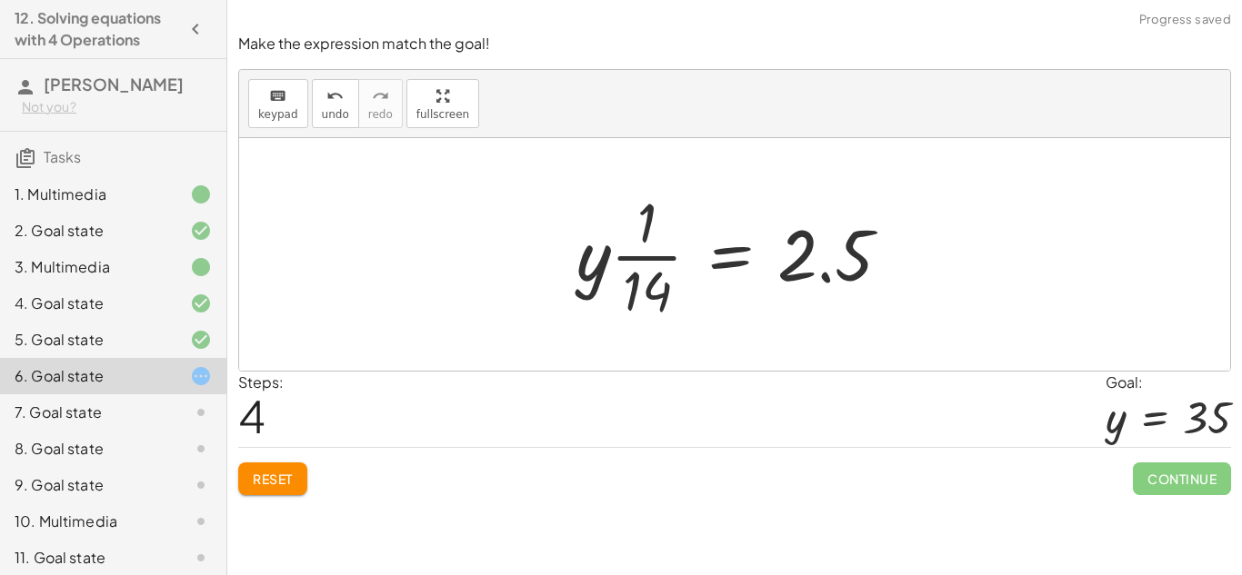
click at [280, 477] on span "Reset" at bounding box center [273, 479] width 40 height 16
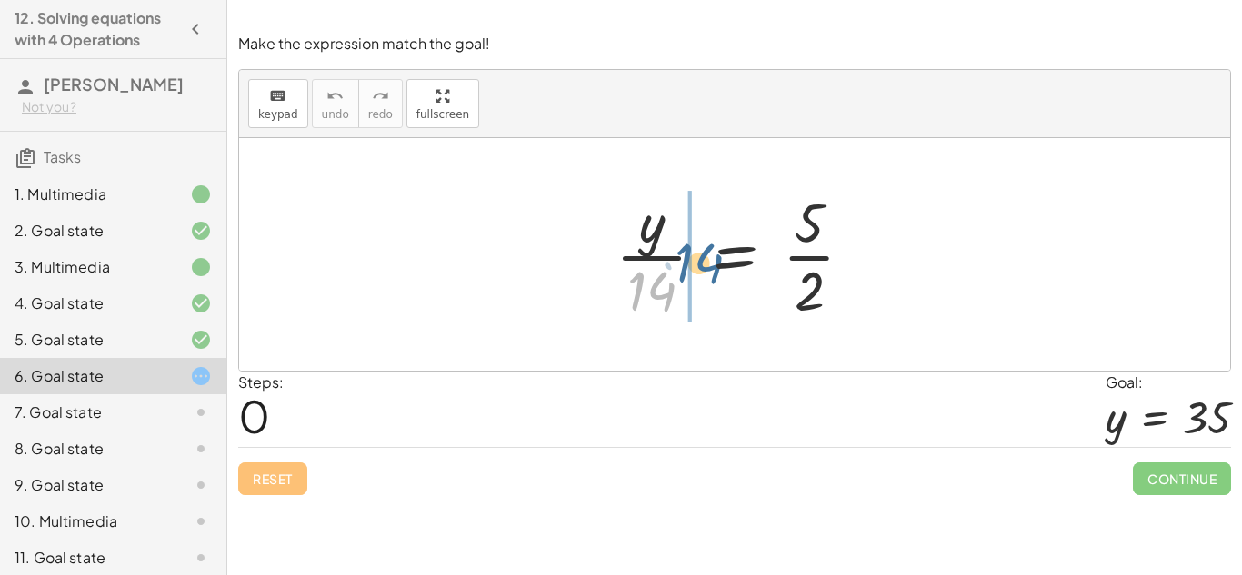
drag, startPoint x: 653, startPoint y: 276, endPoint x: 704, endPoint y: 245, distance: 59.6
click at [704, 245] on div at bounding box center [741, 255] width 271 height 140
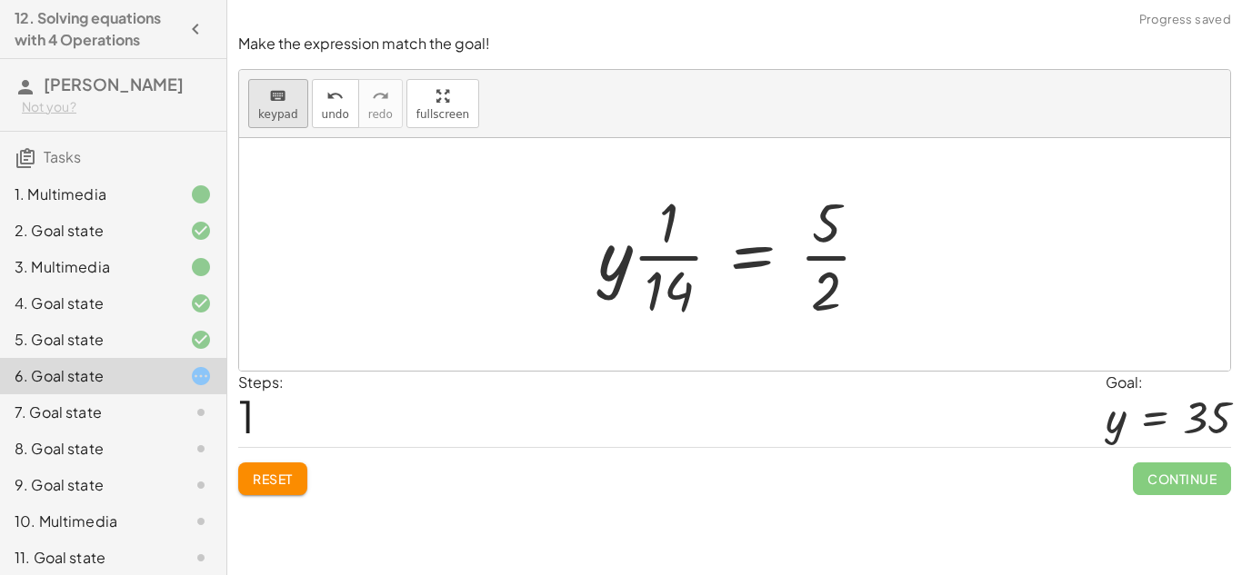
click at [255, 117] on button "keyboard keypad" at bounding box center [278, 103] width 60 height 49
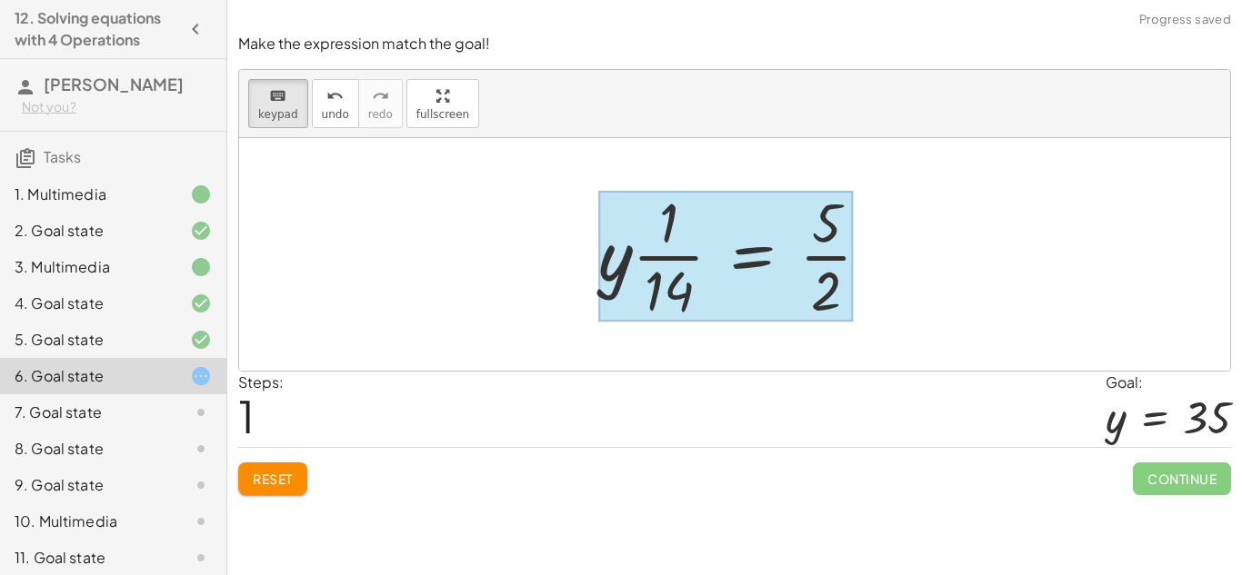
click at [754, 255] on div at bounding box center [725, 256] width 255 height 131
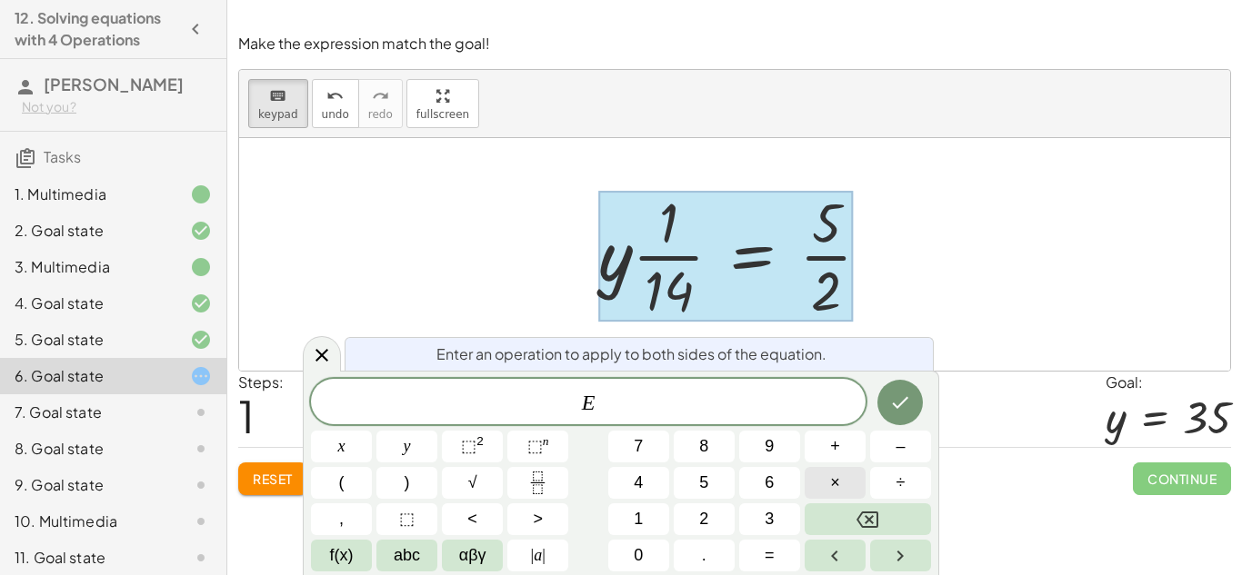
click at [825, 481] on button "×" at bounding box center [835, 483] width 61 height 32
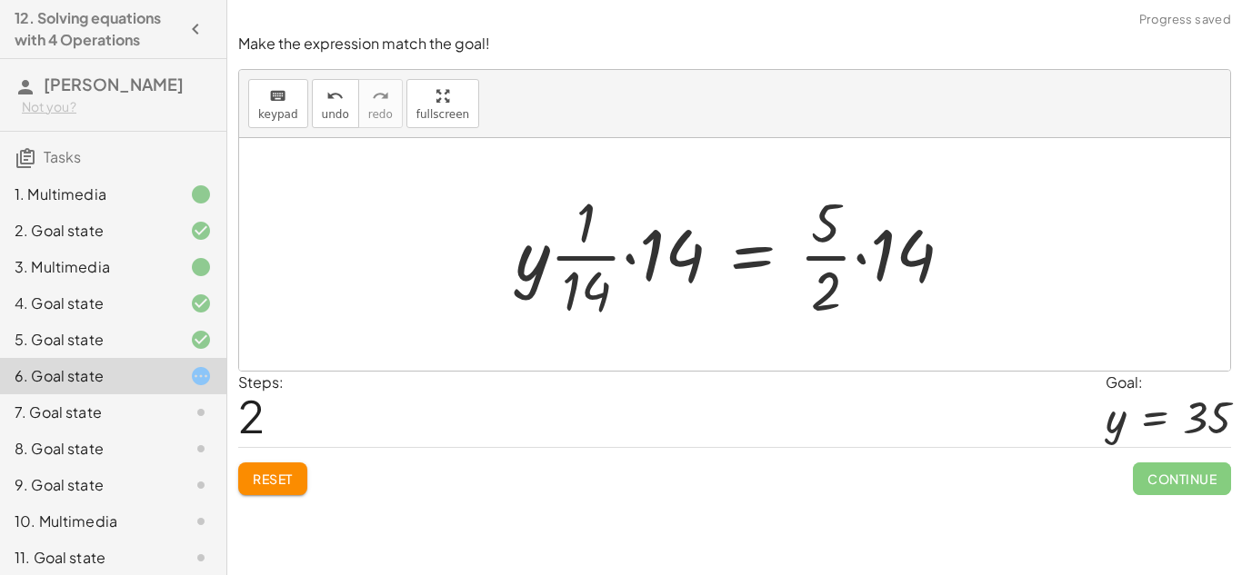
click at [644, 263] on div at bounding box center [741, 255] width 470 height 140
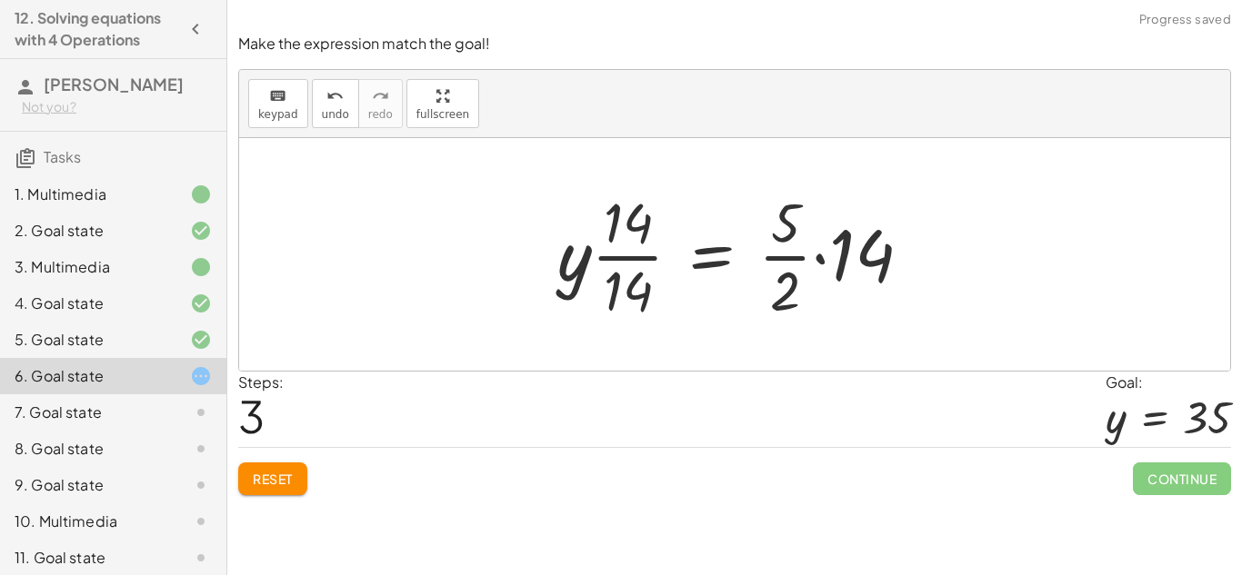
click at [642, 224] on div at bounding box center [741, 255] width 387 height 140
click at [637, 255] on div at bounding box center [741, 255] width 387 height 140
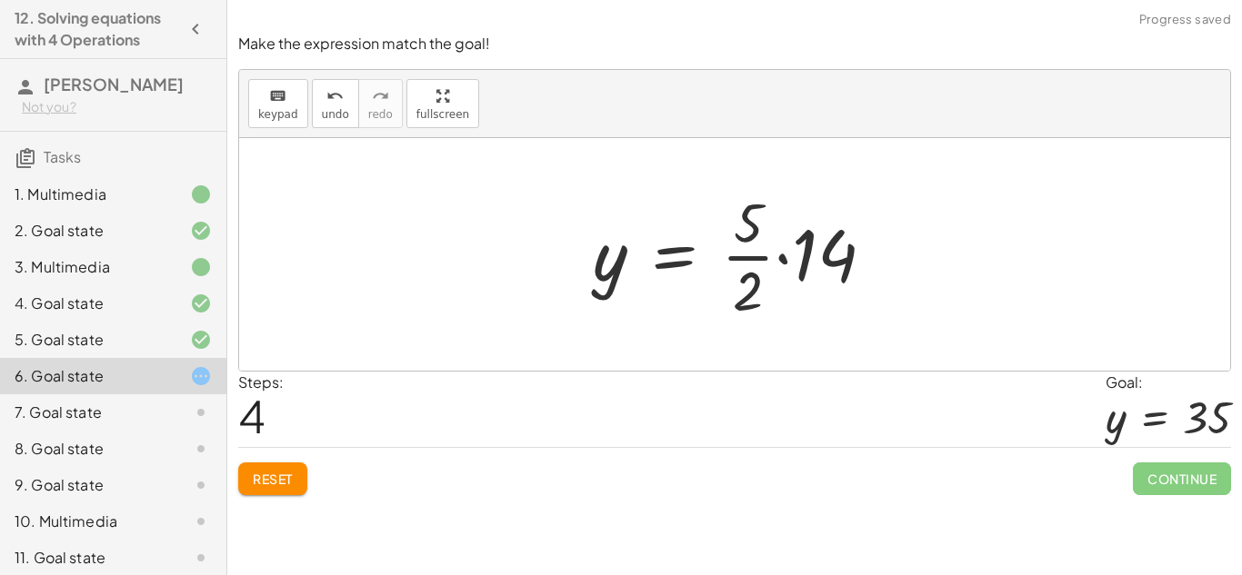
click at [796, 268] on div at bounding box center [741, 255] width 315 height 140
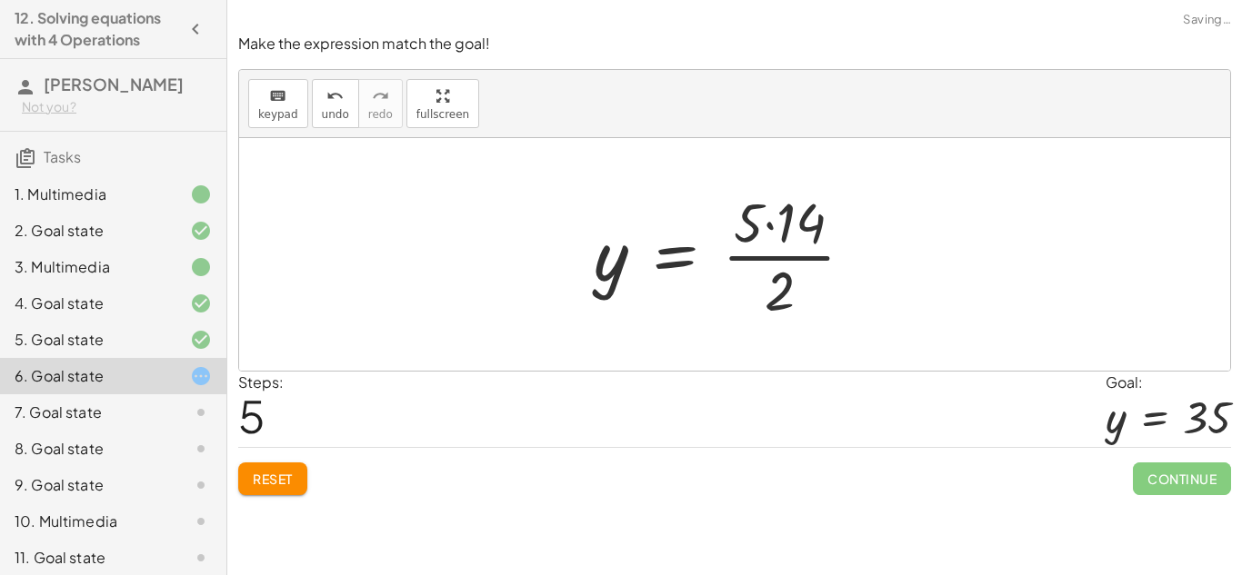
click at [765, 231] on div at bounding box center [732, 255] width 294 height 140
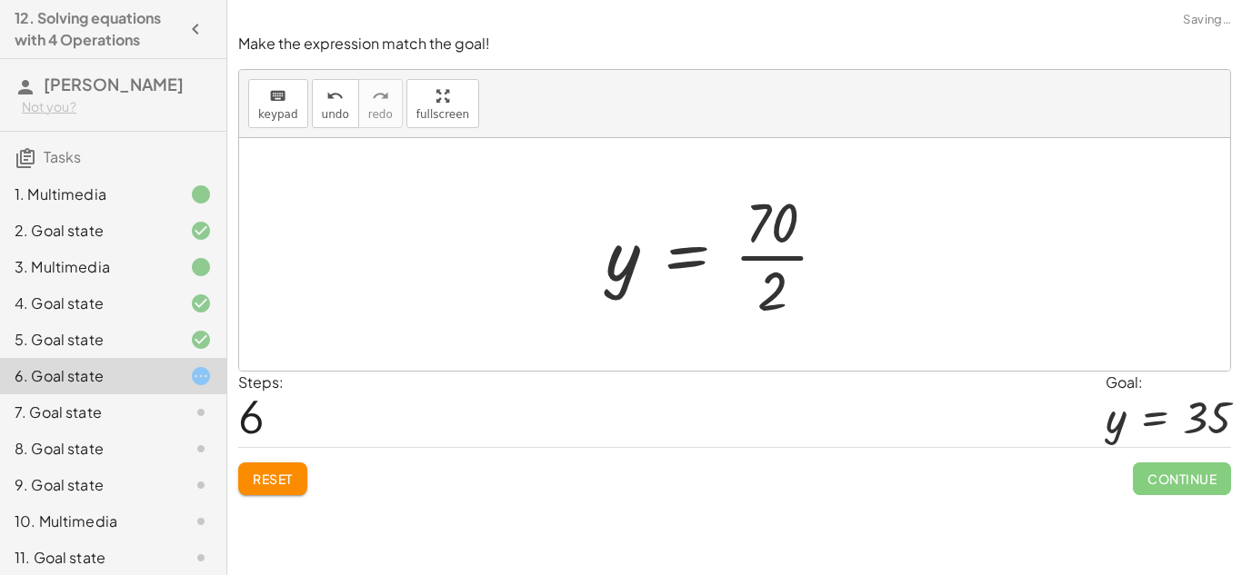
click at [751, 287] on div at bounding box center [723, 255] width 255 height 140
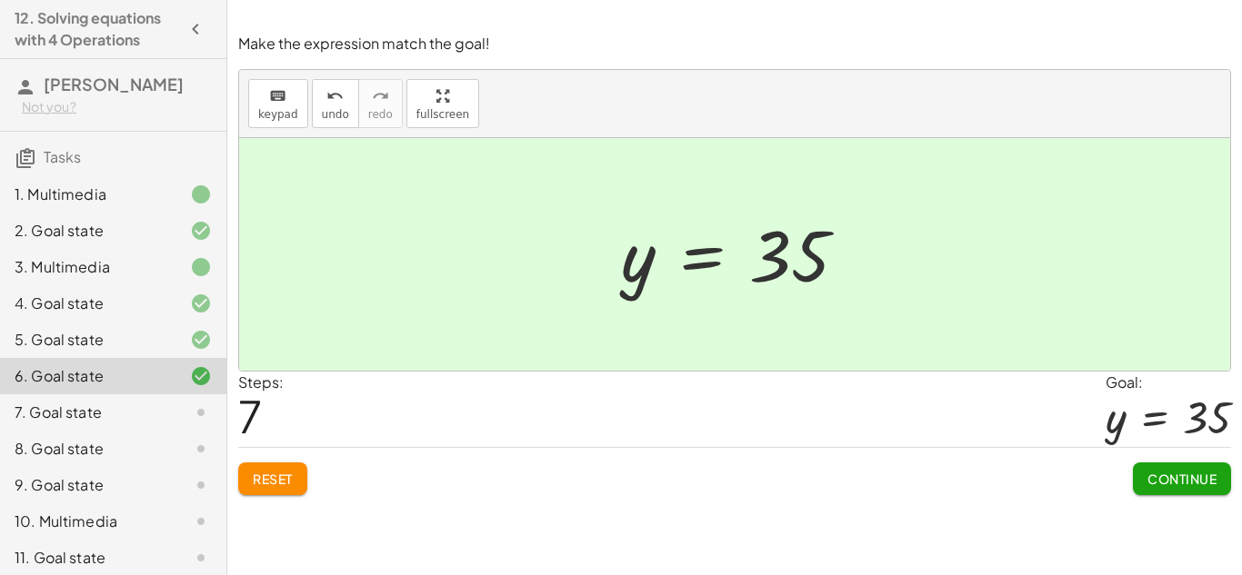
click at [1225, 490] on button "Continue" at bounding box center [1182, 479] width 98 height 33
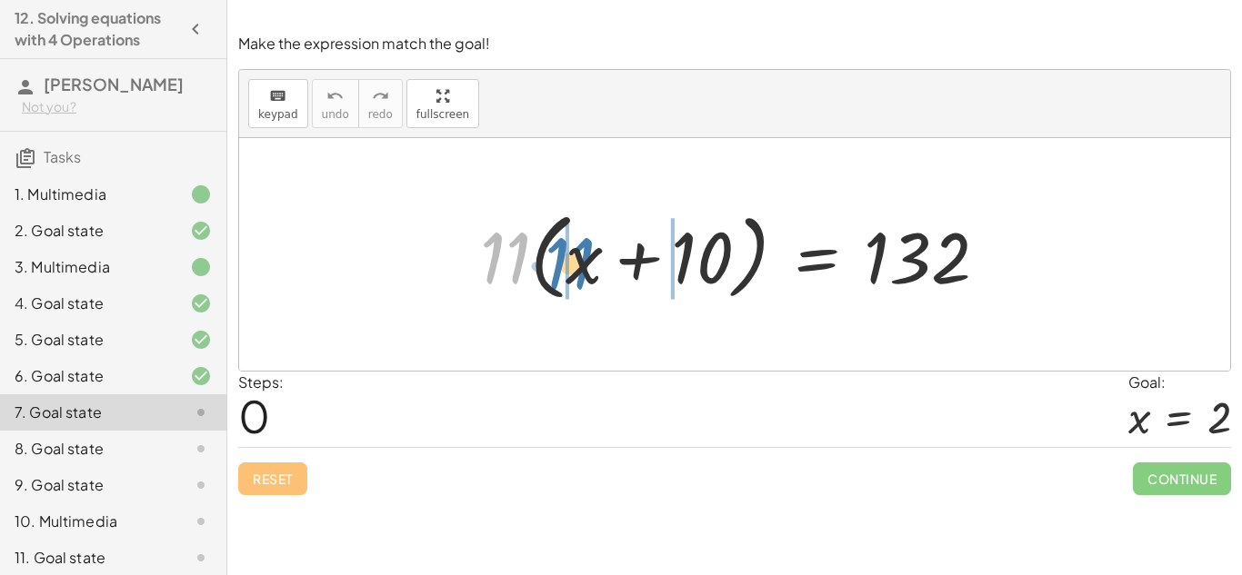
drag, startPoint x: 520, startPoint y: 272, endPoint x: 585, endPoint y: 277, distance: 65.7
click at [585, 277] on div at bounding box center [741, 255] width 540 height 105
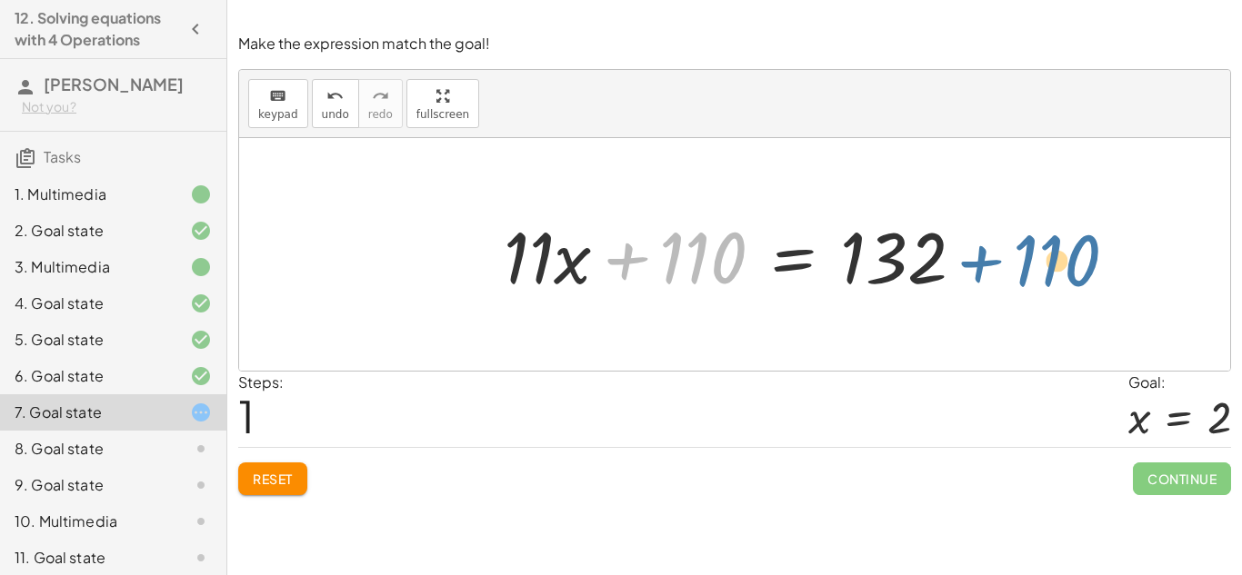
drag, startPoint x: 665, startPoint y: 255, endPoint x: 1019, endPoint y: 258, distance: 354.5
click at [1019, 258] on div "· 11 · ( + x + 10 ) = 132 + · 11 · x + · 11 · 10 = 132 + 110 + x + = 132 · 11 ·…" at bounding box center [734, 254] width 991 height 233
drag, startPoint x: 633, startPoint y: 256, endPoint x: 960, endPoint y: 249, distance: 327.3
click at [960, 249] on div at bounding box center [742, 255] width 494 height 94
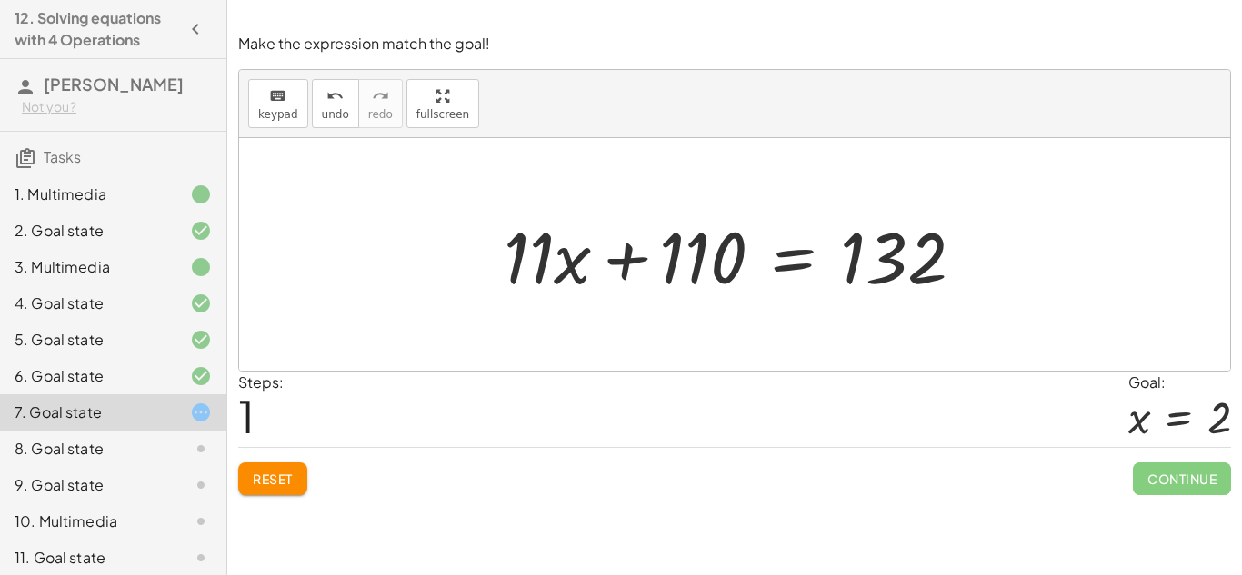
click at [630, 249] on div at bounding box center [742, 255] width 494 height 94
click at [563, 254] on div at bounding box center [742, 255] width 494 height 94
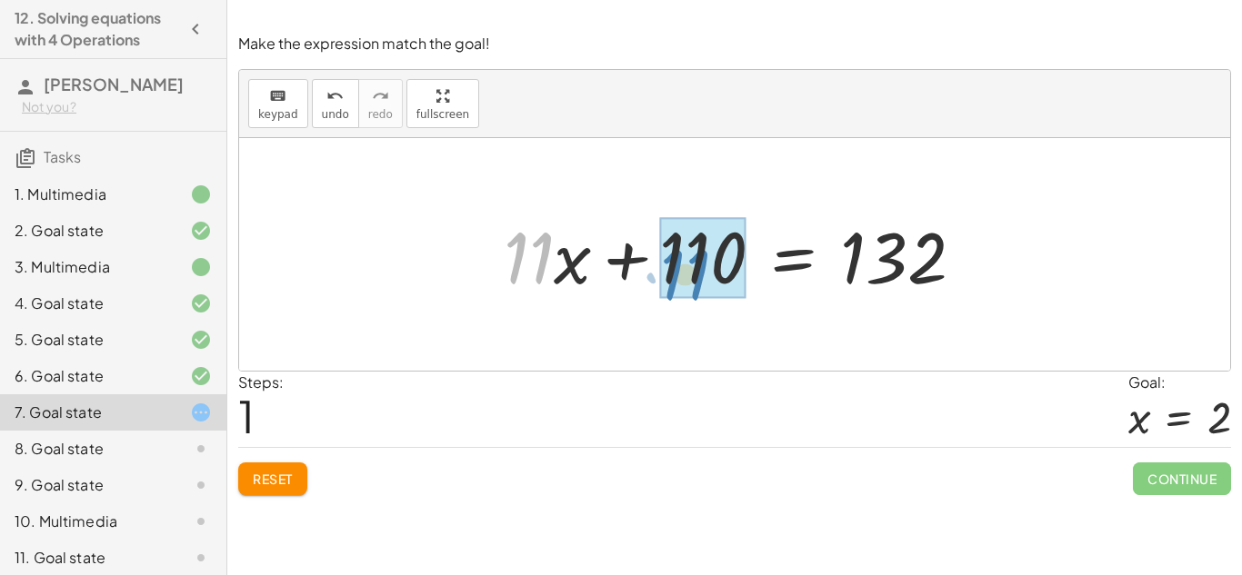
drag, startPoint x: 544, startPoint y: 252, endPoint x: 704, endPoint y: 270, distance: 161.0
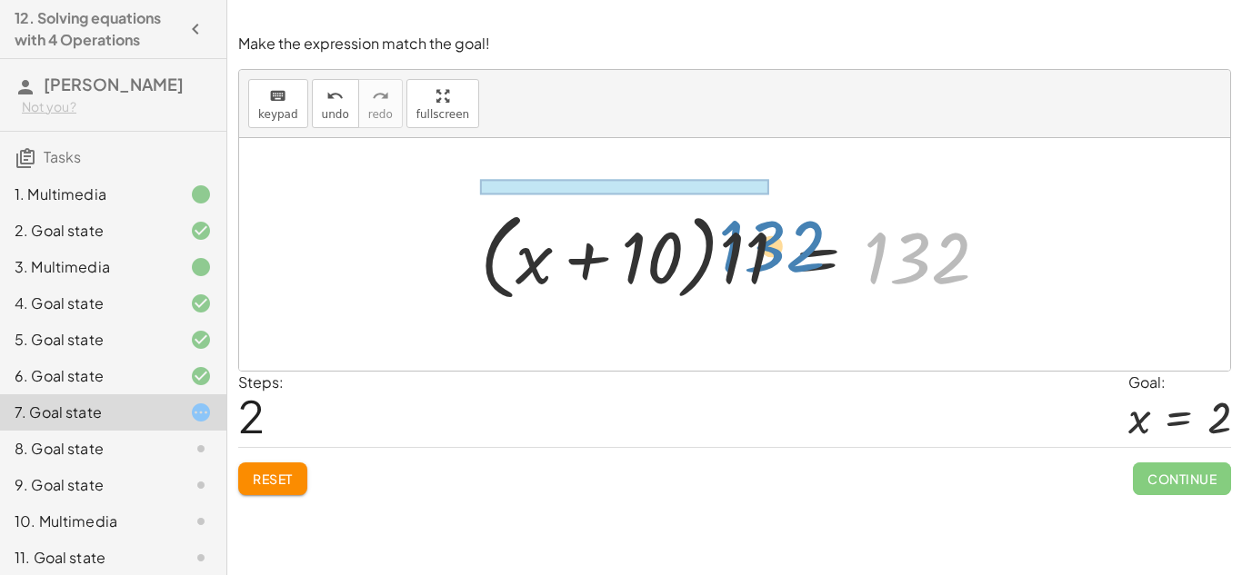
drag, startPoint x: 890, startPoint y: 257, endPoint x: 745, endPoint y: 245, distance: 145.9
click at [745, 245] on div at bounding box center [741, 255] width 540 height 105
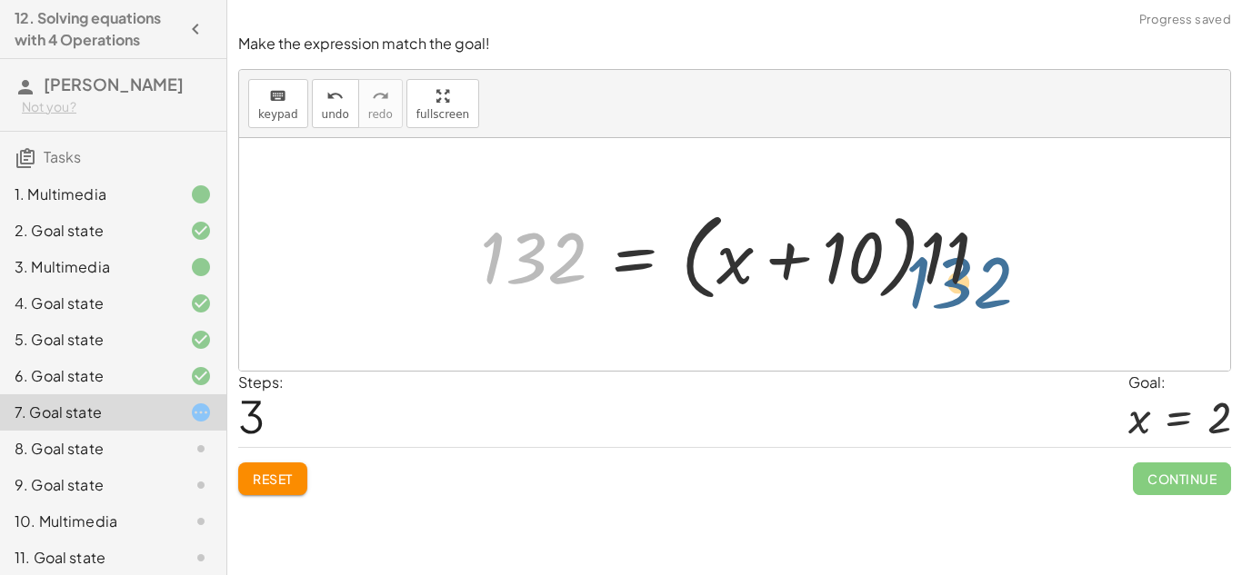
drag, startPoint x: 509, startPoint y: 252, endPoint x: 945, endPoint y: 276, distance: 437.0
click at [945, 276] on div at bounding box center [741, 255] width 540 height 105
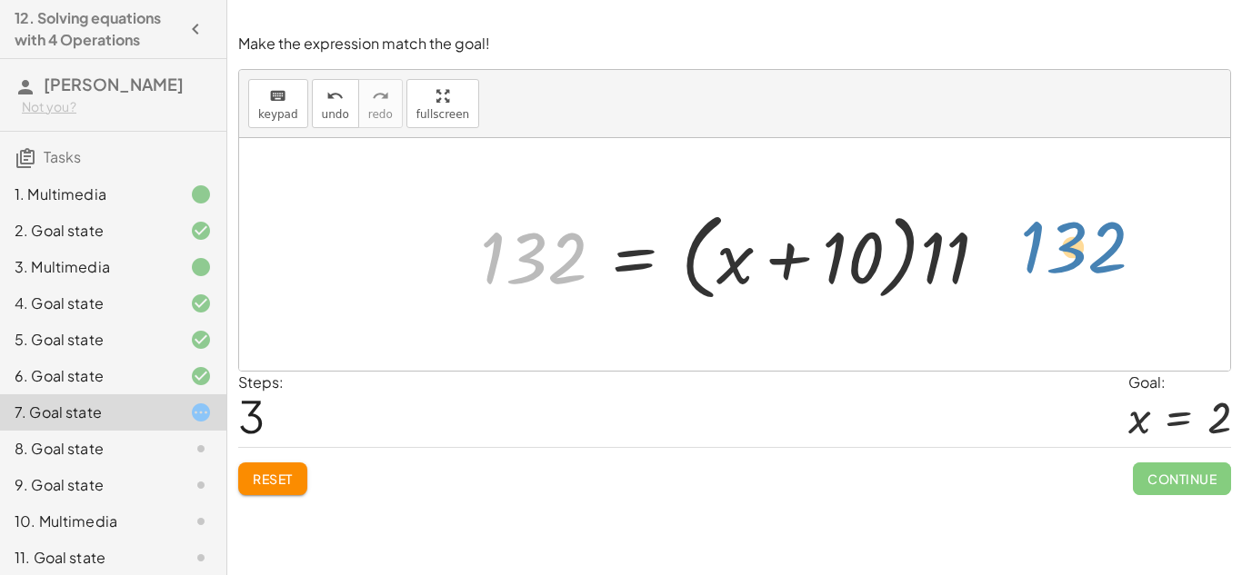
drag, startPoint x: 572, startPoint y: 235, endPoint x: 1114, endPoint y: 224, distance: 541.9
click at [1114, 224] on div "· 11 · ( + x + 10 ) = 132 + · 11 · x + · 11 · 10 = 132 + · 11 · x + 110 = 132 +…" at bounding box center [734, 254] width 991 height 233
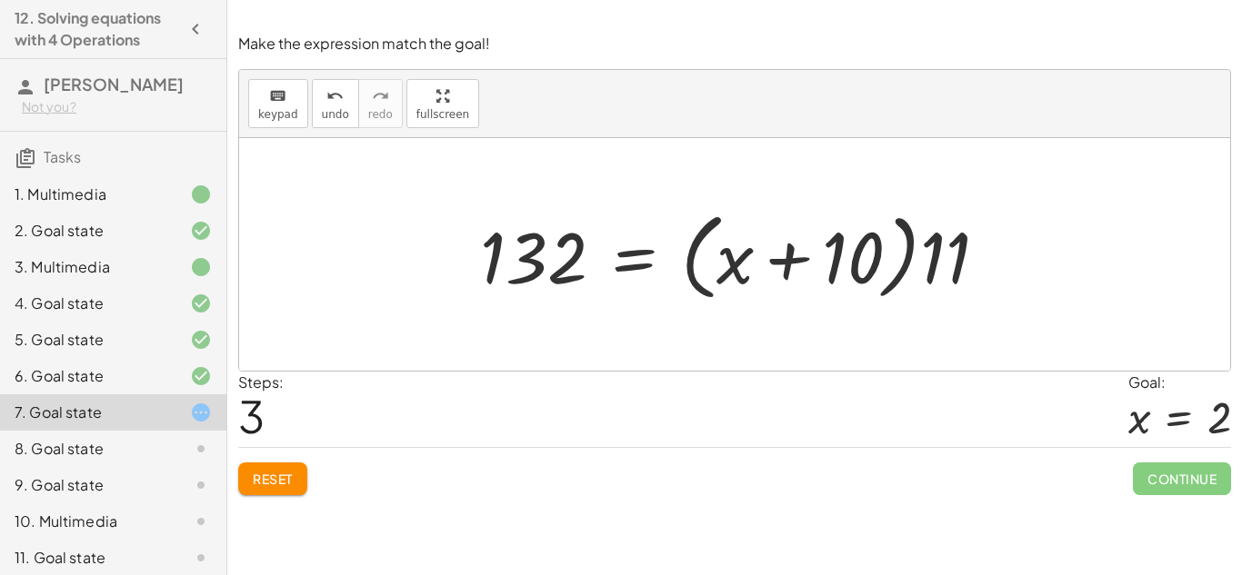
click at [279, 479] on span "Reset" at bounding box center [273, 479] width 40 height 16
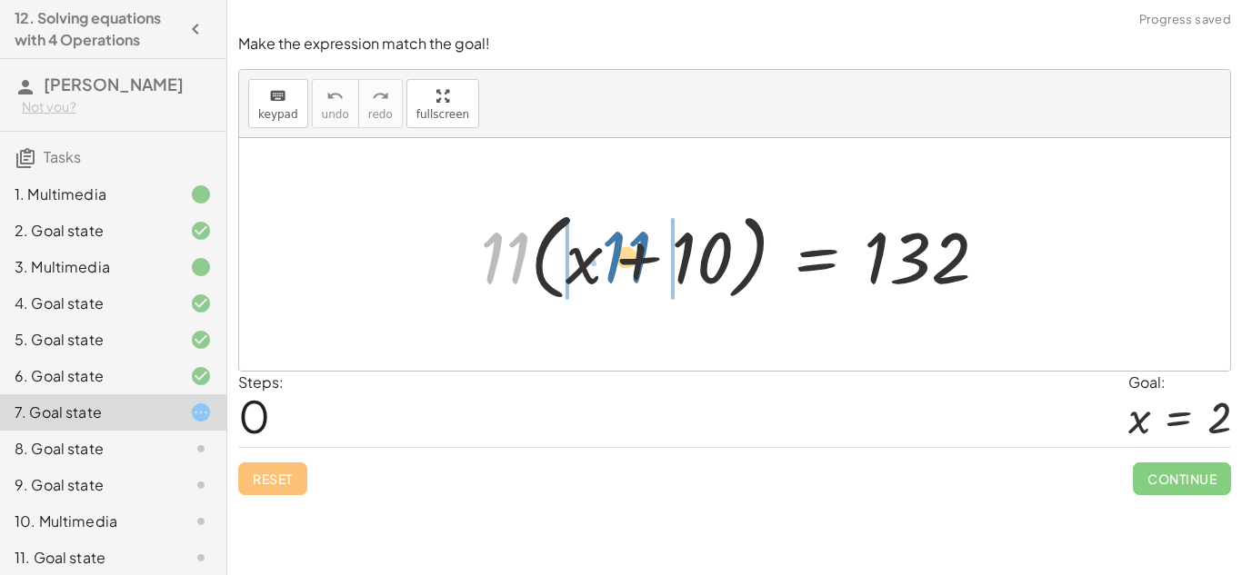
drag, startPoint x: 520, startPoint y: 256, endPoint x: 636, endPoint y: 256, distance: 116.4
click at [636, 256] on div at bounding box center [741, 255] width 540 height 105
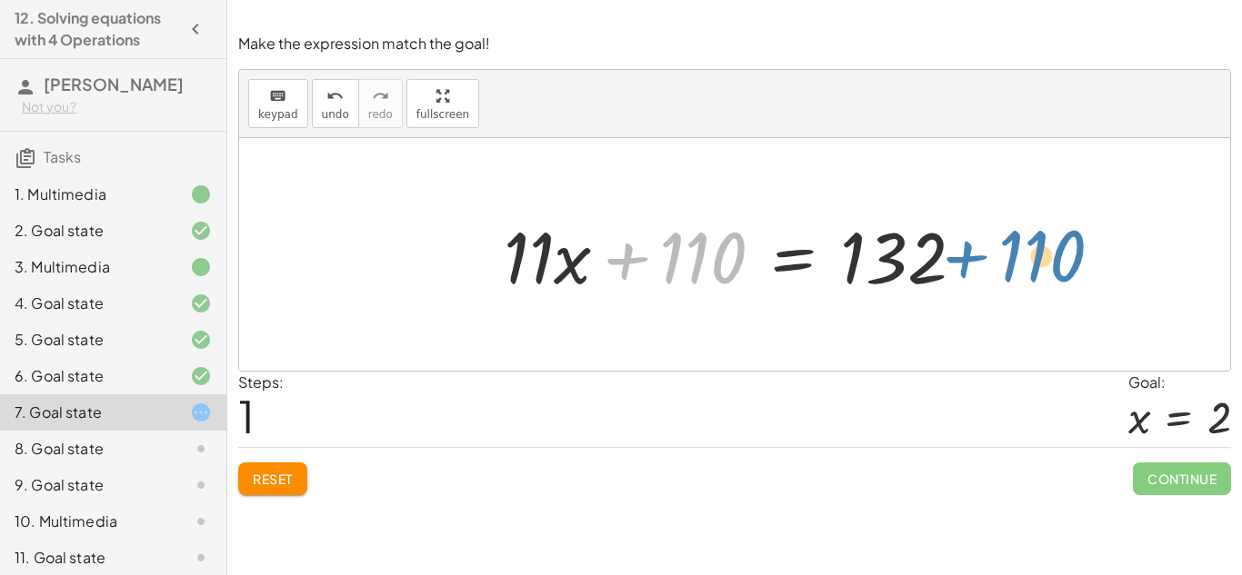
drag, startPoint x: 669, startPoint y: 255, endPoint x: 967, endPoint y: 240, distance: 298.5
click at [967, 240] on div at bounding box center [742, 255] width 494 height 94
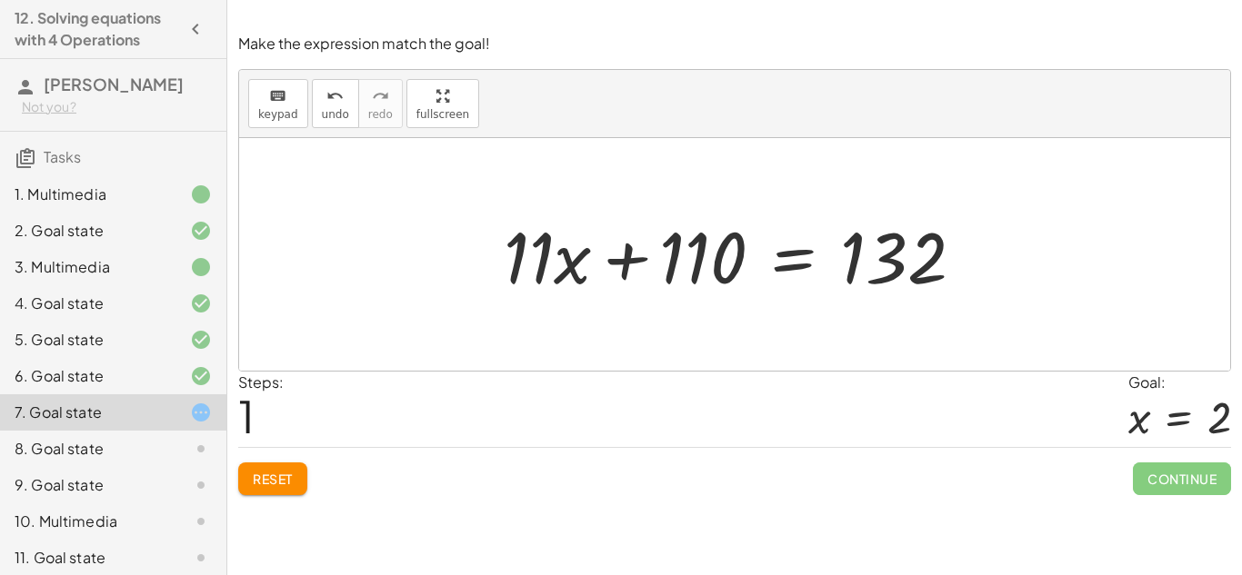
click at [779, 260] on div at bounding box center [742, 255] width 494 height 94
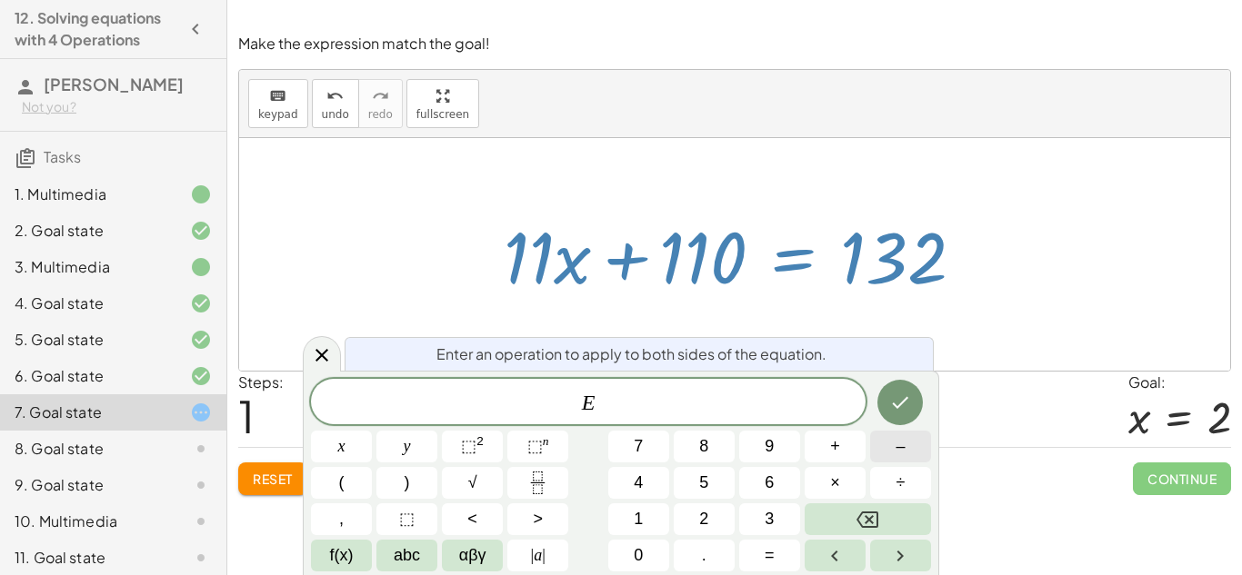
click at [884, 453] on button "–" at bounding box center [900, 447] width 61 height 32
click at [651, 517] on button "1" at bounding box center [638, 520] width 61 height 32
click at [645, 548] on button "0" at bounding box center [638, 556] width 61 height 32
click at [908, 395] on icon "Done" at bounding box center [900, 403] width 22 height 22
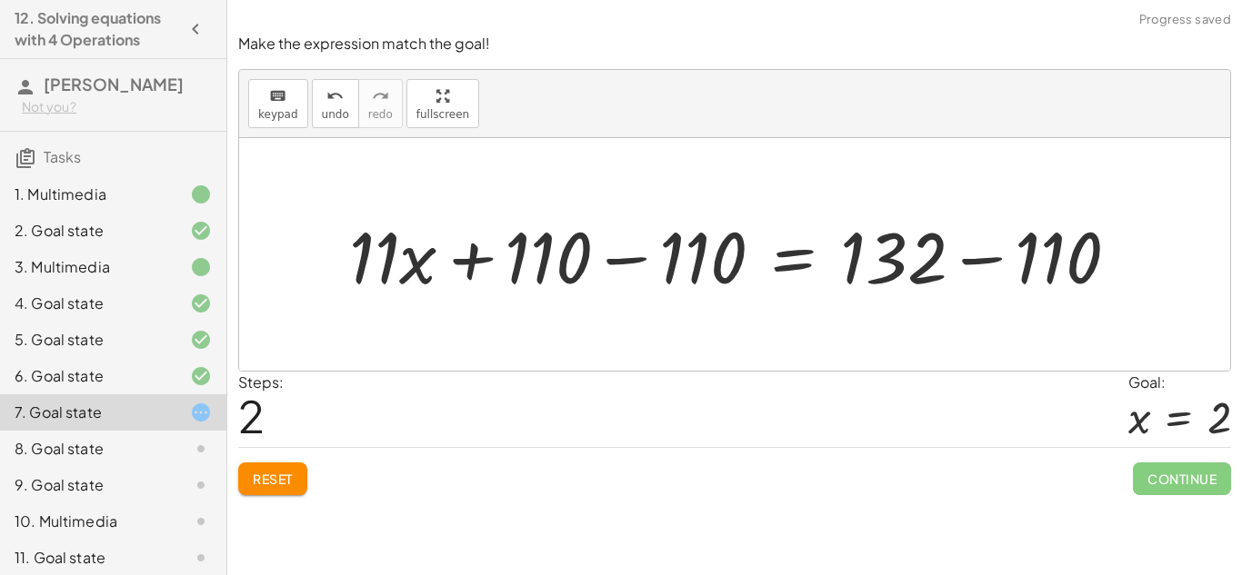
click at [696, 266] on div at bounding box center [741, 255] width 803 height 94
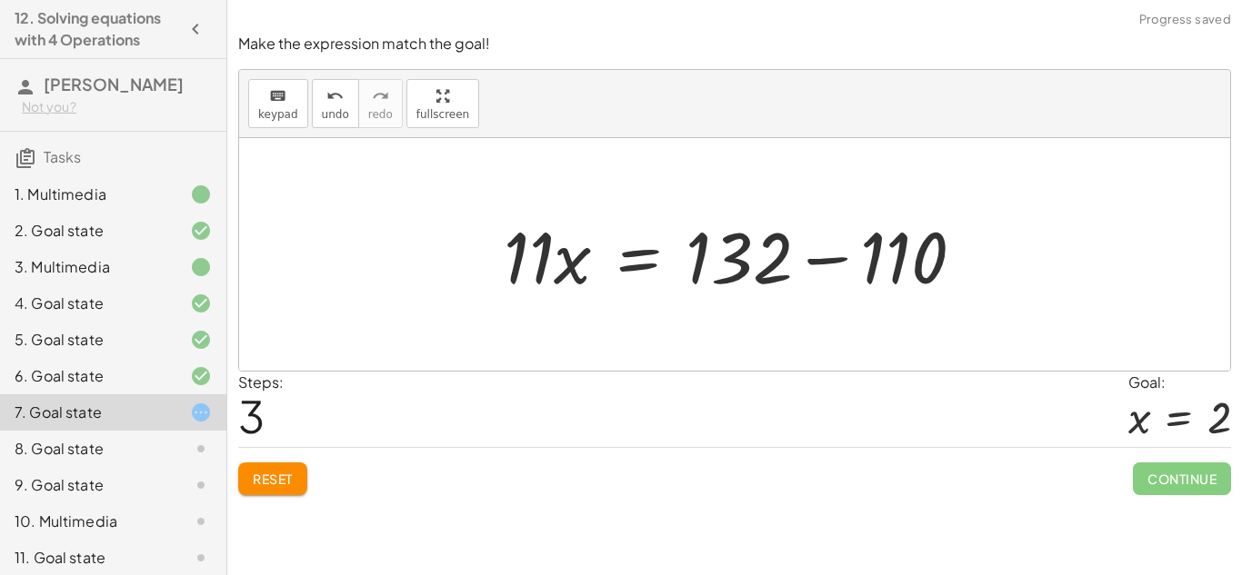
click at [838, 258] on div at bounding box center [742, 255] width 494 height 94
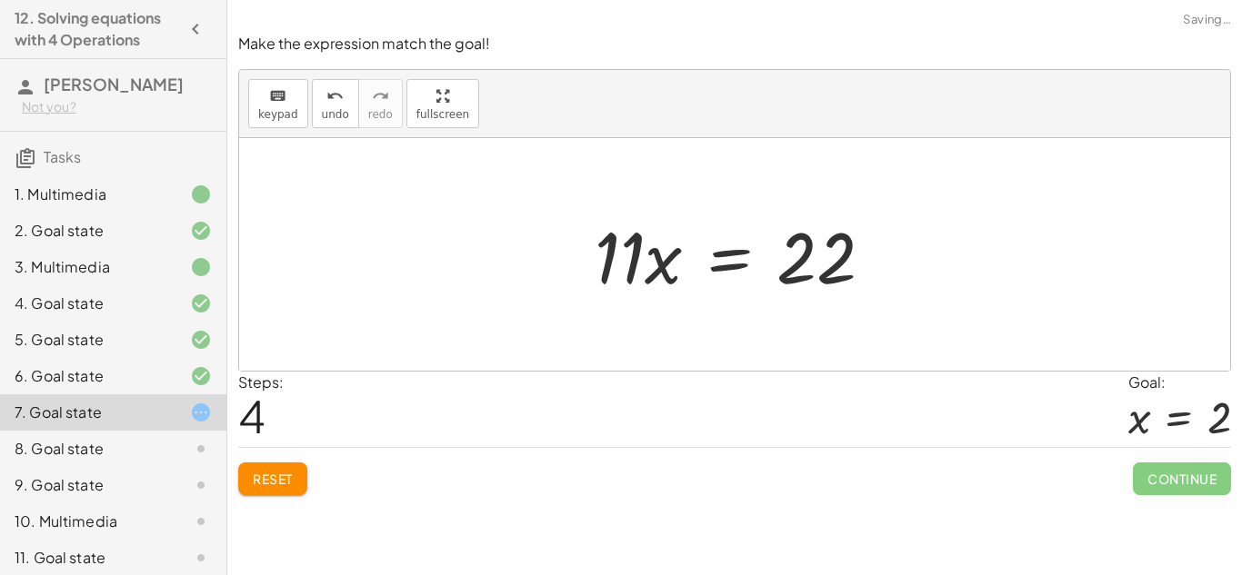
click at [617, 256] on div at bounding box center [741, 255] width 312 height 94
drag, startPoint x: 617, startPoint y: 256, endPoint x: 817, endPoint y: 279, distance: 201.3
click at [817, 279] on div at bounding box center [741, 255] width 312 height 94
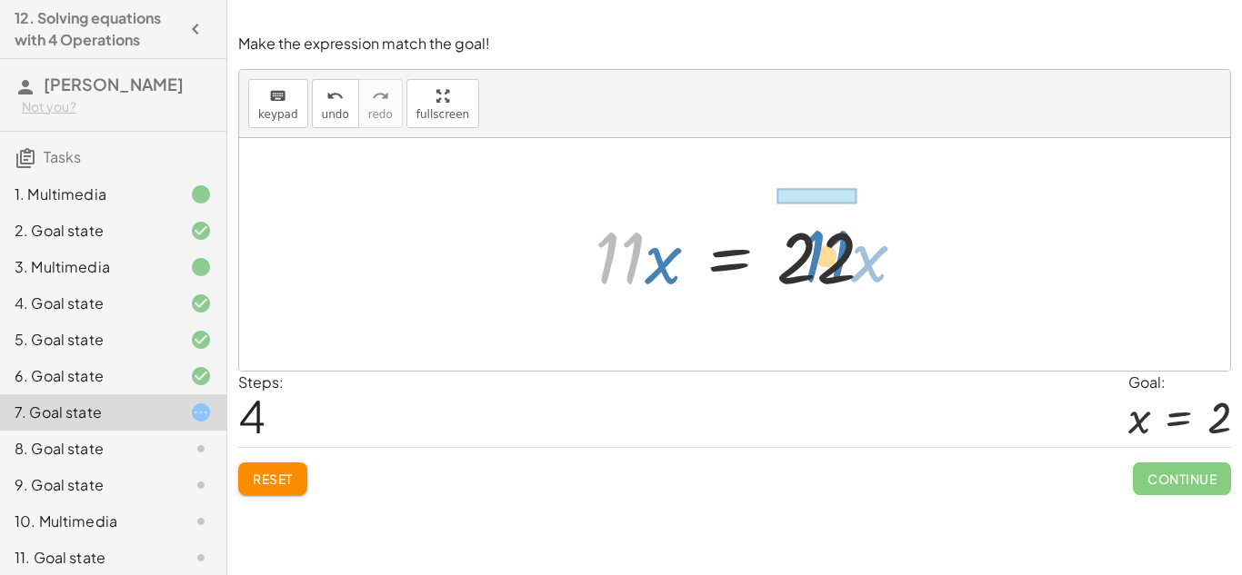
drag, startPoint x: 636, startPoint y: 245, endPoint x: 843, endPoint y: 243, distance: 206.4
click at [843, 243] on div at bounding box center [741, 255] width 312 height 94
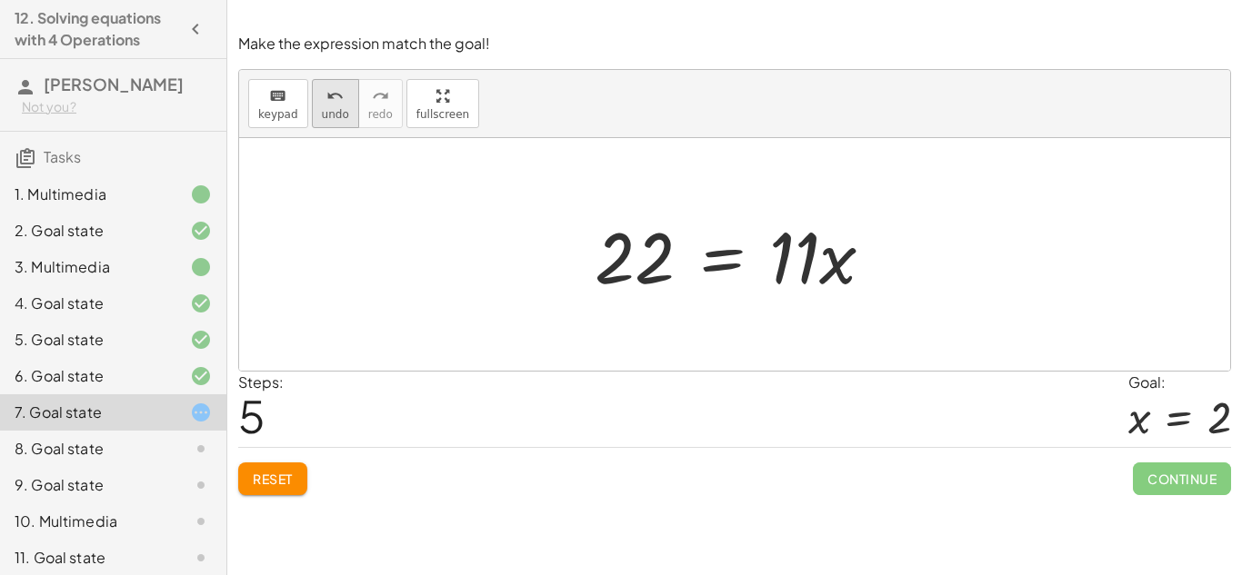
click at [333, 125] on button "undo undo" at bounding box center [335, 103] width 47 height 49
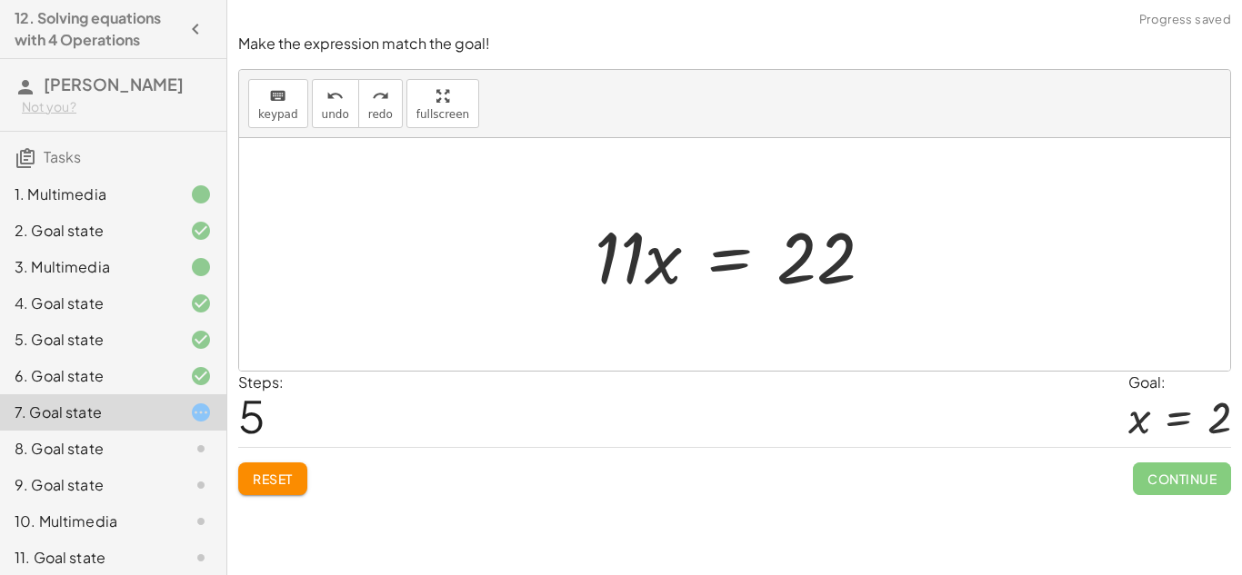
click at [728, 258] on div at bounding box center [741, 255] width 312 height 94
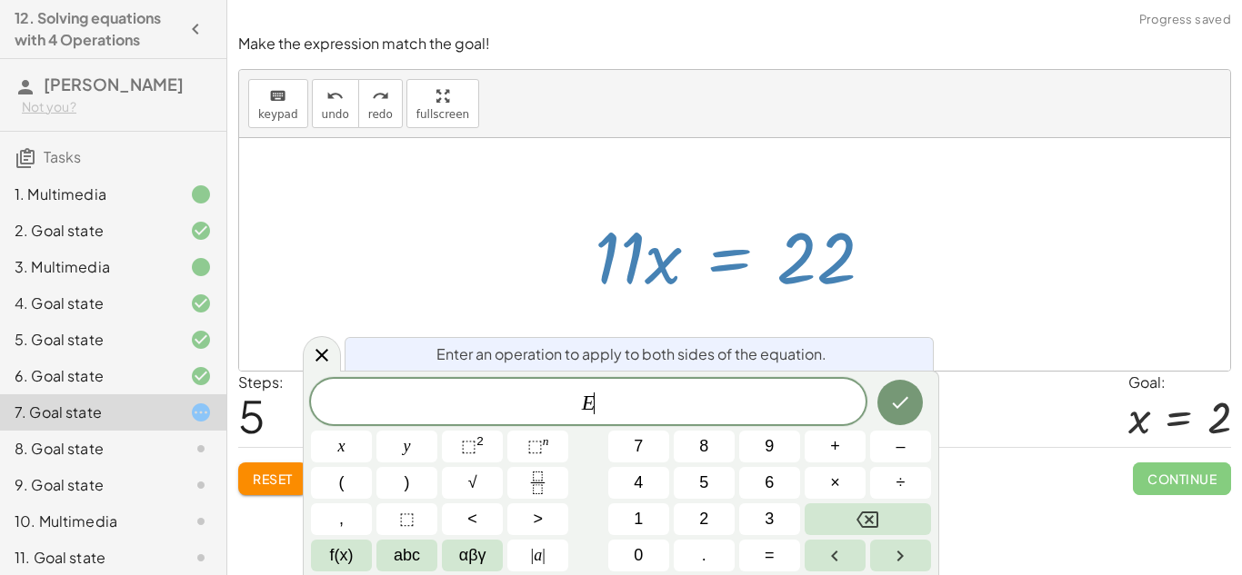
scroll to position [21, 0]
click at [885, 474] on button "÷" at bounding box center [900, 483] width 61 height 32
click at [661, 518] on button "1" at bounding box center [638, 520] width 61 height 32
click at [902, 396] on icon "Done" at bounding box center [900, 403] width 22 height 22
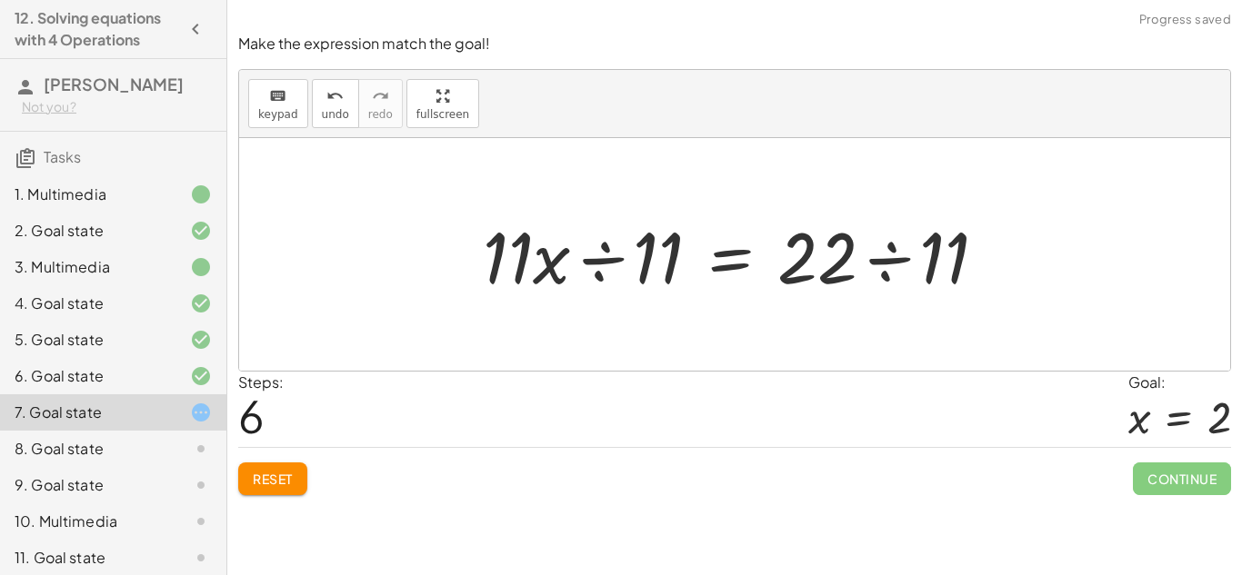
click at [615, 263] on div at bounding box center [742, 255] width 536 height 94
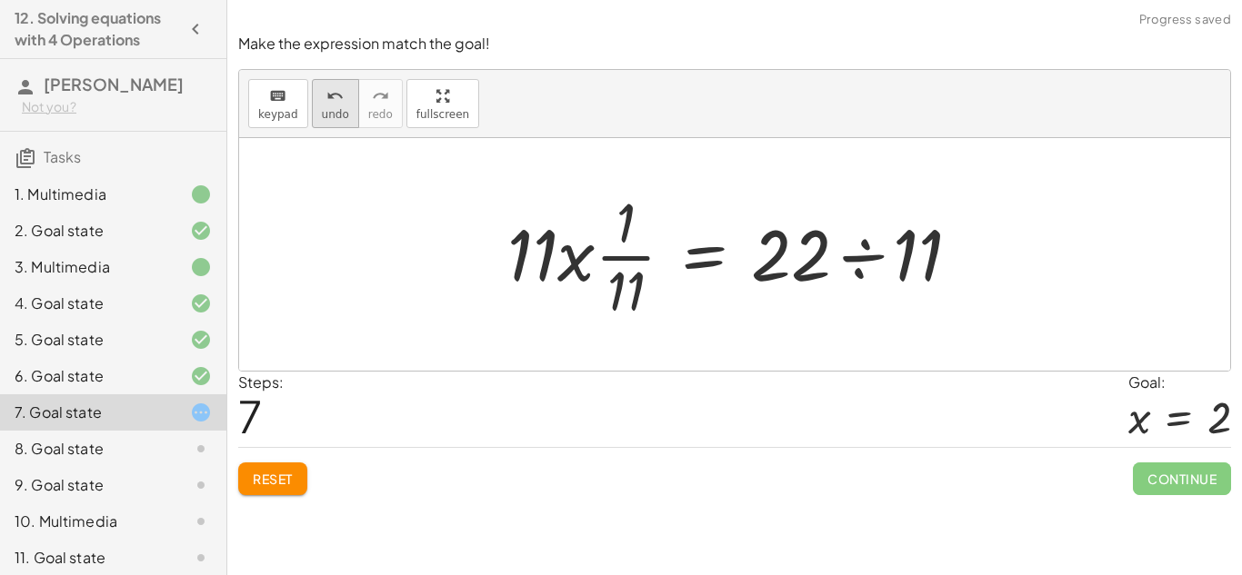
click at [328, 108] on span "undo" at bounding box center [335, 114] width 27 height 13
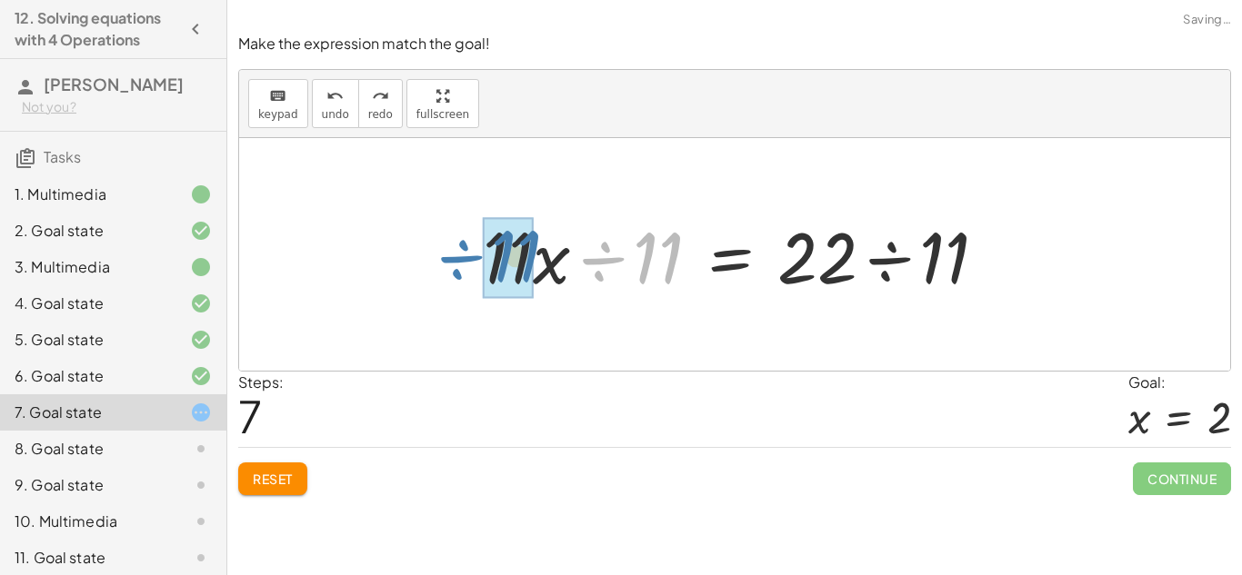
drag, startPoint x: 589, startPoint y: 254, endPoint x: 447, endPoint y: 252, distance: 141.8
click at [447, 252] on div "· 11 · ( + x + 10 ) = 132 + · 11 · x + · 11 · 10 = 132 + · 11 · x + 110 = 132 +…" at bounding box center [734, 254] width 991 height 233
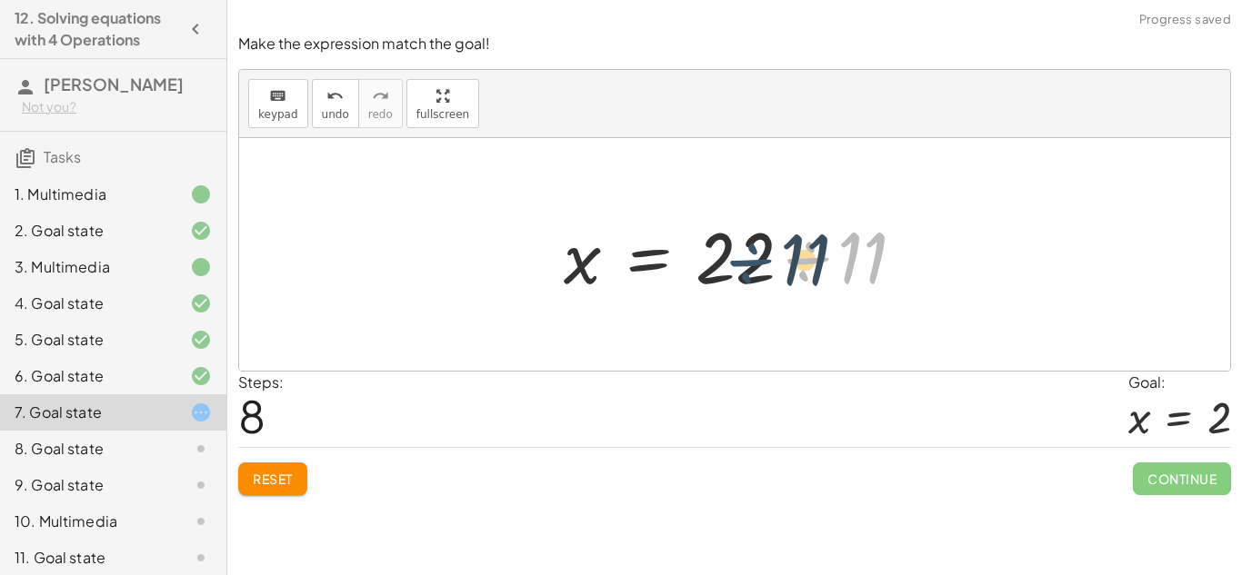
drag, startPoint x: 825, startPoint y: 258, endPoint x: 755, endPoint y: 258, distance: 70.0
click at [755, 258] on div at bounding box center [742, 255] width 374 height 94
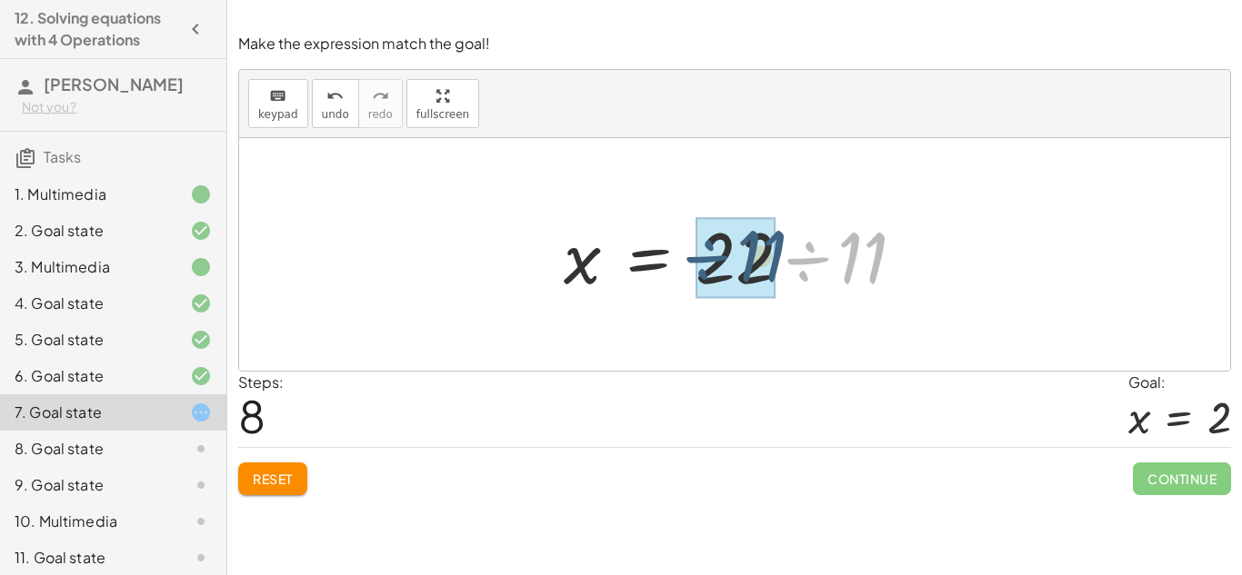
drag, startPoint x: 798, startPoint y: 261, endPoint x: 696, endPoint y: 259, distance: 101.8
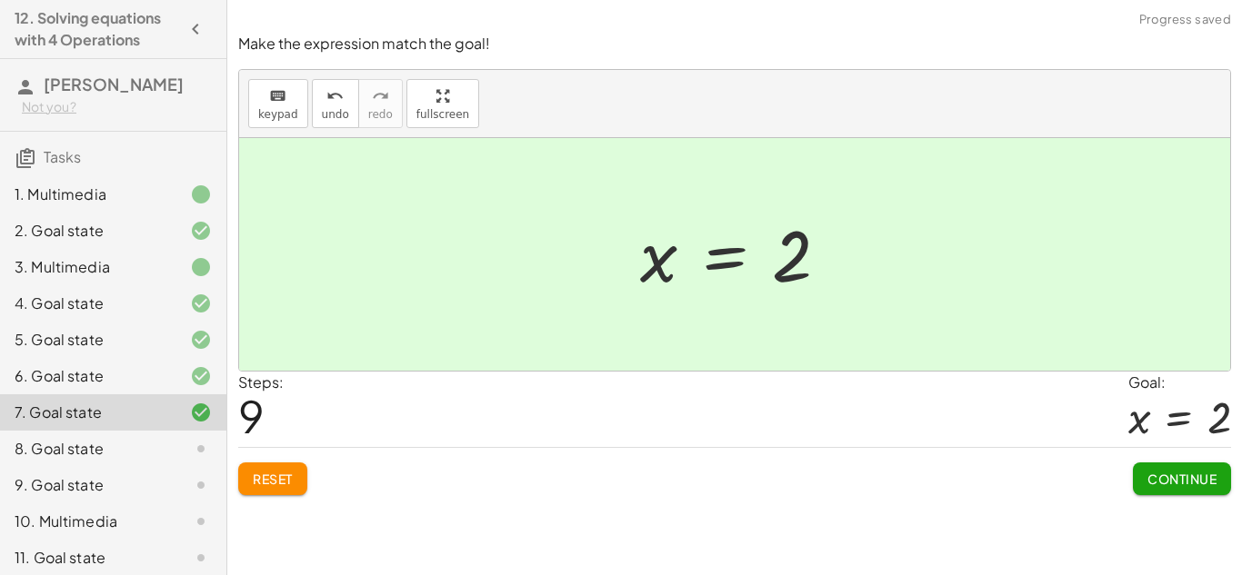
click at [1176, 467] on button "Continue" at bounding box center [1182, 479] width 98 height 33
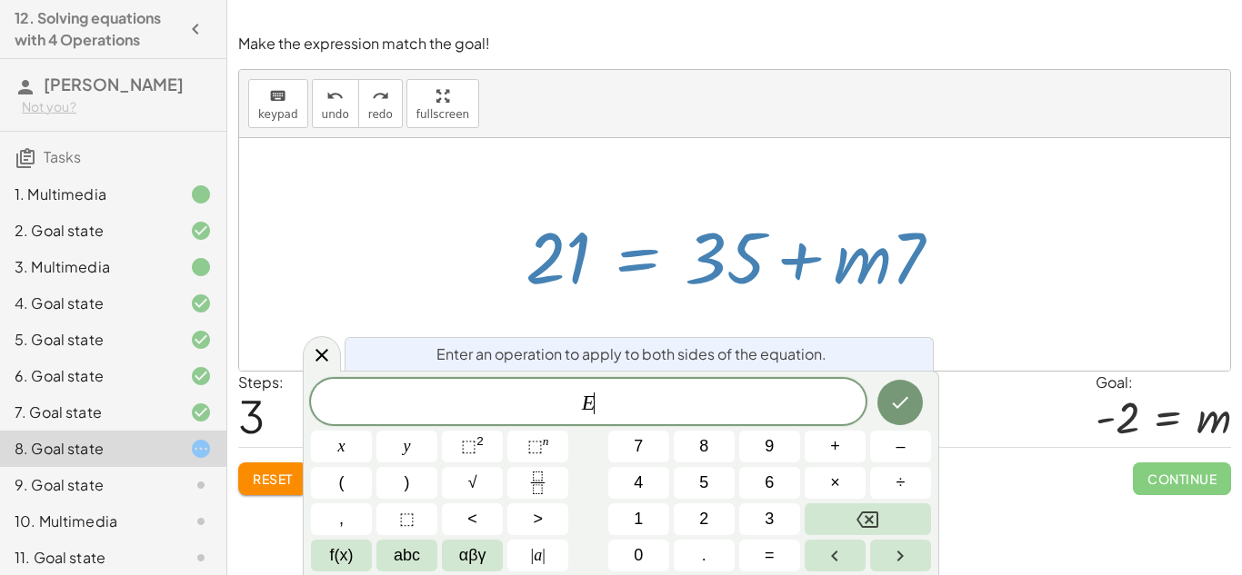
click at [906, 449] on button "–" at bounding box center [900, 447] width 61 height 32
click at [778, 518] on button "3" at bounding box center [769, 520] width 61 height 32
click at [702, 487] on span "5" at bounding box center [703, 483] width 9 height 25
click at [892, 404] on icon "Done" at bounding box center [900, 403] width 22 height 22
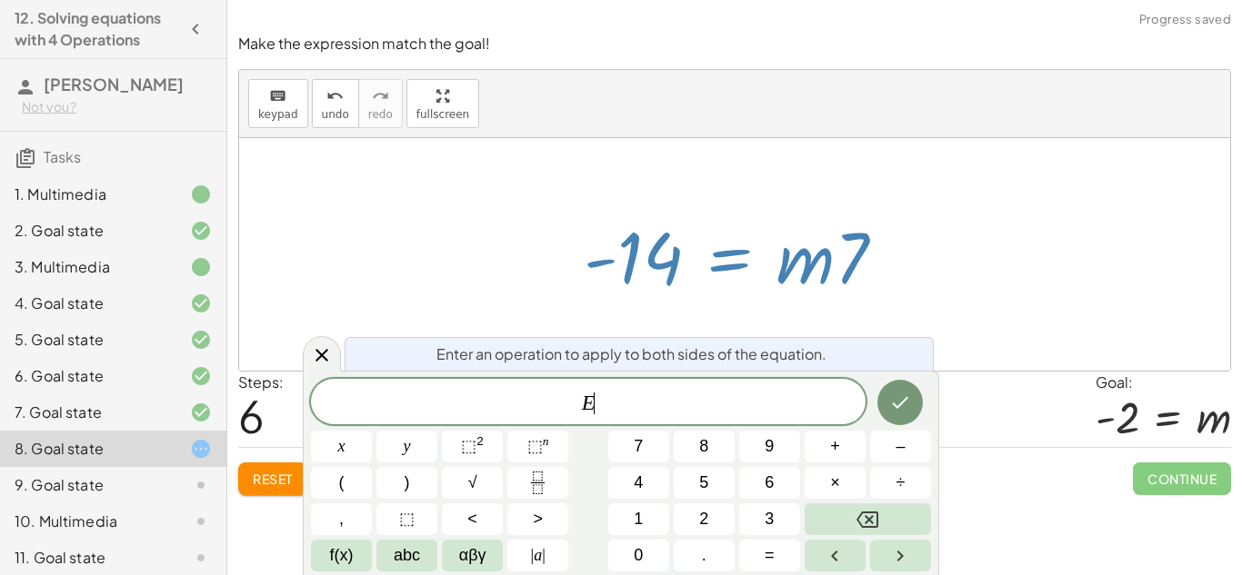
click at [898, 478] on span "÷" at bounding box center [900, 483] width 9 height 25
click at [653, 448] on button "7" at bounding box center [638, 447] width 61 height 32
click at [896, 410] on icon "Done" at bounding box center [900, 403] width 22 height 22
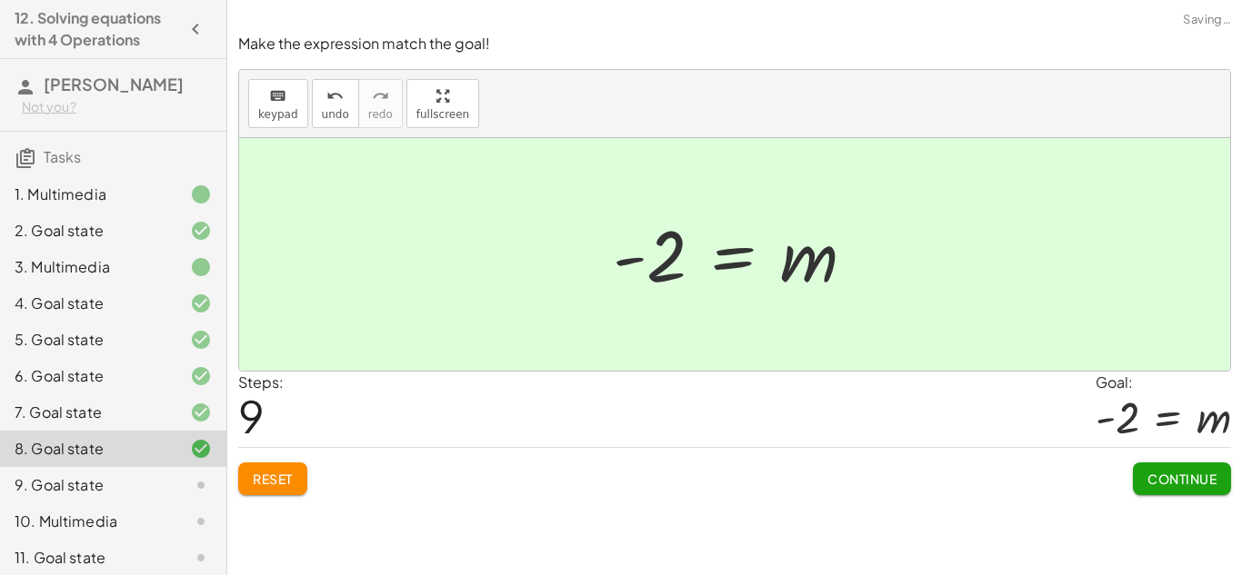
click at [1182, 479] on span "Continue" at bounding box center [1181, 479] width 69 height 16
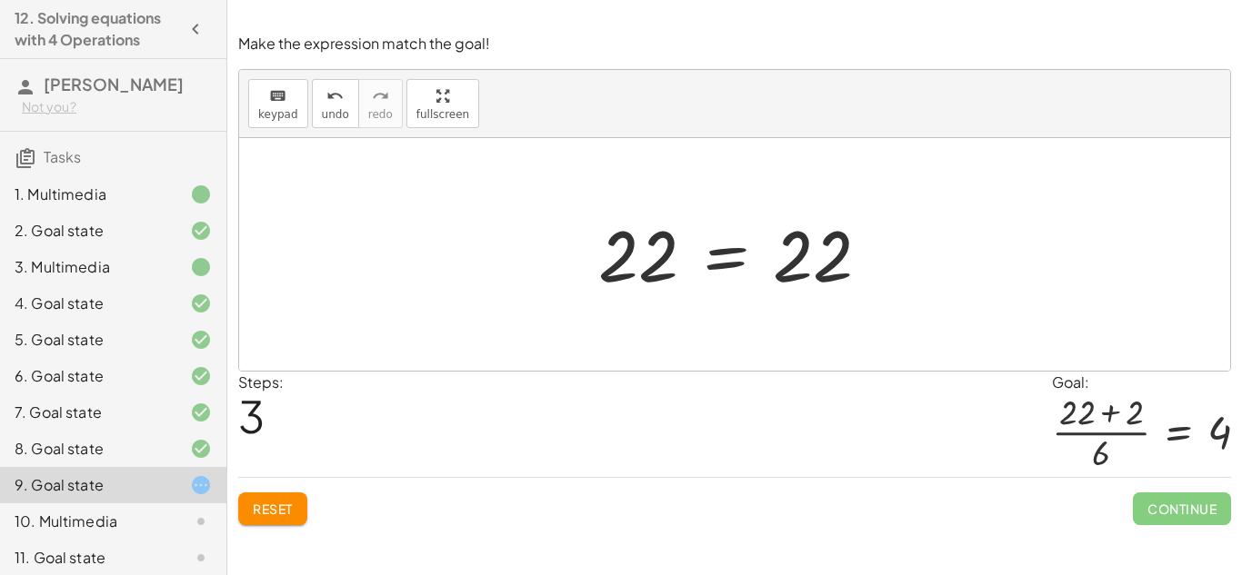
click at [302, 510] on button "Reset" at bounding box center [272, 509] width 69 height 33
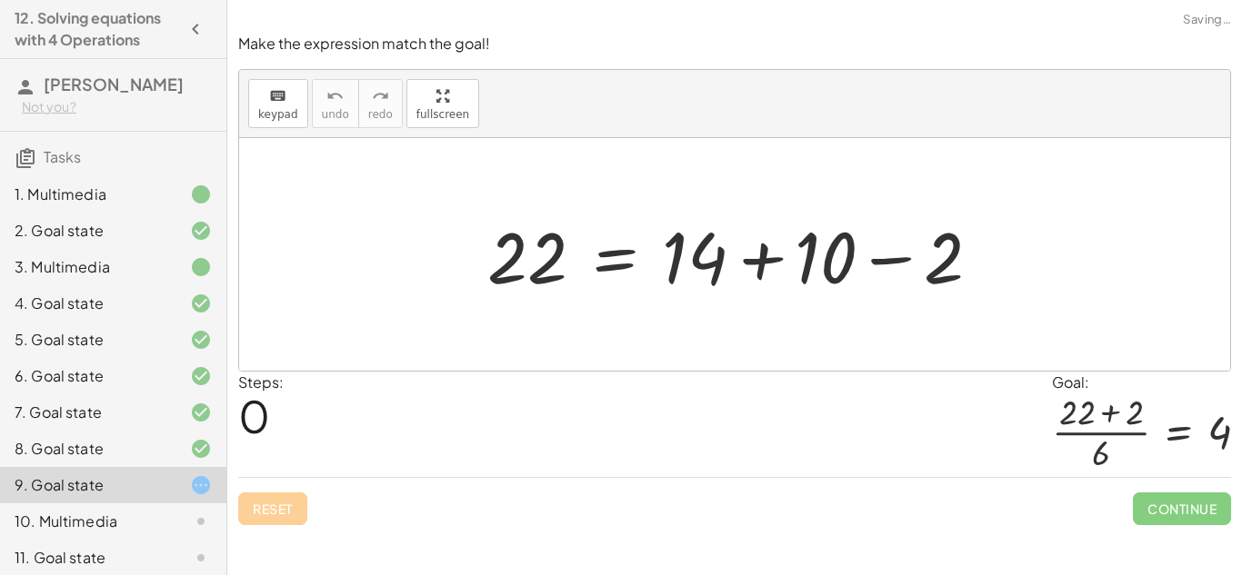
click at [298, 508] on div "Reset Continue" at bounding box center [734, 501] width 993 height 48
click at [300, 507] on div "Reset Continue" at bounding box center [734, 501] width 993 height 48
click at [301, 503] on div "Reset Continue" at bounding box center [734, 501] width 993 height 48
click at [301, 505] on div "Reset Continue" at bounding box center [734, 501] width 993 height 48
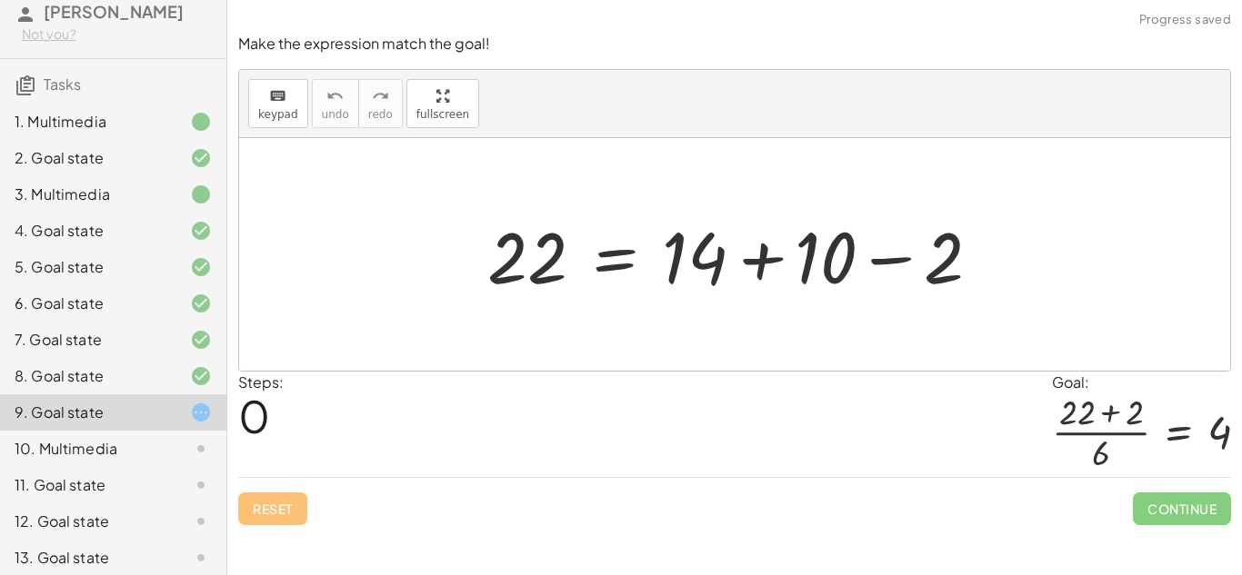
scroll to position [75, 0]
click at [53, 440] on div "10. Multimedia" at bounding box center [88, 446] width 146 height 22
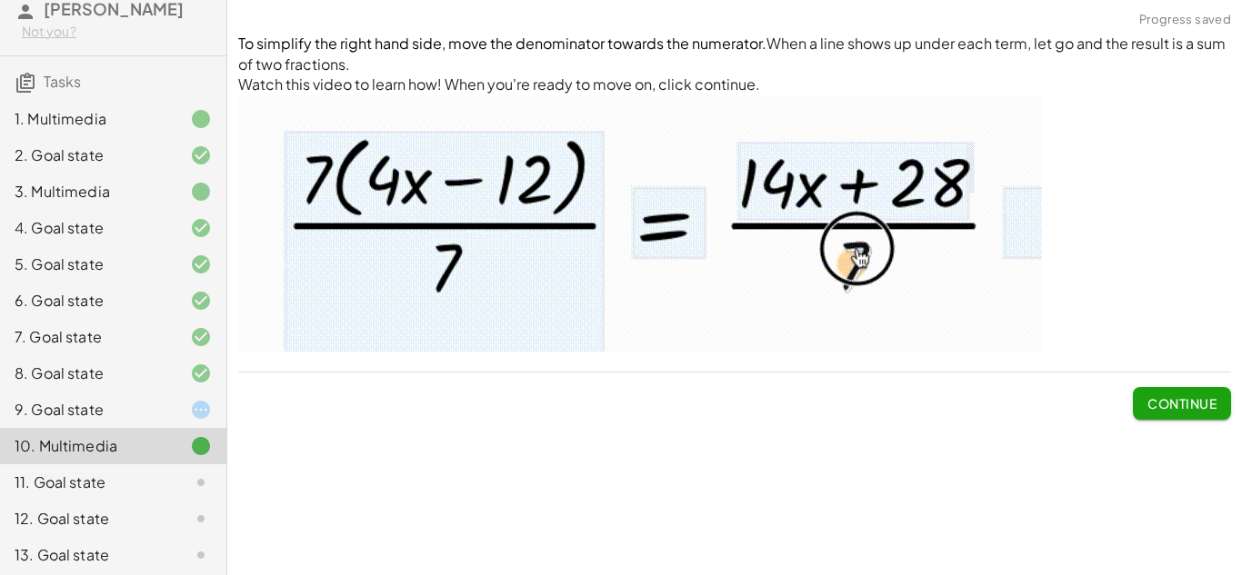
click at [39, 411] on div "9. Goal state" at bounding box center [88, 410] width 146 height 22
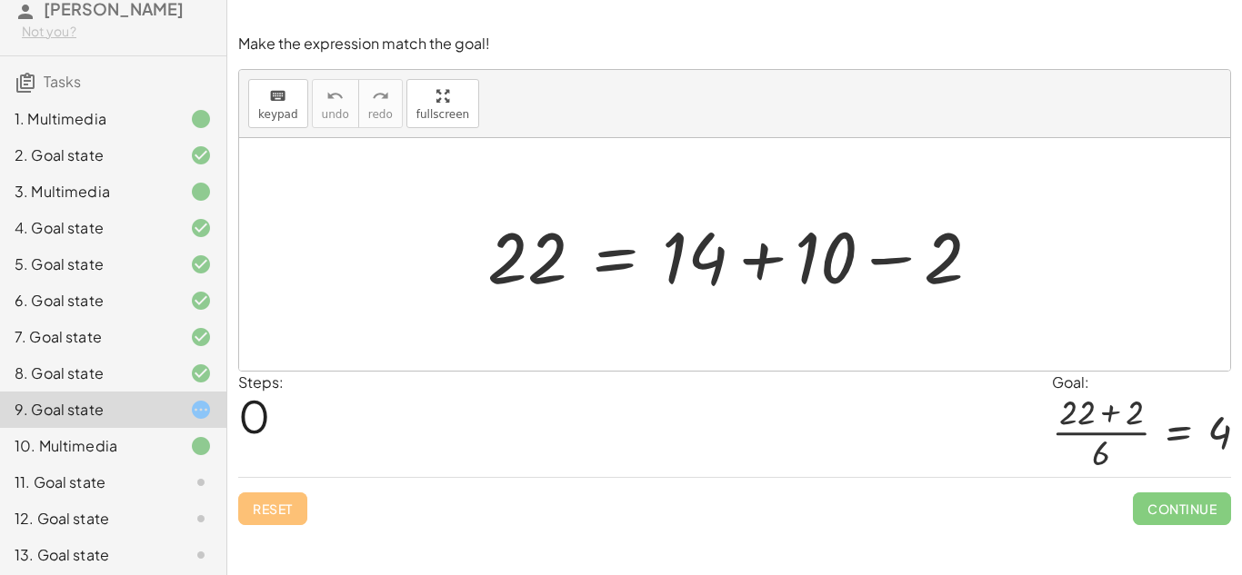
click at [207, 411] on icon at bounding box center [201, 410] width 22 height 22
click at [285, 522] on button "Reset" at bounding box center [272, 509] width 69 height 33
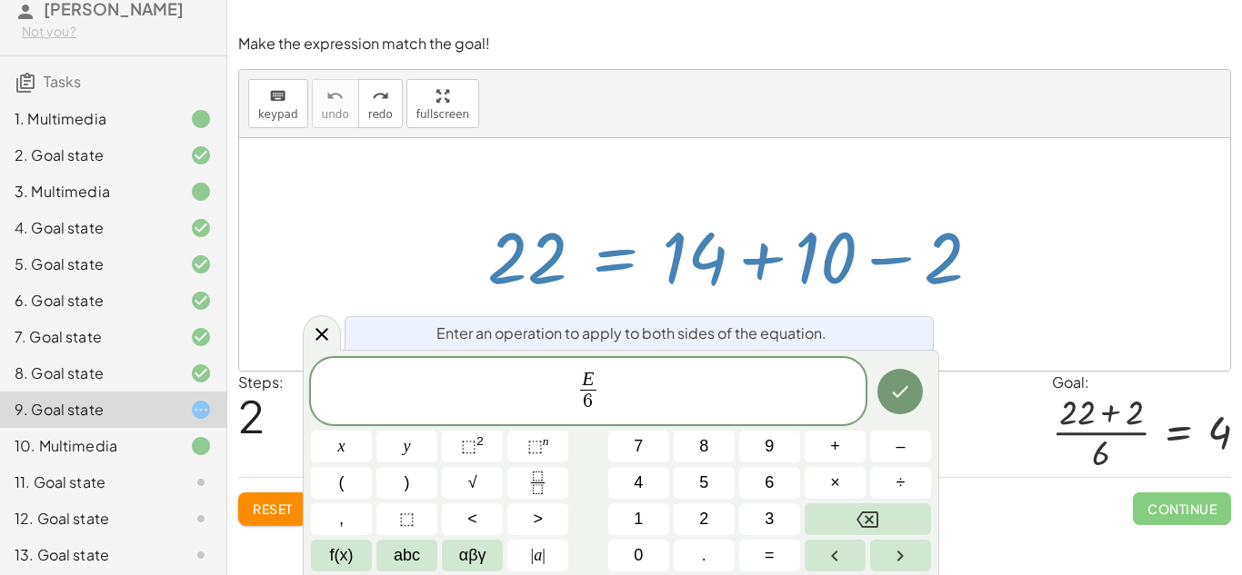
click at [906, 392] on icon "Done" at bounding box center [900, 392] width 22 height 22
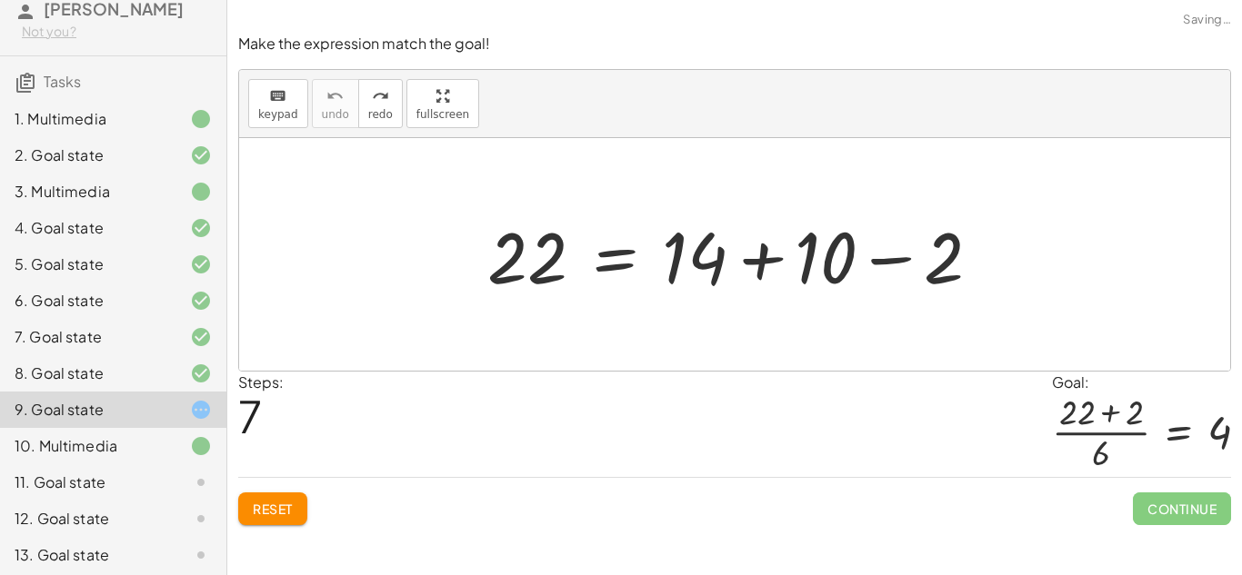
click at [289, 500] on button "Reset" at bounding box center [272, 509] width 69 height 33
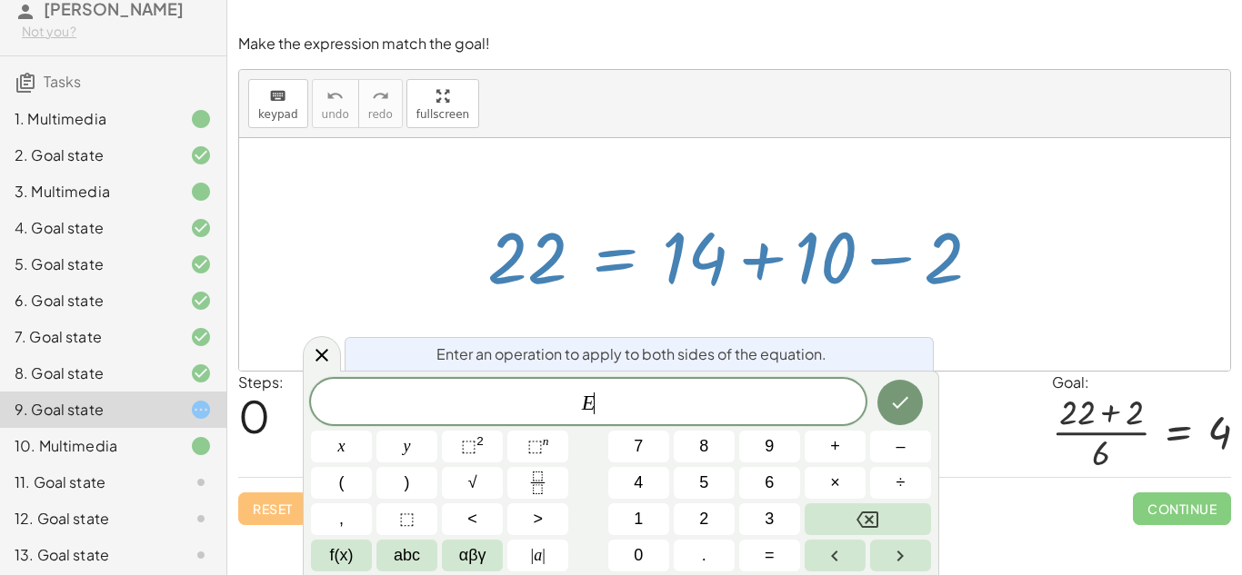
click at [843, 446] on button "+" at bounding box center [835, 447] width 61 height 32
click at [722, 513] on button "2" at bounding box center [704, 520] width 61 height 32
click at [913, 409] on button "Done" at bounding box center [899, 402] width 45 height 45
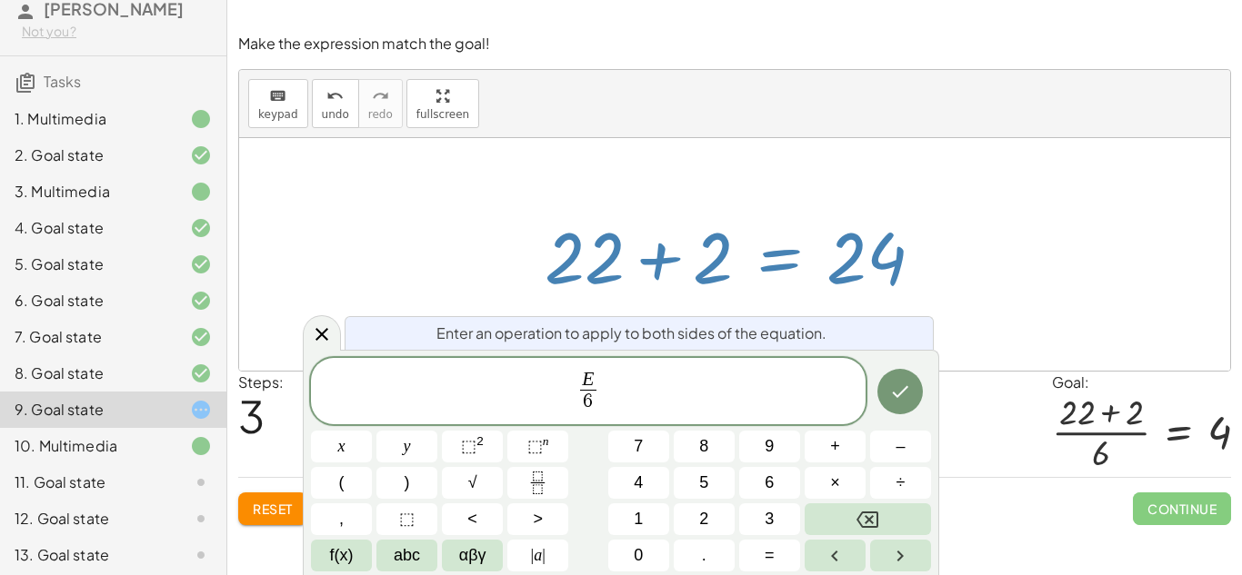
click at [905, 404] on button "Done" at bounding box center [899, 391] width 45 height 45
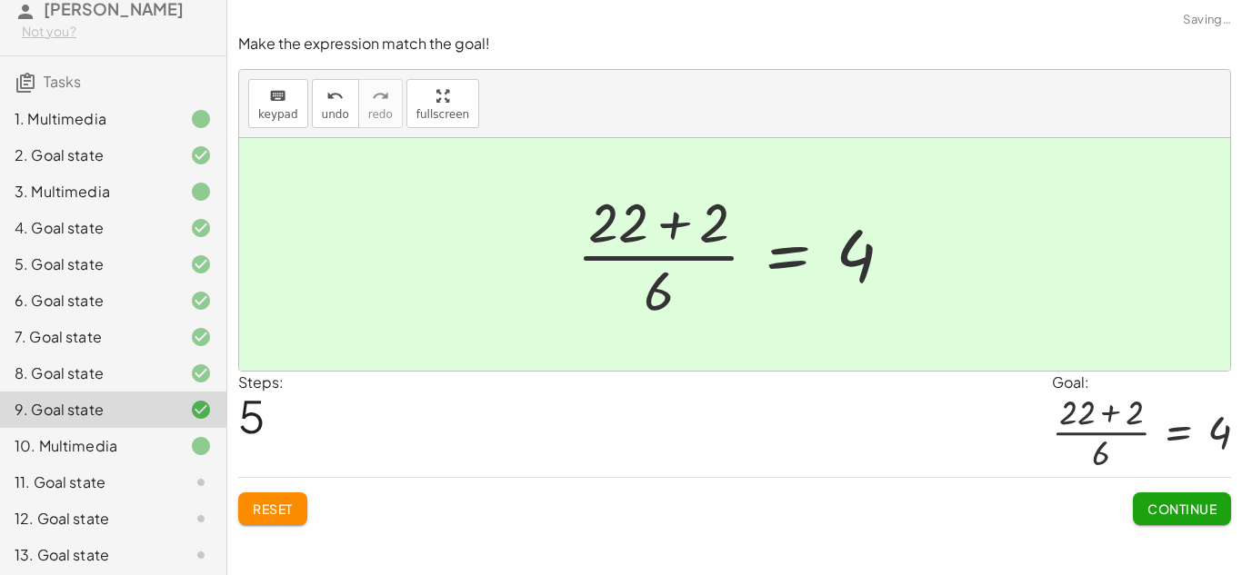
click at [1196, 519] on button "Continue" at bounding box center [1182, 509] width 98 height 33
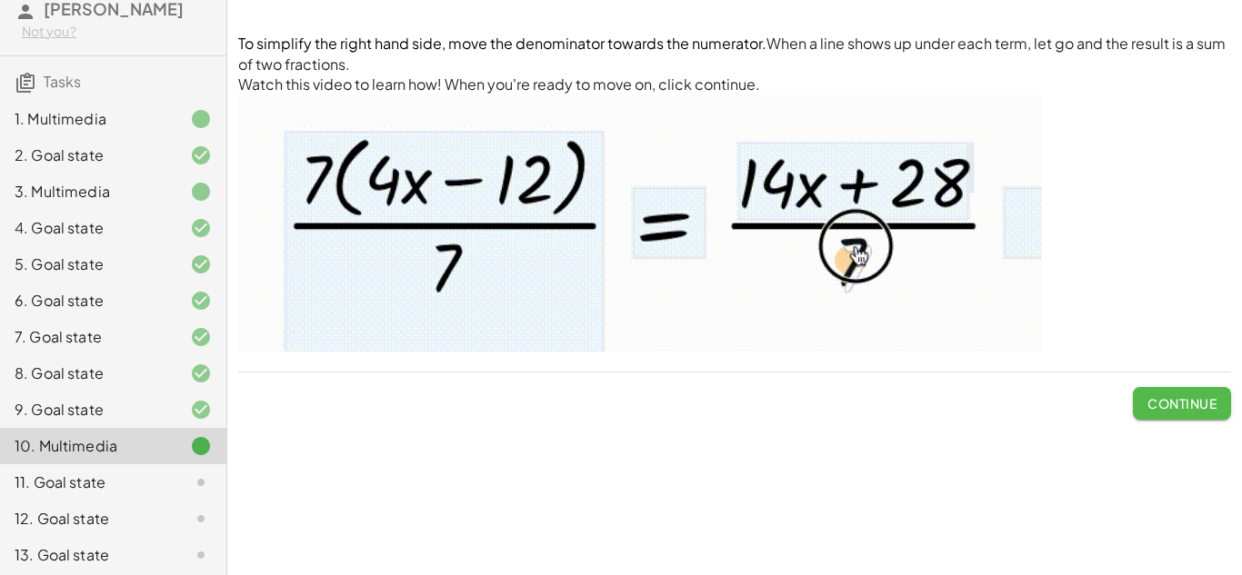
click at [1190, 415] on button "Continue" at bounding box center [1182, 403] width 98 height 33
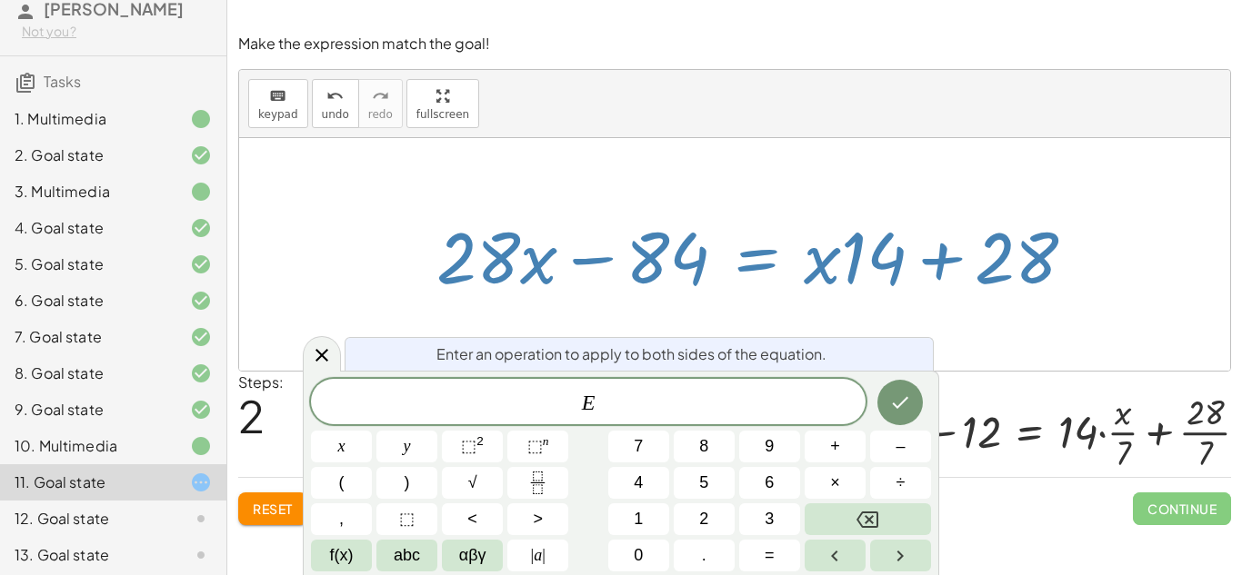
click at [920, 402] on button "Done" at bounding box center [899, 402] width 45 height 45
click at [895, 400] on icon "Done" at bounding box center [900, 403] width 22 height 22
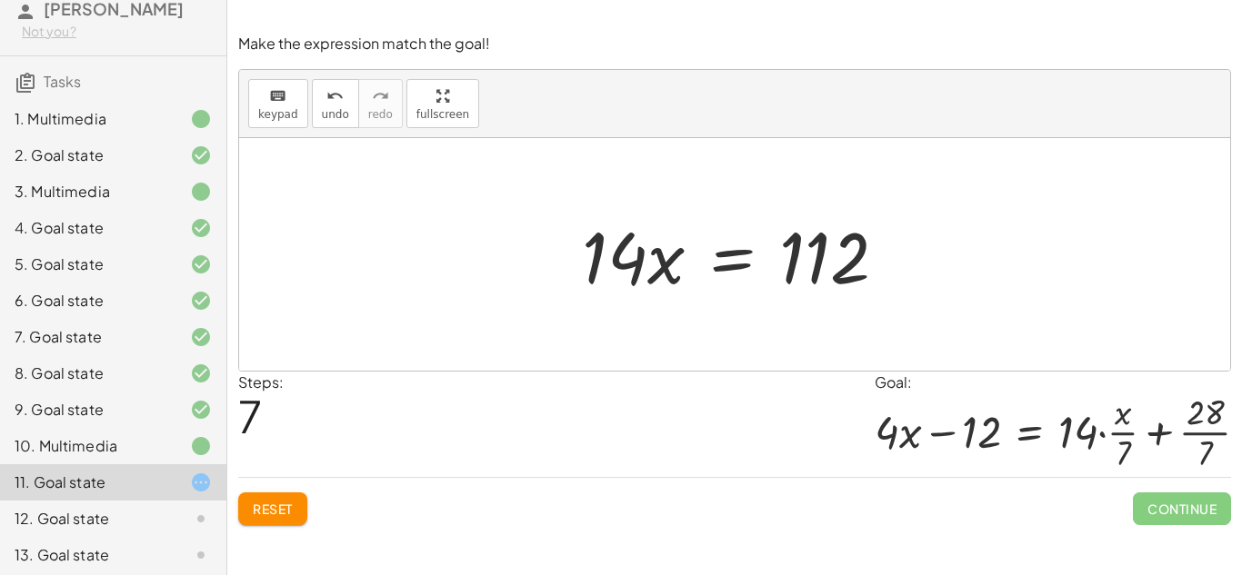
click at [262, 508] on span "Reset" at bounding box center [273, 509] width 40 height 16
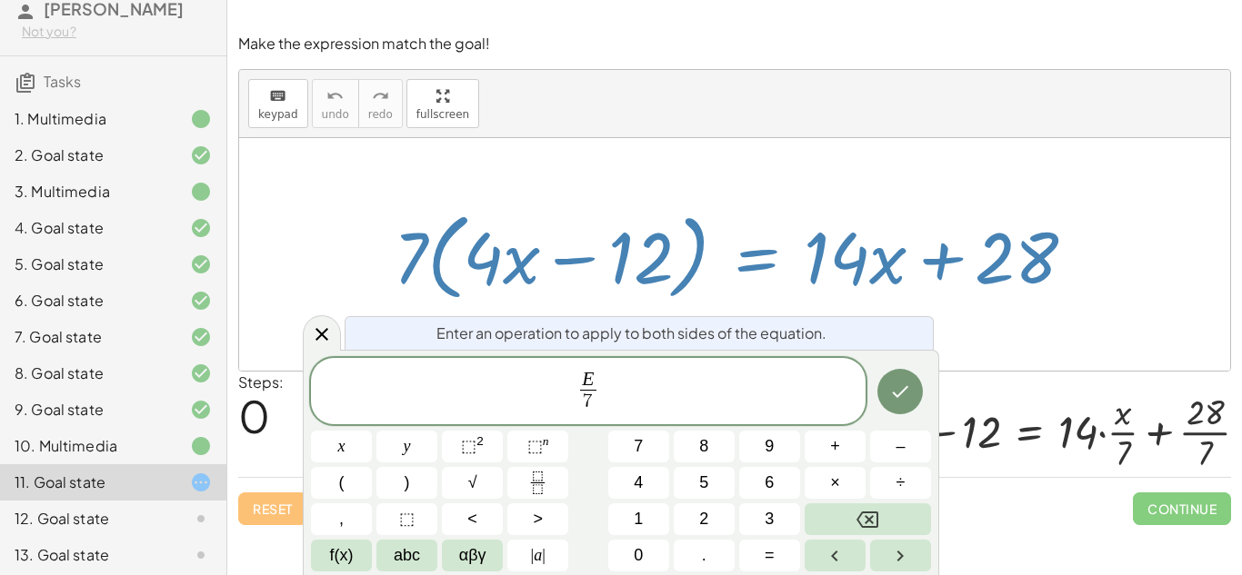
click at [906, 405] on button "Done" at bounding box center [899, 391] width 45 height 45
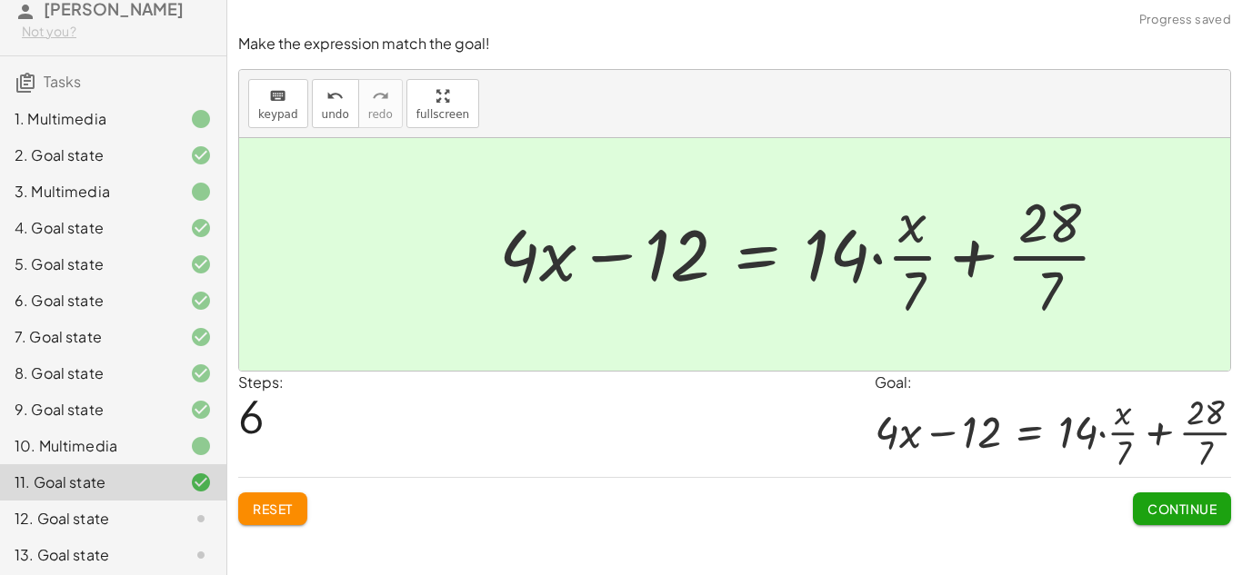
click at [1195, 518] on button "Continue" at bounding box center [1182, 509] width 98 height 33
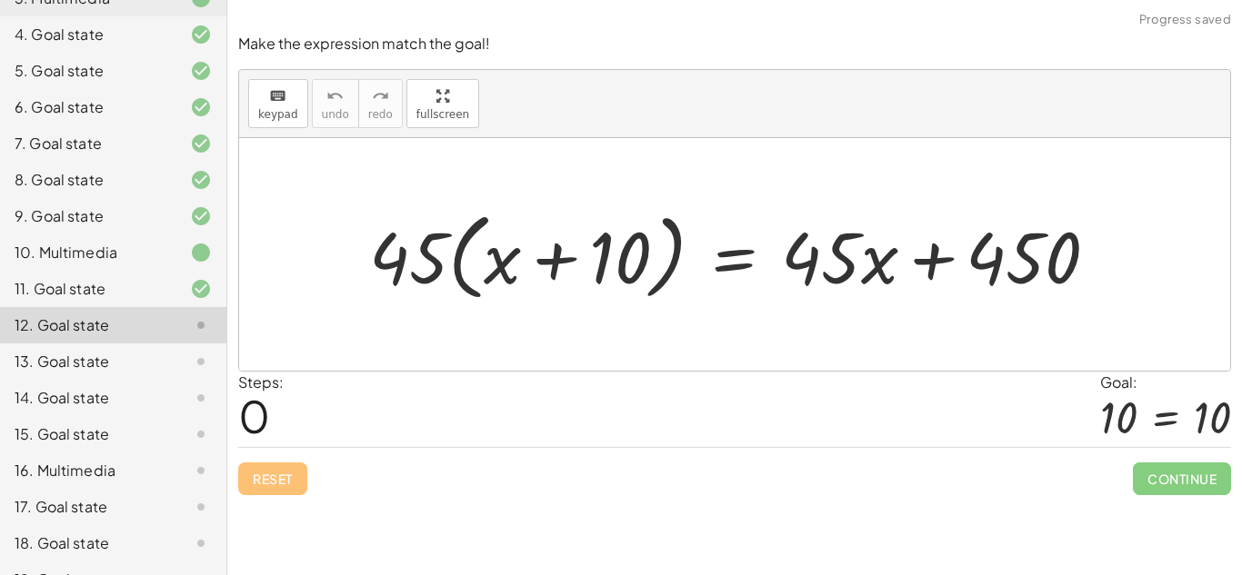
scroll to position [408, 0]
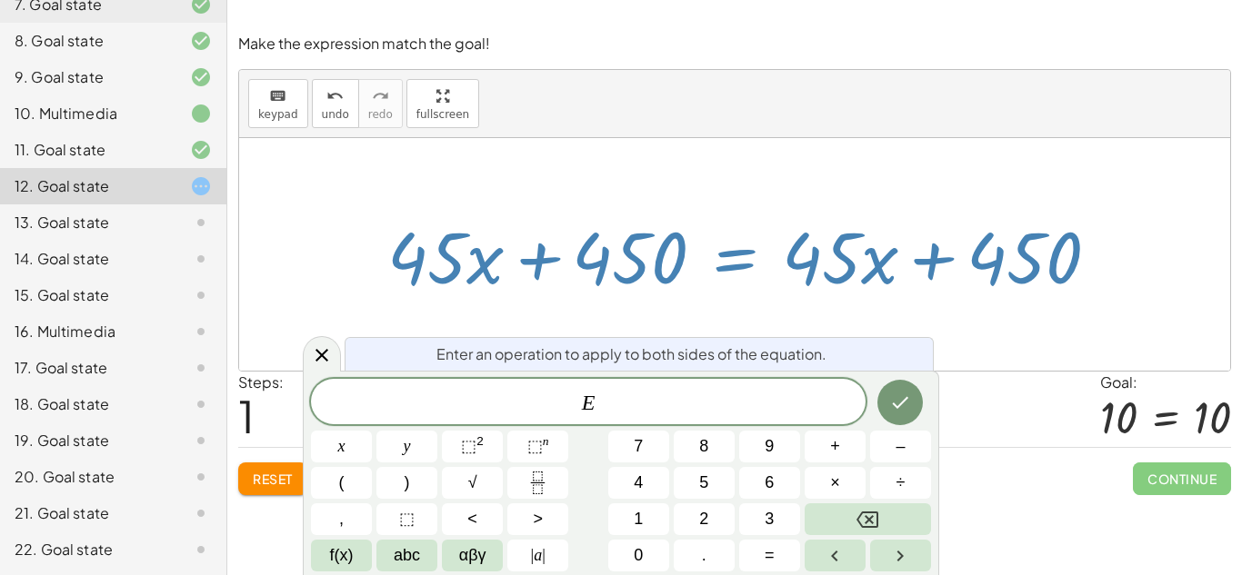
click at [899, 454] on span "–" at bounding box center [899, 447] width 9 height 25
click at [658, 484] on button "4" at bounding box center [638, 483] width 61 height 32
click at [722, 490] on button "5" at bounding box center [704, 483] width 61 height 32
click at [654, 552] on button "0" at bounding box center [638, 556] width 61 height 32
click at [900, 399] on icon "Done" at bounding box center [900, 403] width 22 height 22
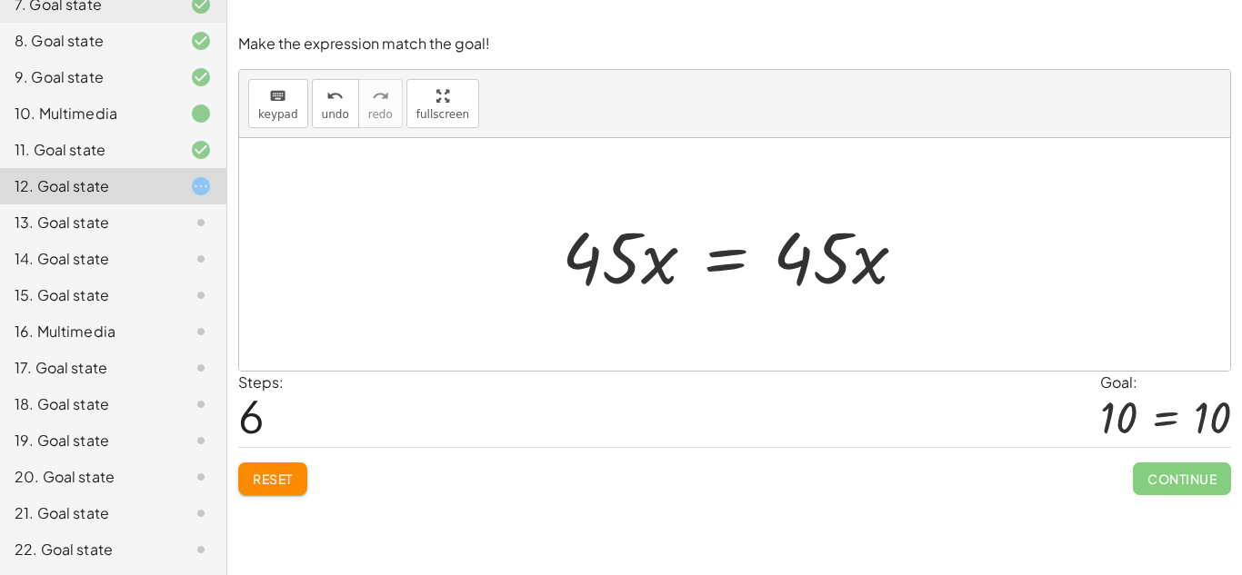
click at [255, 490] on button "Reset" at bounding box center [272, 479] width 69 height 33
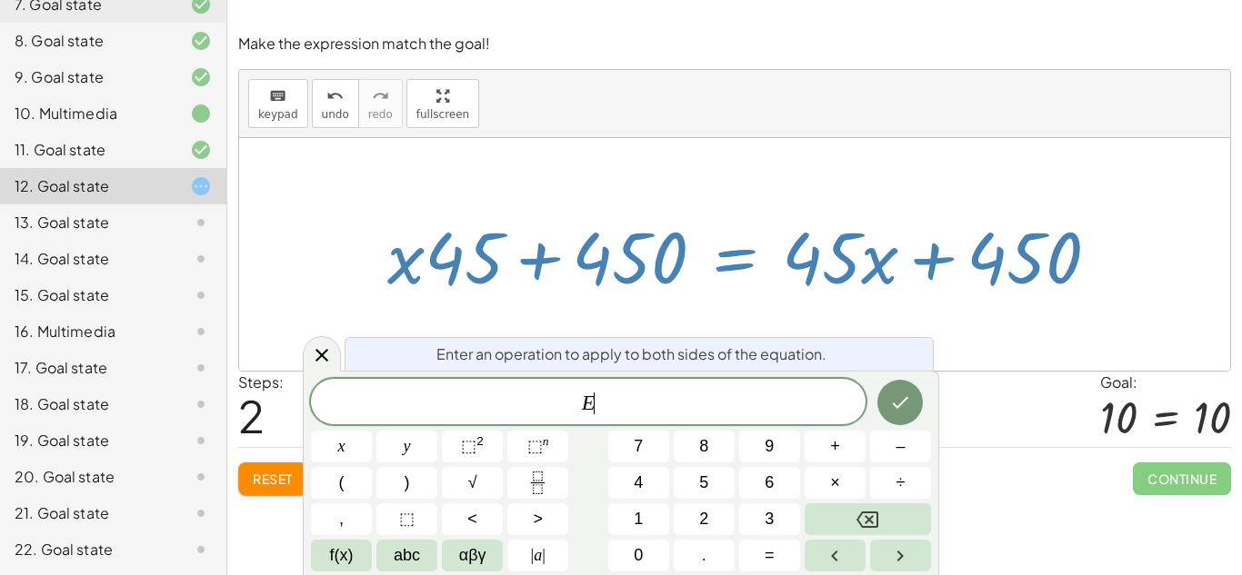
click at [654, 485] on button "4" at bounding box center [638, 483] width 61 height 32
click at [875, 526] on icon "Backspace" at bounding box center [867, 520] width 22 height 16
click at [897, 450] on span "–" at bounding box center [899, 447] width 9 height 25
click at [650, 488] on button "4" at bounding box center [638, 483] width 61 height 32
click at [688, 489] on button "5" at bounding box center [704, 483] width 61 height 32
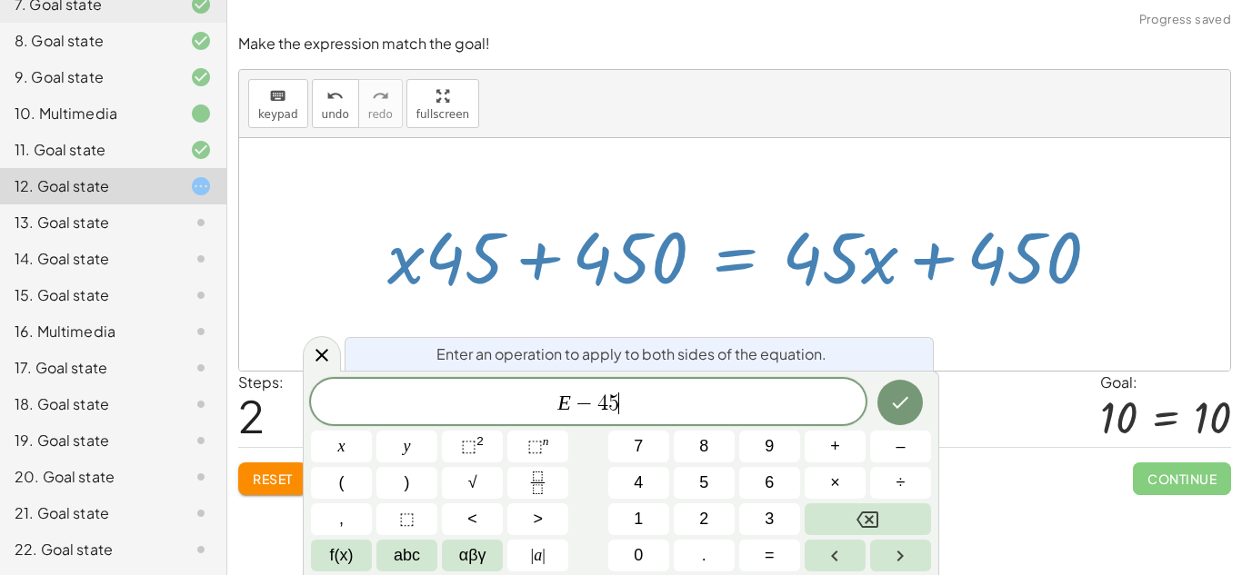
click at [641, 565] on span "0" at bounding box center [638, 556] width 9 height 25
click at [904, 452] on span "–" at bounding box center [899, 447] width 9 height 25
click at [653, 488] on button "4" at bounding box center [638, 483] width 61 height 32
click at [700, 482] on span "5" at bounding box center [703, 483] width 9 height 25
click at [889, 401] on icon "Done" at bounding box center [900, 403] width 22 height 22
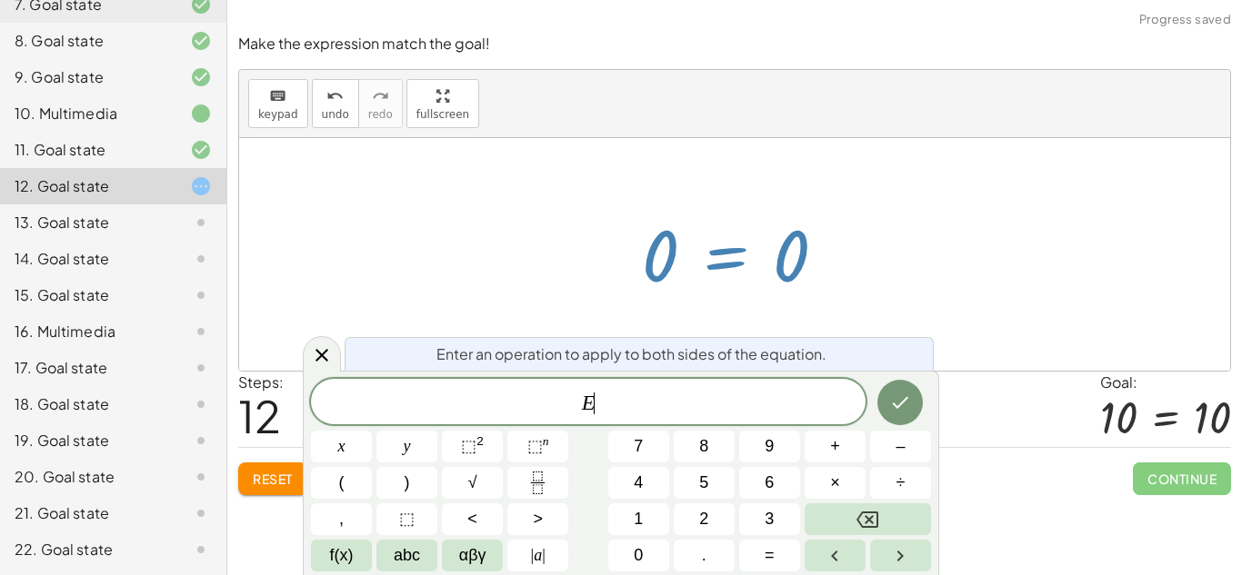
click at [848, 495] on button "×" at bounding box center [835, 483] width 61 height 32
click at [664, 525] on button "1" at bounding box center [638, 520] width 61 height 32
click at [654, 565] on button "0" at bounding box center [638, 556] width 61 height 32
click at [911, 405] on icon "Done" at bounding box center [900, 403] width 22 height 22
click at [849, 444] on button "+" at bounding box center [835, 447] width 61 height 32
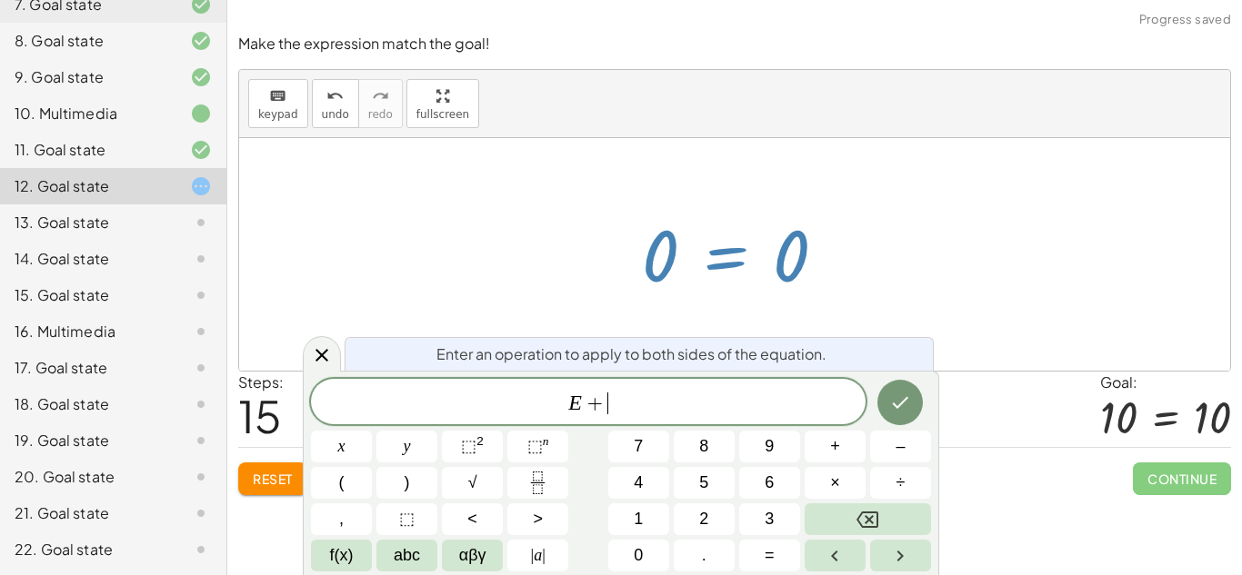
click at [655, 518] on button "1" at bounding box center [638, 520] width 61 height 32
click at [647, 557] on button "0" at bounding box center [638, 556] width 61 height 32
click at [907, 396] on icon "Done" at bounding box center [900, 403] width 22 height 22
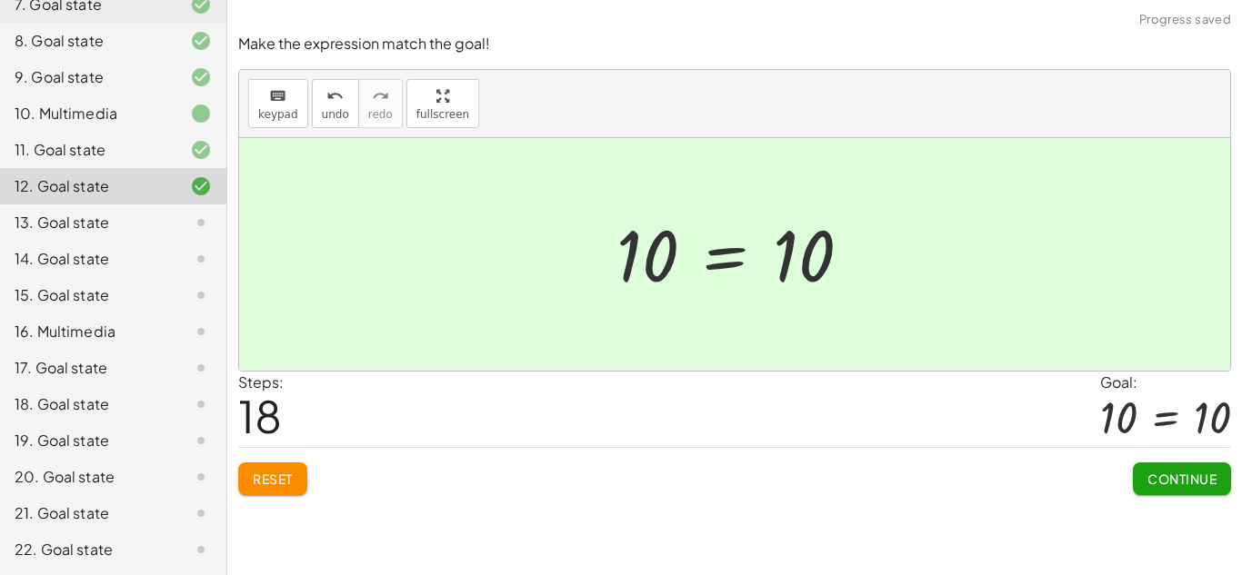
click at [260, 482] on span "Reset" at bounding box center [273, 479] width 40 height 16
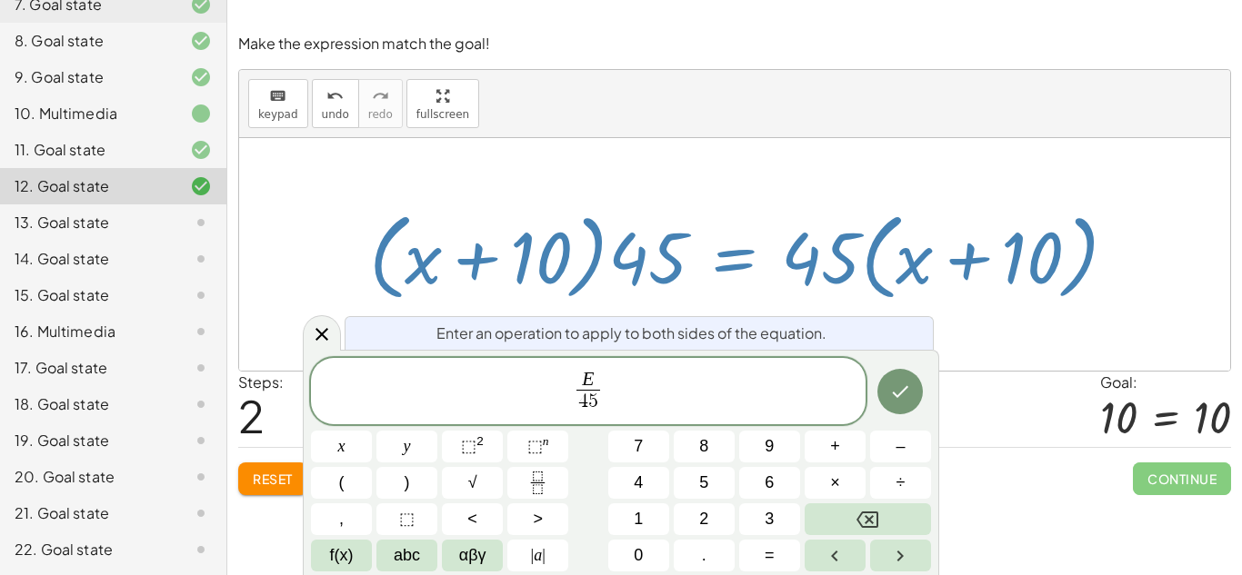
click at [894, 396] on icon "Done" at bounding box center [900, 392] width 22 height 22
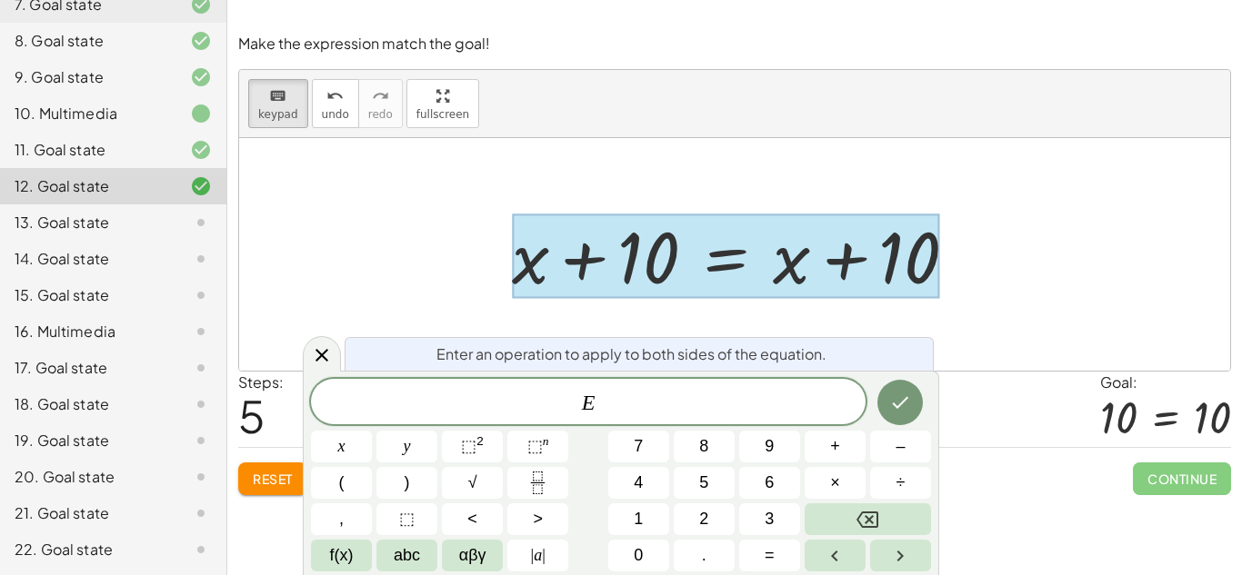
click at [907, 449] on button "–" at bounding box center [900, 447] width 61 height 32
click at [833, 487] on span "×" at bounding box center [835, 483] width 10 height 25
click at [901, 403] on icon "Done" at bounding box center [900, 403] width 22 height 22
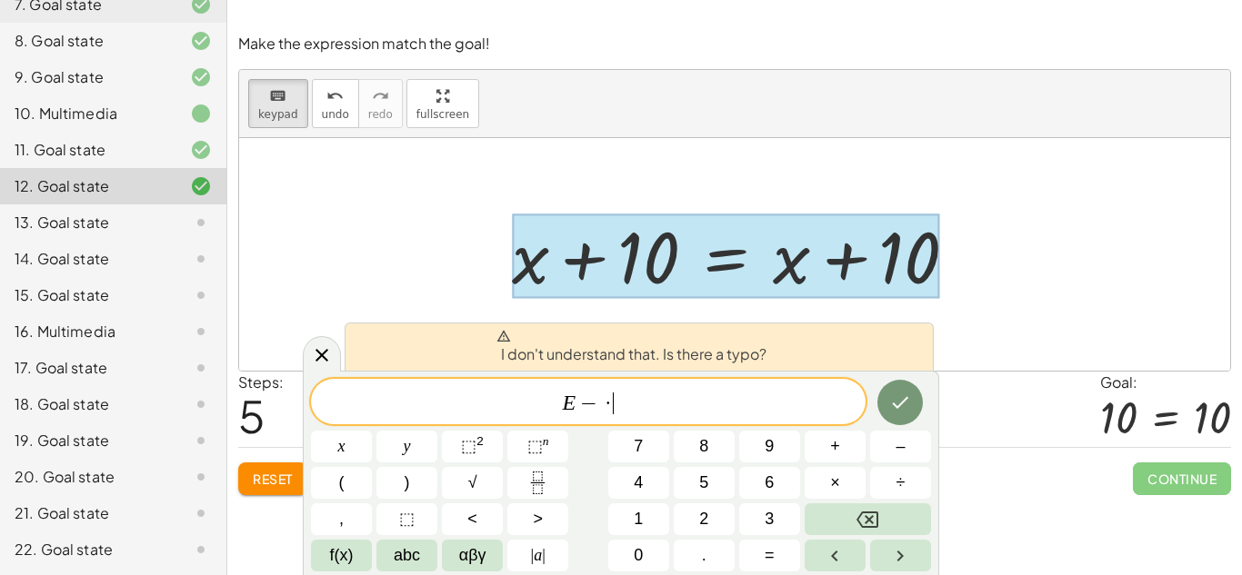
click at [865, 525] on icon "Backspace" at bounding box center [867, 520] width 22 height 22
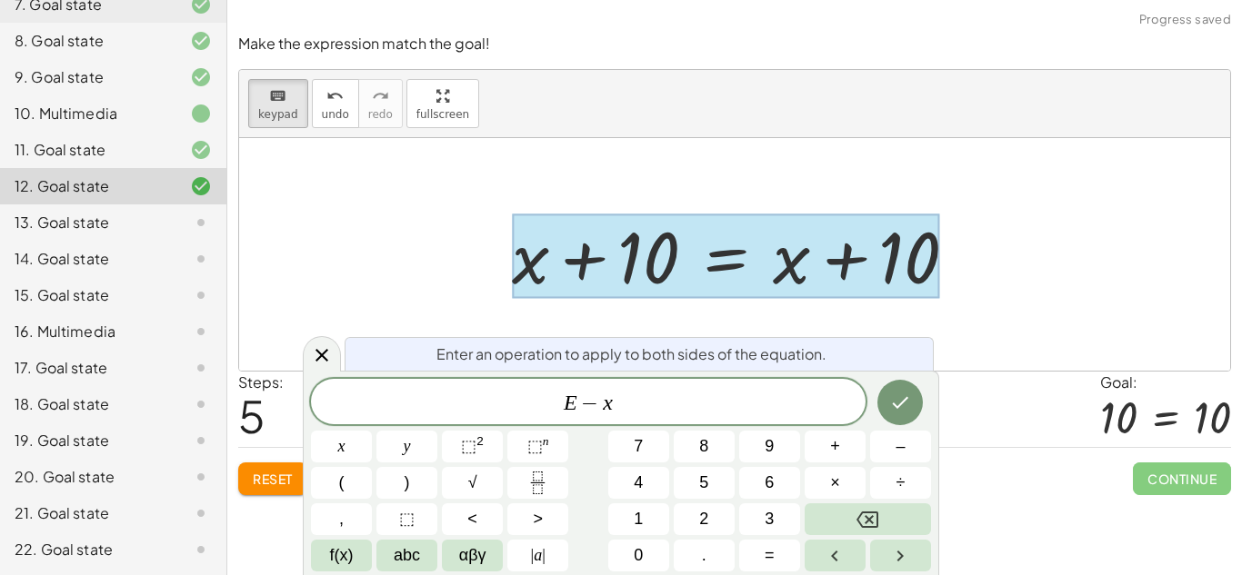
click at [894, 411] on icon "Done" at bounding box center [900, 403] width 22 height 22
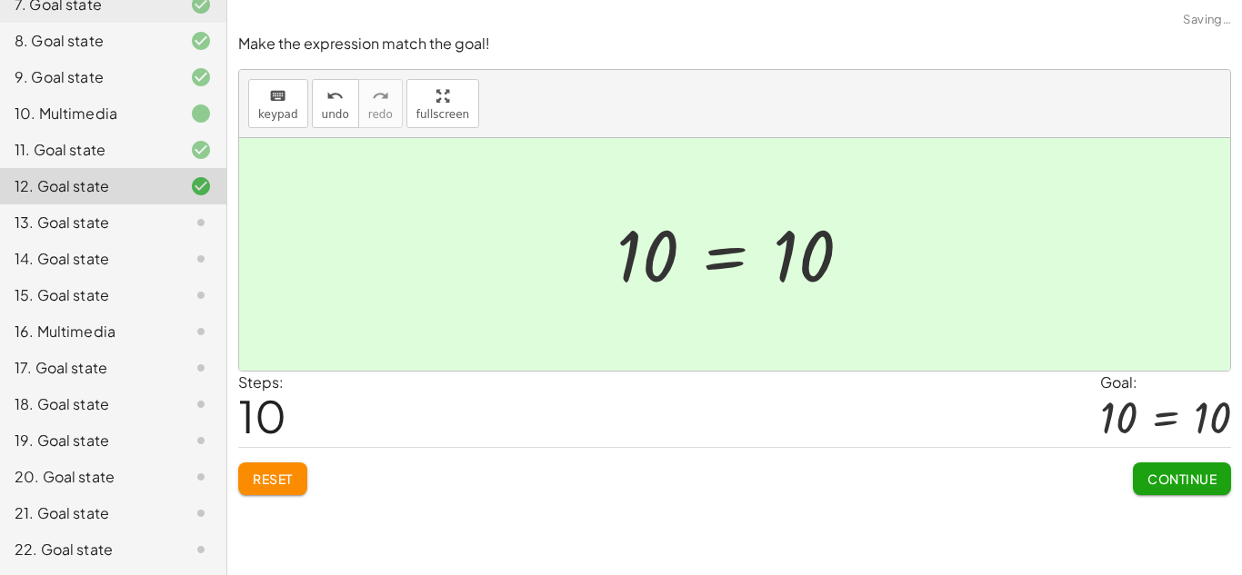
click at [1185, 485] on span "Continue" at bounding box center [1181, 479] width 69 height 16
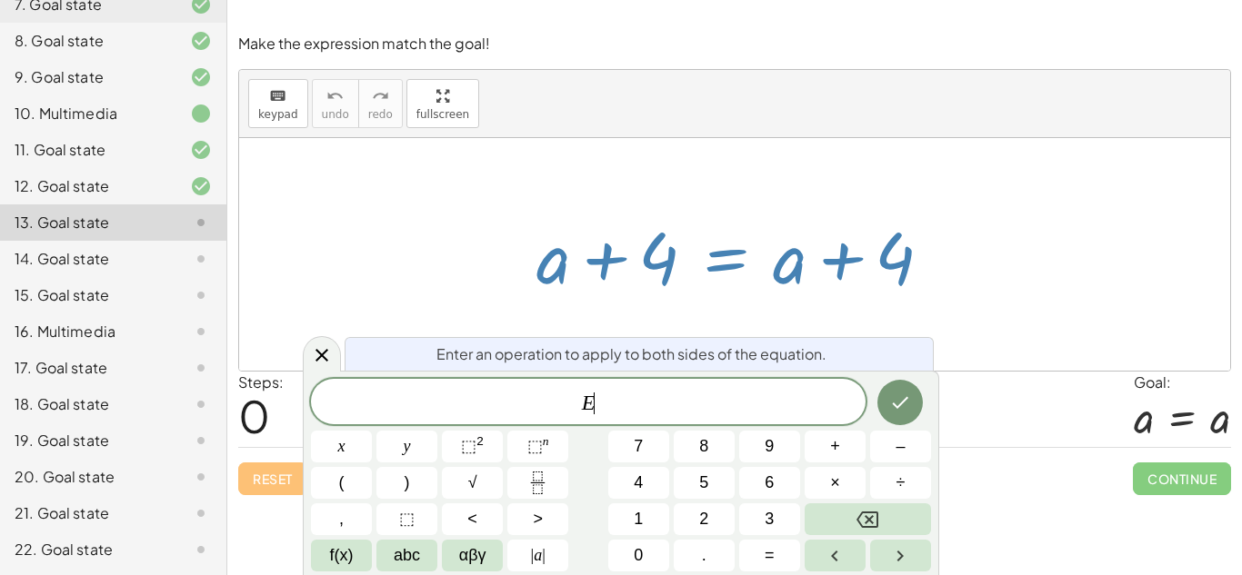
click at [827, 452] on button "+" at bounding box center [835, 447] width 61 height 32
click at [655, 484] on button "4" at bounding box center [638, 483] width 61 height 32
click at [897, 405] on icon "Done" at bounding box center [900, 403] width 22 height 22
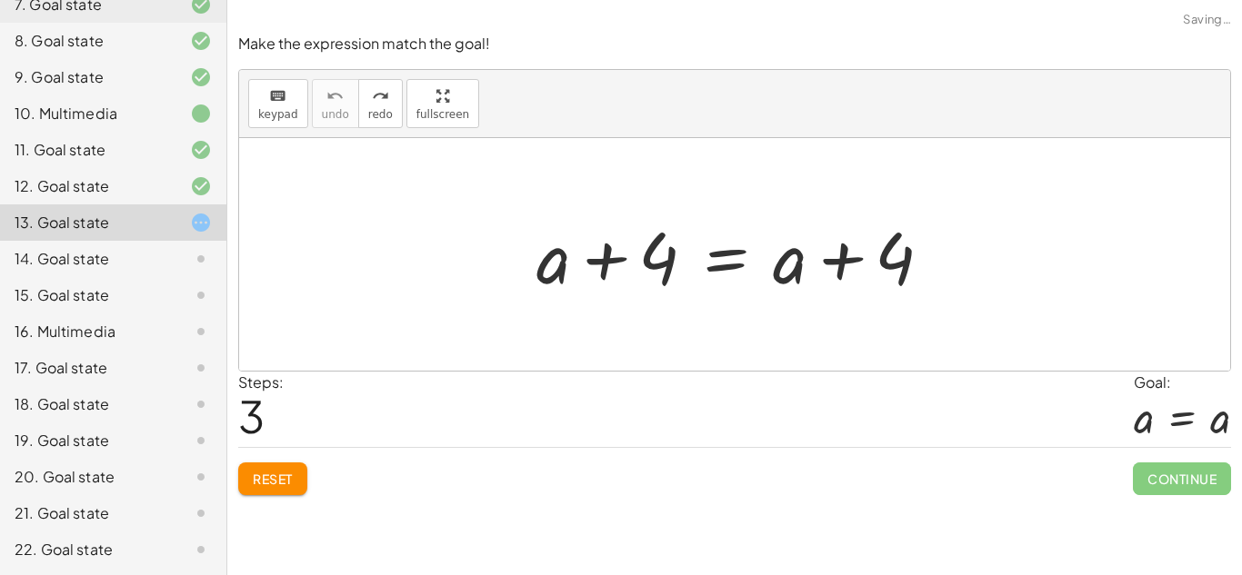
click at [287, 465] on button "Reset" at bounding box center [272, 479] width 69 height 33
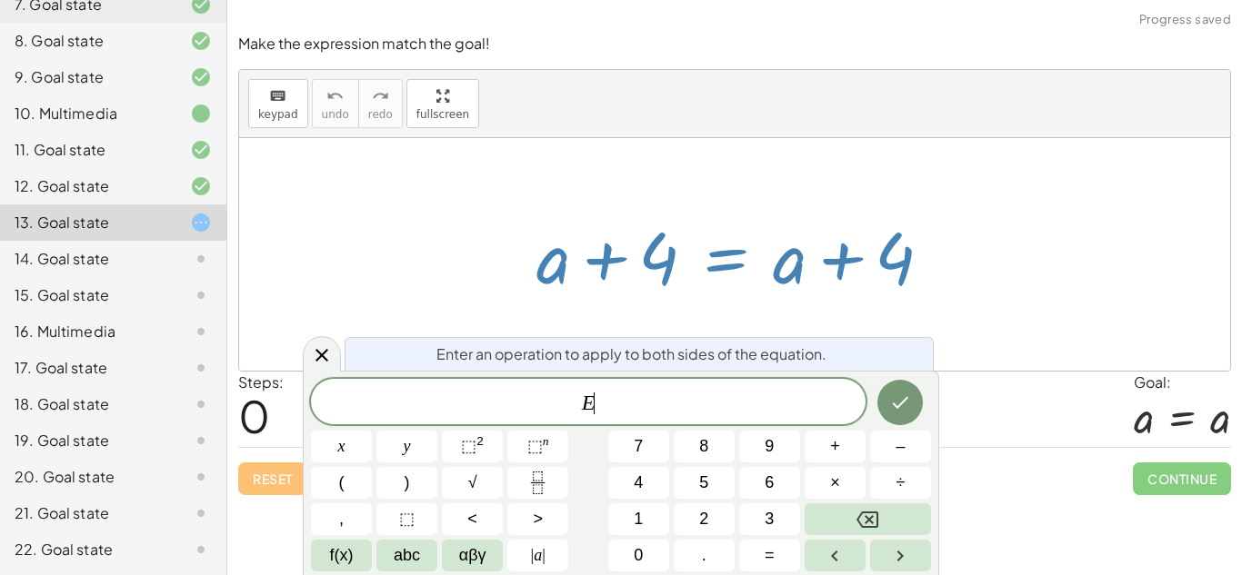
click at [894, 454] on button "–" at bounding box center [900, 447] width 61 height 32
click at [661, 485] on button "4" at bounding box center [638, 483] width 61 height 32
click at [922, 410] on div at bounding box center [900, 402] width 61 height 47
click at [894, 407] on icon "Done" at bounding box center [900, 403] width 22 height 22
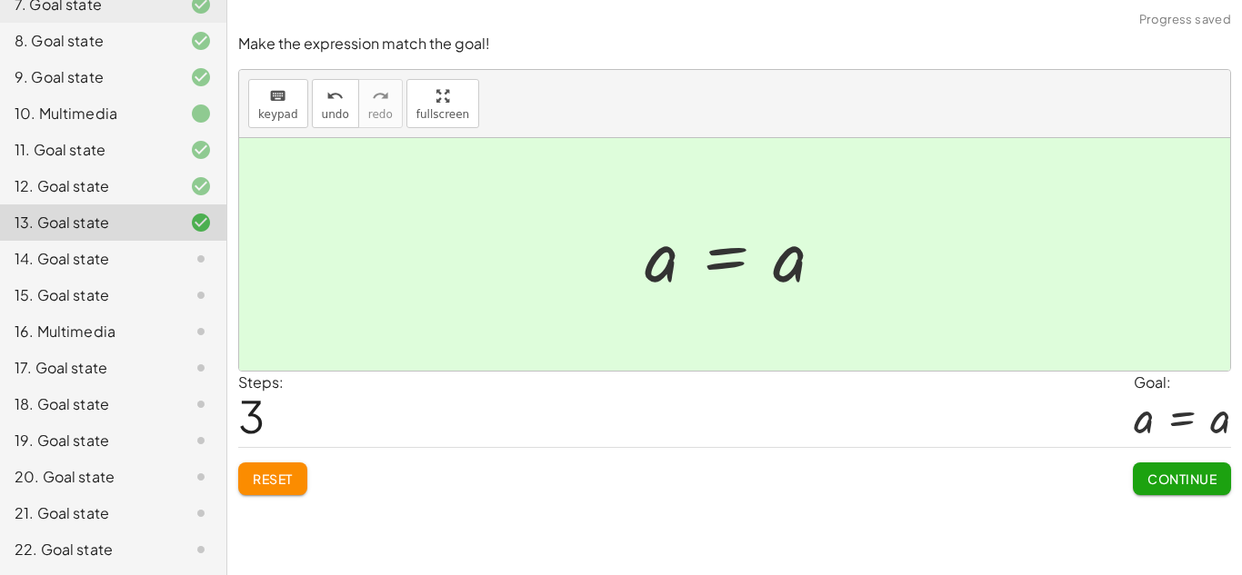
click at [1195, 480] on span "Continue" at bounding box center [1181, 479] width 69 height 16
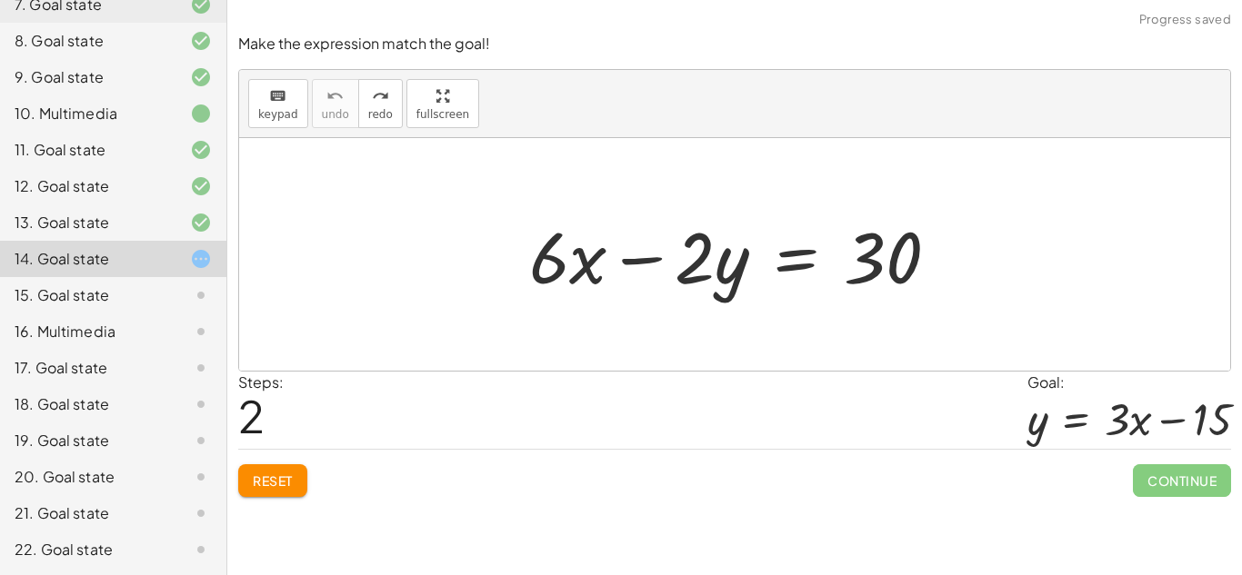
click at [275, 483] on span "Reset" at bounding box center [273, 481] width 40 height 16
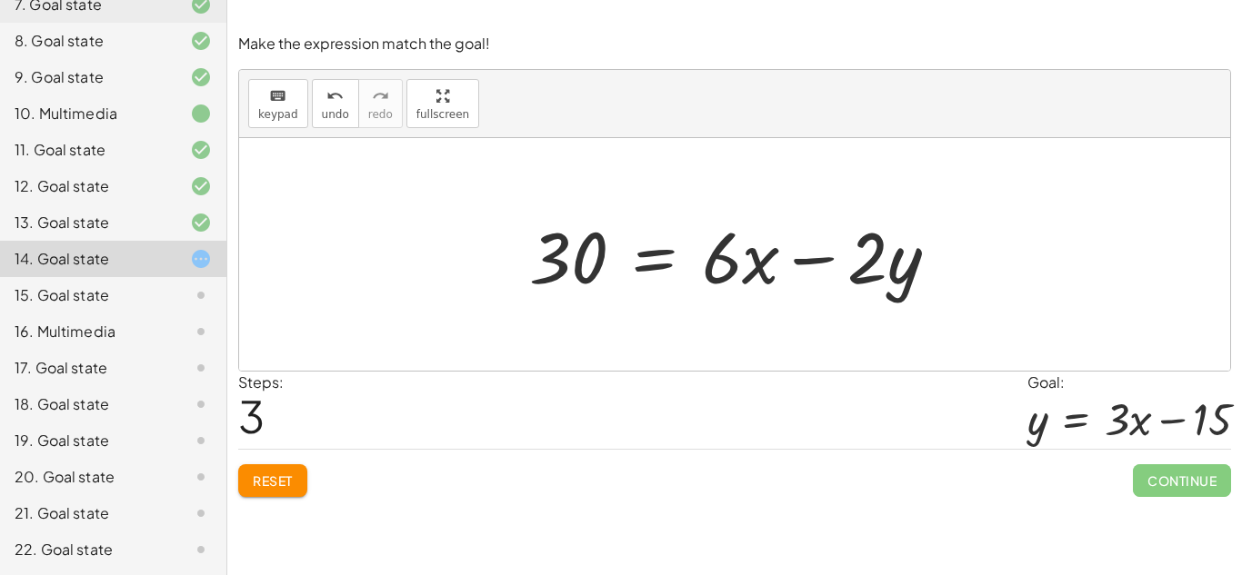
click at [277, 495] on button "Reset" at bounding box center [272, 481] width 69 height 33
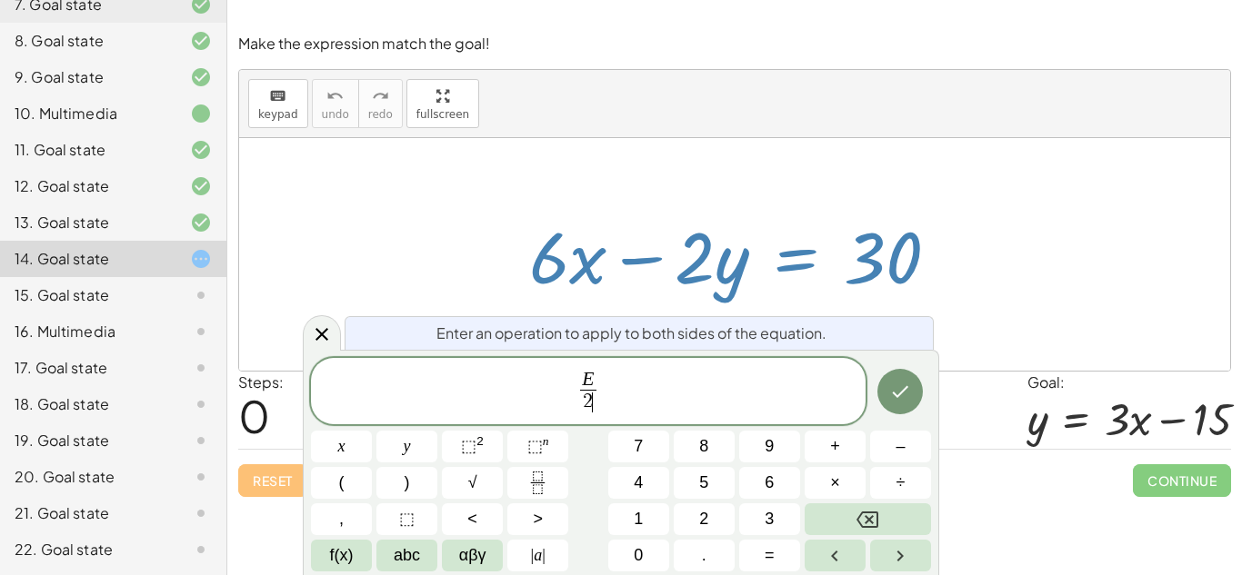
click at [901, 394] on icon "Done" at bounding box center [901, 392] width 16 height 12
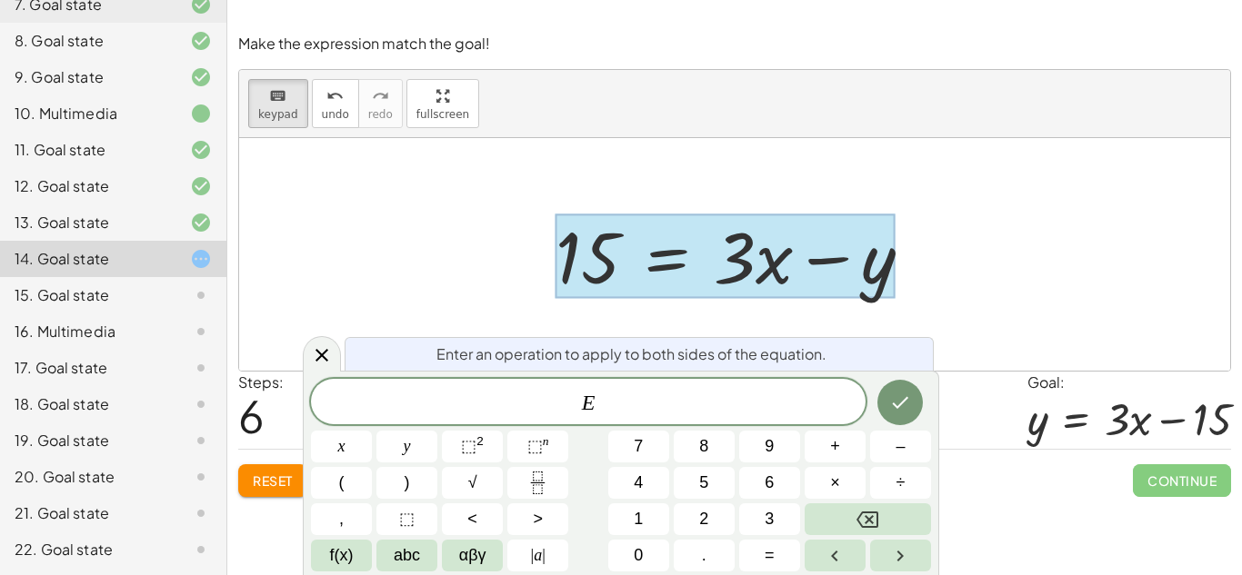
click at [902, 453] on span "–" at bounding box center [899, 447] width 9 height 25
click at [650, 523] on button "1" at bounding box center [638, 520] width 61 height 32
click at [706, 490] on span "5" at bounding box center [703, 483] width 9 height 25
click at [848, 450] on button "+" at bounding box center [835, 447] width 61 height 32
click at [908, 406] on icon "Done" at bounding box center [900, 403] width 22 height 22
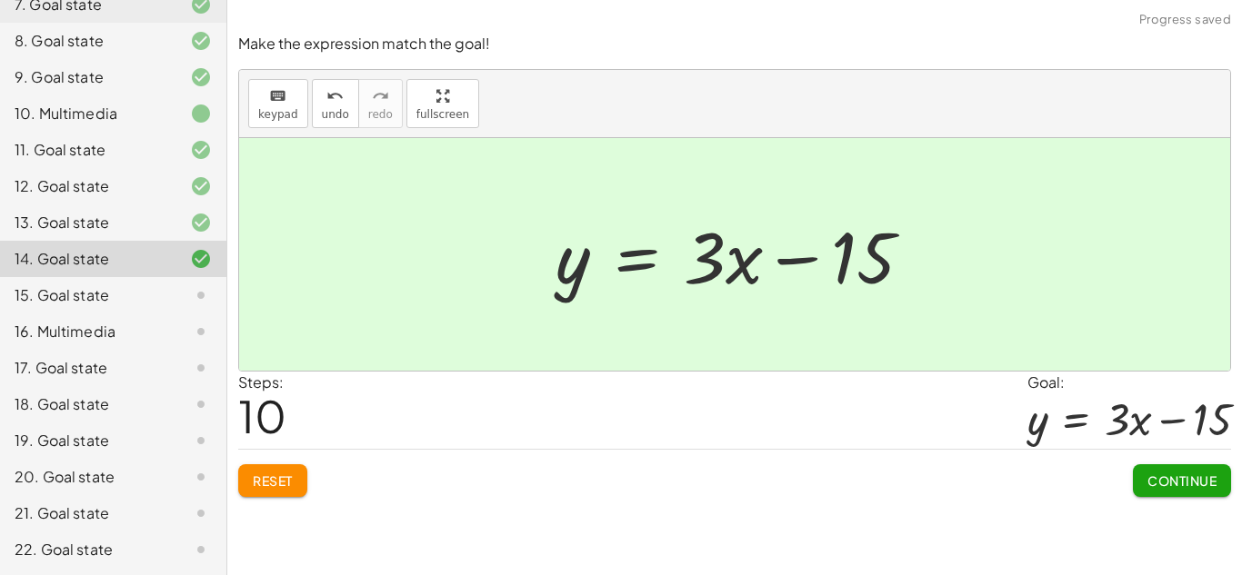
click at [1165, 486] on span "Continue" at bounding box center [1181, 481] width 69 height 16
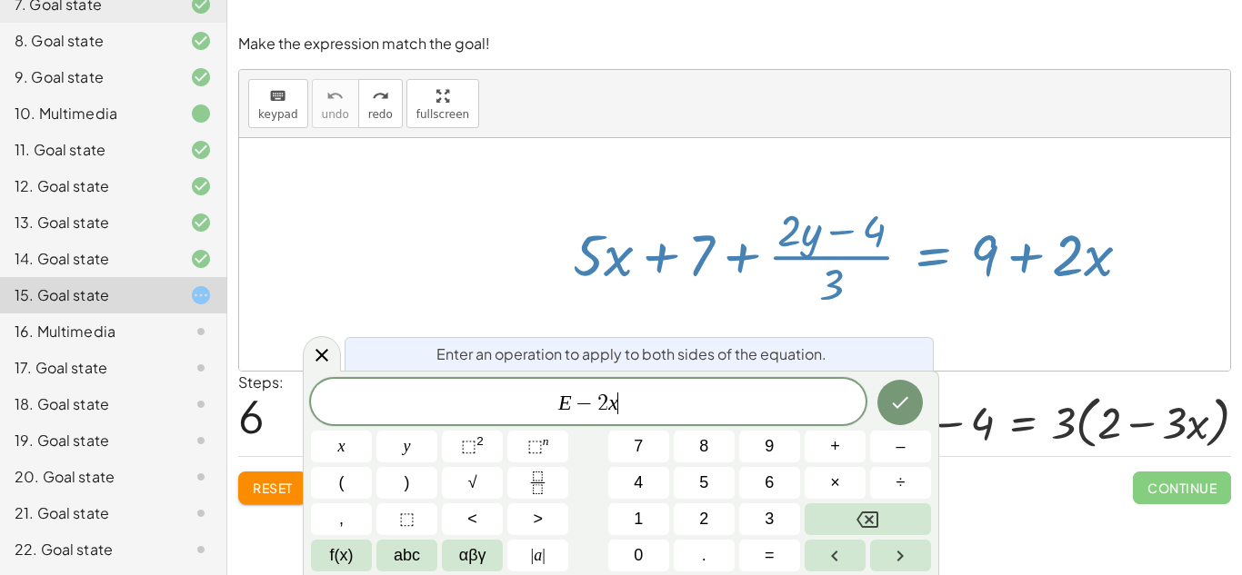
click at [906, 397] on icon "Done" at bounding box center [900, 403] width 22 height 22
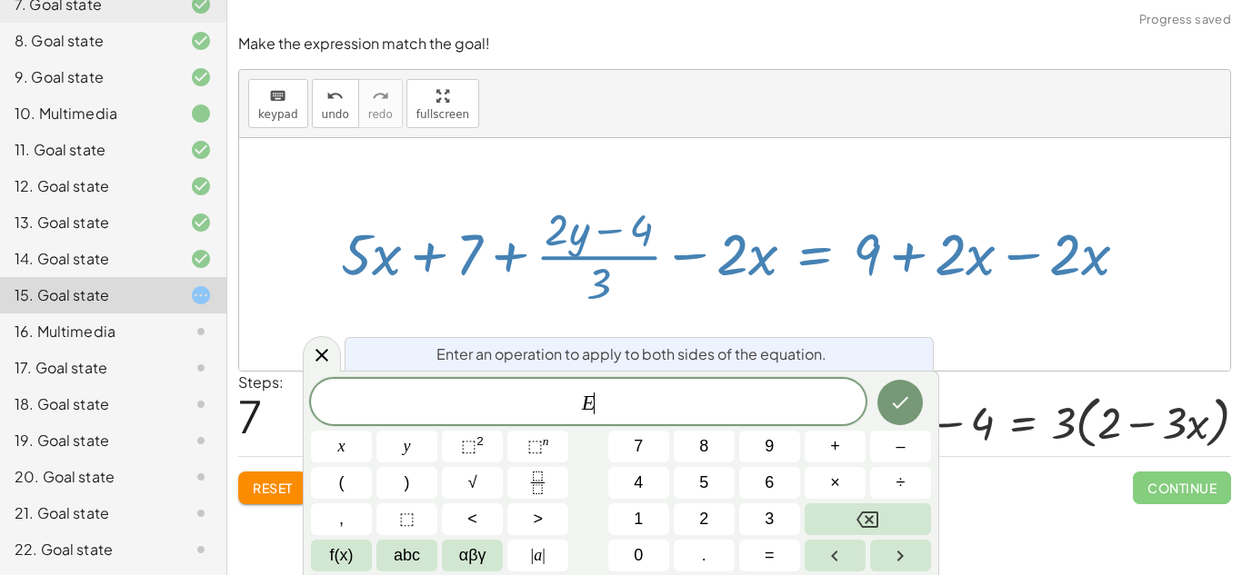
click at [915, 416] on button "Done" at bounding box center [899, 402] width 45 height 45
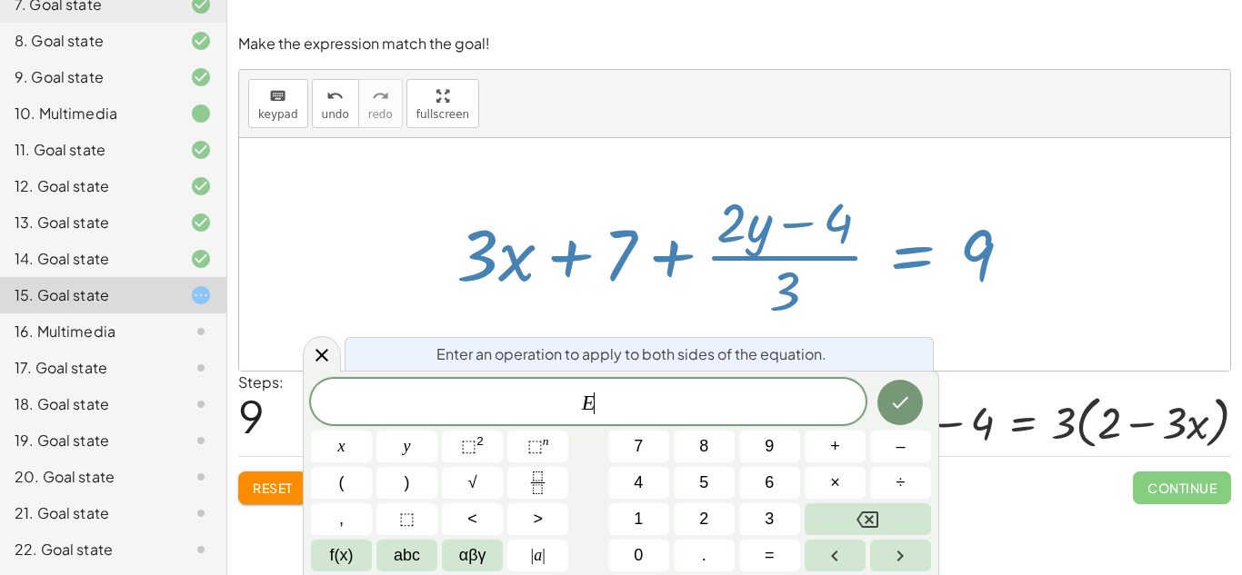
click at [911, 456] on button "–" at bounding box center [900, 447] width 61 height 32
click at [777, 523] on button "3" at bounding box center [769, 520] width 61 height 32
click at [904, 454] on span "–" at bounding box center [899, 447] width 9 height 25
click at [651, 455] on button "7" at bounding box center [638, 447] width 61 height 32
click at [895, 411] on icon "Done" at bounding box center [900, 403] width 22 height 22
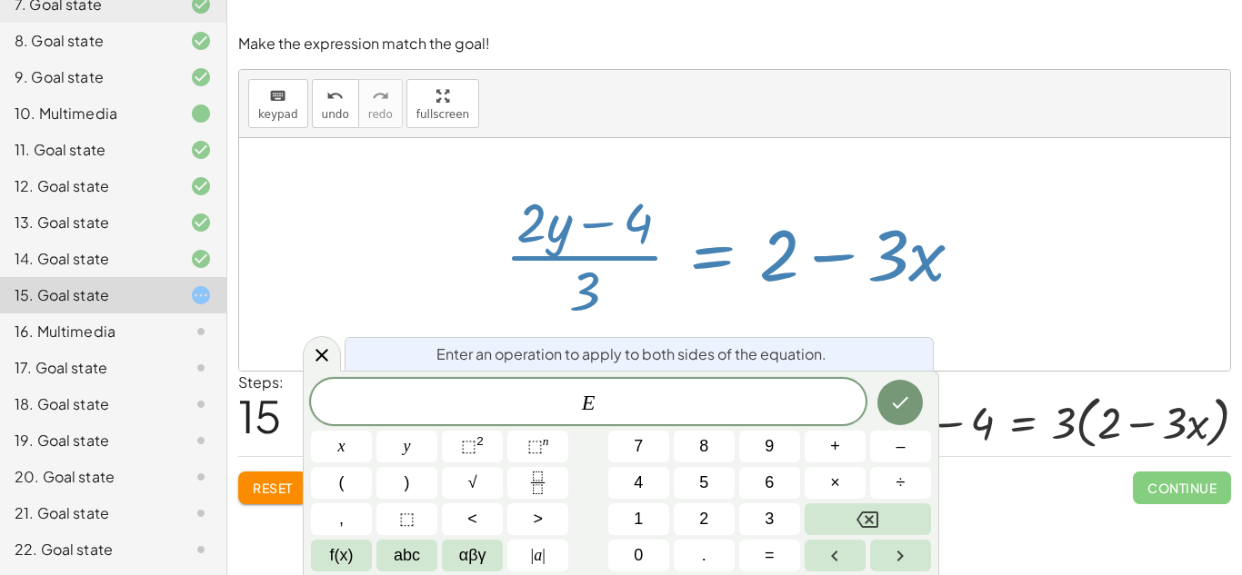
click at [846, 481] on button "×" at bounding box center [835, 483] width 61 height 32
click at [769, 520] on span "3" at bounding box center [769, 519] width 9 height 25
click at [915, 407] on button "Done" at bounding box center [899, 402] width 45 height 45
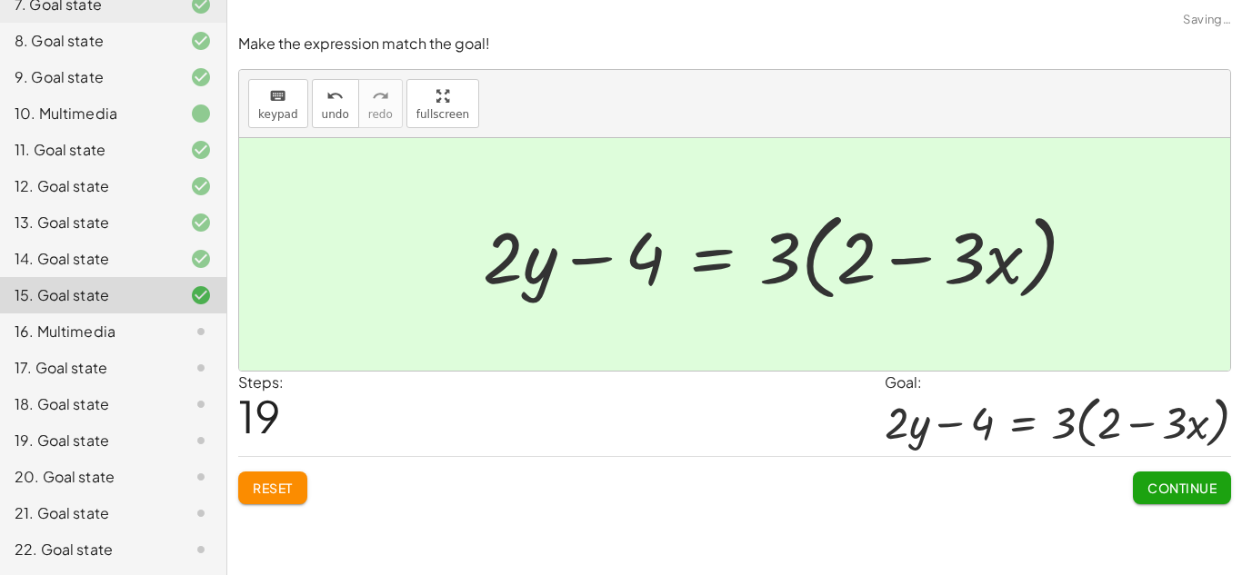
click at [1199, 489] on span "Continue" at bounding box center [1181, 488] width 69 height 16
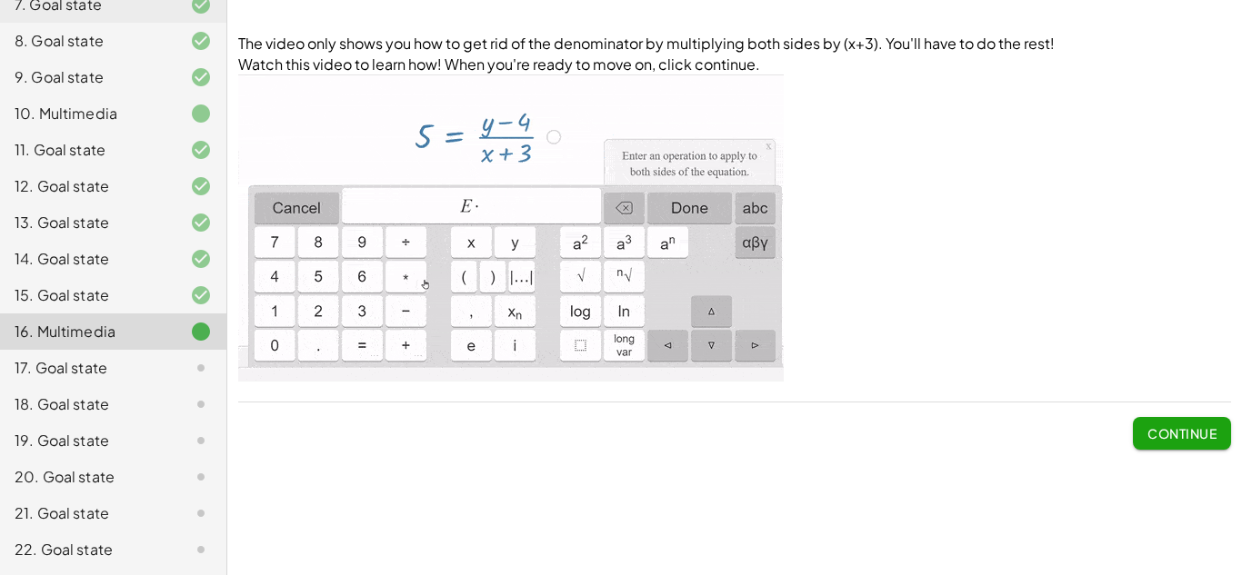
click at [1163, 450] on button "Continue" at bounding box center [1182, 433] width 98 height 33
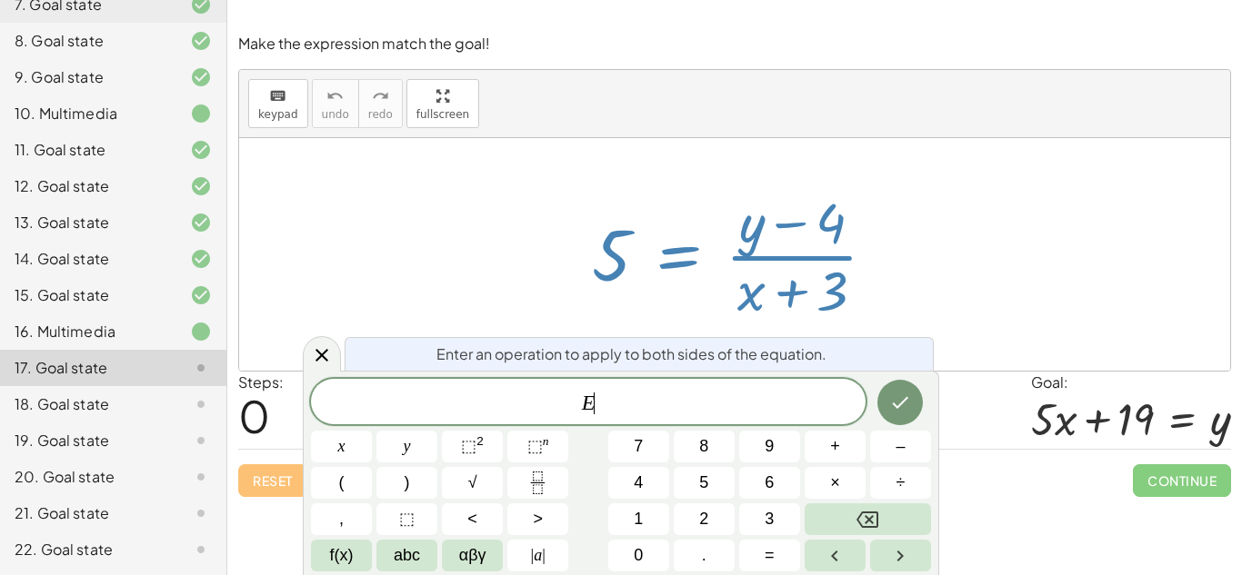
click at [843, 488] on button "×" at bounding box center [835, 483] width 61 height 32
click at [904, 408] on icon "Done" at bounding box center [900, 403] width 22 height 22
click at [845, 485] on button "×" at bounding box center [835, 483] width 61 height 32
click at [349, 483] on button "(" at bounding box center [341, 483] width 61 height 32
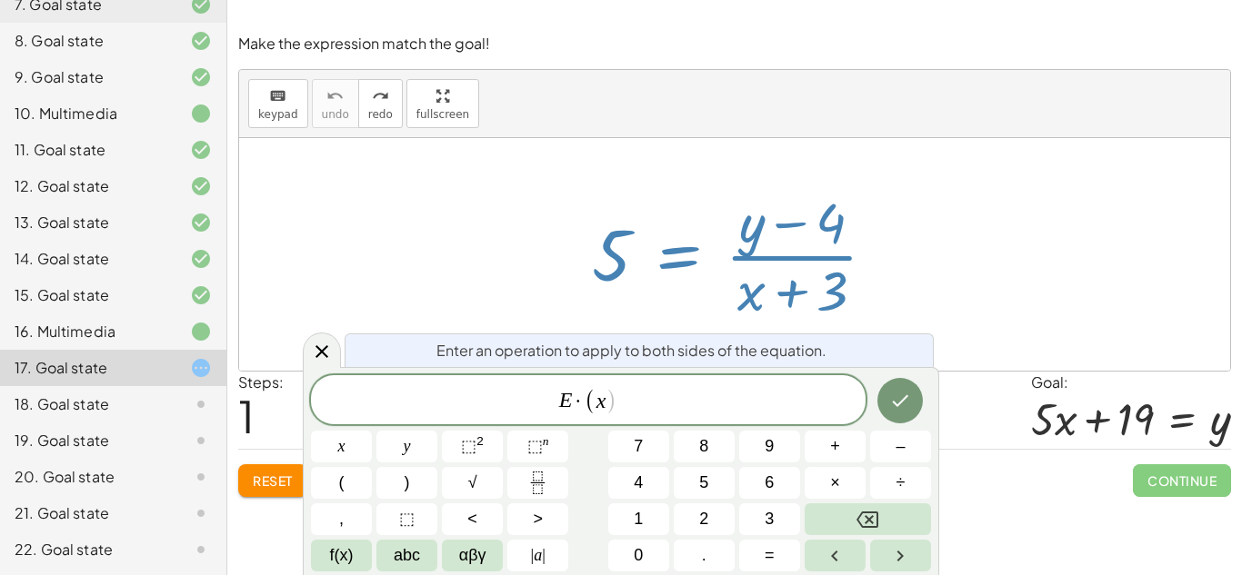
click at [838, 444] on span "+" at bounding box center [835, 447] width 10 height 25
click at [760, 513] on button "3" at bounding box center [769, 520] width 61 height 32
click at [406, 483] on span ")" at bounding box center [407, 483] width 5 height 25
click at [899, 408] on icon "Done" at bounding box center [900, 401] width 22 height 22
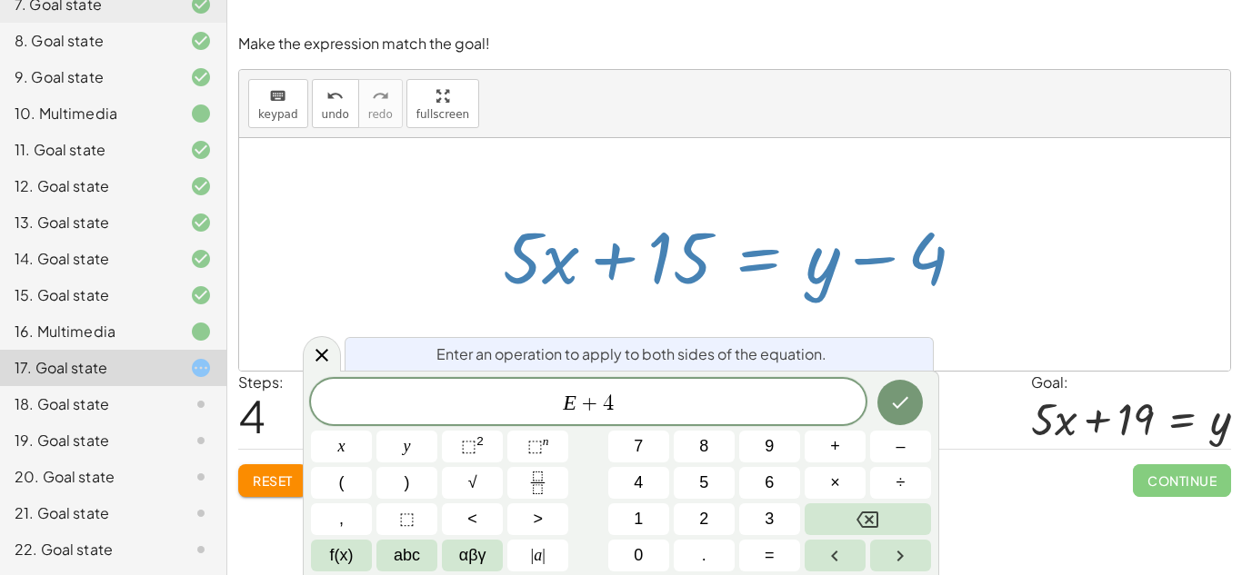
click at [900, 421] on button "Done" at bounding box center [899, 402] width 45 height 45
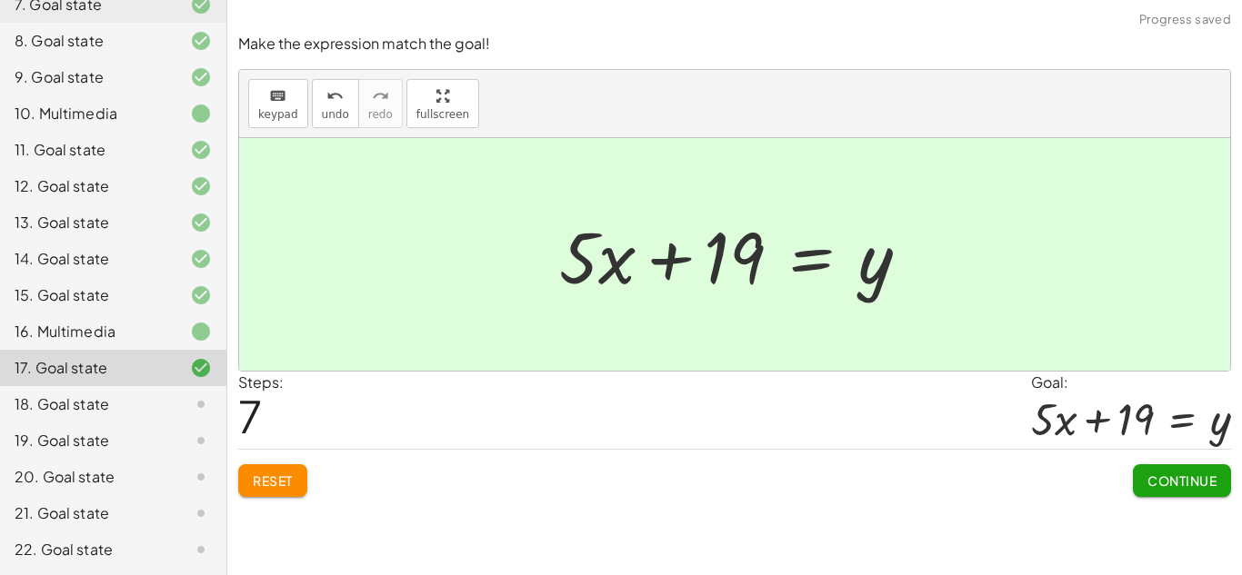
click at [1195, 493] on button "Continue" at bounding box center [1182, 481] width 98 height 33
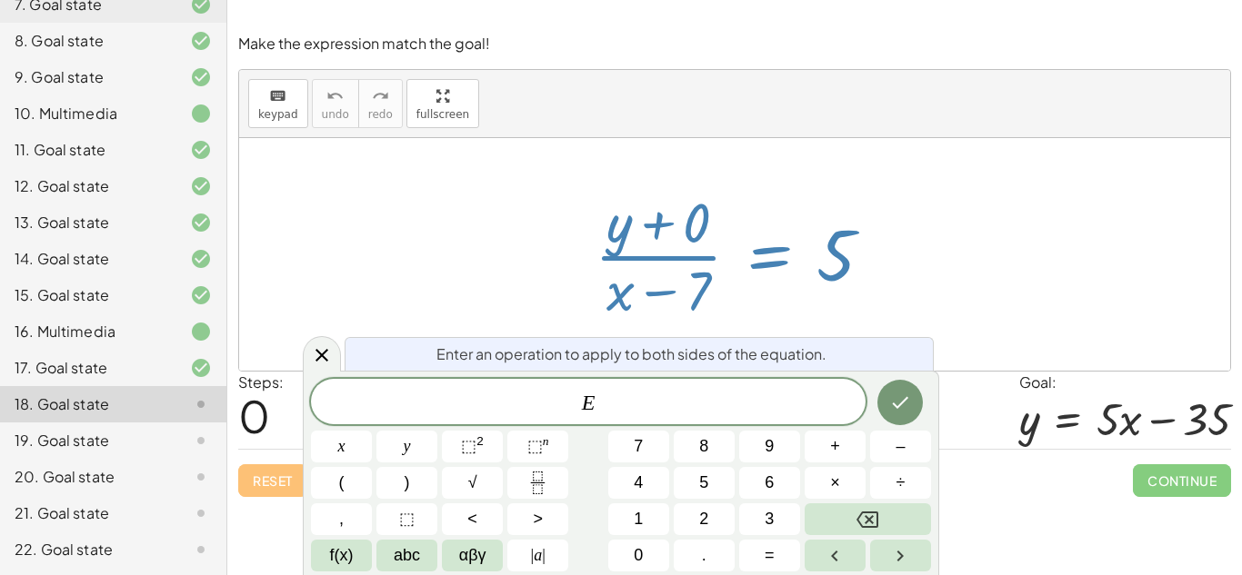
click at [852, 485] on button "×" at bounding box center [835, 483] width 61 height 32
click at [353, 487] on button "(" at bounding box center [341, 483] width 61 height 32
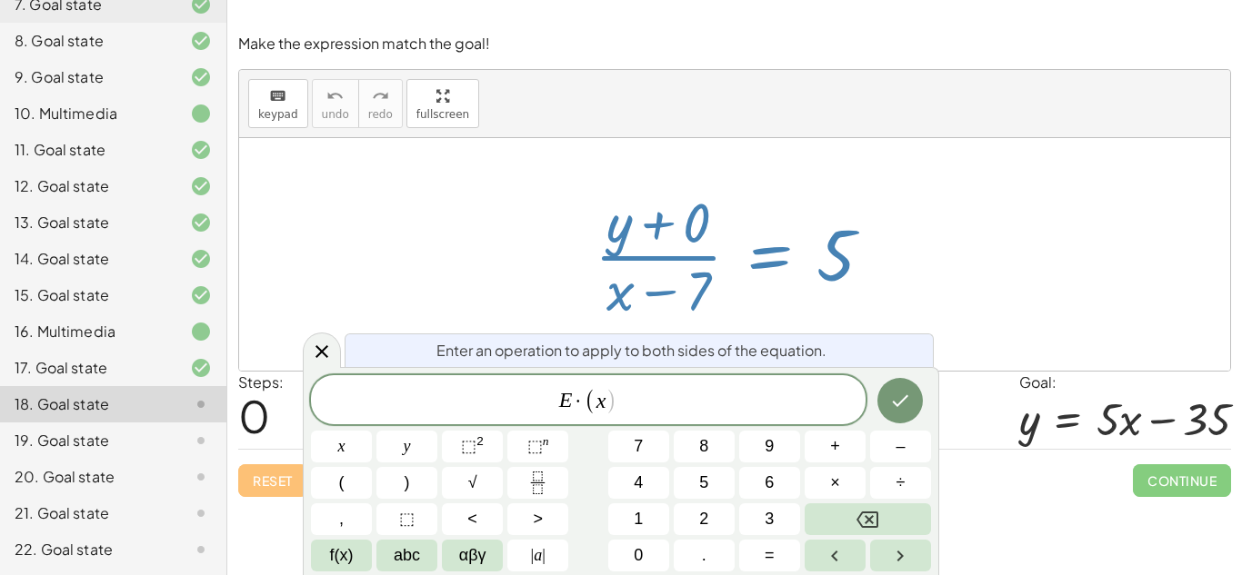
click at [915, 449] on button "–" at bounding box center [900, 447] width 61 height 32
click at [652, 446] on button "7" at bounding box center [638, 447] width 61 height 32
click at [405, 483] on span ")" at bounding box center [407, 483] width 5 height 25
click at [897, 412] on icon "Done" at bounding box center [900, 401] width 22 height 22
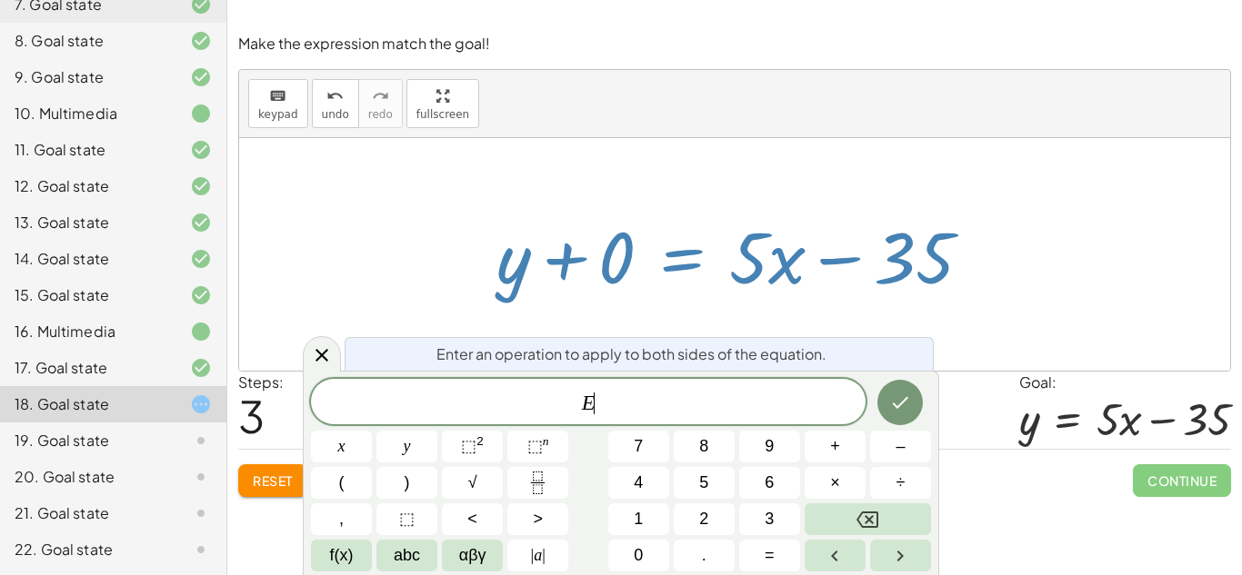
click at [905, 455] on button "–" at bounding box center [900, 447] width 61 height 32
click at [655, 557] on button "0" at bounding box center [638, 556] width 61 height 32
click at [906, 406] on icon "Done" at bounding box center [900, 403] width 22 height 22
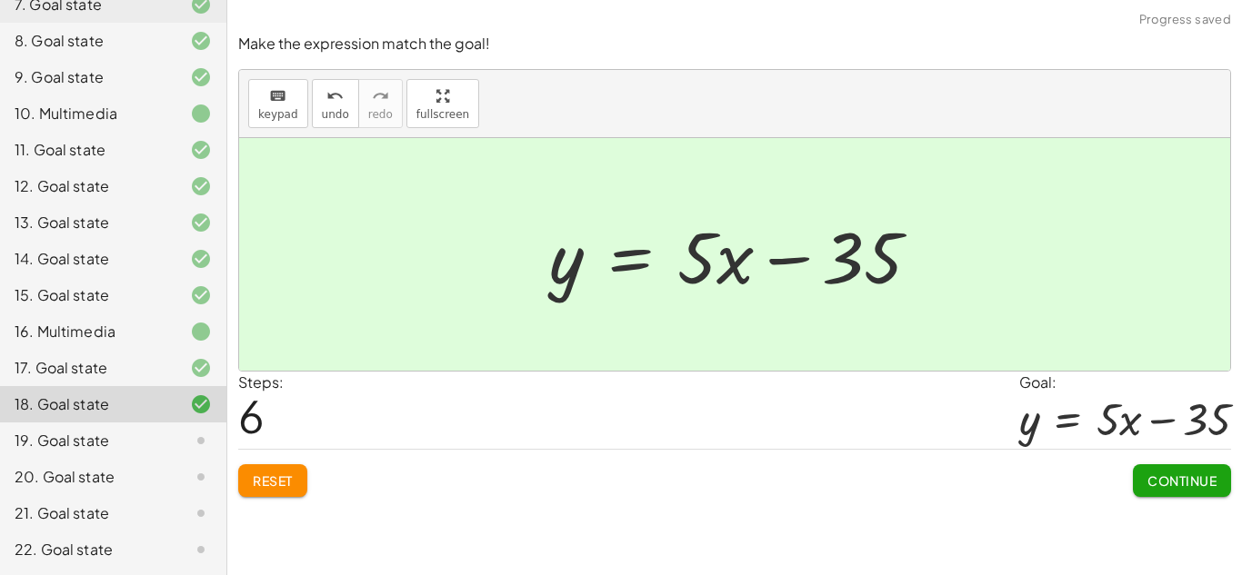
click at [1165, 474] on span "Continue" at bounding box center [1181, 481] width 69 height 16
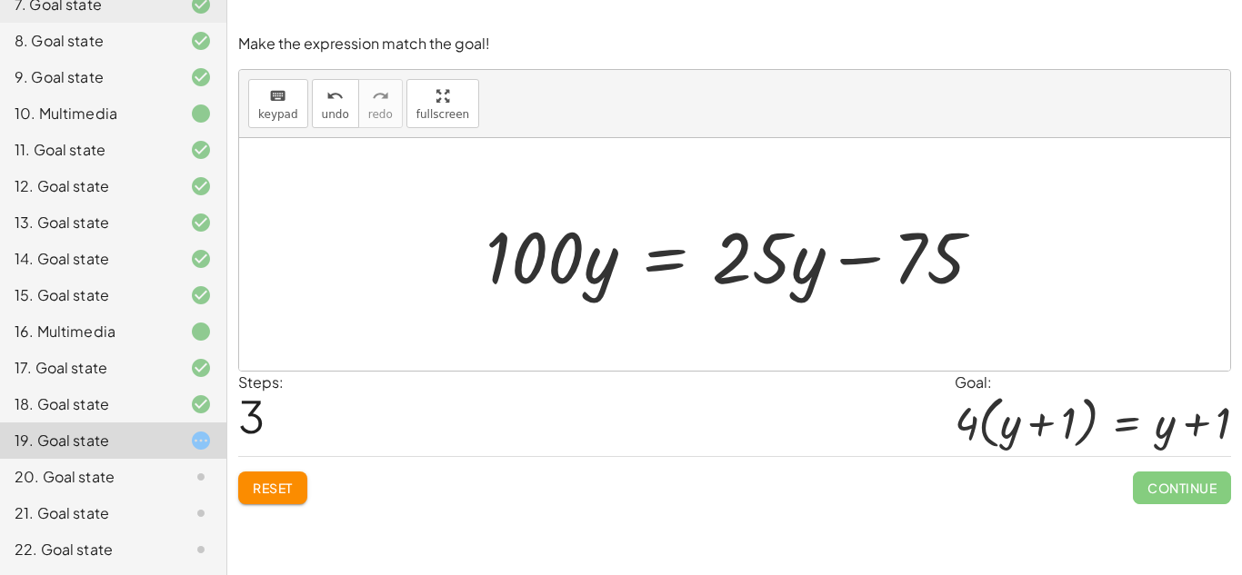
click at [290, 484] on span "Reset" at bounding box center [273, 488] width 40 height 16
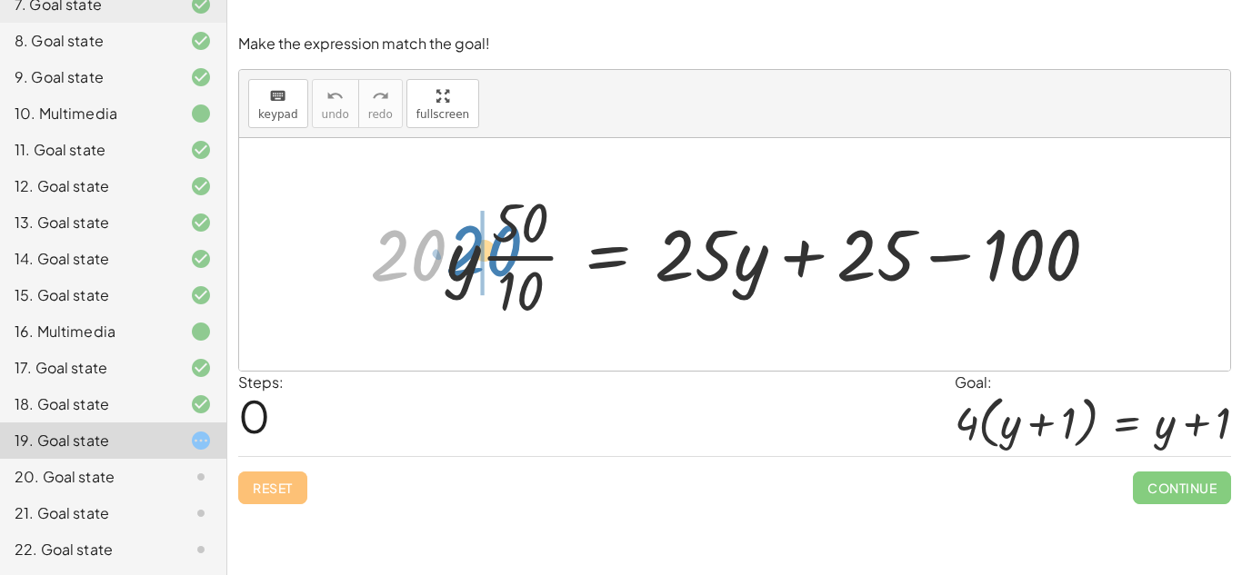
drag, startPoint x: 375, startPoint y: 256, endPoint x: 448, endPoint y: 252, distance: 73.8
click at [448, 252] on div at bounding box center [741, 255] width 761 height 140
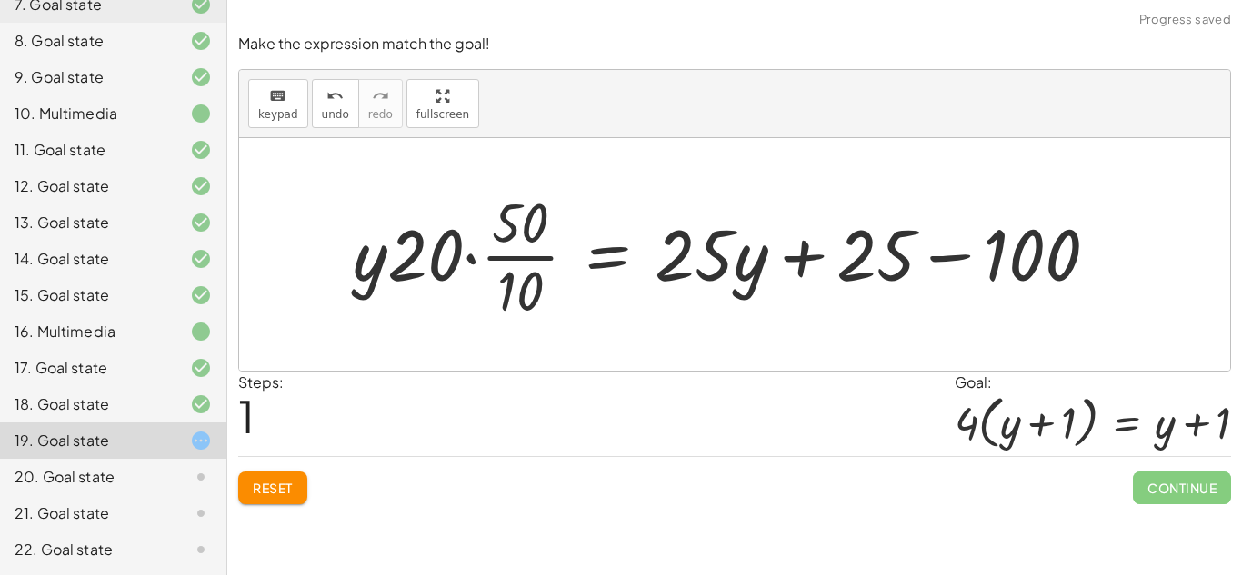
click at [381, 250] on div at bounding box center [733, 255] width 778 height 140
click at [400, 248] on div at bounding box center [733, 255] width 778 height 140
click at [467, 261] on div at bounding box center [733, 255] width 778 height 140
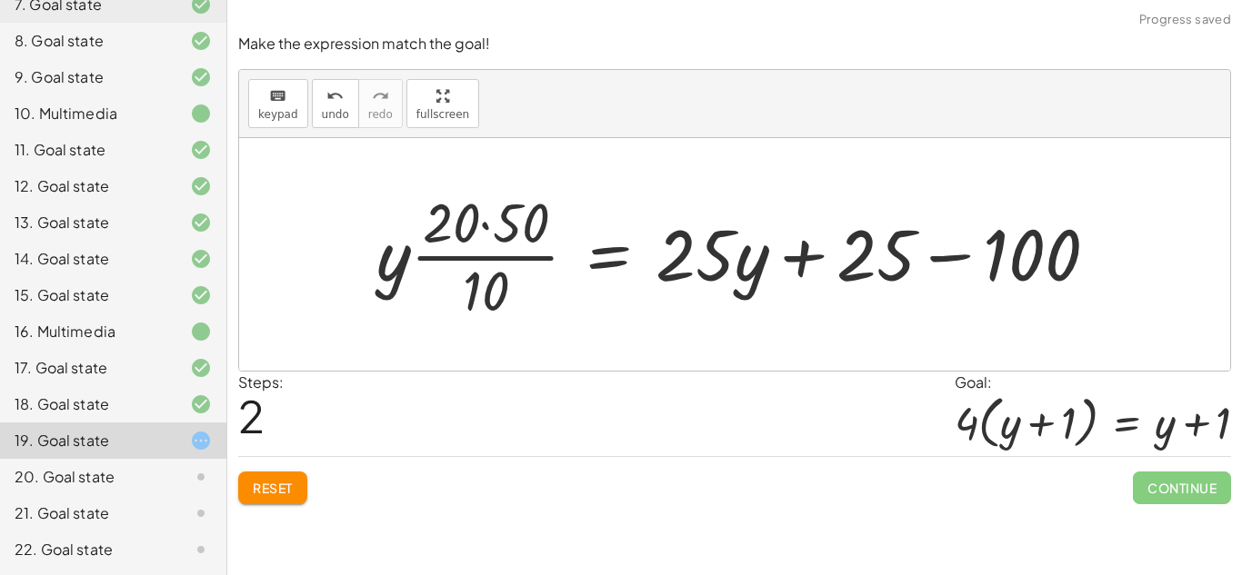
click at [482, 221] on div at bounding box center [744, 255] width 755 height 140
click at [496, 282] on div at bounding box center [751, 255] width 741 height 140
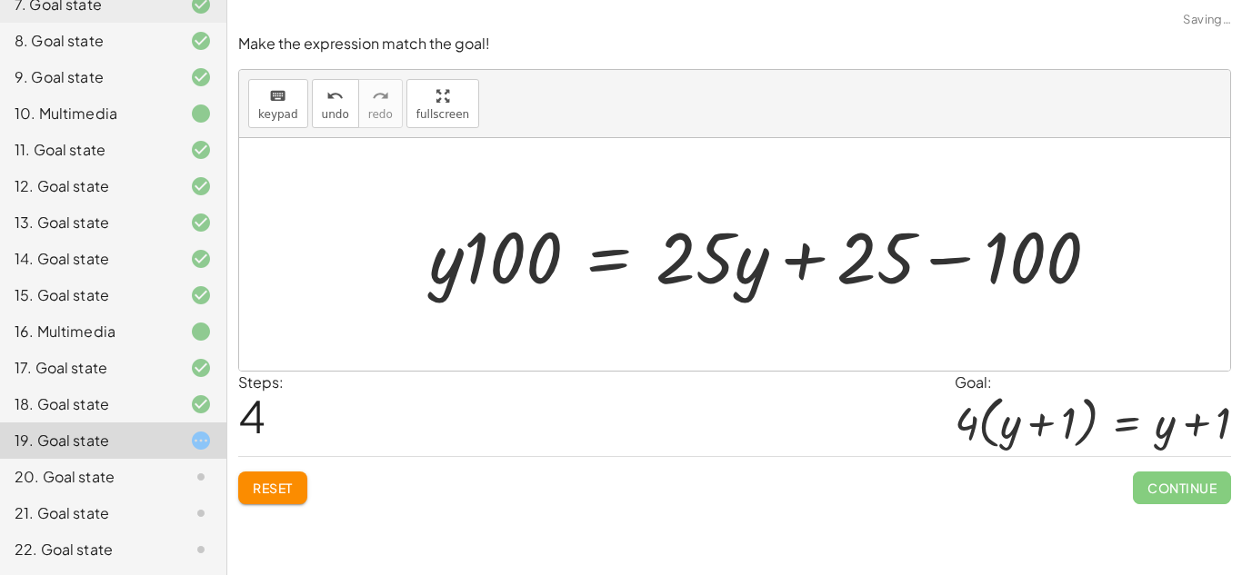
click at [470, 266] on div at bounding box center [771, 255] width 702 height 94
click at [440, 259] on div at bounding box center [771, 255] width 702 height 94
drag, startPoint x: 452, startPoint y: 265, endPoint x: 531, endPoint y: 293, distance: 83.7
click at [531, 293] on div at bounding box center [771, 255] width 702 height 94
click at [327, 89] on icon "undo" at bounding box center [334, 96] width 17 height 22
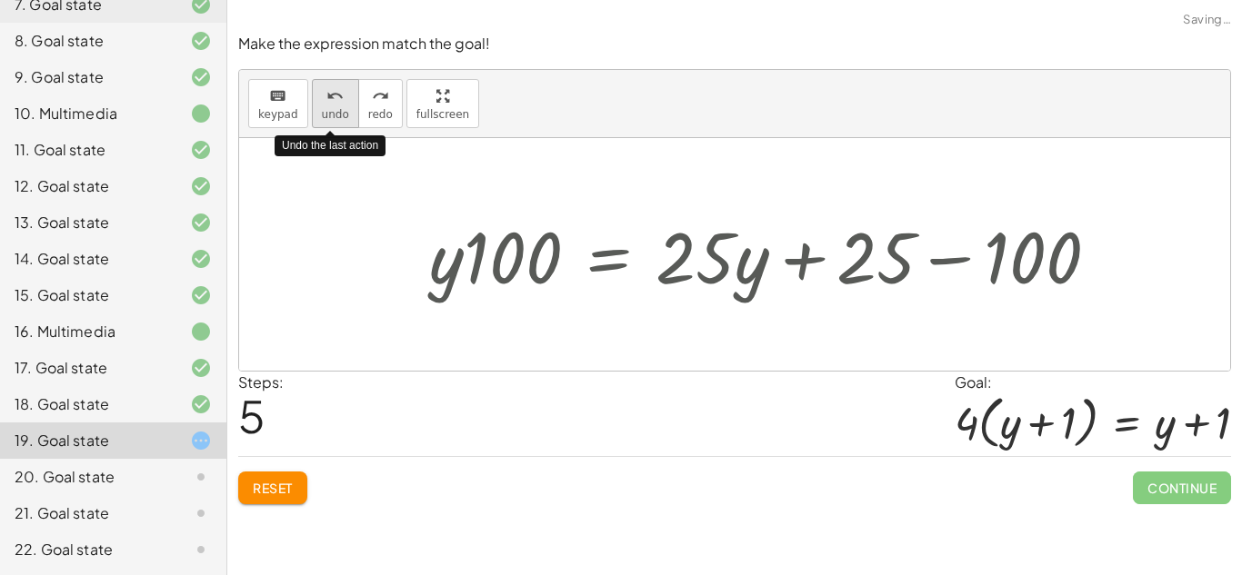
click at [327, 89] on icon "undo" at bounding box center [334, 96] width 17 height 22
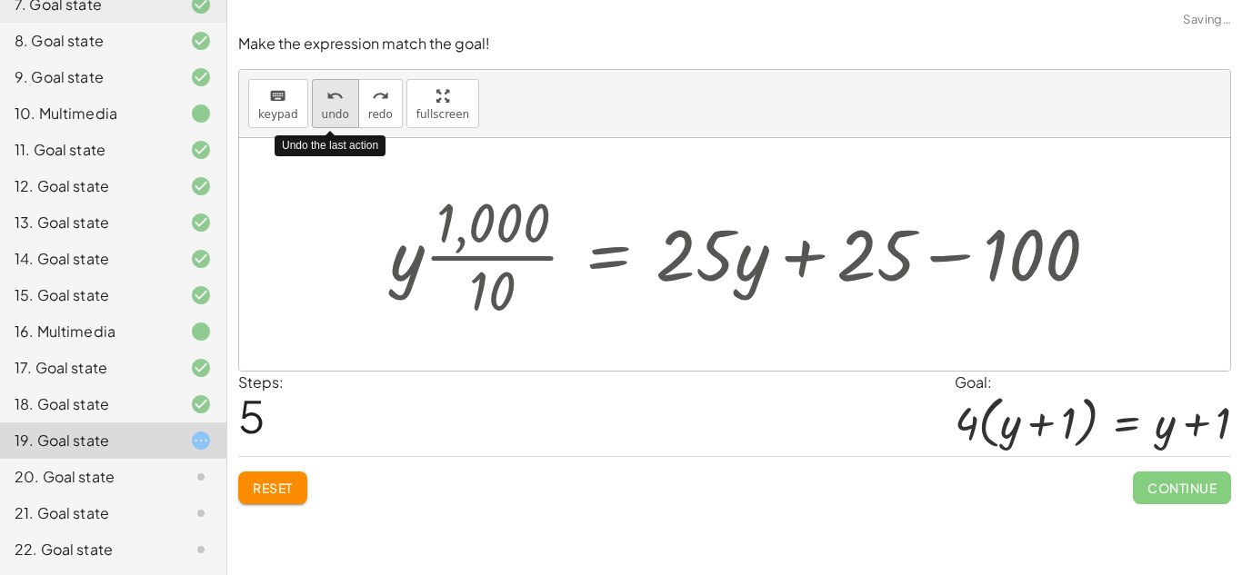
click at [327, 89] on icon "undo" at bounding box center [334, 96] width 17 height 22
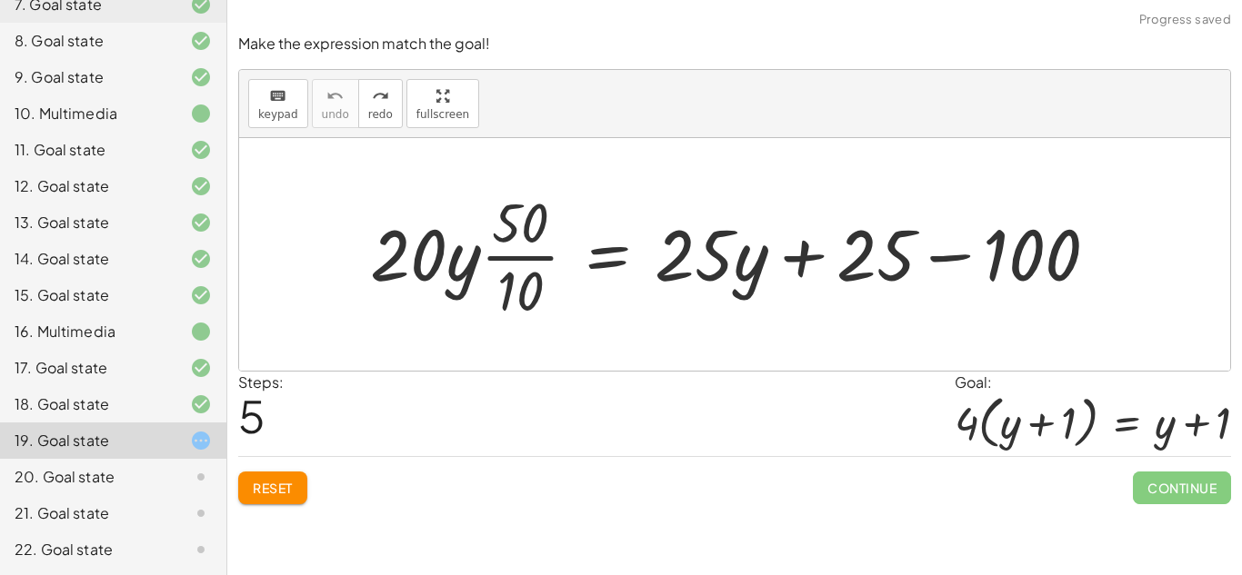
click at [804, 246] on div at bounding box center [741, 255] width 761 height 140
click at [954, 263] on div at bounding box center [741, 255] width 761 height 140
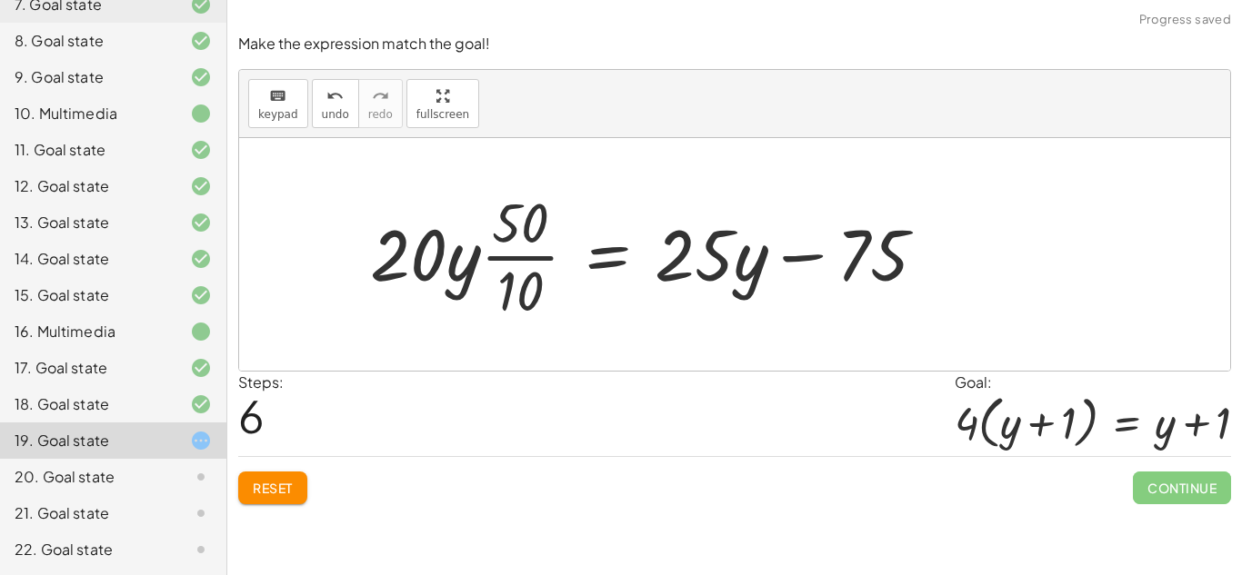
click at [782, 256] on div at bounding box center [655, 255] width 588 height 140
click at [799, 258] on div at bounding box center [655, 255] width 588 height 140
click at [505, 257] on div at bounding box center [655, 255] width 588 height 140
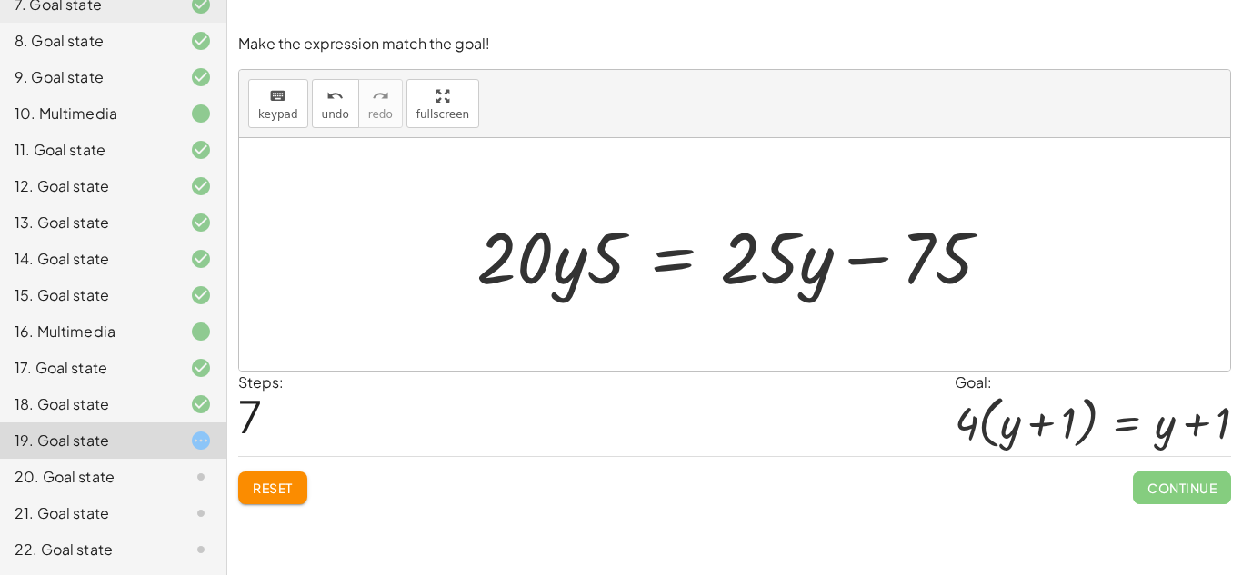
click at [672, 257] on div at bounding box center [740, 255] width 547 height 94
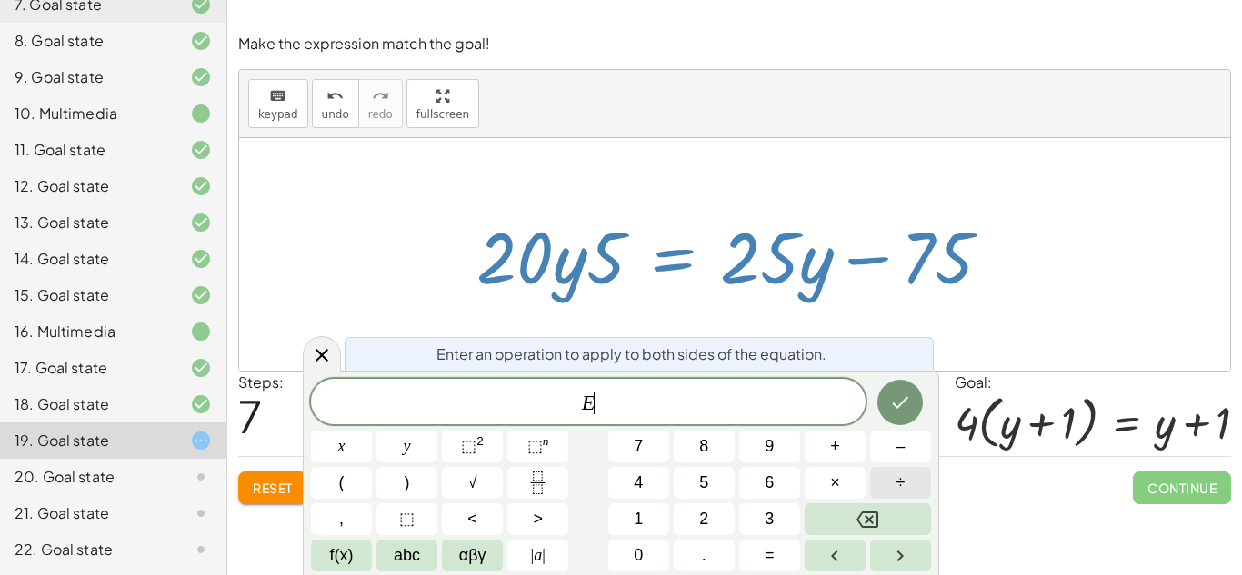
click at [902, 483] on span "÷" at bounding box center [900, 483] width 9 height 25
click at [689, 504] on button "2" at bounding box center [704, 520] width 61 height 32
click at [693, 485] on button "5" at bounding box center [704, 483] width 61 height 32
click at [415, 442] on button "y" at bounding box center [406, 447] width 61 height 32
click at [889, 410] on icon "Done" at bounding box center [900, 403] width 22 height 22
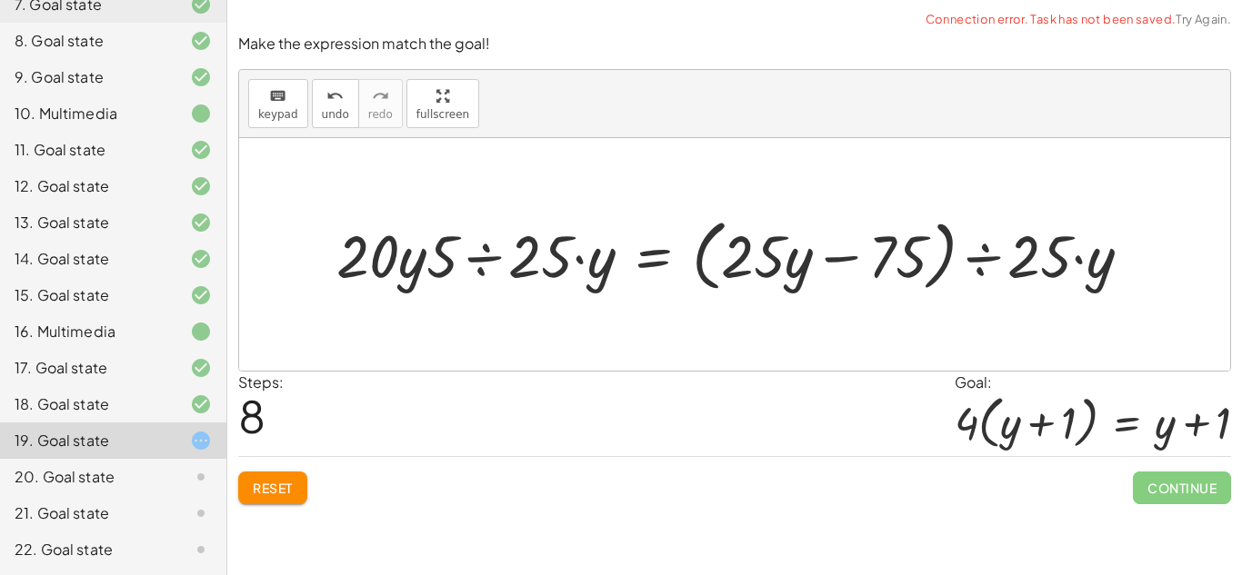
click at [763, 259] on div at bounding box center [740, 254] width 827 height 86
click at [971, 259] on div at bounding box center [740, 254] width 827 height 86
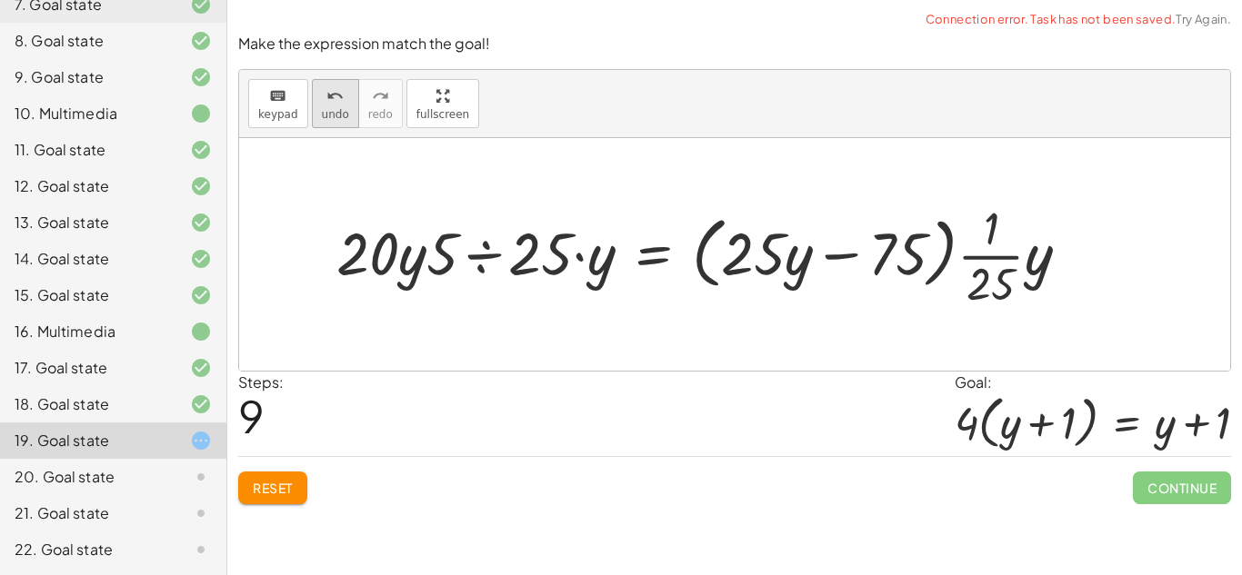
click at [315, 94] on button "undo undo" at bounding box center [335, 103] width 47 height 49
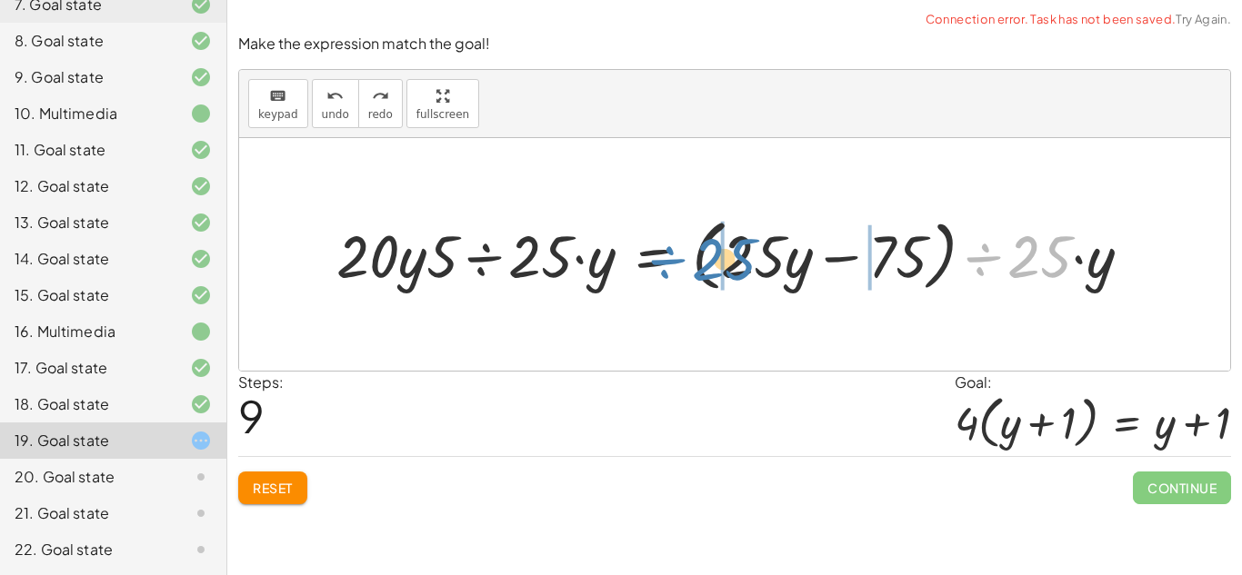
drag, startPoint x: 988, startPoint y: 261, endPoint x: 680, endPoint y: 267, distance: 308.2
click at [680, 267] on div at bounding box center [740, 254] width 827 height 86
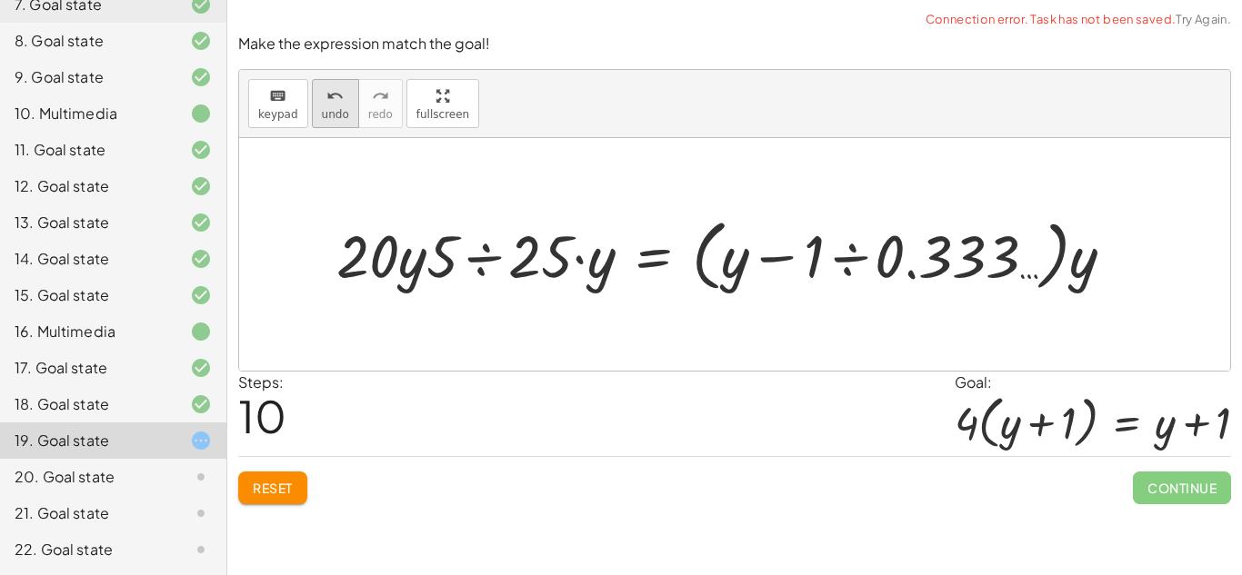
click at [325, 108] on span "undo" at bounding box center [335, 114] width 27 height 13
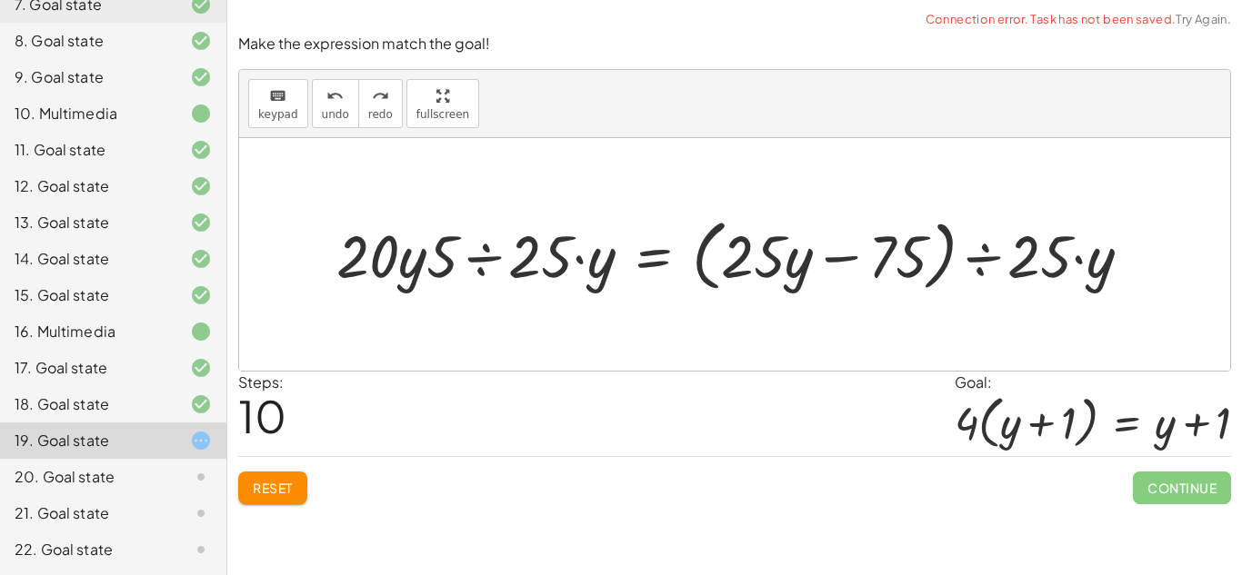
click at [732, 240] on div at bounding box center [740, 254] width 827 height 86
drag, startPoint x: 732, startPoint y: 240, endPoint x: 1019, endPoint y: 239, distance: 287.3
click at [1019, 239] on div at bounding box center [740, 254] width 827 height 86
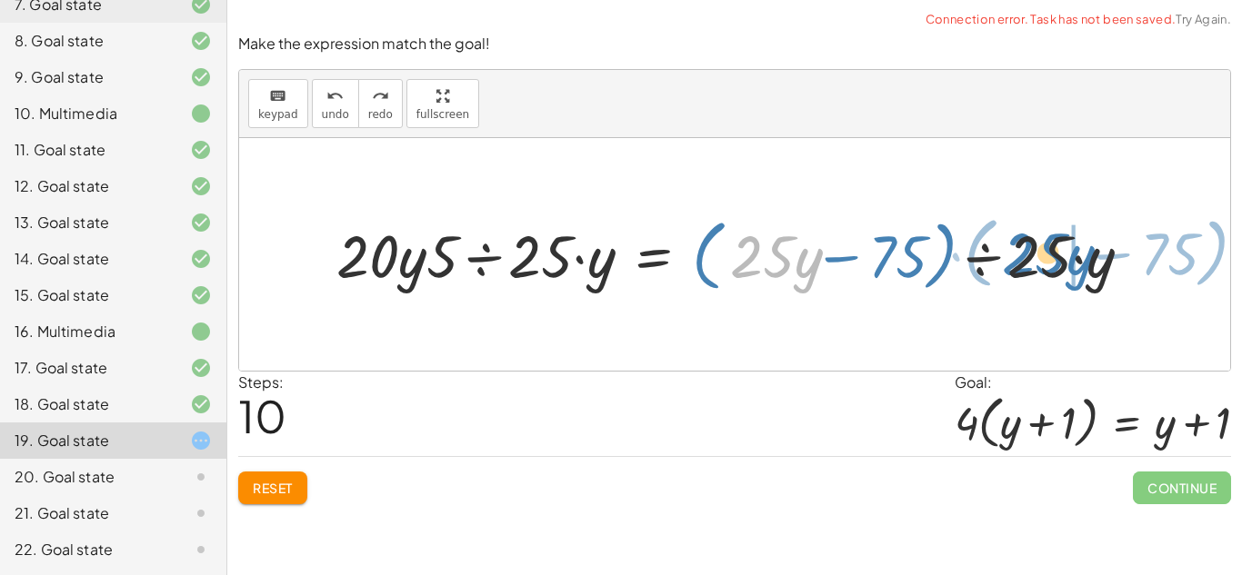
drag, startPoint x: 768, startPoint y: 255, endPoint x: 1040, endPoint y: 252, distance: 271.8
click at [1040, 252] on div at bounding box center [740, 254] width 827 height 86
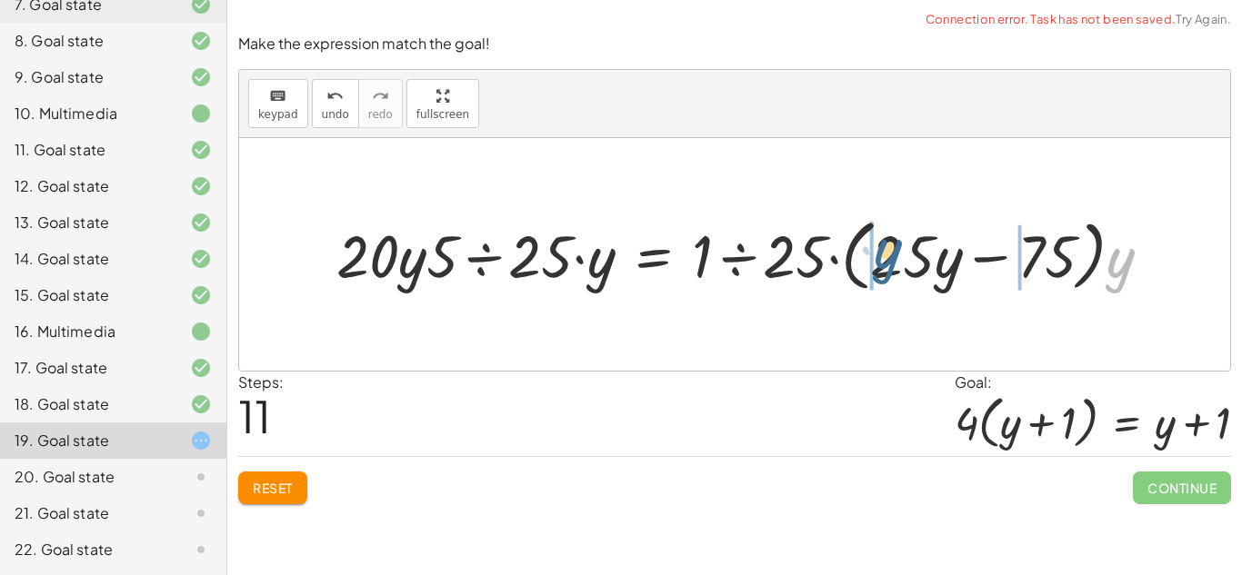
drag, startPoint x: 1125, startPoint y: 275, endPoint x: 891, endPoint y: 266, distance: 234.7
click at [891, 266] on div at bounding box center [751, 254] width 848 height 86
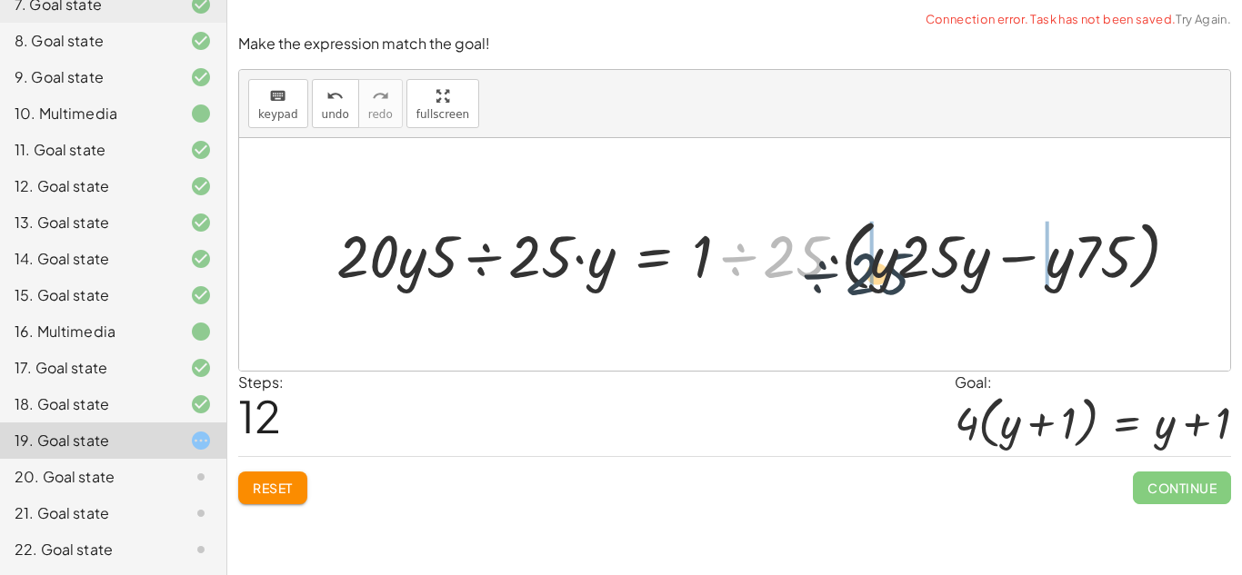
drag, startPoint x: 816, startPoint y: 260, endPoint x: 901, endPoint y: 277, distance: 86.3
click at [901, 277] on div at bounding box center [764, 254] width 875 height 86
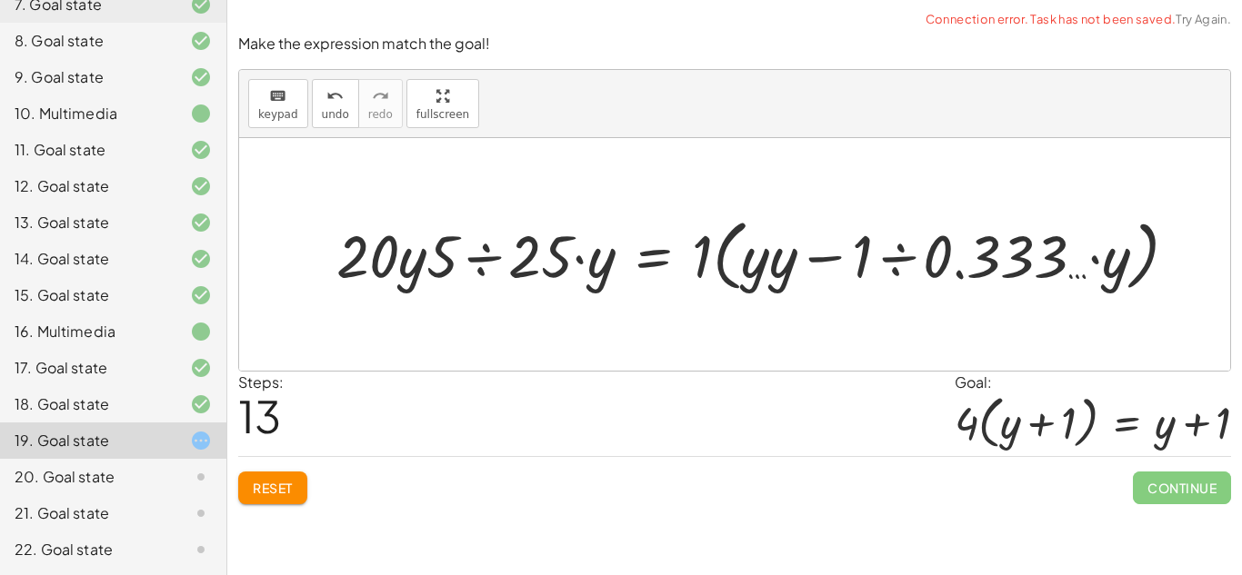
click at [496, 242] on div at bounding box center [764, 254] width 874 height 86
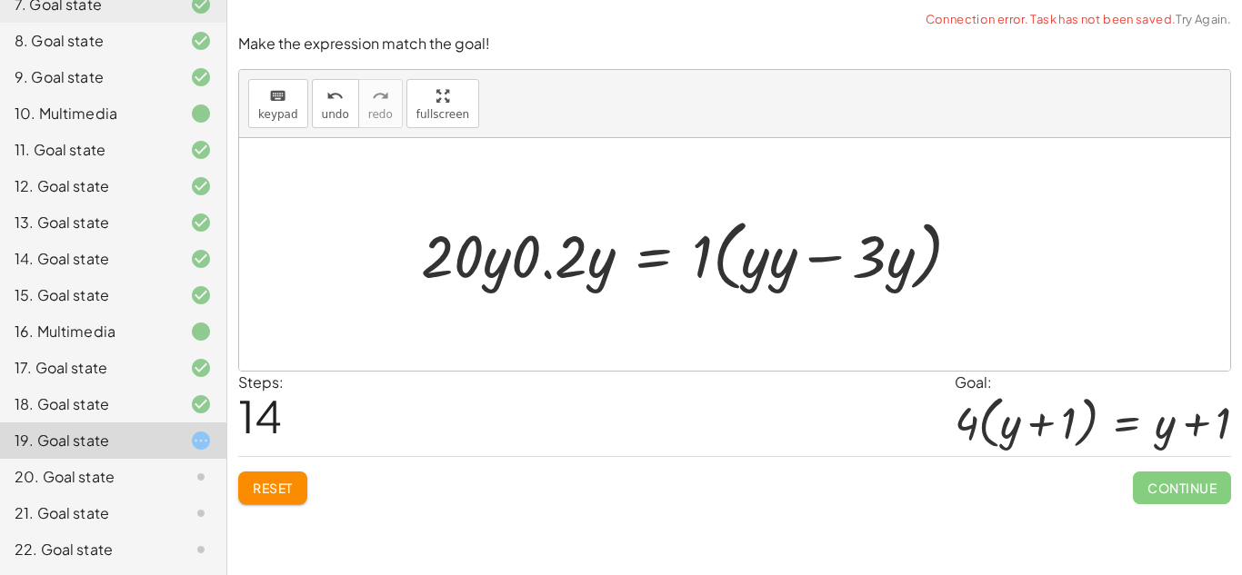
click at [822, 261] on div at bounding box center [698, 254] width 573 height 86
click at [262, 469] on div "Reset Continue" at bounding box center [734, 480] width 993 height 48
click at [262, 478] on button "Reset" at bounding box center [272, 488] width 69 height 33
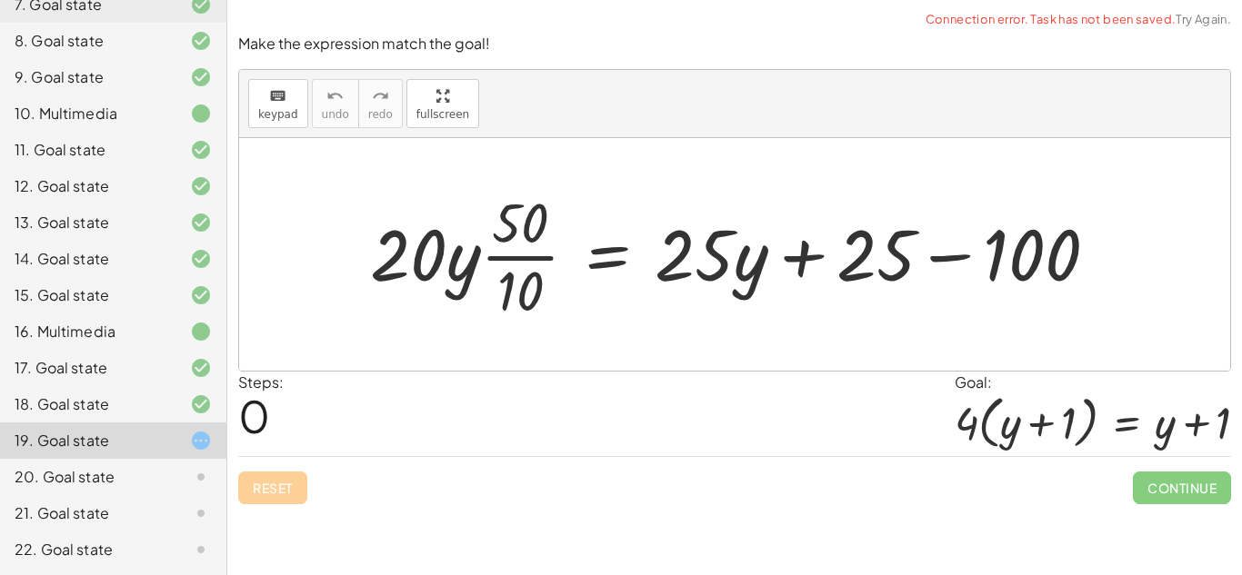
click at [262, 478] on div "Reset Continue" at bounding box center [734, 480] width 993 height 48
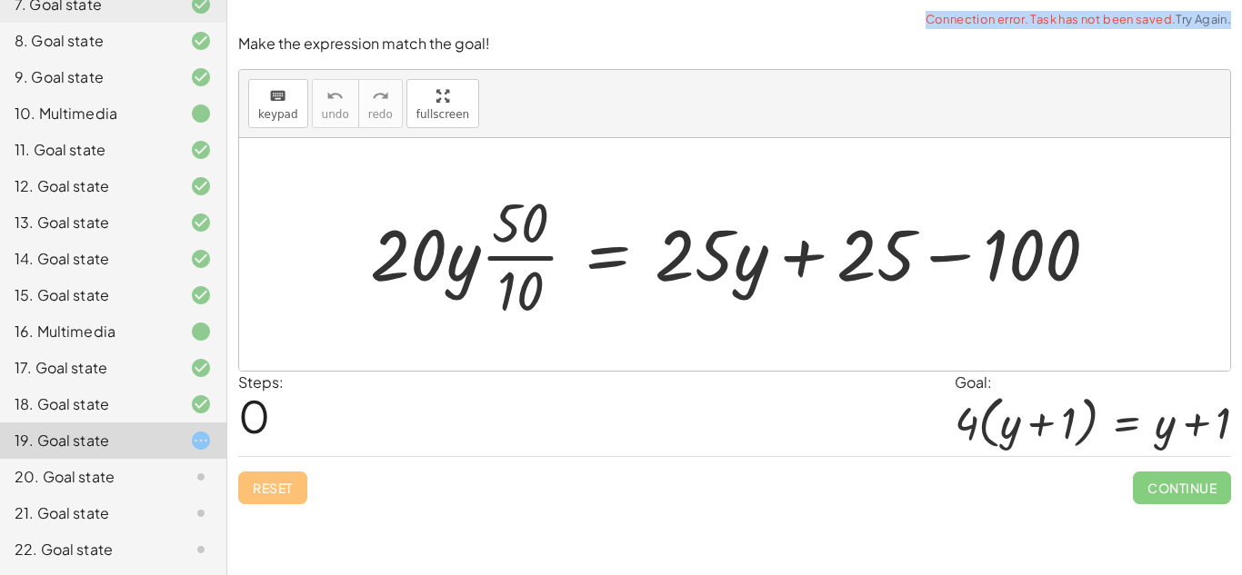
click at [262, 478] on div "Reset Continue" at bounding box center [734, 480] width 993 height 48
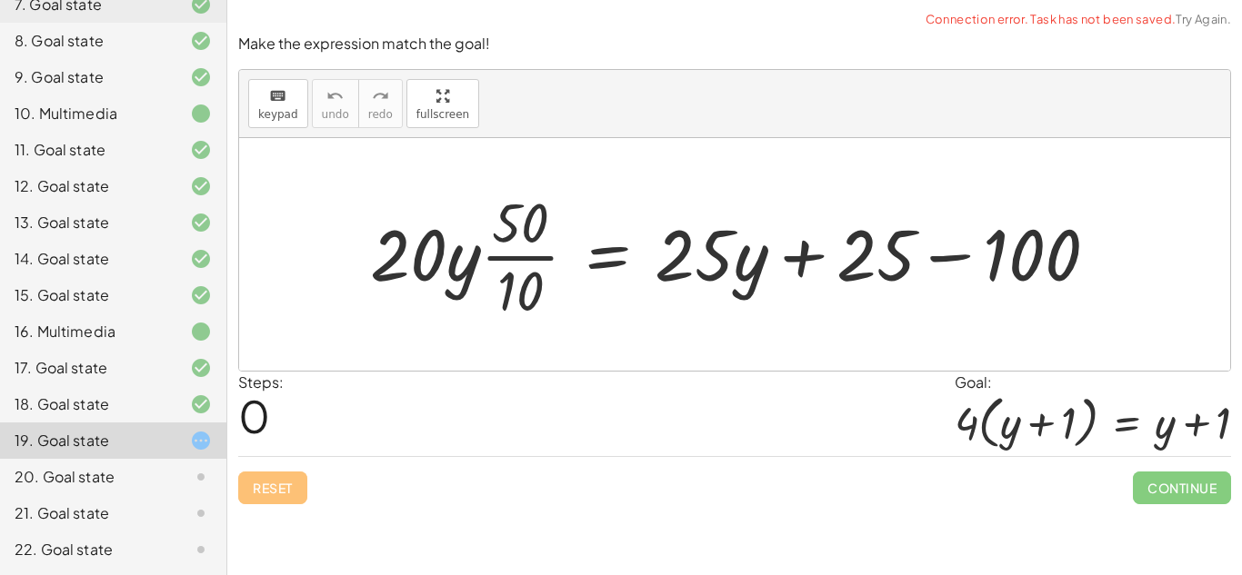
click at [262, 478] on div "Reset Continue" at bounding box center [734, 480] width 993 height 48
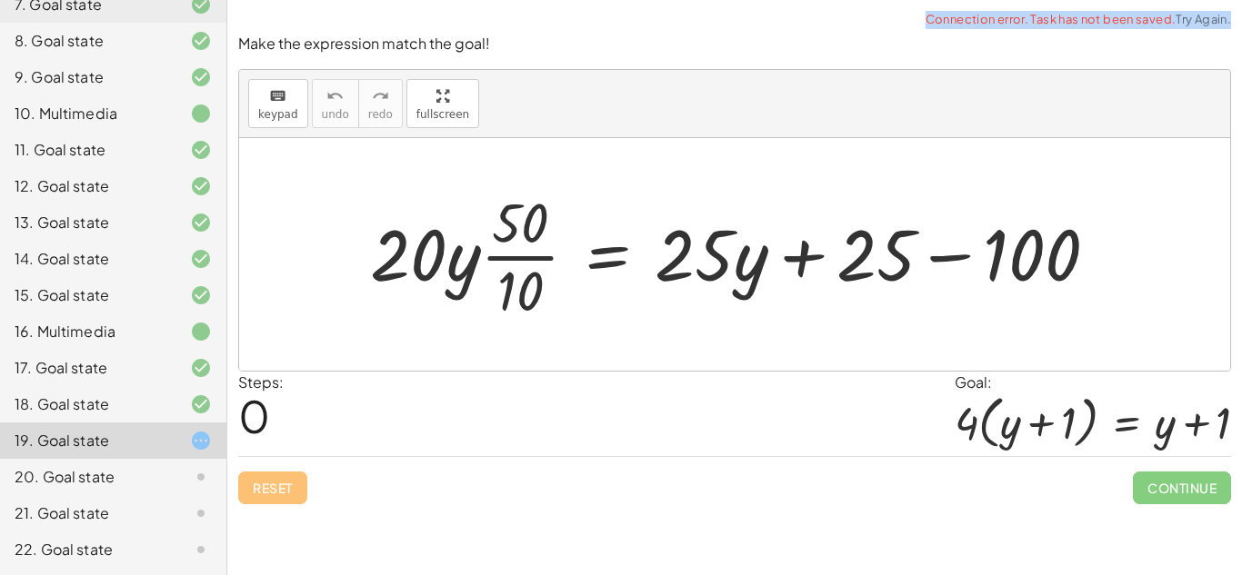
click at [262, 478] on div "Reset Continue" at bounding box center [734, 480] width 993 height 48
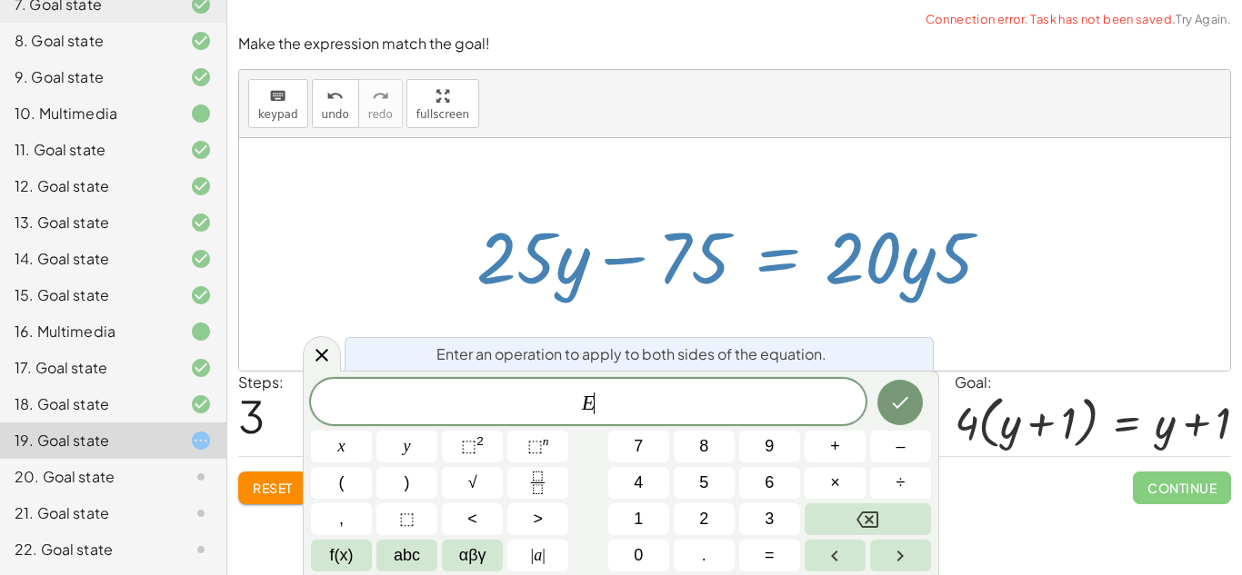
click at [901, 450] on span "–" at bounding box center [899, 447] width 9 height 25
click at [720, 527] on button "2" at bounding box center [704, 520] width 61 height 32
click at [712, 488] on button "5" at bounding box center [704, 483] width 61 height 32
click at [424, 455] on button "y" at bounding box center [406, 447] width 61 height 32
click at [905, 400] on icon "Done" at bounding box center [901, 403] width 16 height 12
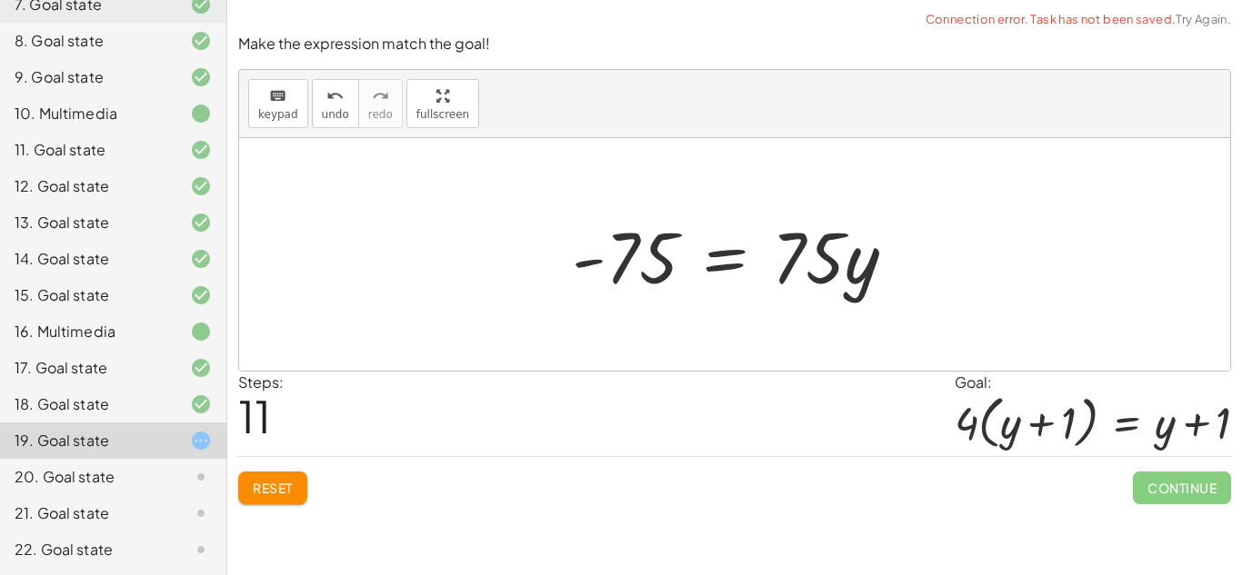
click at [303, 499] on button "Reset" at bounding box center [272, 488] width 69 height 33
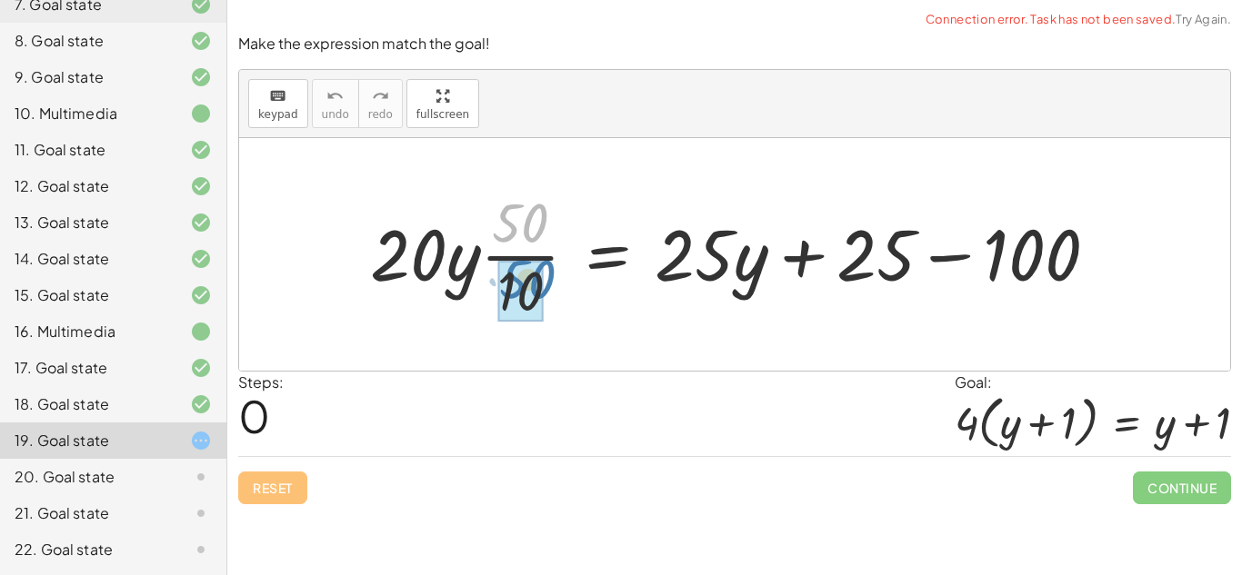
drag, startPoint x: 519, startPoint y: 204, endPoint x: 526, endPoint y: 262, distance: 58.6
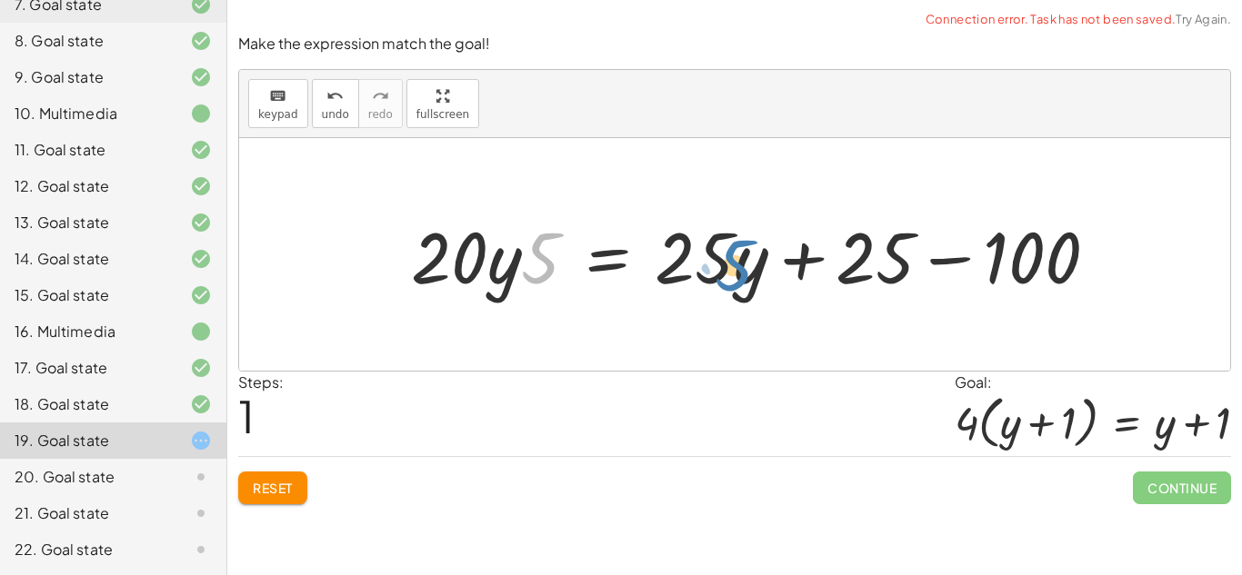
drag, startPoint x: 533, startPoint y: 245, endPoint x: 749, endPoint y: 245, distance: 216.4
click at [749, 245] on div at bounding box center [762, 255] width 720 height 94
click at [550, 254] on div at bounding box center [762, 255] width 720 height 94
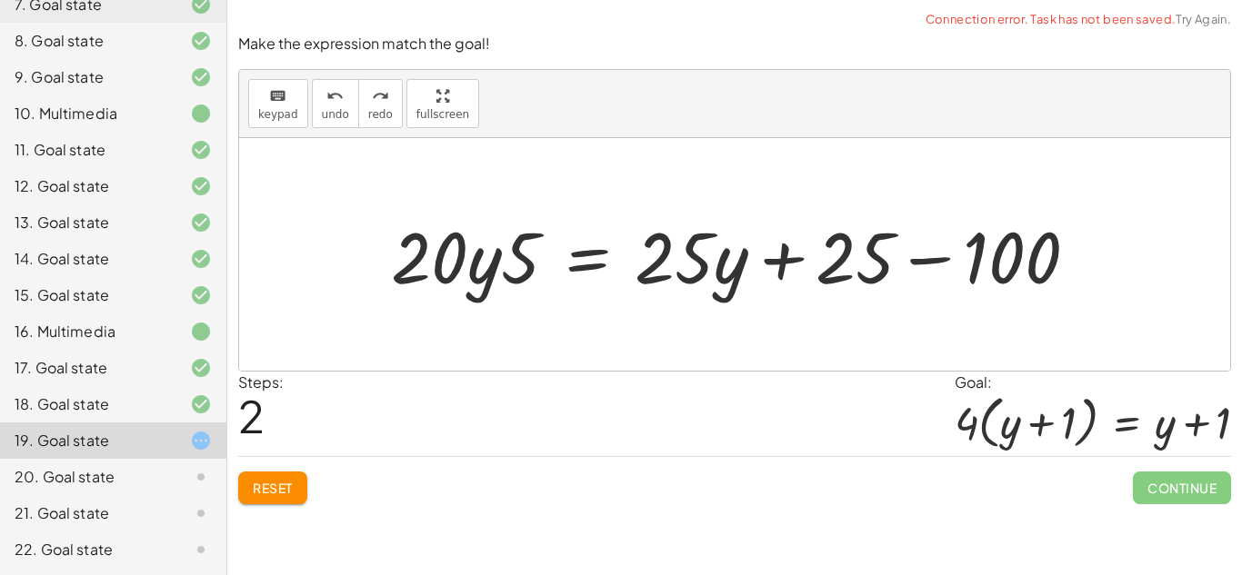
click at [272, 487] on span "Reset" at bounding box center [273, 488] width 40 height 16
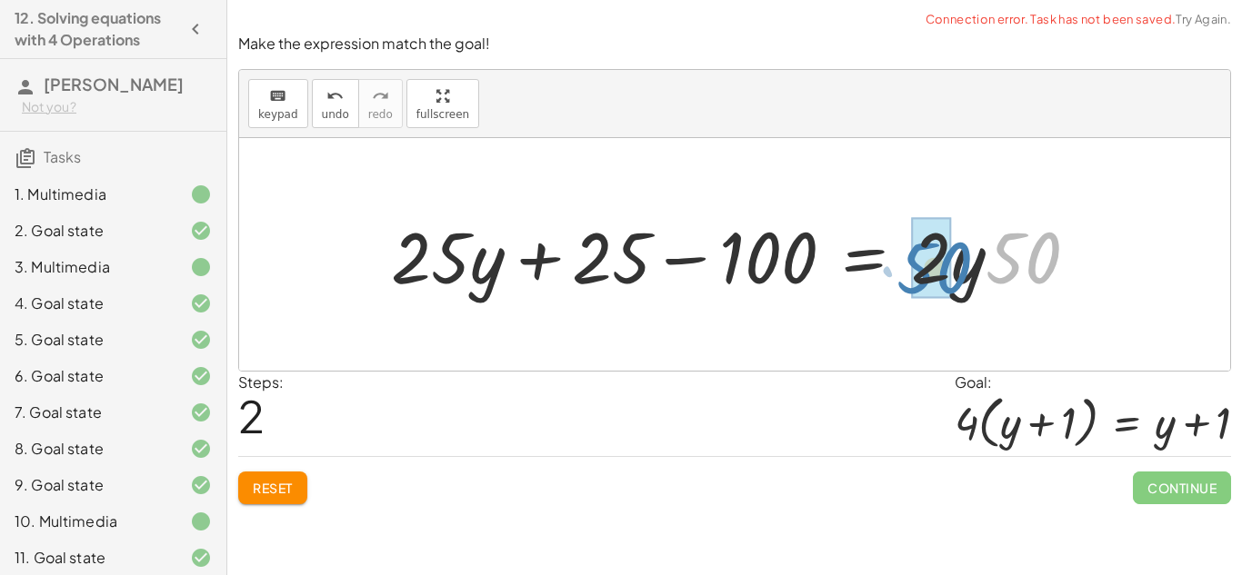
scroll to position [408, 0]
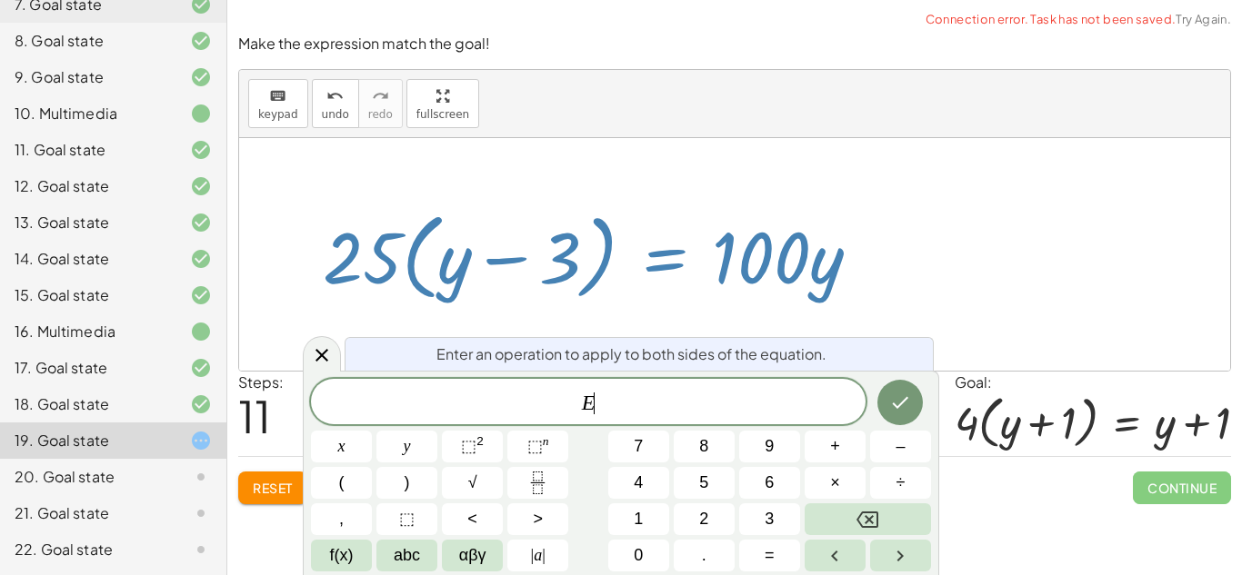
click at [902, 482] on span "÷" at bounding box center [900, 483] width 9 height 25
click at [713, 515] on button "2" at bounding box center [704, 520] width 61 height 32
click at [706, 487] on span "5" at bounding box center [703, 483] width 9 height 25
click at [904, 414] on button "Done" at bounding box center [899, 402] width 45 height 45
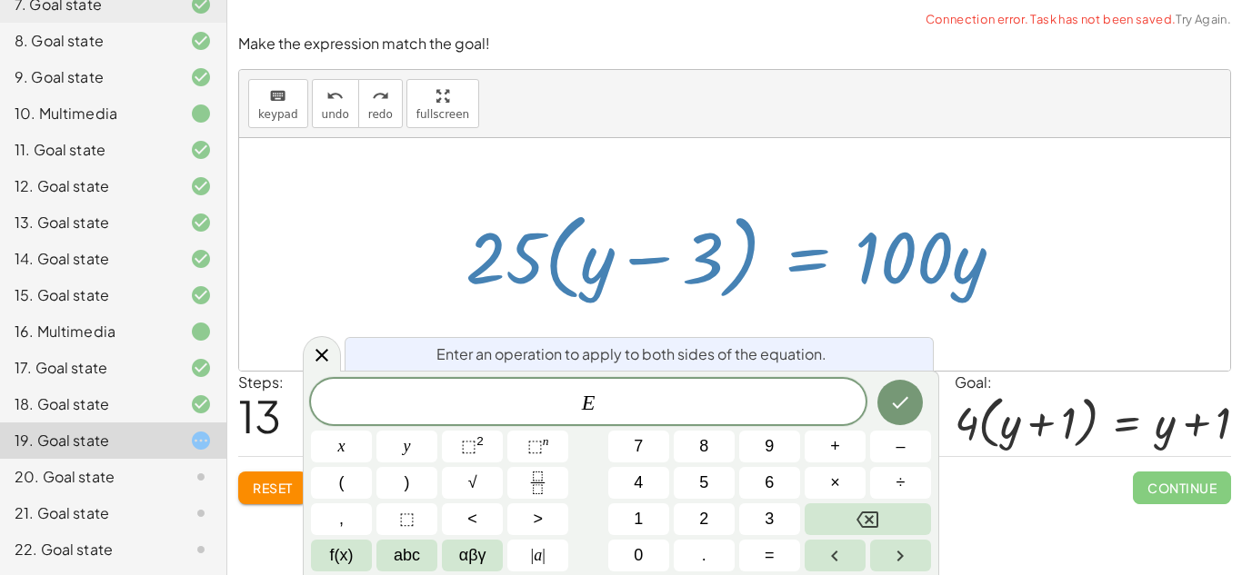
click at [908, 482] on button "÷" at bounding box center [900, 483] width 61 height 32
click at [719, 522] on button "2" at bounding box center [704, 520] width 61 height 32
click at [706, 494] on span "5" at bounding box center [703, 483] width 9 height 25
click at [407, 445] on span "y" at bounding box center [407, 447] width 7 height 25
click at [889, 405] on icon "Done" at bounding box center [900, 403] width 22 height 22
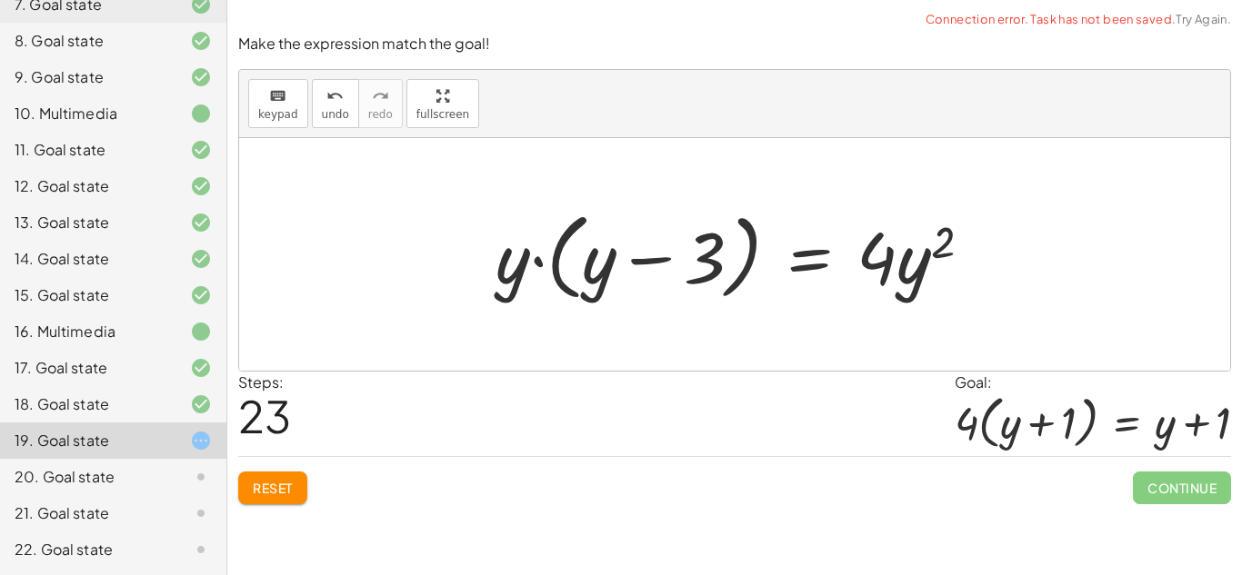
click at [293, 486] on span "Reset" at bounding box center [273, 488] width 40 height 16
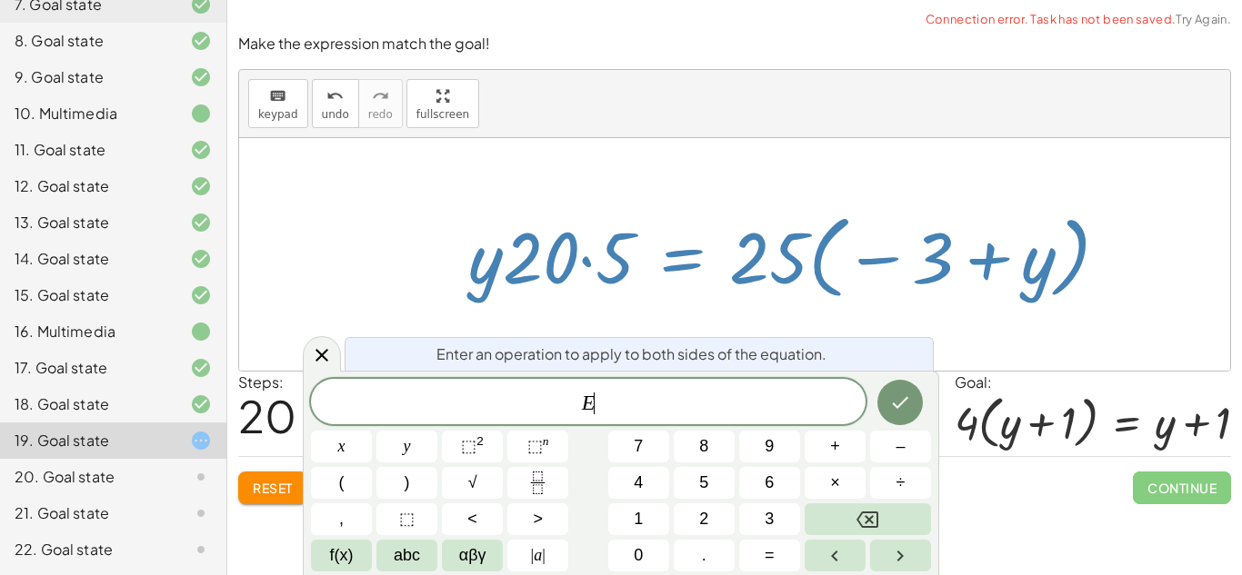
click at [547, 494] on icon "Fraction" at bounding box center [537, 483] width 23 height 23
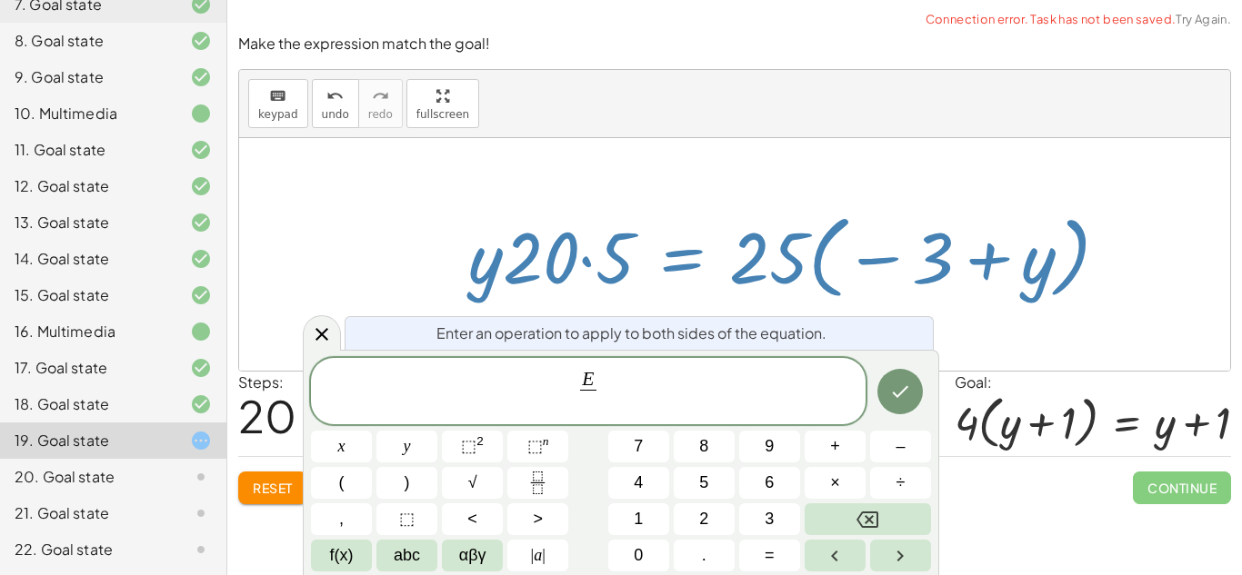
click at [714, 519] on button "2" at bounding box center [704, 520] width 61 height 32
click at [698, 493] on button "5" at bounding box center [704, 483] width 61 height 32
click at [892, 396] on icon "Done" at bounding box center [900, 392] width 22 height 22
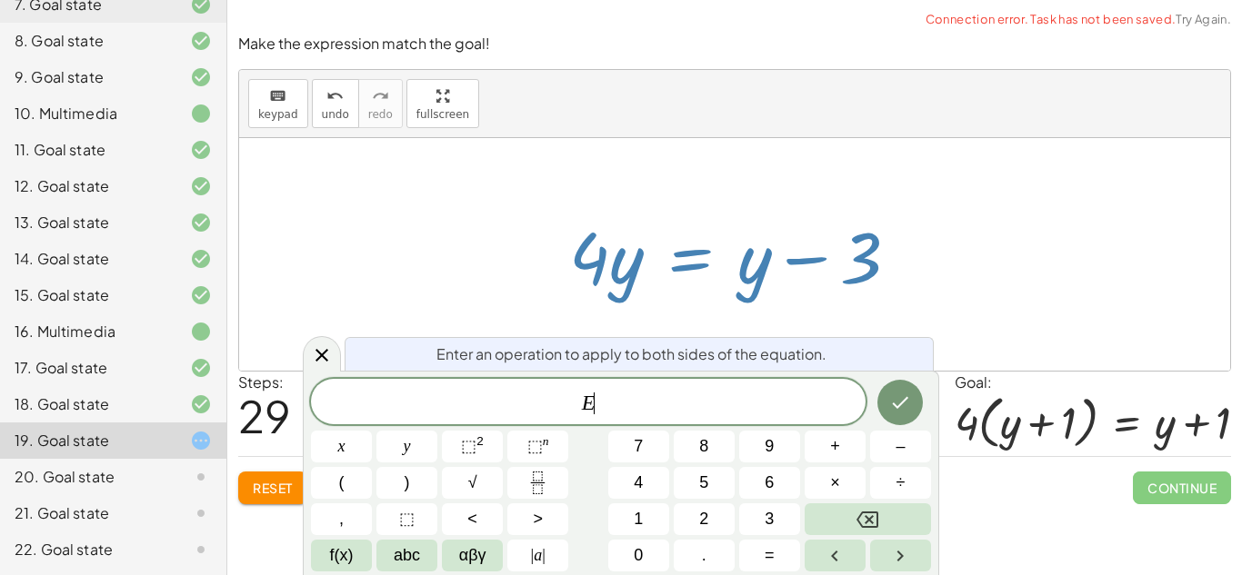
click at [838, 445] on span "+" at bounding box center [835, 447] width 10 height 25
click at [655, 494] on button "4" at bounding box center [638, 483] width 61 height 32
click at [903, 424] on button "Done" at bounding box center [899, 402] width 45 height 45
